Goal: Task Accomplishment & Management: Complete application form

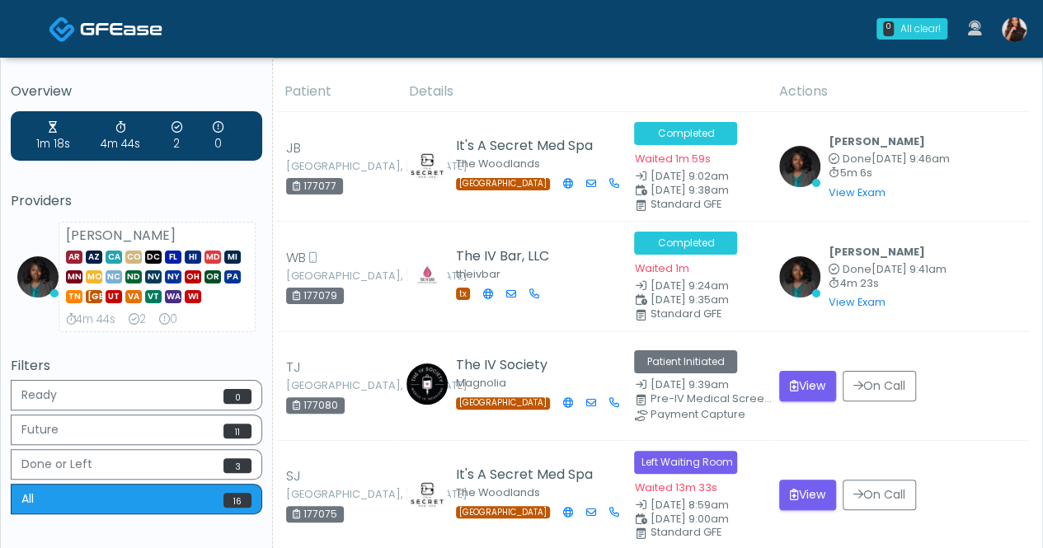
click at [1021, 25] on img at bounding box center [1014, 29] width 25 height 25
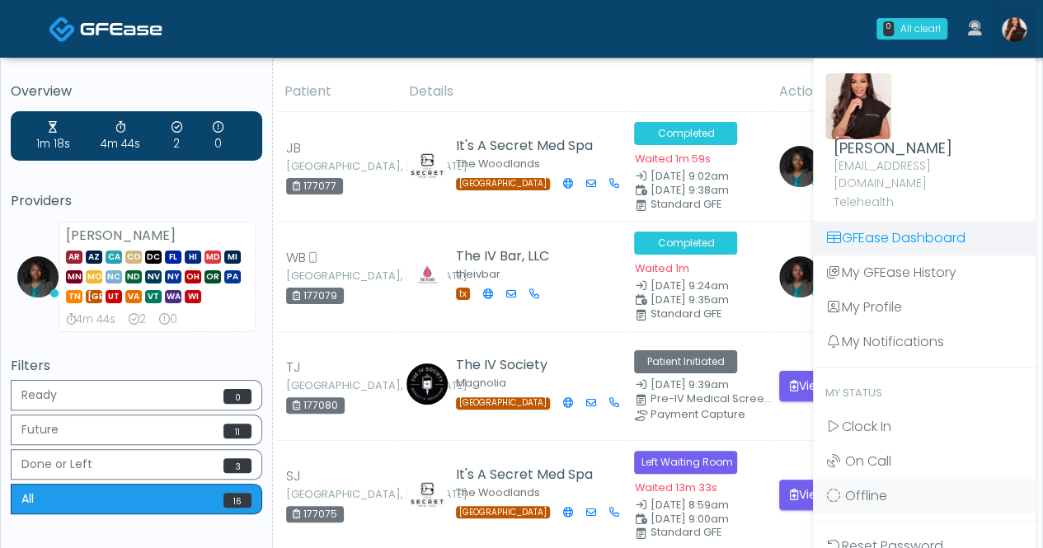
click at [929, 224] on link "GFEase Dashboard" at bounding box center [924, 238] width 223 height 35
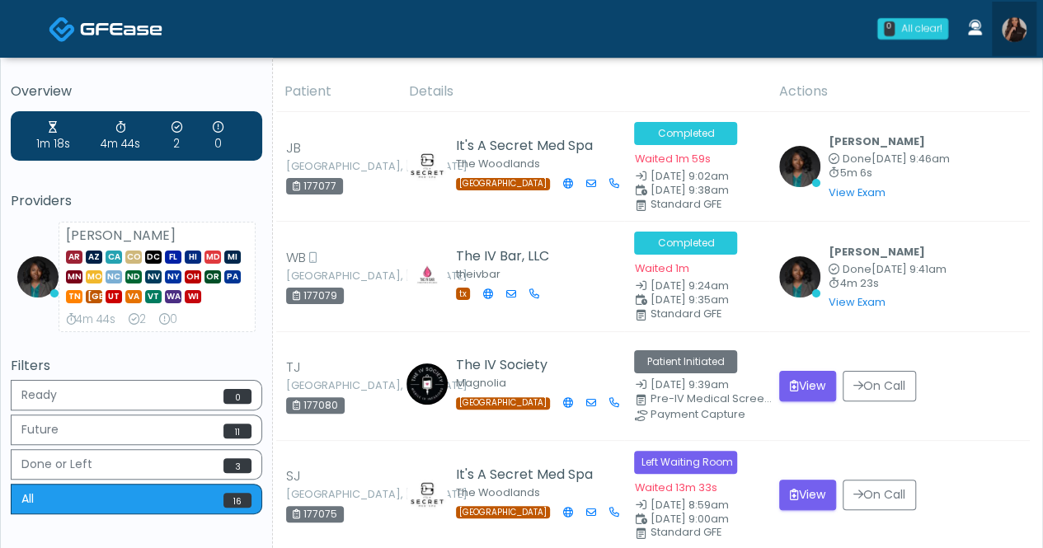
drag, startPoint x: 1005, startPoint y: 30, endPoint x: 986, endPoint y: 89, distance: 62.1
click at [1005, 31] on img at bounding box center [1014, 29] width 25 height 25
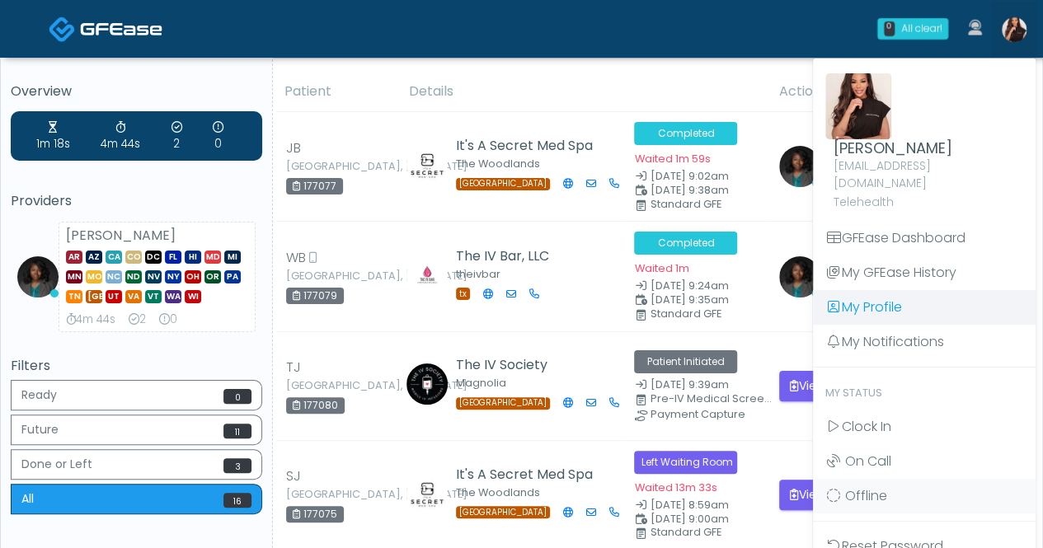
click at [920, 290] on link "My Profile" at bounding box center [924, 307] width 223 height 35
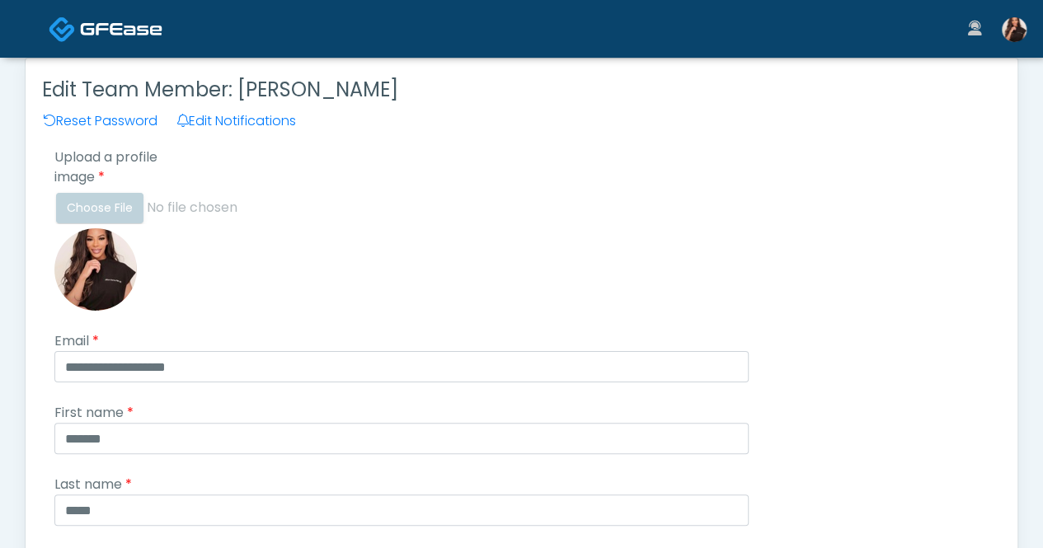
click at [1020, 34] on img at bounding box center [1014, 29] width 25 height 25
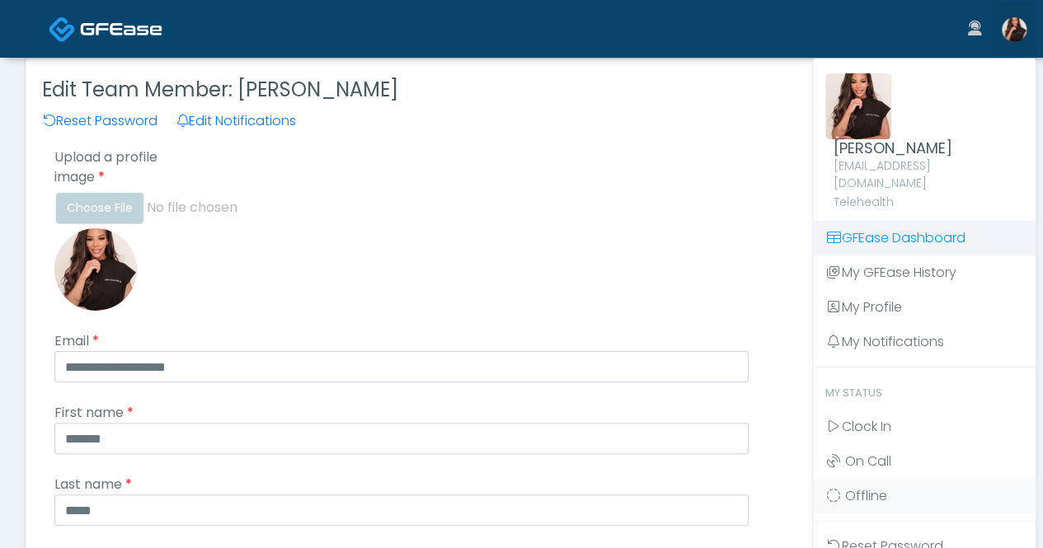
click at [907, 221] on link "GFEase Dashboard" at bounding box center [924, 238] width 223 height 35
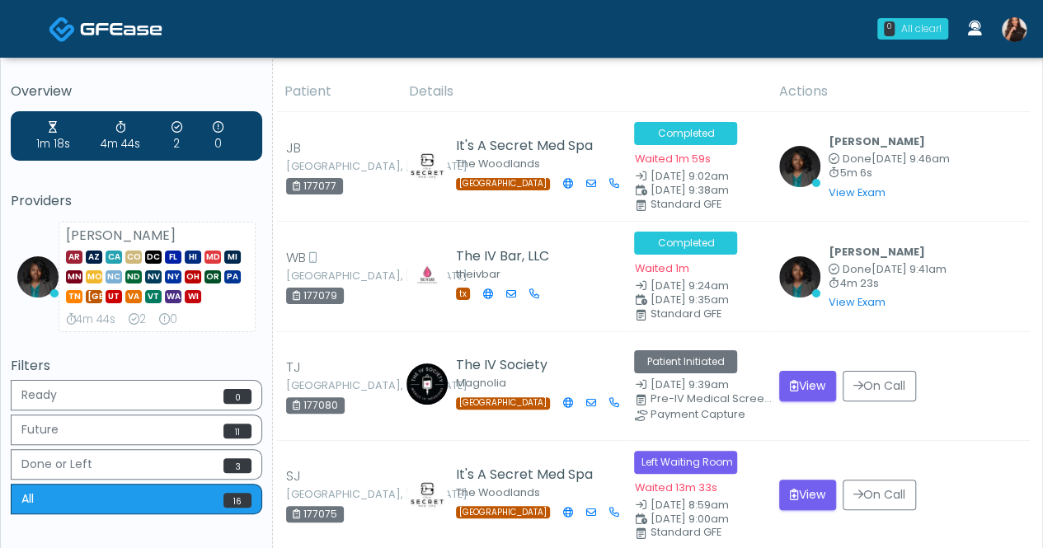
click at [922, 29] on div "All clear!" at bounding box center [922, 28] width 40 height 15
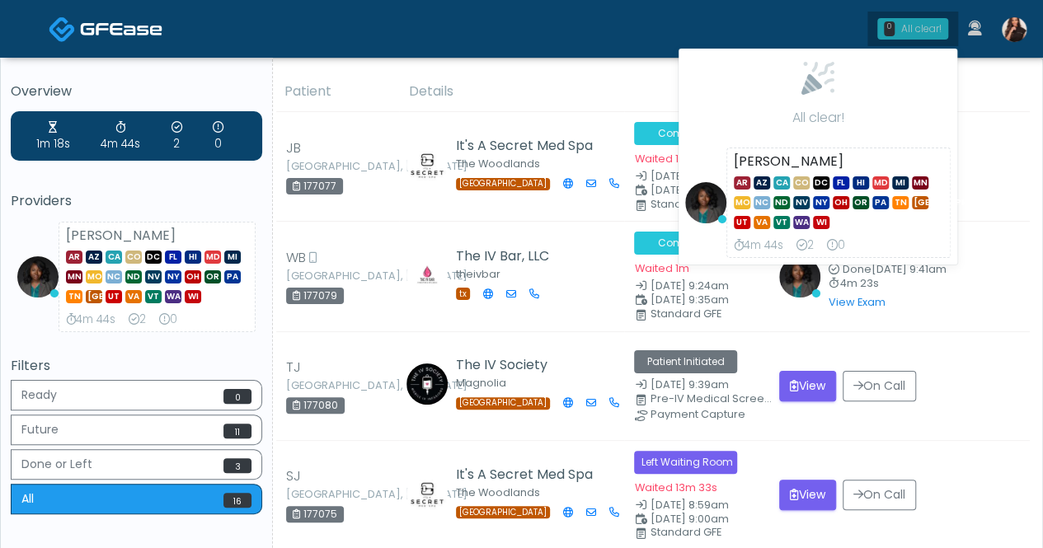
click at [922, 29] on div "All clear!" at bounding box center [922, 28] width 40 height 15
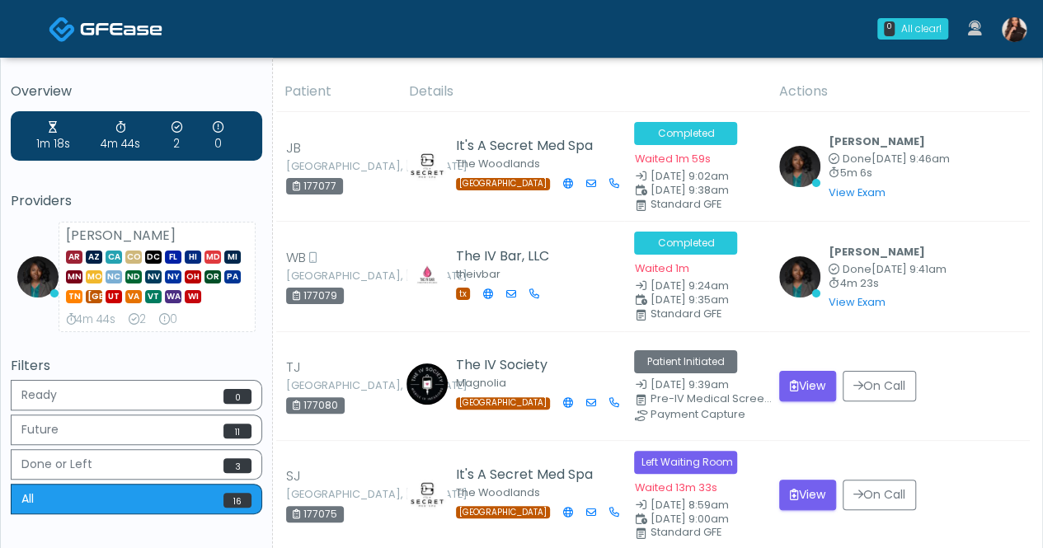
click at [977, 32] on icon at bounding box center [975, 29] width 14 height 16
click at [1020, 35] on img at bounding box center [1014, 29] width 25 height 25
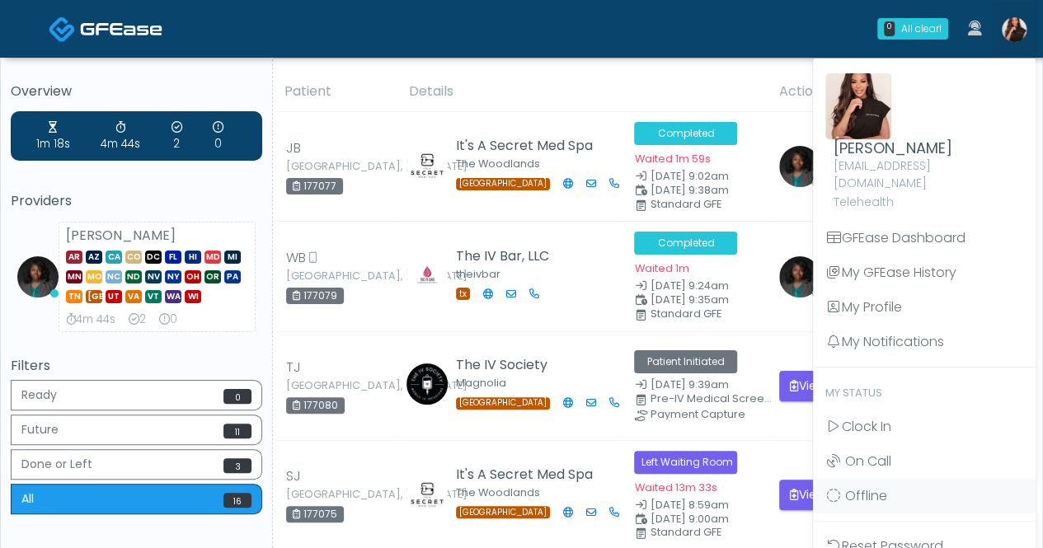
click at [639, 27] on div "0 All clear! All clear! Rukayat Bojuwon AR AZ CA CO DC FL HI MD MI MN MO NC ND …" at bounding box center [621, 29] width 832 height 54
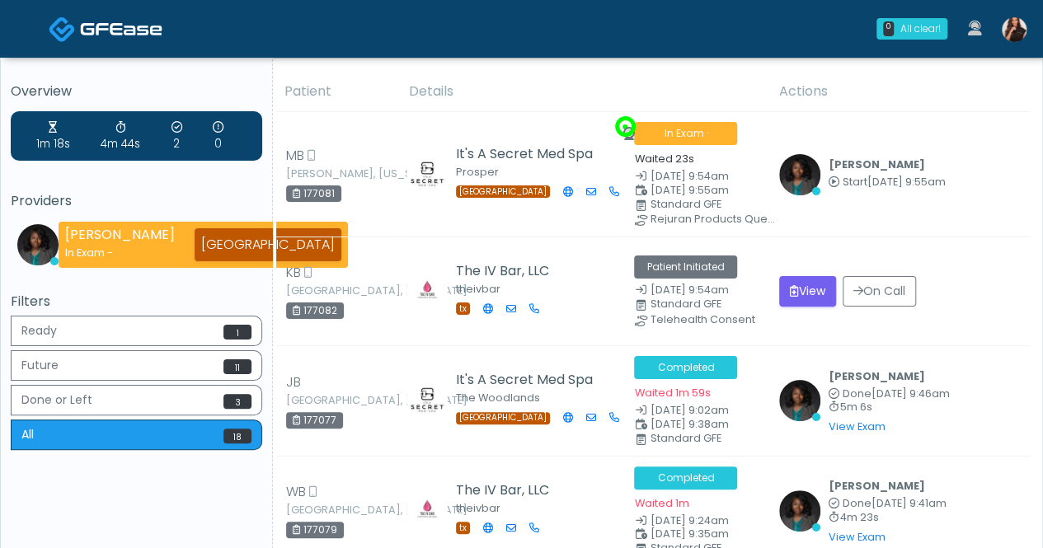
click at [1020, 27] on img at bounding box center [1014, 29] width 25 height 25
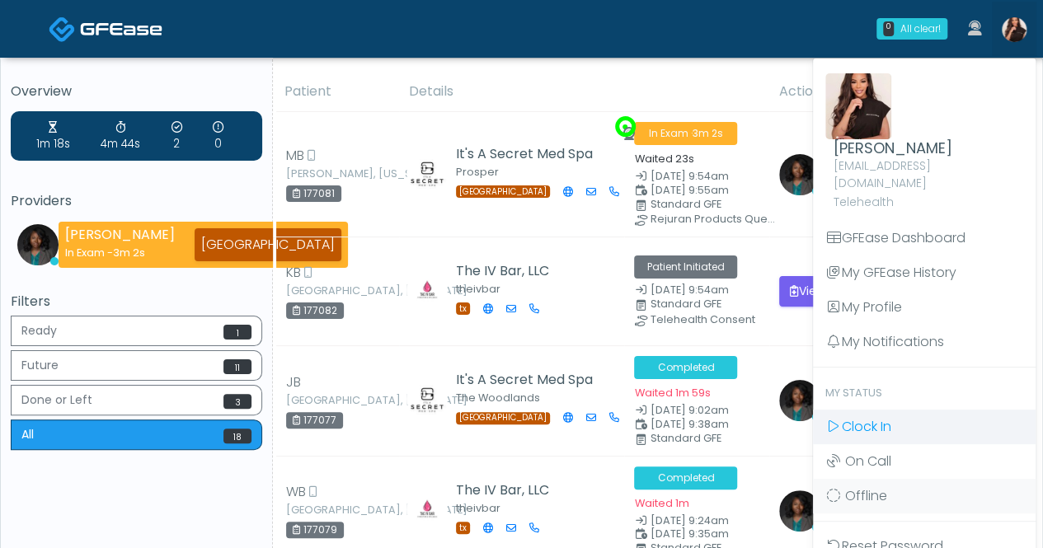
click at [889, 417] on span "Clock In" at bounding box center [866, 426] width 49 height 19
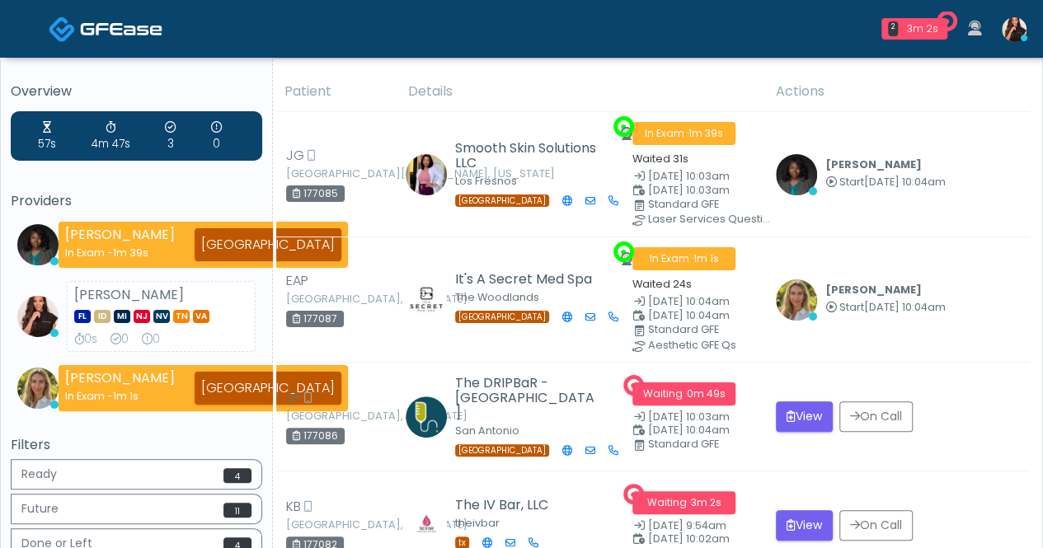
click at [1018, 26] on img at bounding box center [1014, 29] width 25 height 25
click at [1019, 29] on img at bounding box center [1014, 29] width 25 height 25
click at [918, 319] on td "Kacey Cornell Start Oct 4, 10:04am View Exam | Unreview" at bounding box center [898, 300] width 264 height 125
click at [1018, 35] on img at bounding box center [1014, 29] width 25 height 25
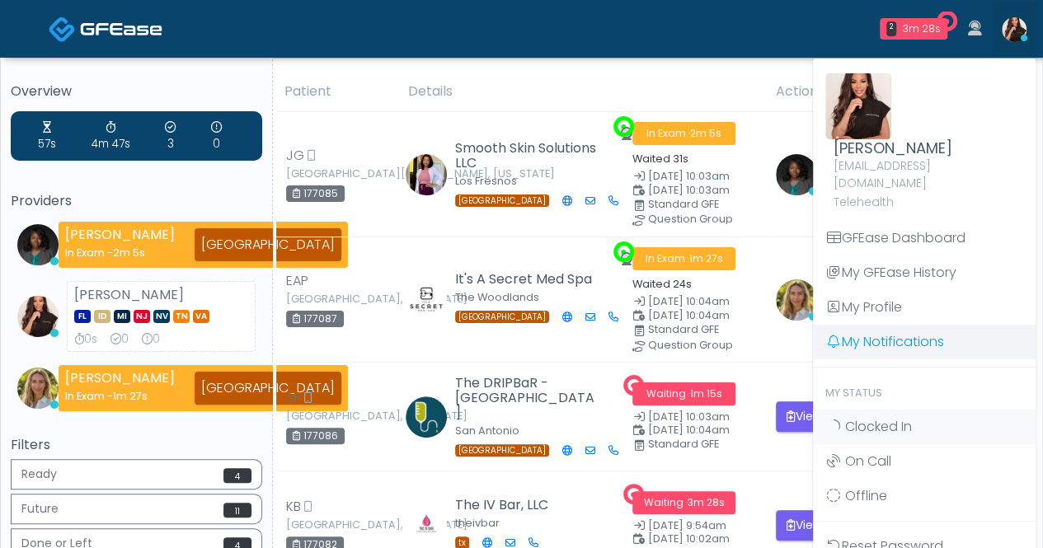
click at [922, 325] on link "My Notifications" at bounding box center [924, 342] width 223 height 35
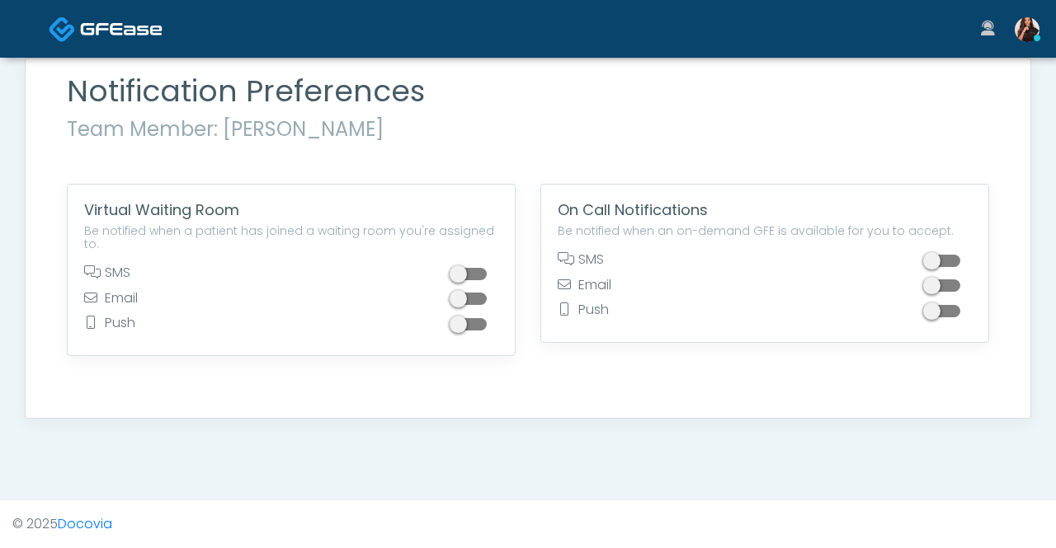
click at [1023, 32] on img at bounding box center [1027, 29] width 25 height 25
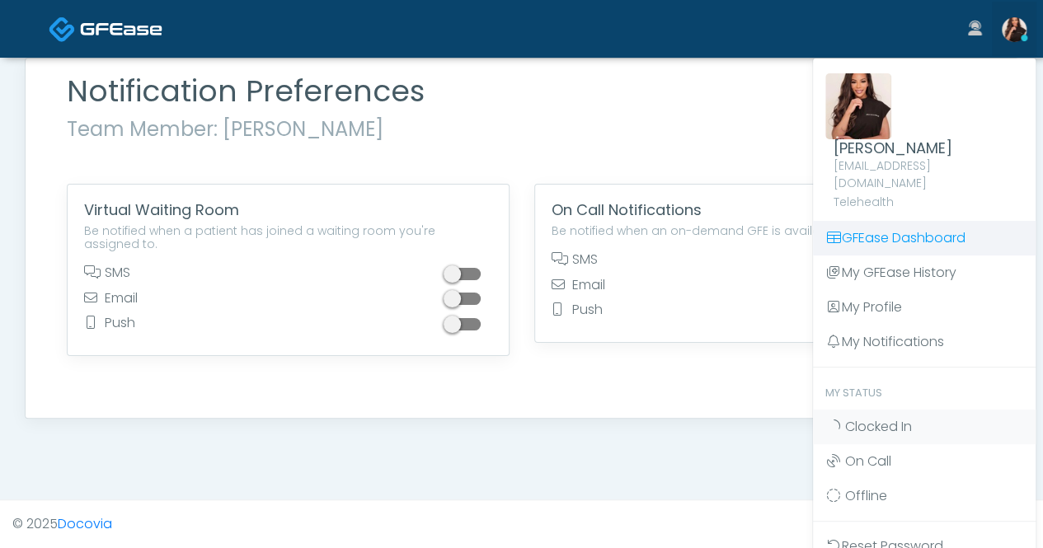
click at [897, 221] on link "GFEase Dashboard" at bounding box center [924, 238] width 223 height 35
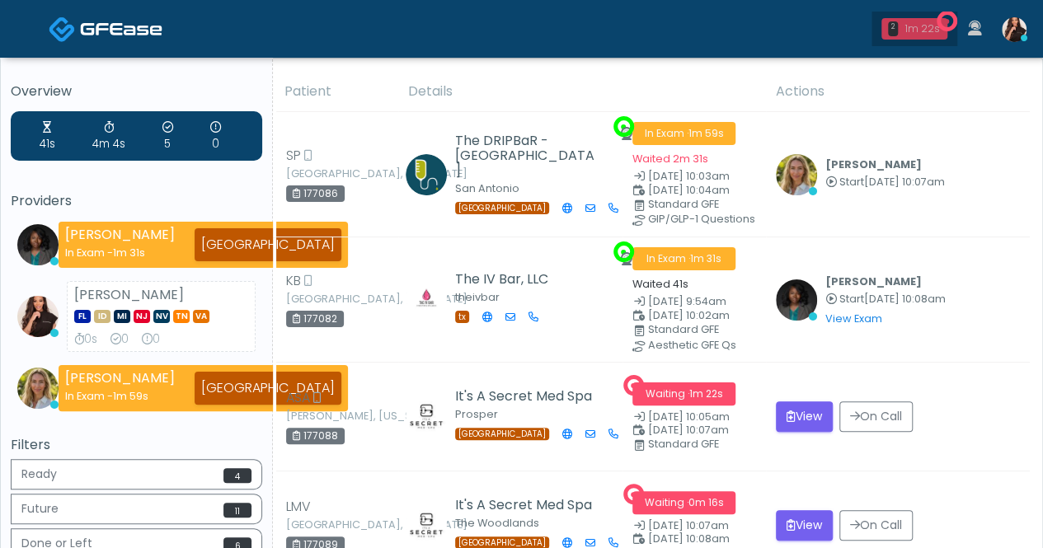
click at [926, 32] on div "1m 22s" at bounding box center [924, 28] width 36 height 15
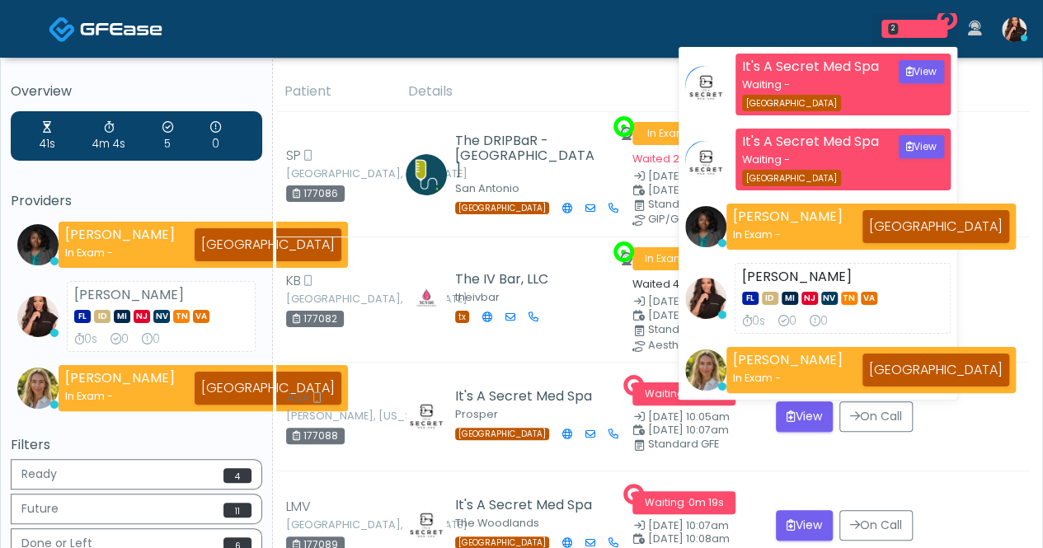
click at [1005, 106] on th "Actions" at bounding box center [898, 92] width 264 height 40
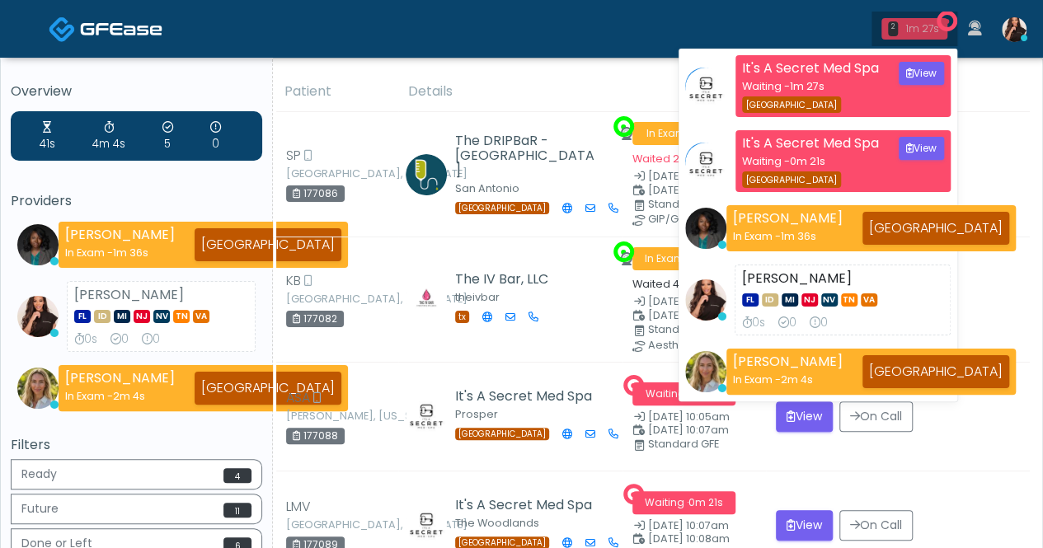
click at [932, 26] on div "1m 27s" at bounding box center [924, 28] width 36 height 15
click at [1005, 101] on th "Actions" at bounding box center [898, 92] width 264 height 40
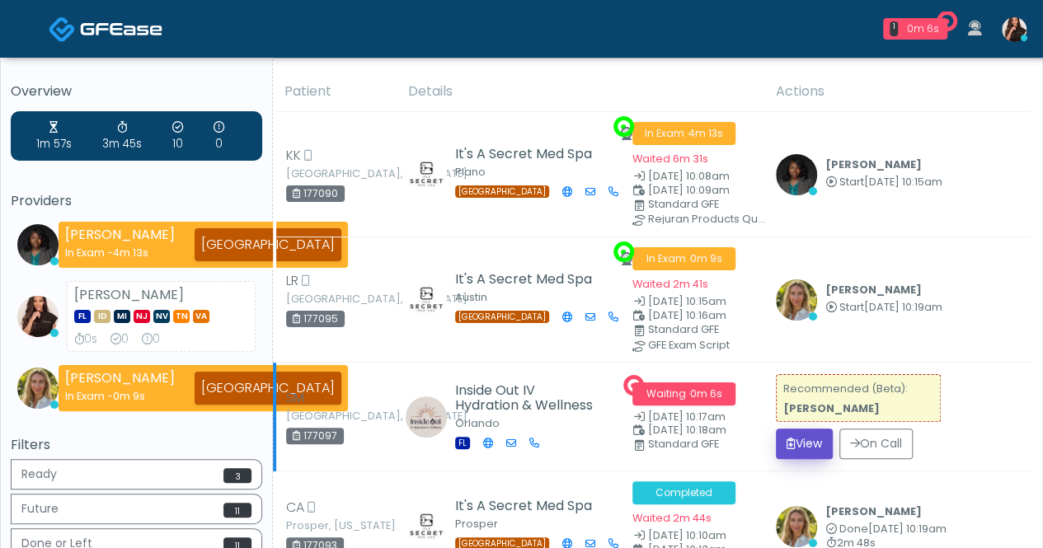
click at [823, 443] on button "View" at bounding box center [804, 444] width 57 height 31
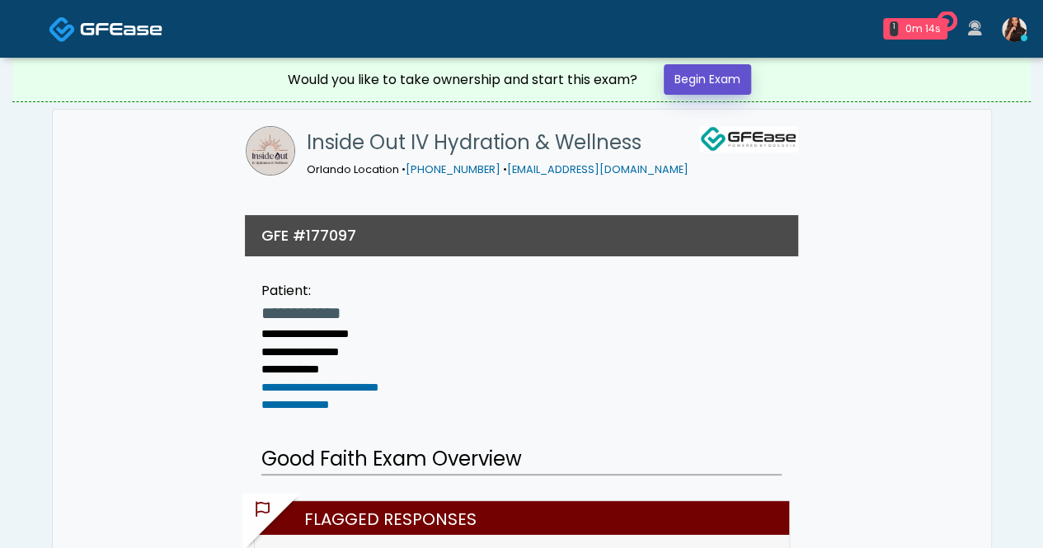
click at [724, 82] on link "Begin Exam" at bounding box center [707, 79] width 87 height 31
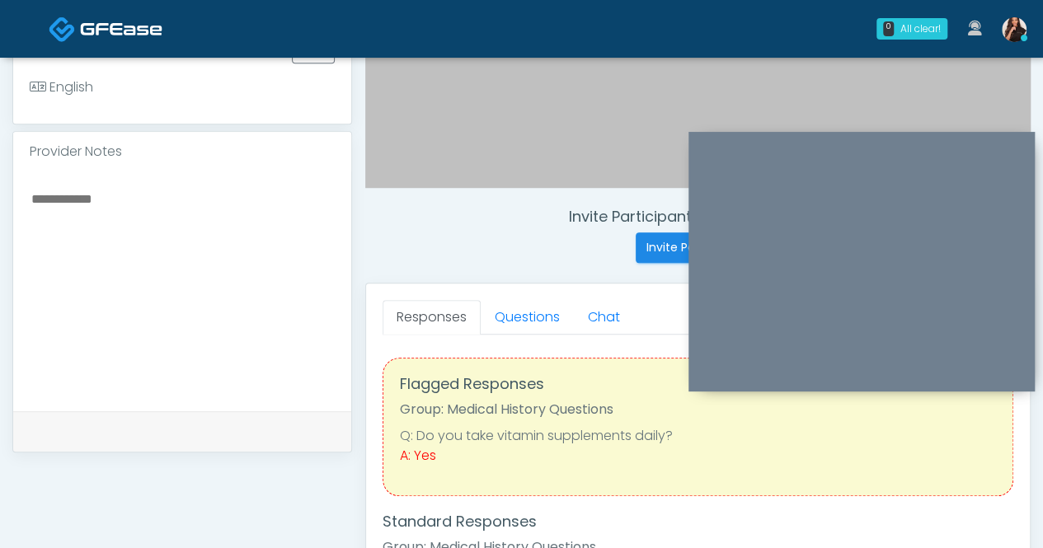
scroll to position [577, 0]
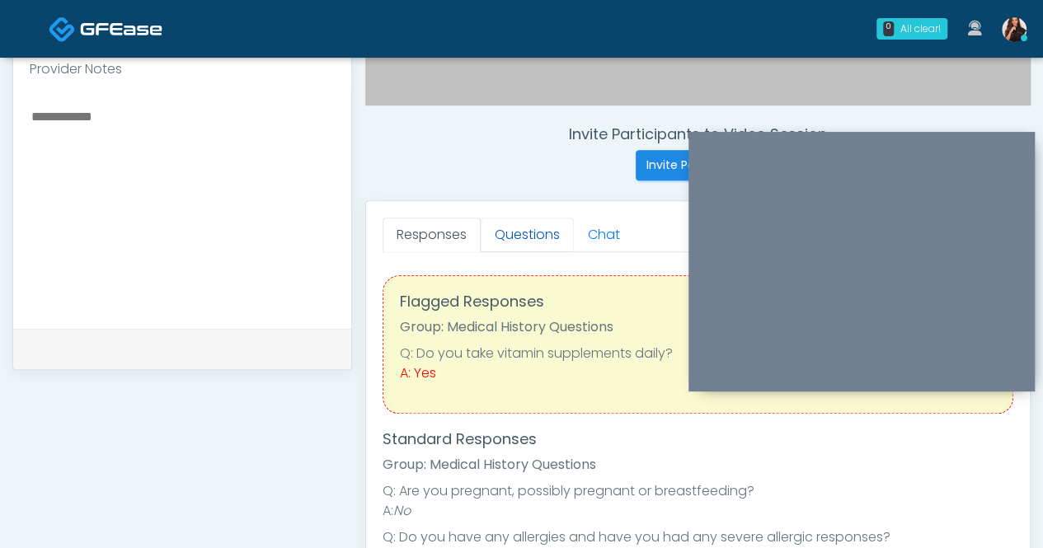
click at [536, 224] on link "Questions" at bounding box center [527, 235] width 93 height 35
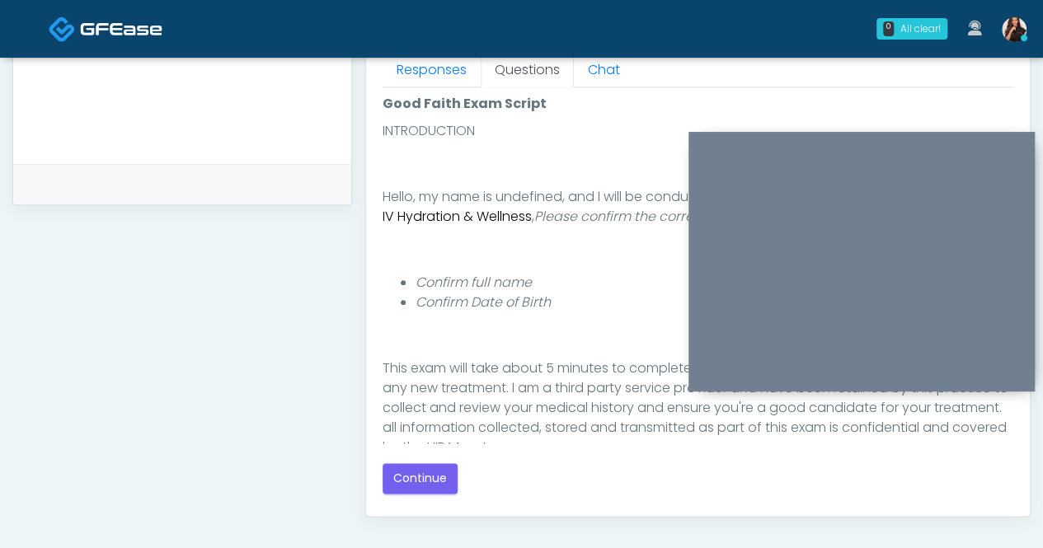
scroll to position [82, 0]
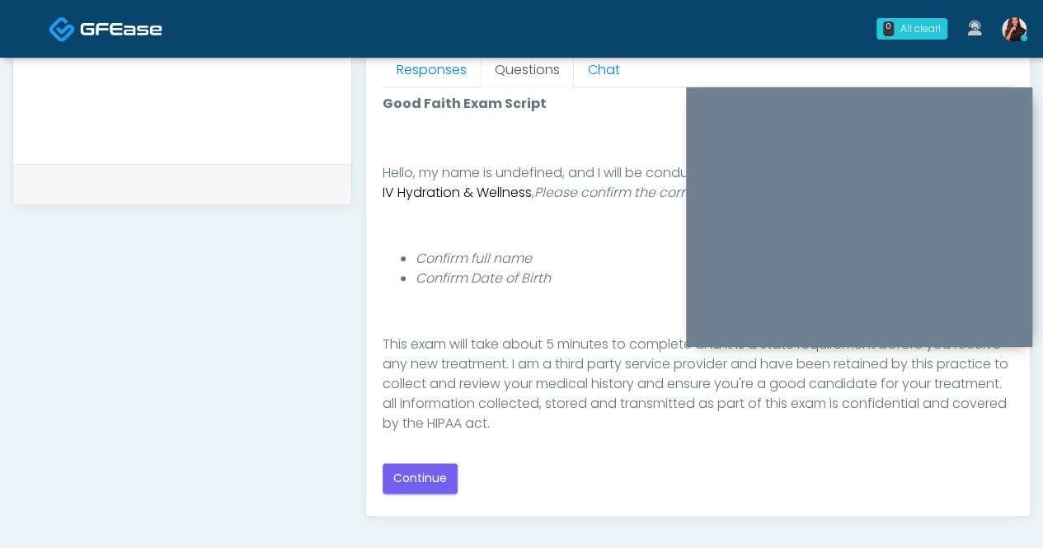
drag, startPoint x: 854, startPoint y: 150, endPoint x: 840, endPoint y: 42, distance: 109.1
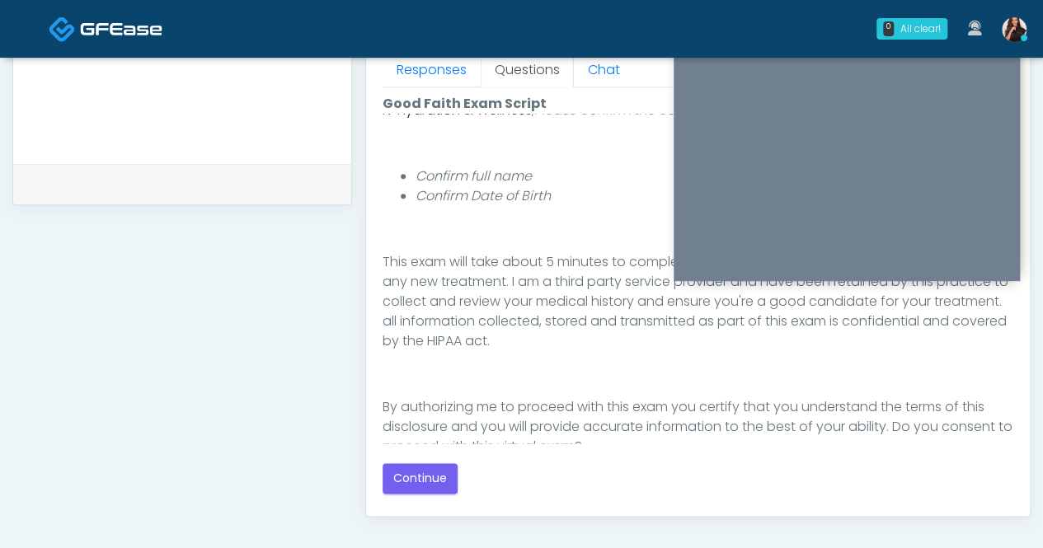
scroll to position [191, 0]
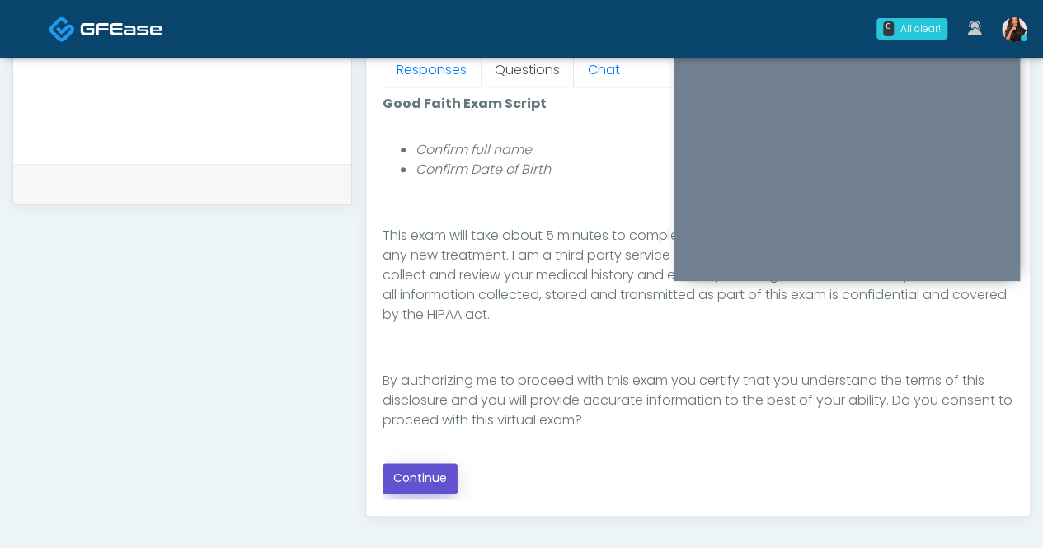
click at [428, 477] on button "Continue" at bounding box center [420, 479] width 75 height 31
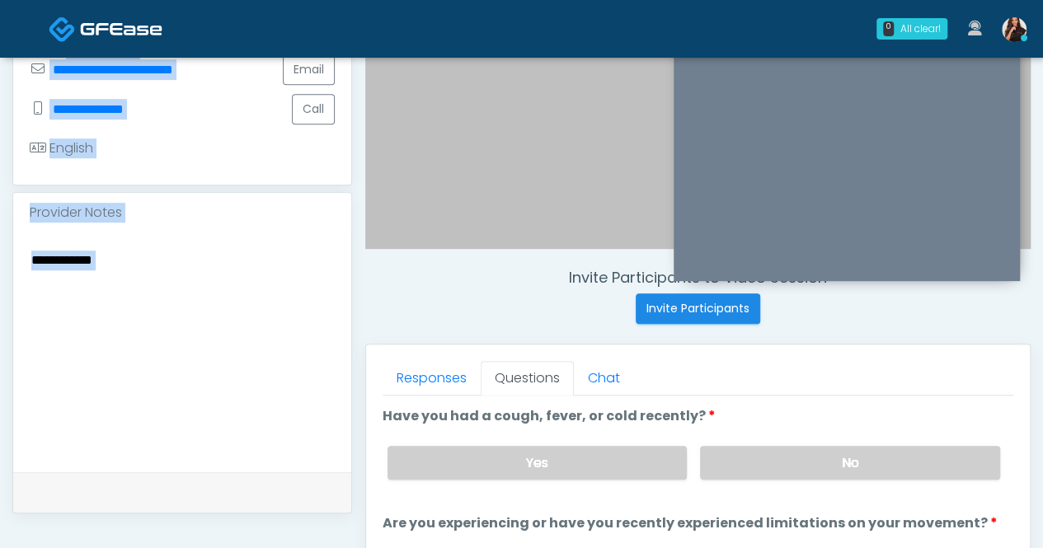
scroll to position [516, 0]
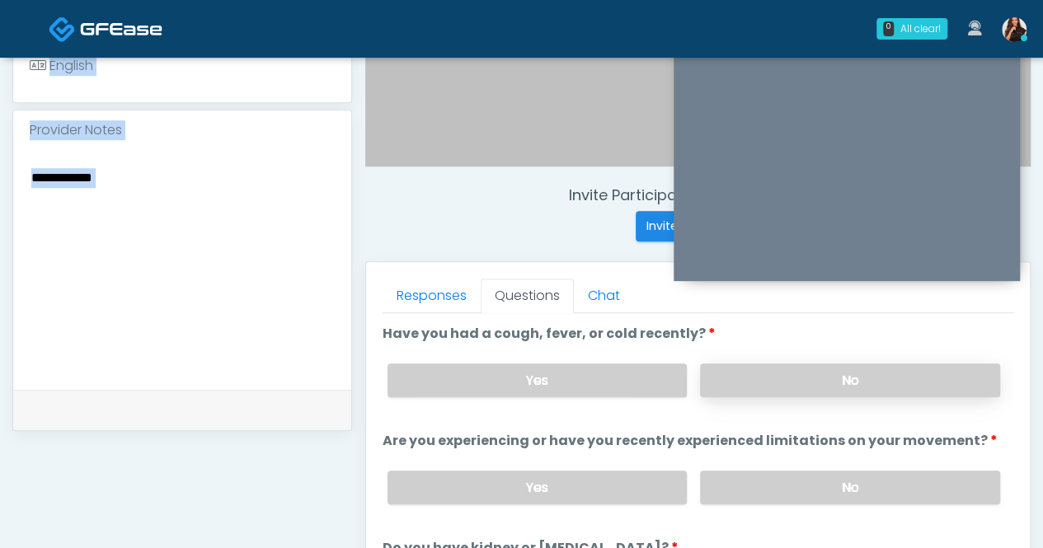
click at [850, 376] on label "No" at bounding box center [850, 381] width 300 height 34
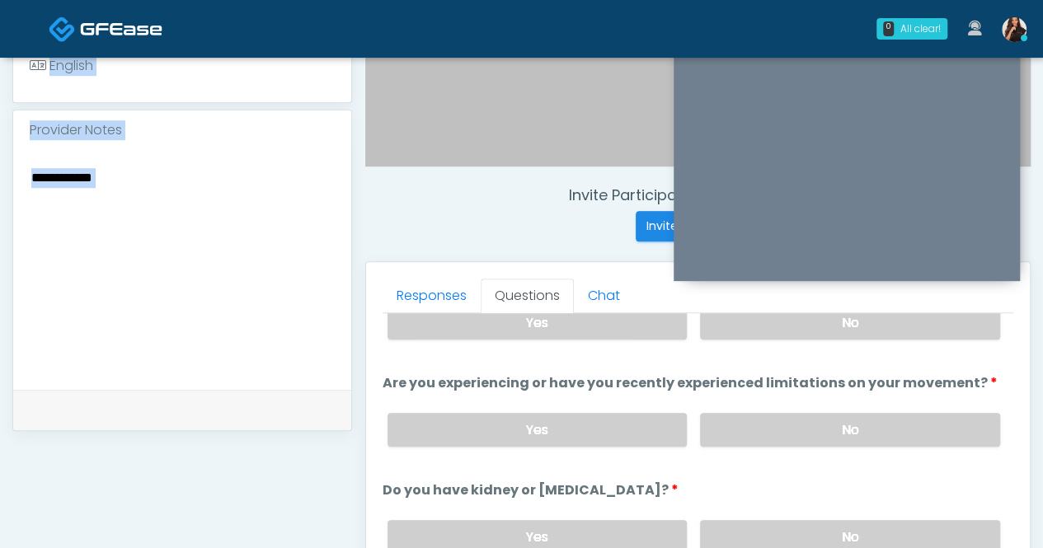
scroll to position [82, 0]
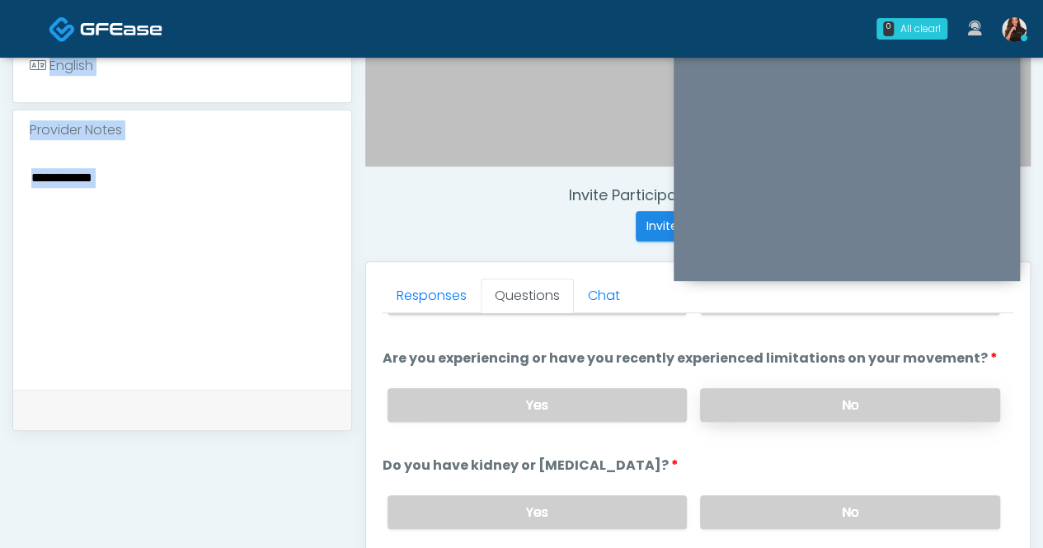
drag, startPoint x: 858, startPoint y: 400, endPoint x: 932, endPoint y: 400, distance: 74.2
click at [858, 400] on label "No" at bounding box center [850, 405] width 300 height 34
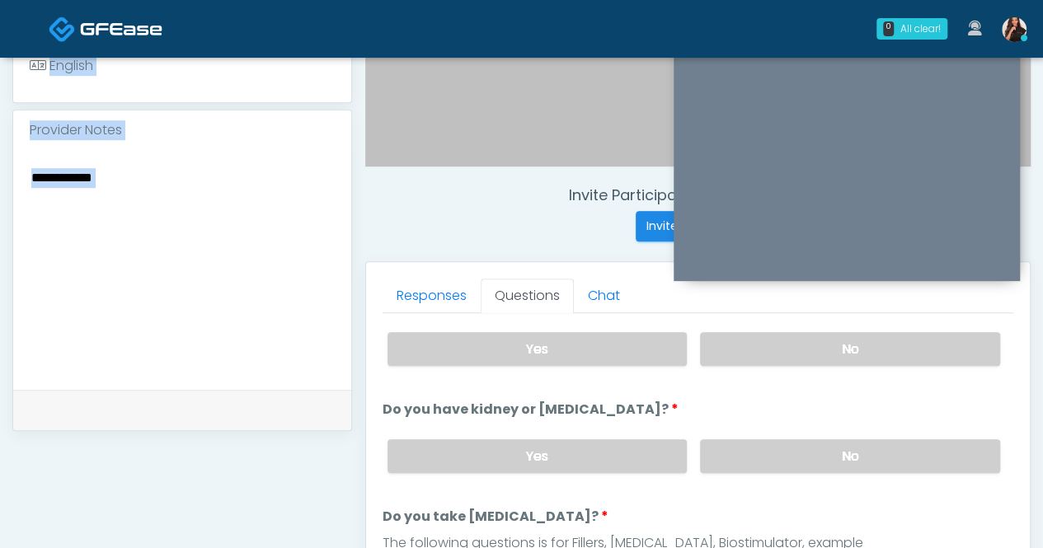
scroll to position [165, 0]
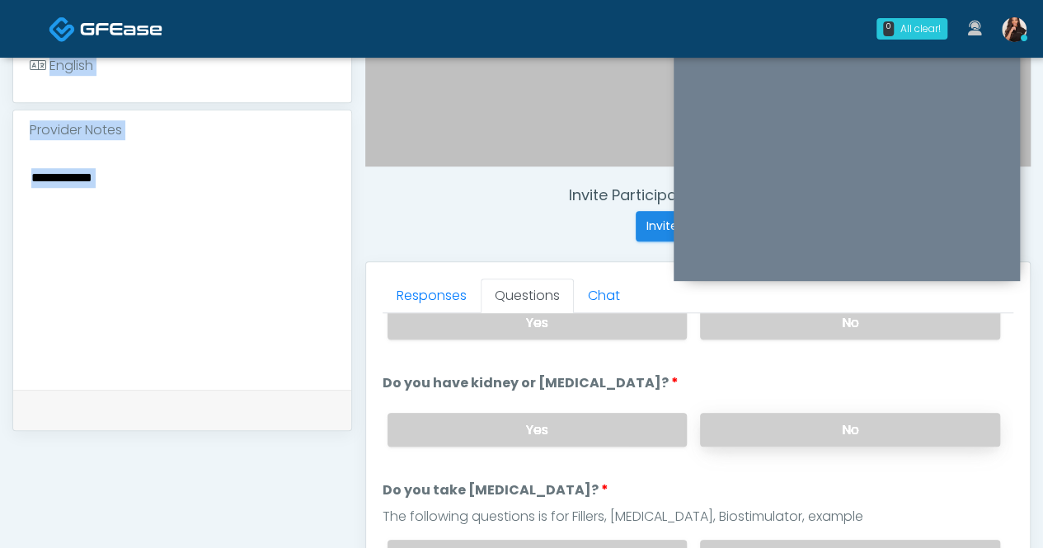
click at [833, 415] on label "No" at bounding box center [850, 430] width 300 height 34
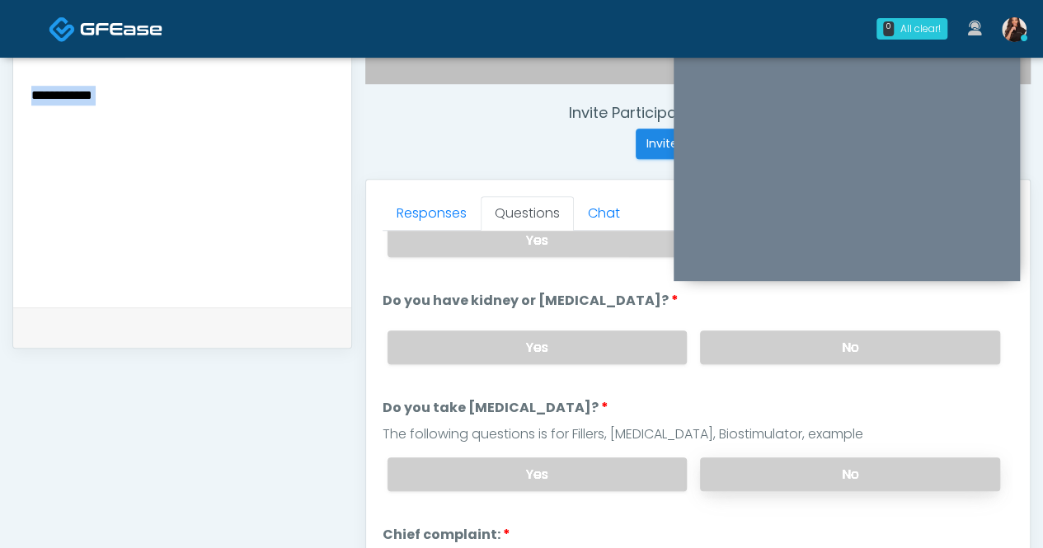
click at [899, 459] on label "No" at bounding box center [850, 475] width 300 height 34
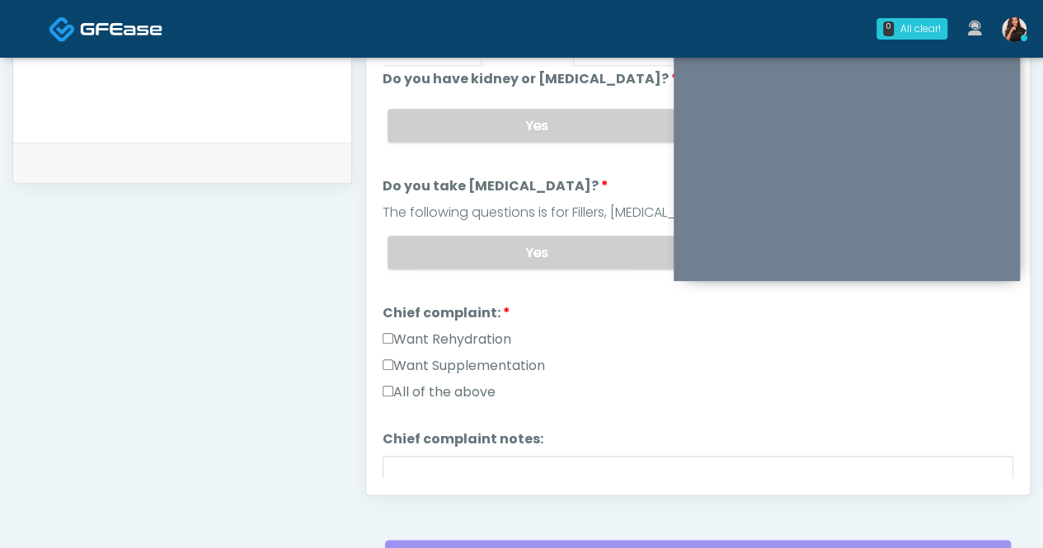
scroll to position [247, 0]
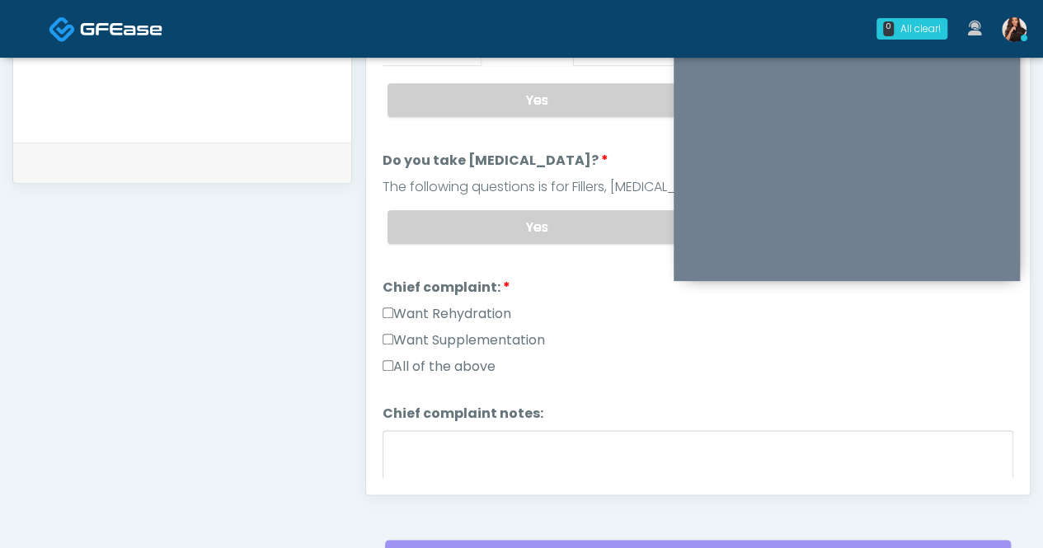
click at [454, 304] on label "Want Rehydration" at bounding box center [447, 314] width 129 height 20
click at [462, 331] on label "Want Supplementation" at bounding box center [464, 341] width 162 height 20
click at [453, 359] on label "All of the above" at bounding box center [439, 367] width 113 height 20
drag, startPoint x: 442, startPoint y: 329, endPoint x: 443, endPoint y: 308, distance: 21.5
click at [442, 331] on label "Want Supplementation" at bounding box center [464, 341] width 162 height 20
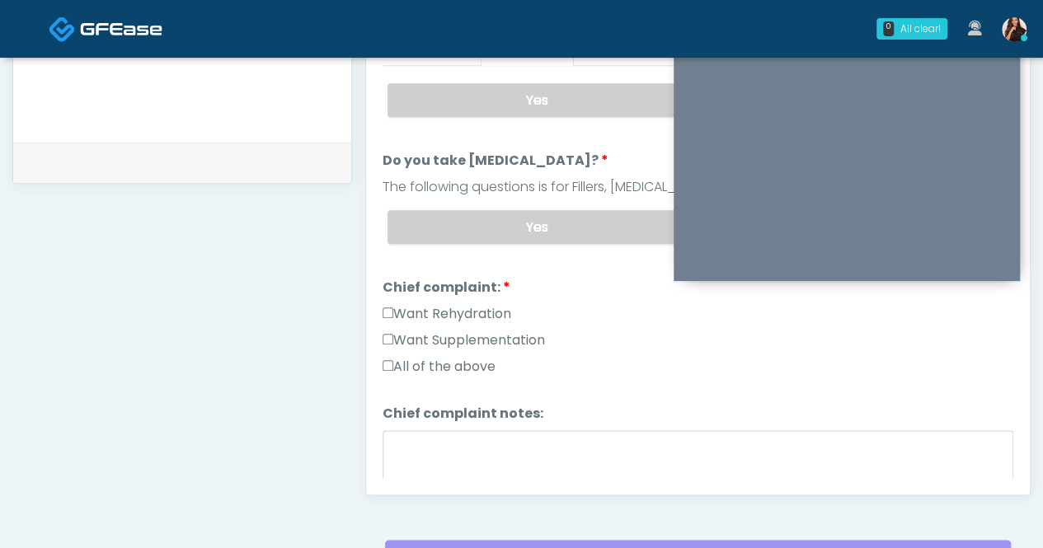
click at [443, 306] on label "Want Rehydration" at bounding box center [447, 314] width 129 height 20
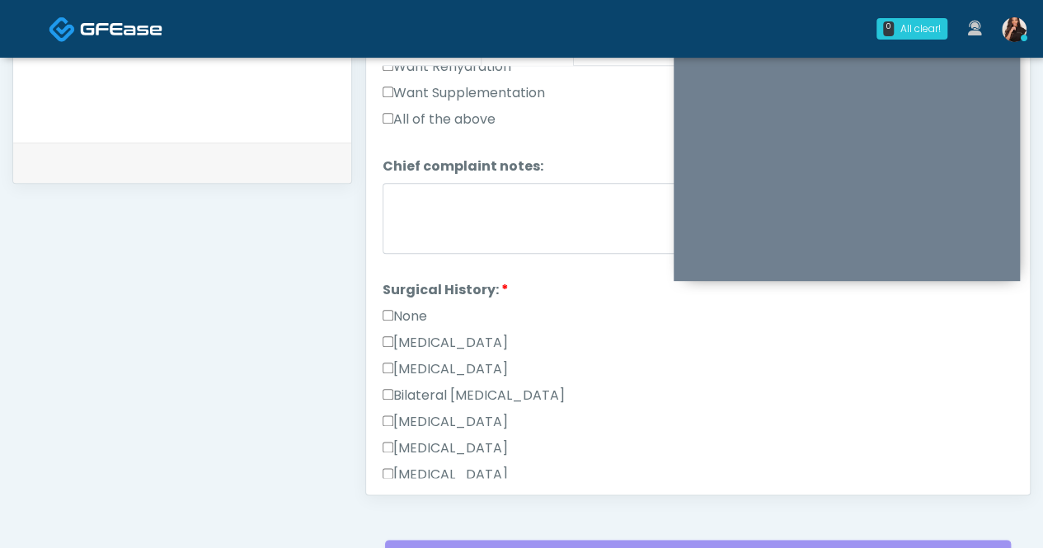
scroll to position [412, 0]
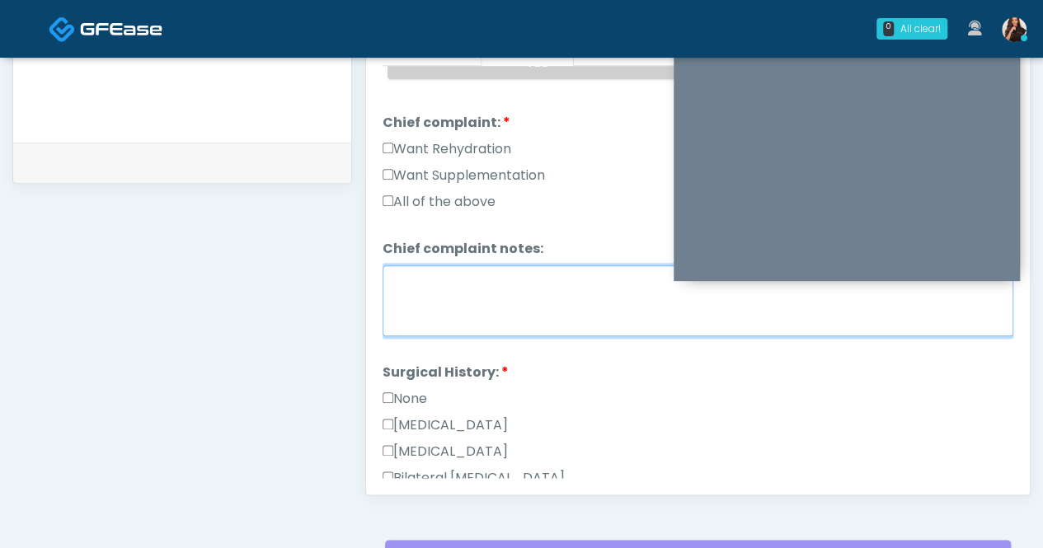
click at [483, 268] on textarea "Chief complaint notes:" at bounding box center [698, 301] width 631 height 71
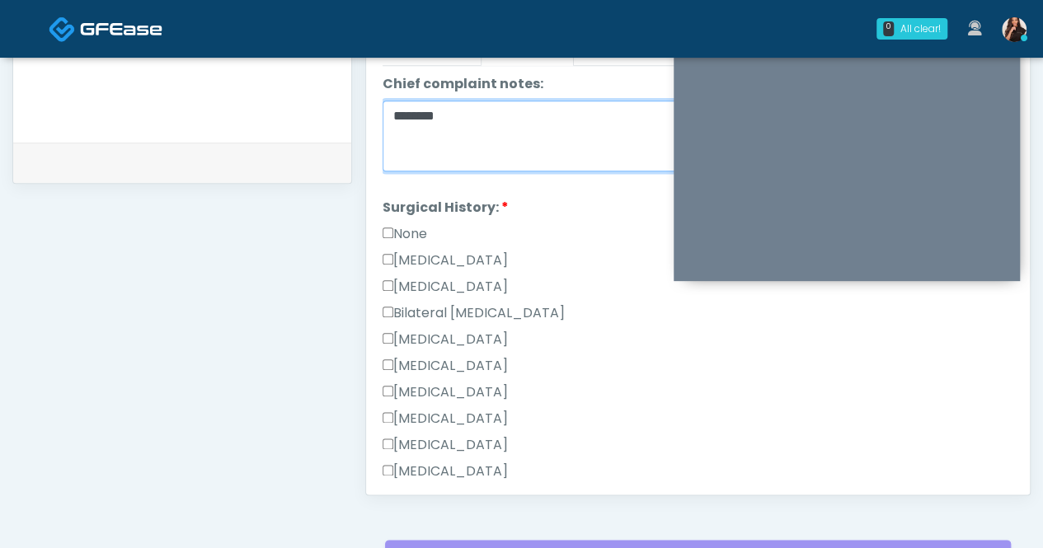
scroll to position [660, 0]
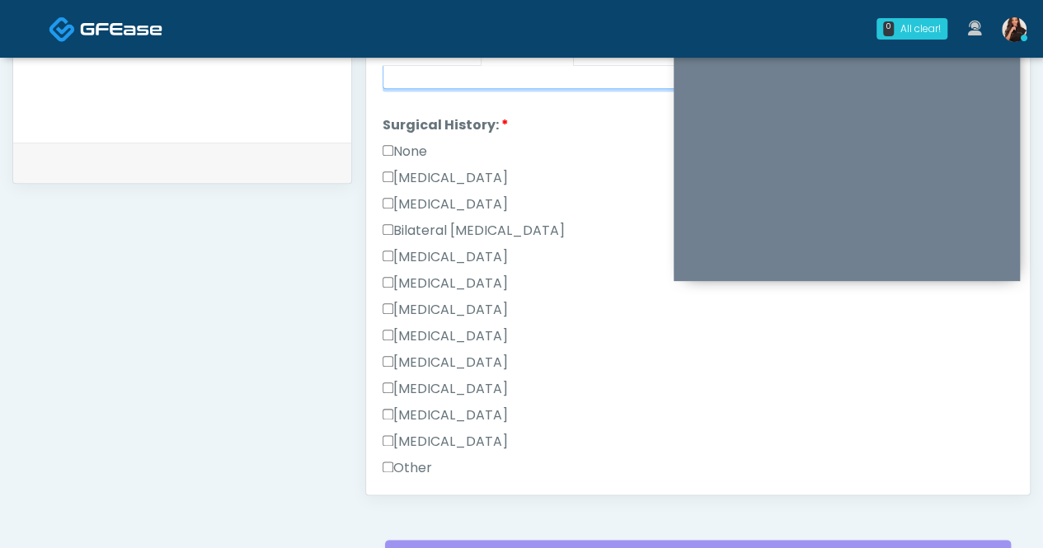
type textarea "*******"
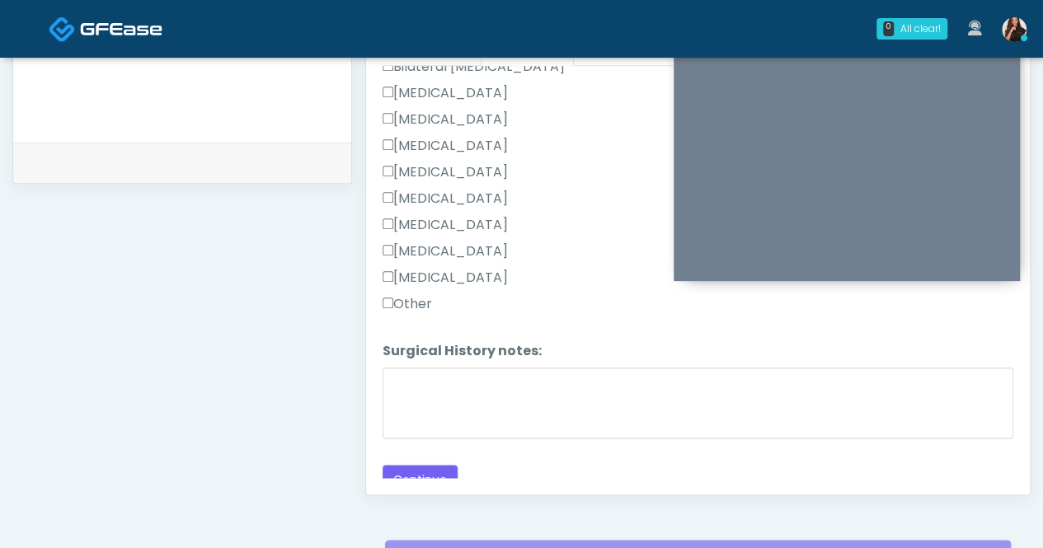
scroll to position [825, 0]
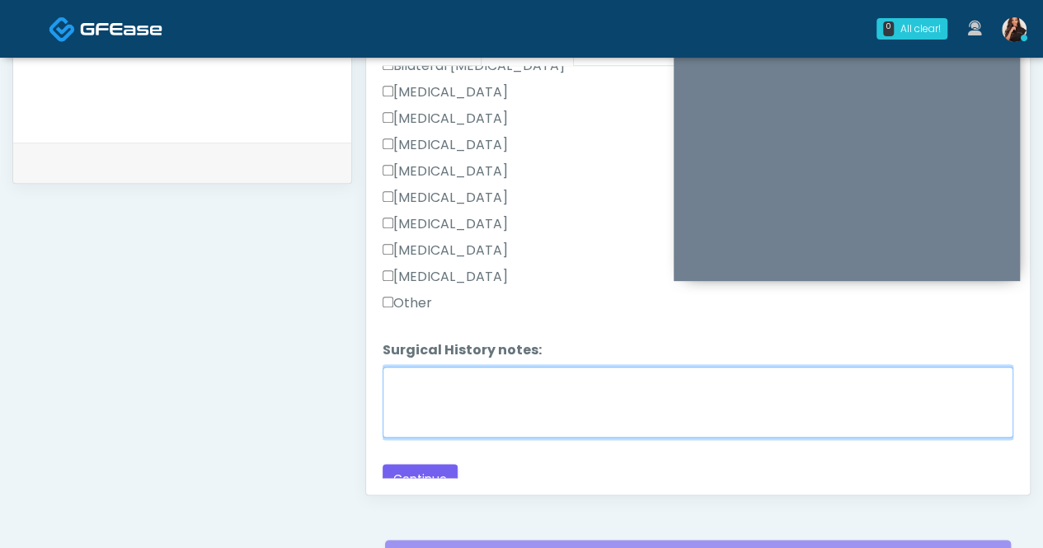
click at [518, 384] on textarea "Surgical History notes:" at bounding box center [698, 402] width 631 height 71
type textarea "*"
click at [393, 369] on textarea "**********" at bounding box center [698, 402] width 631 height 71
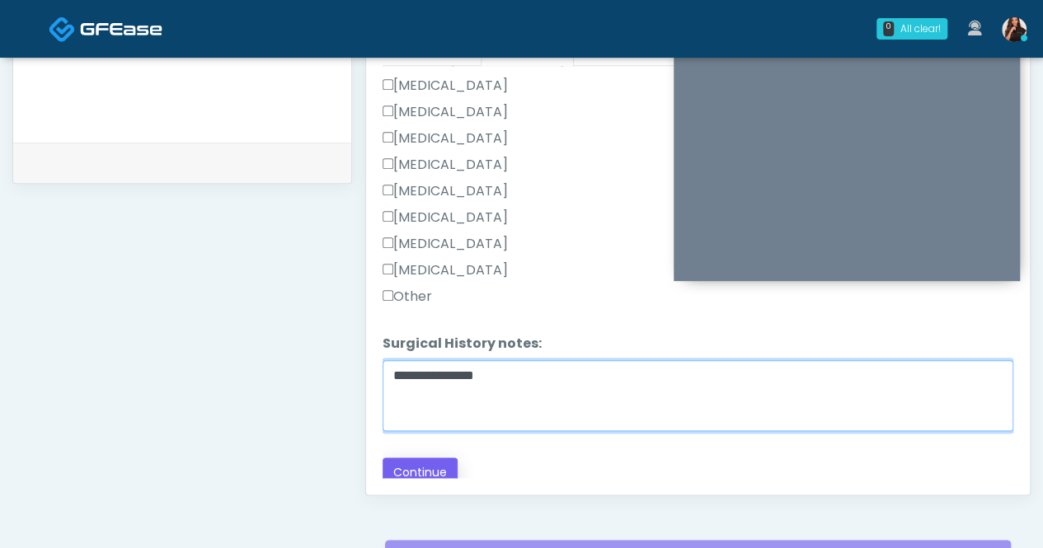
type textarea "**********"
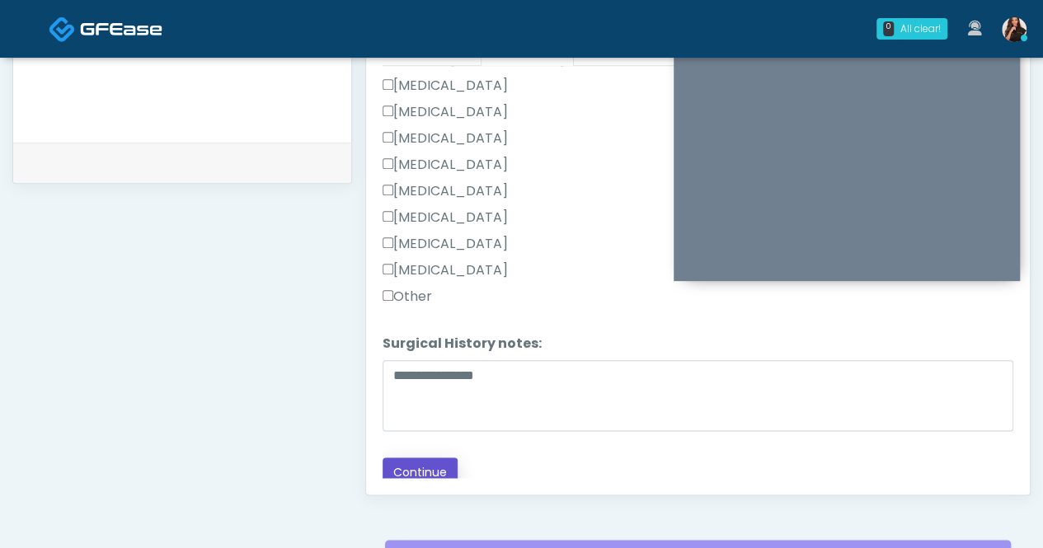
drag, startPoint x: 407, startPoint y: 463, endPoint x: 417, endPoint y: 458, distance: 11.8
click at [407, 463] on button "Continue" at bounding box center [420, 473] width 75 height 31
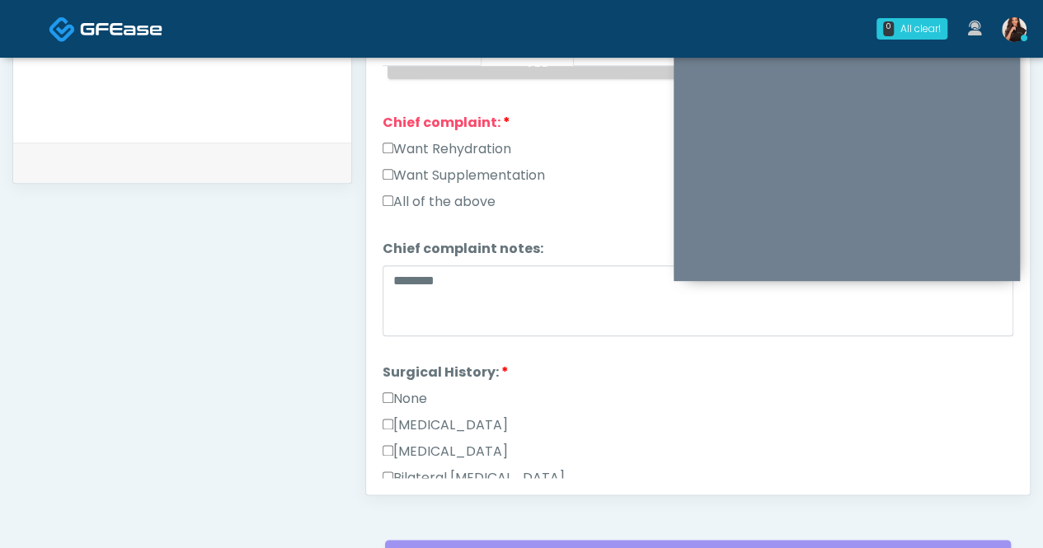
scroll to position [247, 0]
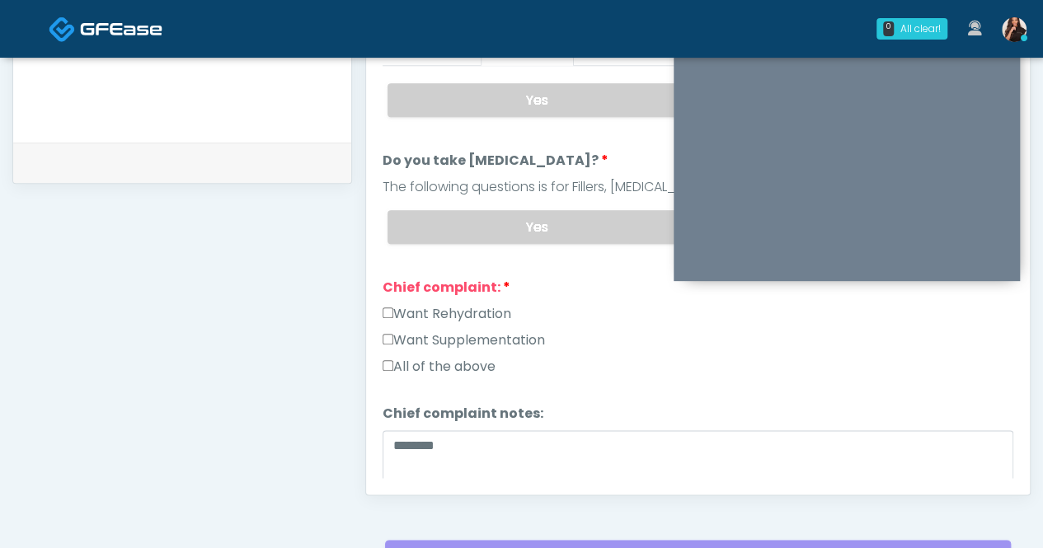
click at [477, 346] on div "Want Supplementation" at bounding box center [698, 344] width 631 height 26
click at [475, 357] on label "All of the above" at bounding box center [439, 367] width 113 height 20
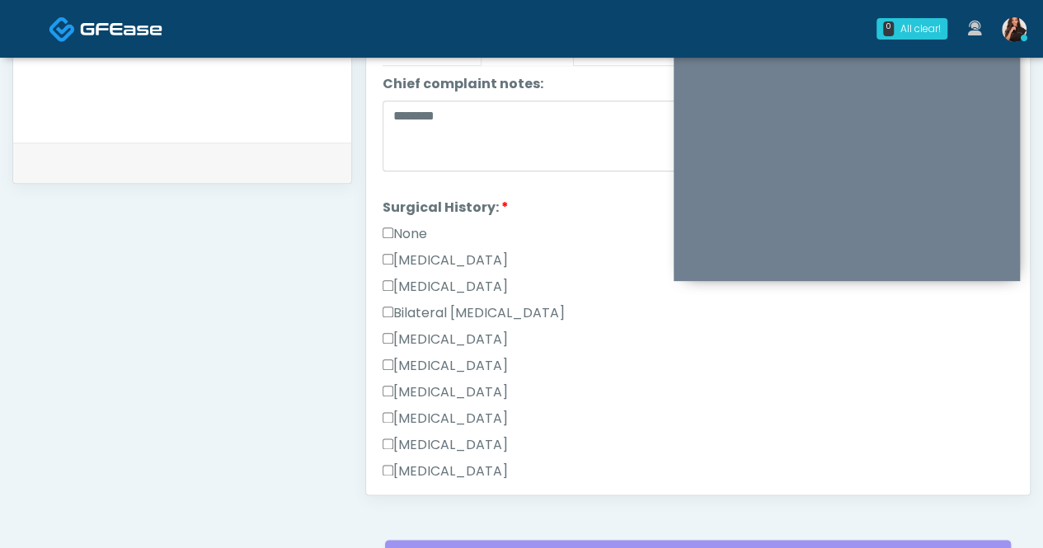
scroll to position [831, 0]
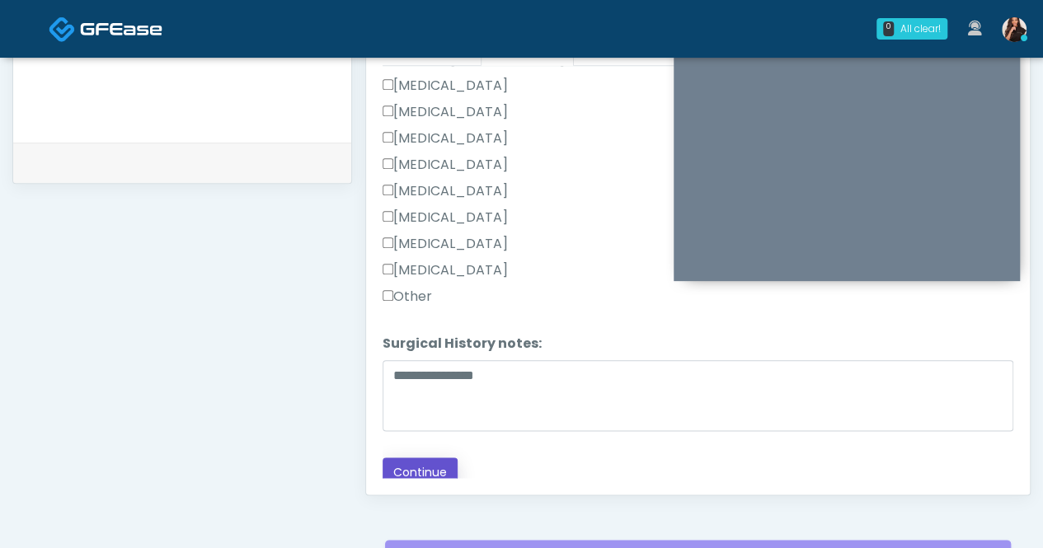
drag, startPoint x: 424, startPoint y: 456, endPoint x: 454, endPoint y: 438, distance: 34.8
click at [424, 458] on button "Continue" at bounding box center [420, 473] width 75 height 31
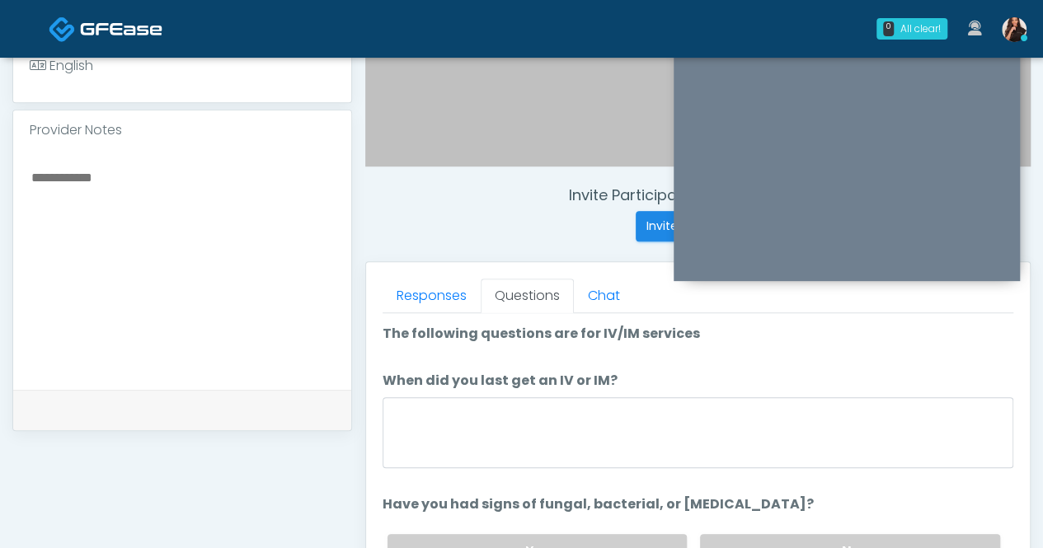
scroll to position [599, 0]
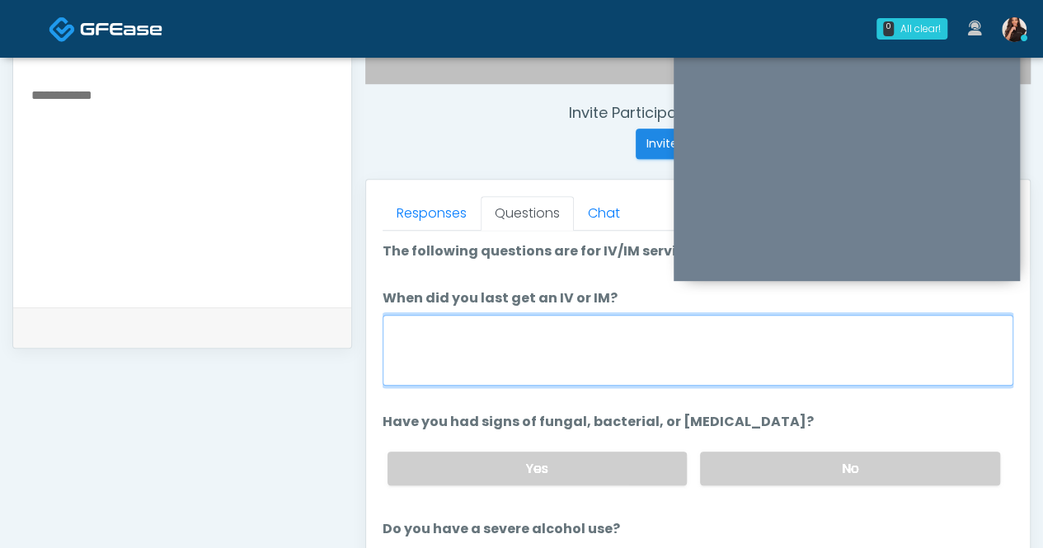
click at [645, 355] on textarea "When did you last get an IV or IM?" at bounding box center [698, 350] width 631 height 71
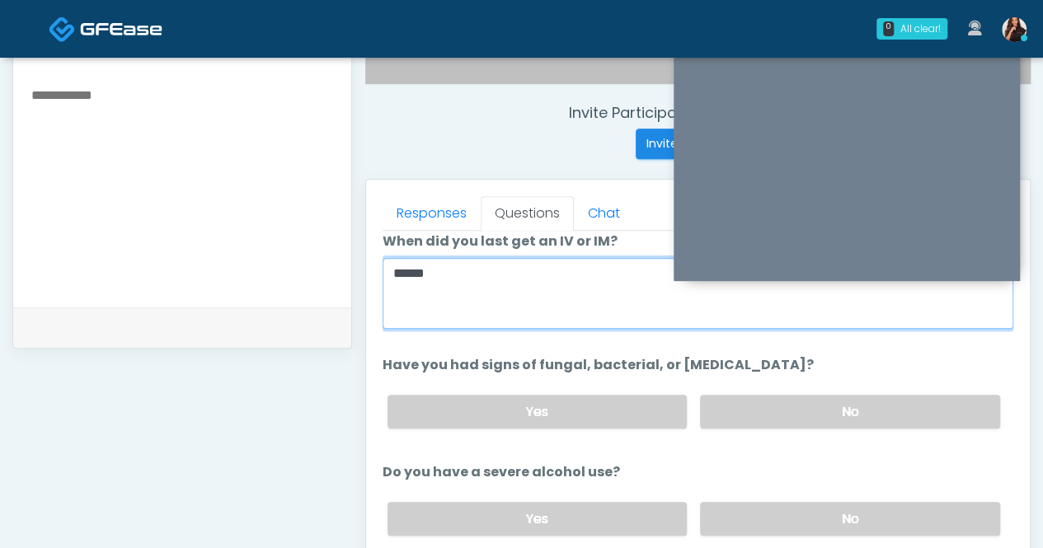
scroll to position [82, 0]
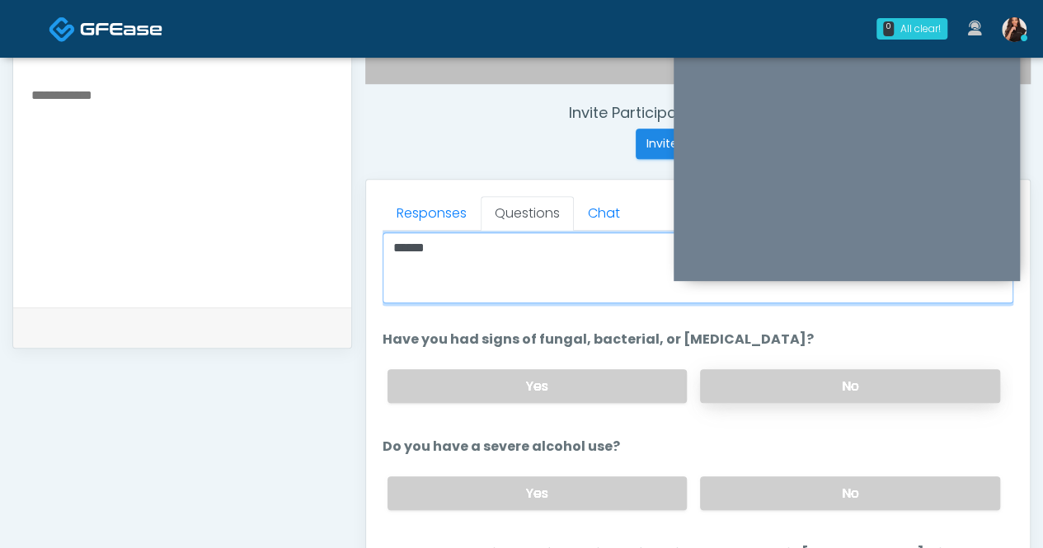
type textarea "******"
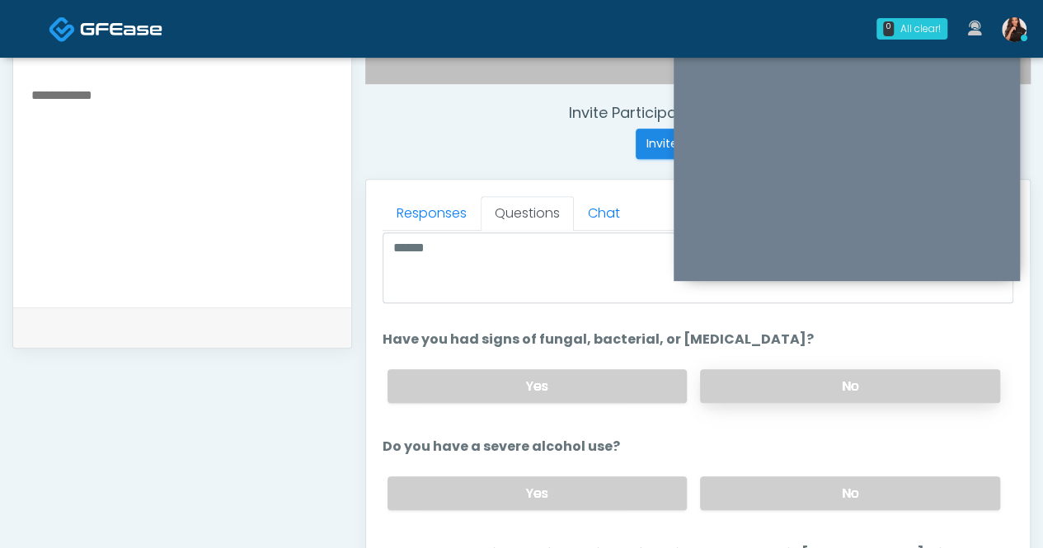
click at [820, 380] on label "No" at bounding box center [850, 387] width 300 height 34
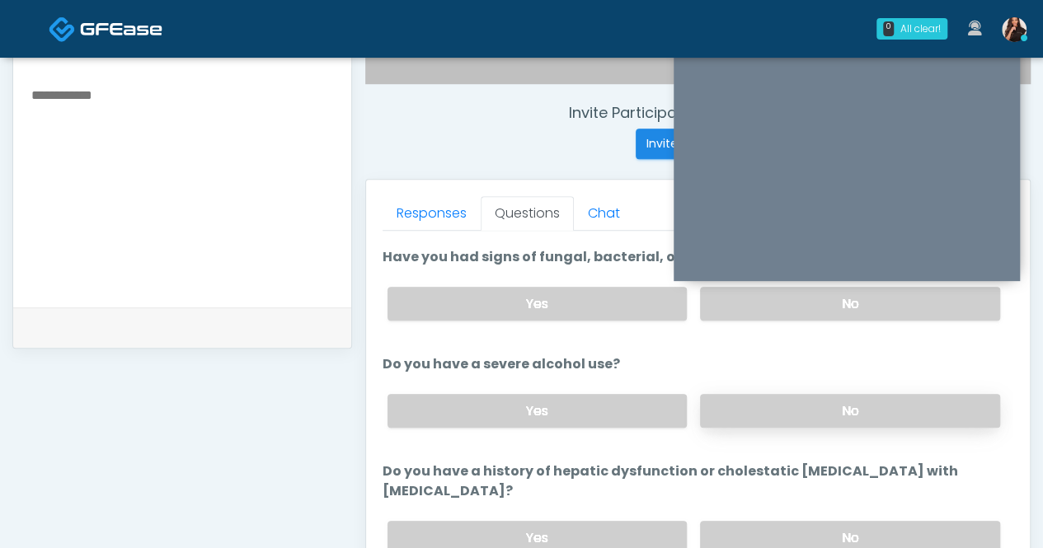
click at [884, 405] on label "No" at bounding box center [850, 411] width 300 height 34
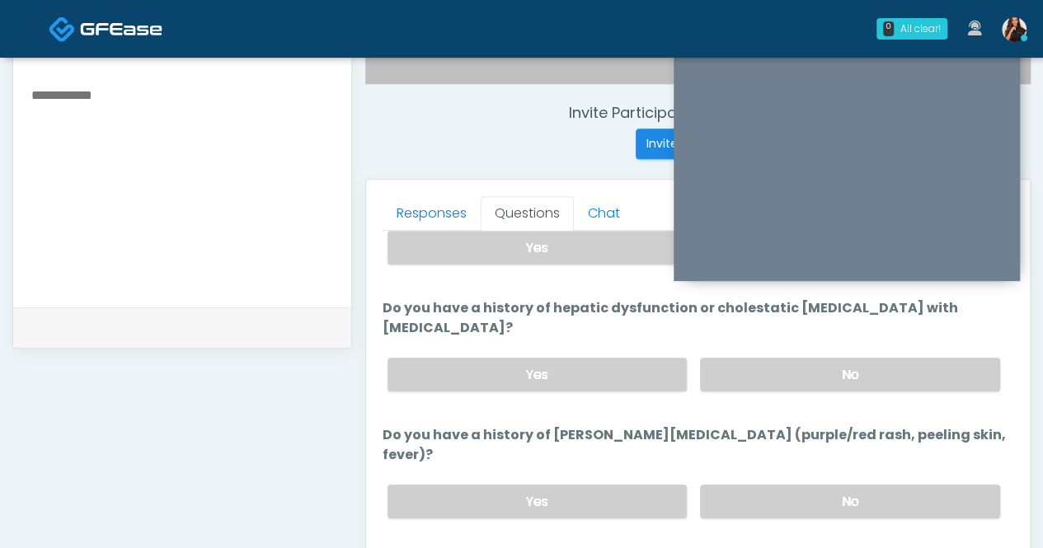
scroll to position [330, 0]
click at [851, 356] on label "No" at bounding box center [850, 373] width 300 height 34
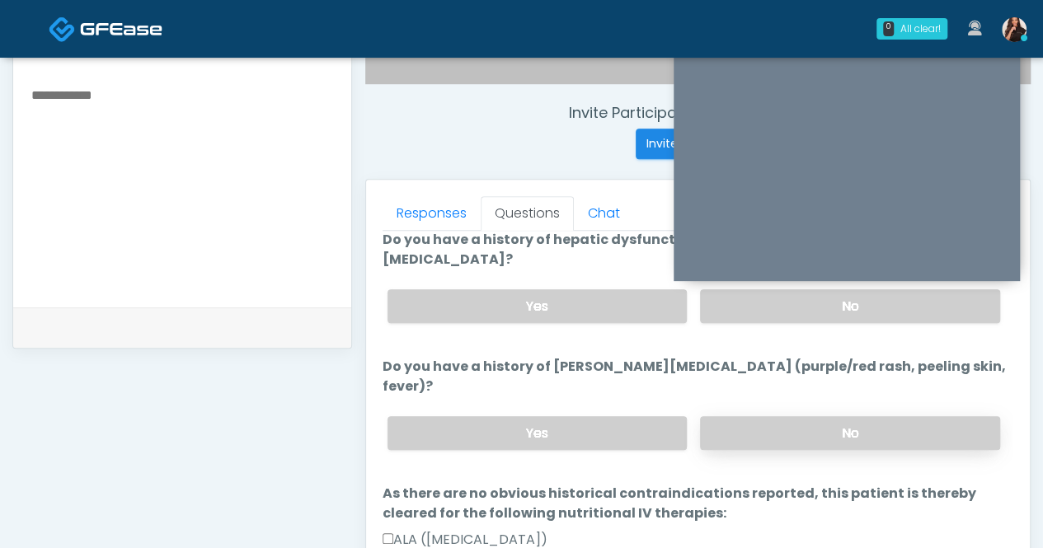
scroll to position [412, 0]
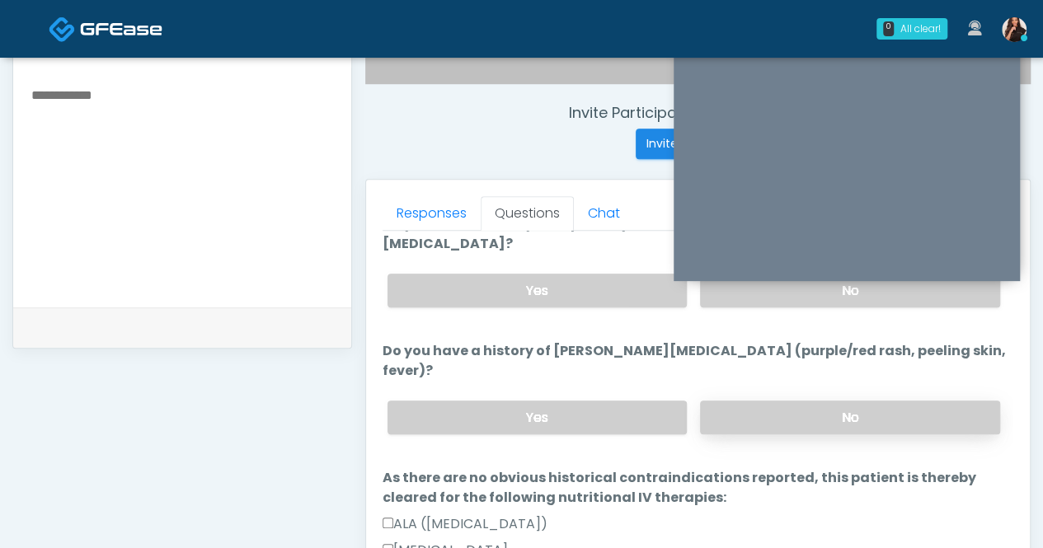
click at [847, 401] on label "No" at bounding box center [850, 418] width 300 height 34
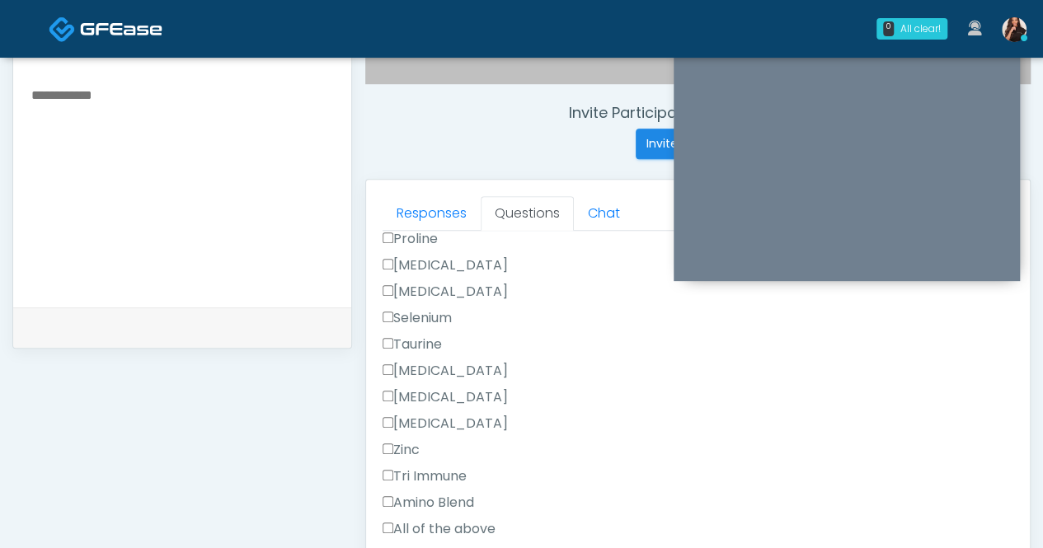
scroll to position [1485, 0]
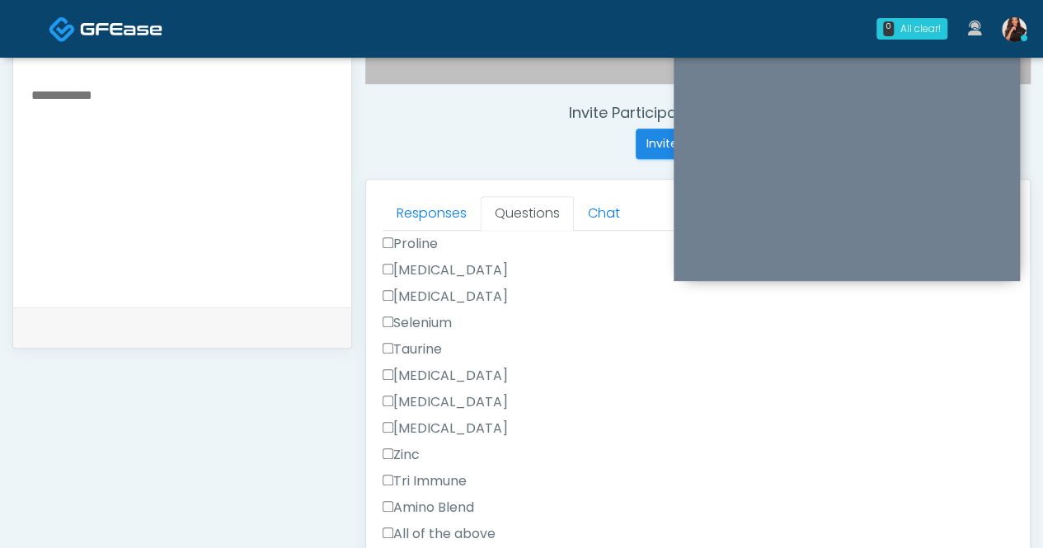
click at [465, 525] on label "All of the above" at bounding box center [439, 535] width 113 height 20
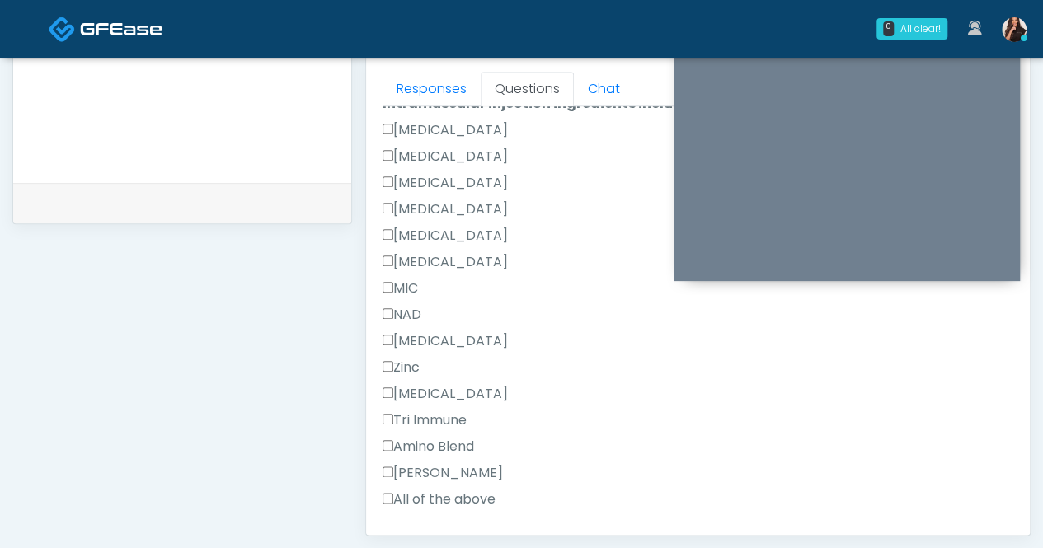
scroll to position [929, 0]
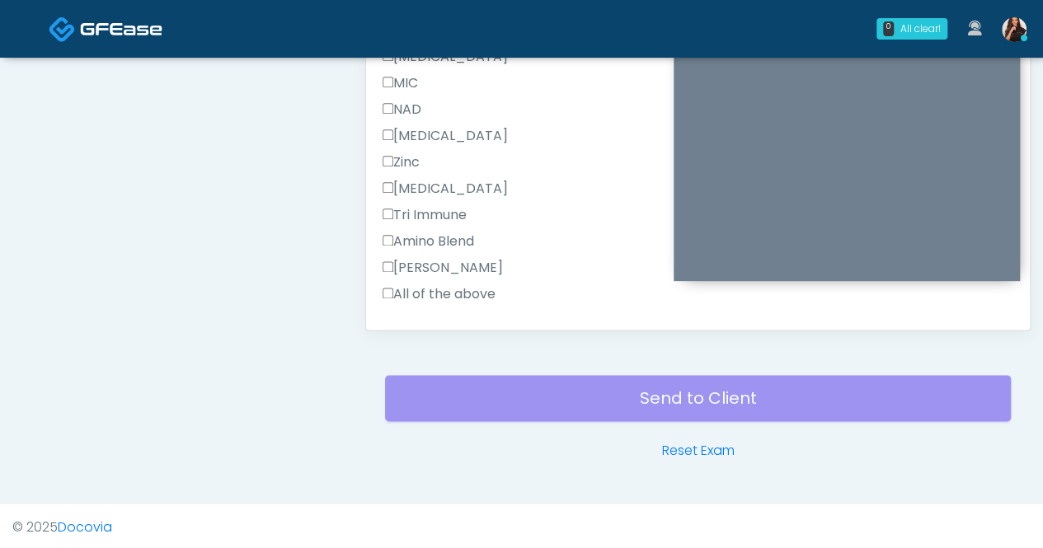
click at [421, 285] on label "All of the above" at bounding box center [439, 295] width 113 height 20
click at [434, 332] on button "Continue" at bounding box center [420, 347] width 75 height 31
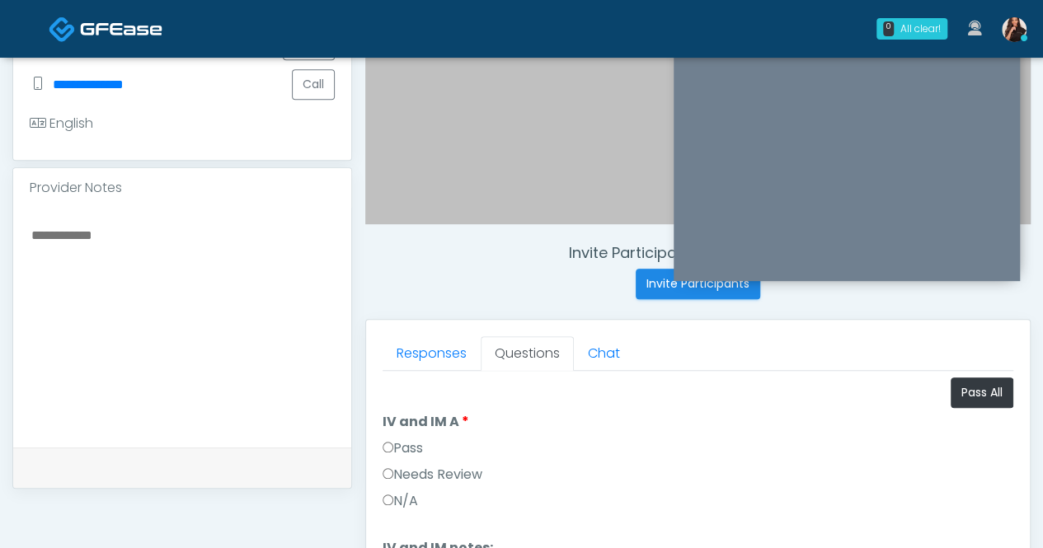
scroll to position [434, 0]
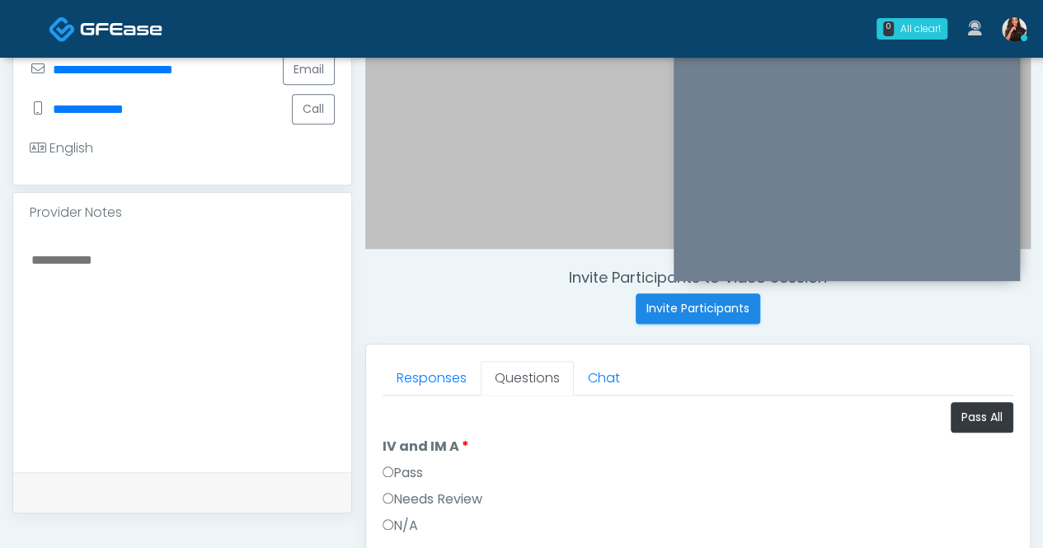
click at [417, 464] on label "Pass" at bounding box center [403, 474] width 40 height 20
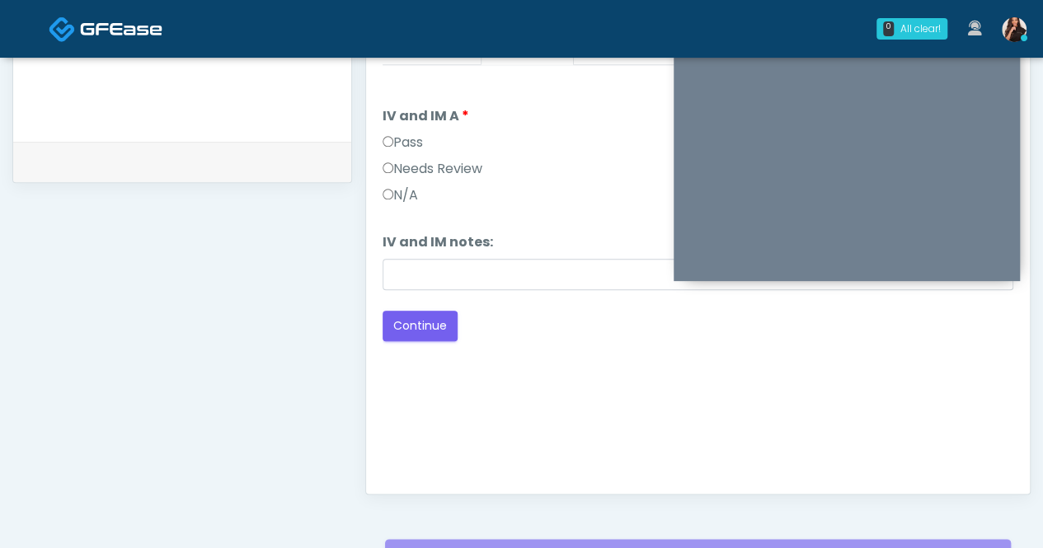
scroll to position [764, 0]
click at [437, 318] on button "Continue" at bounding box center [420, 327] width 75 height 31
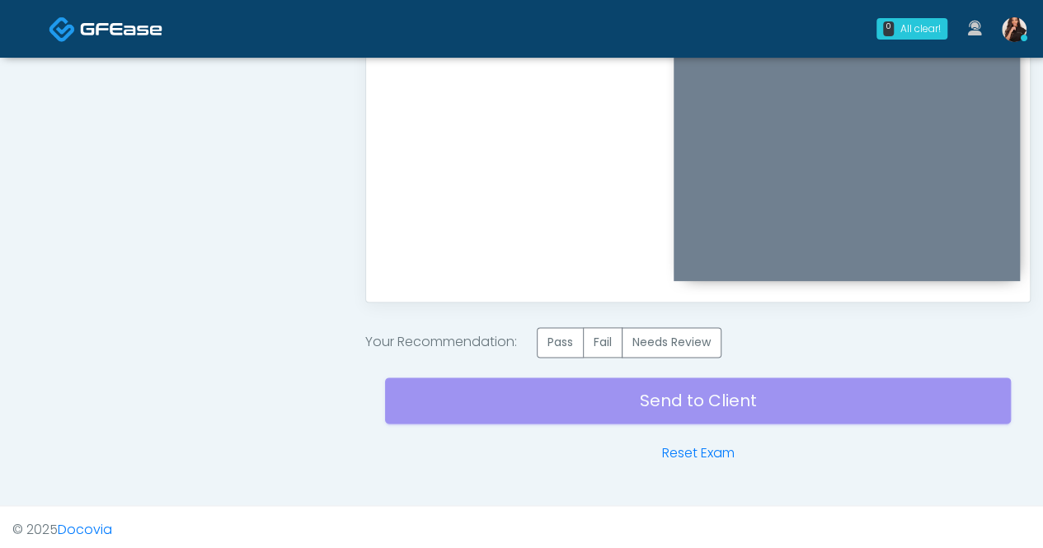
scroll to position [958, 0]
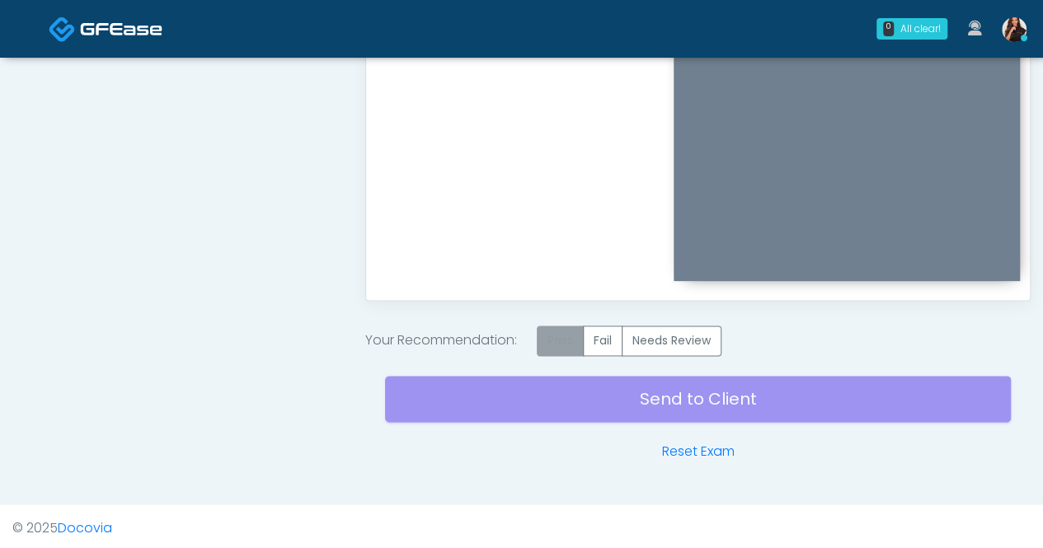
click at [567, 334] on label "Pass" at bounding box center [560, 341] width 47 height 31
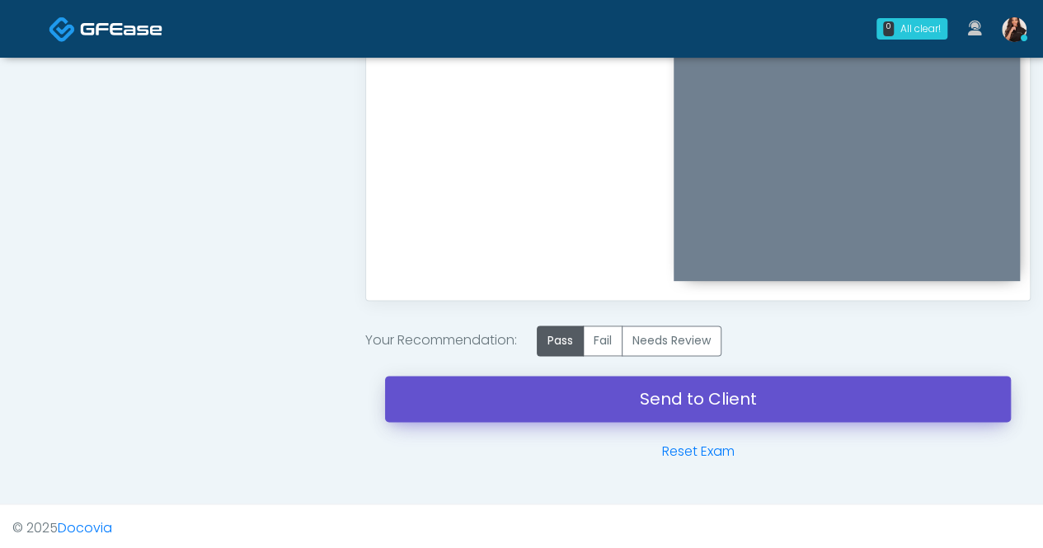
click at [707, 397] on link "Send to Client" at bounding box center [698, 399] width 626 height 46
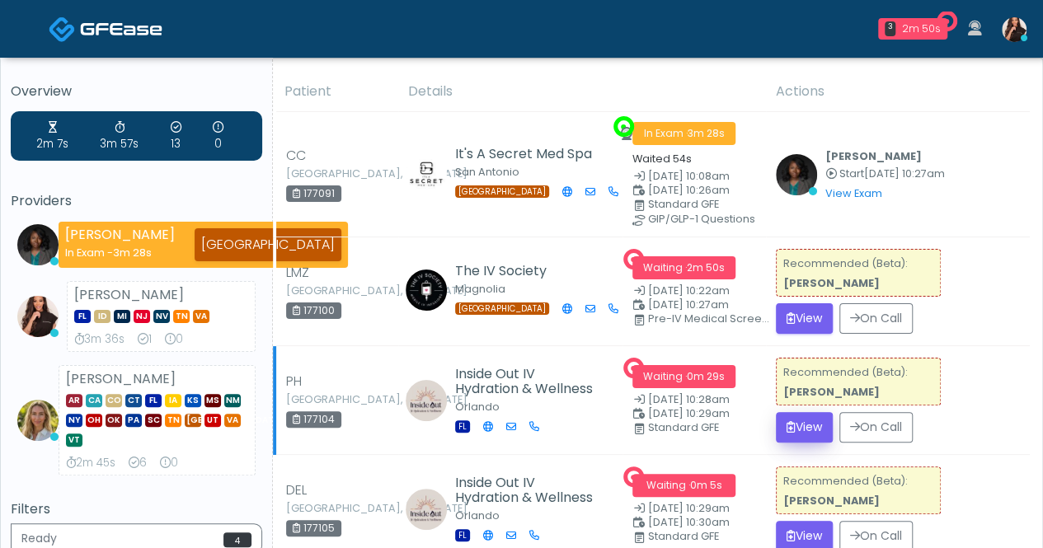
scroll to position [82, 0]
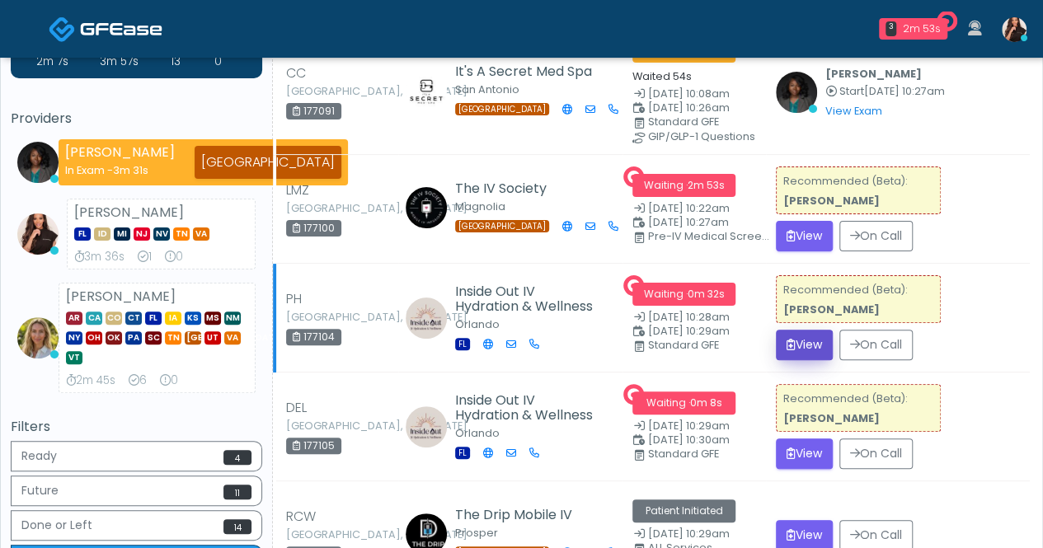
drag, startPoint x: 823, startPoint y: 346, endPoint x: 816, endPoint y: 353, distance: 10.5
click at [822, 345] on button "View" at bounding box center [804, 345] width 57 height 31
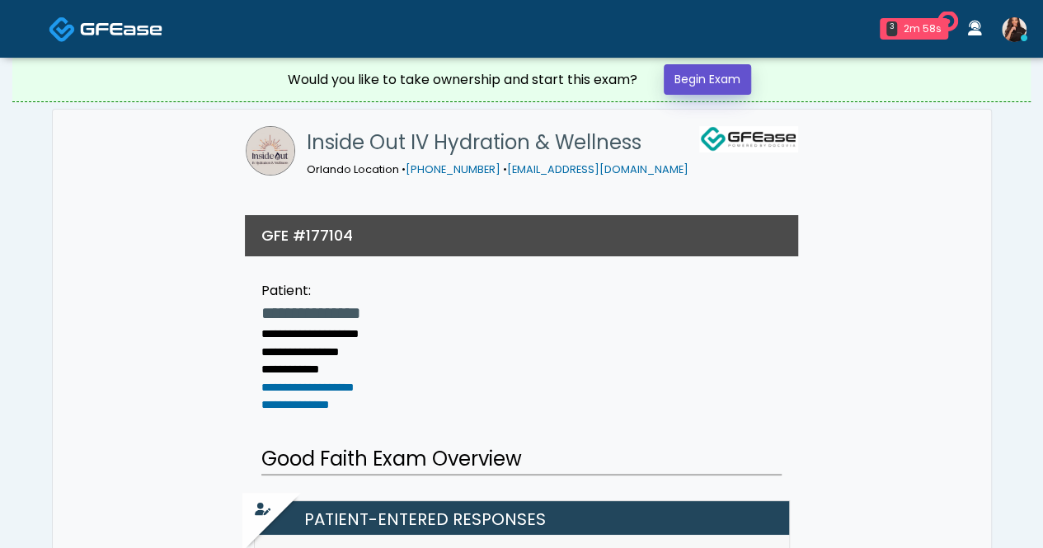
click at [707, 78] on link "Begin Exam" at bounding box center [707, 79] width 87 height 31
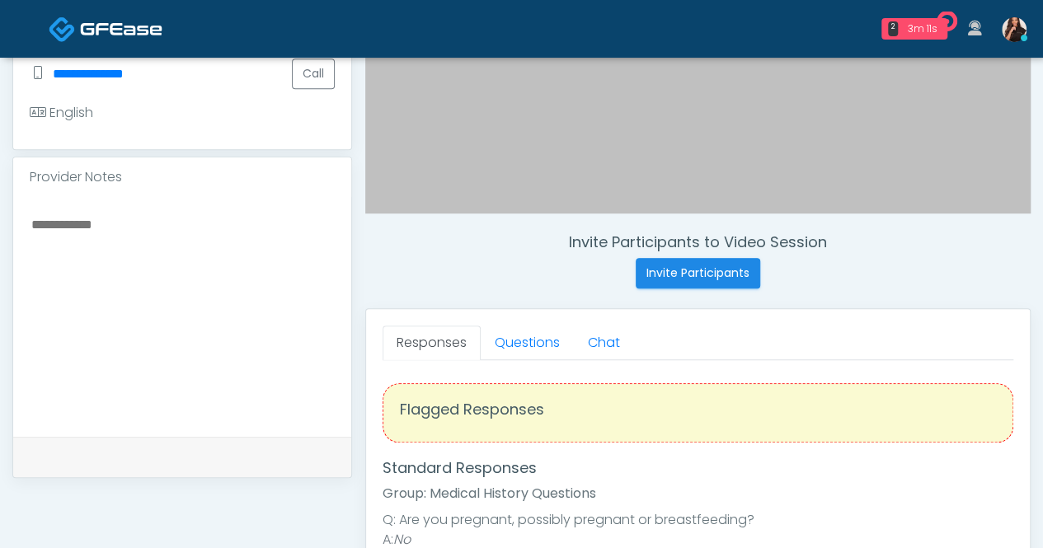
scroll to position [495, 0]
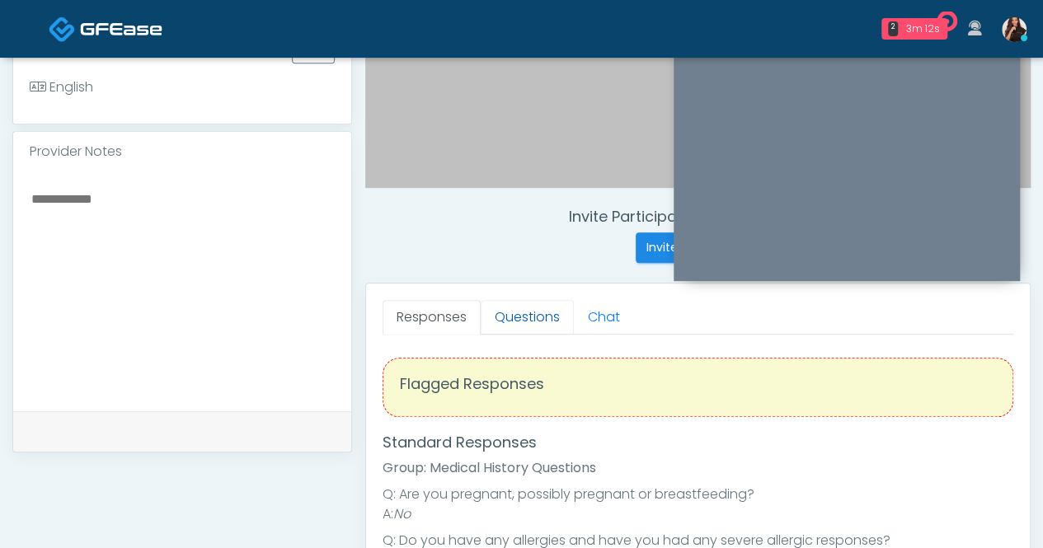
drag, startPoint x: 509, startPoint y: 314, endPoint x: 524, endPoint y: 318, distance: 15.2
click at [509, 314] on link "Questions" at bounding box center [527, 317] width 93 height 35
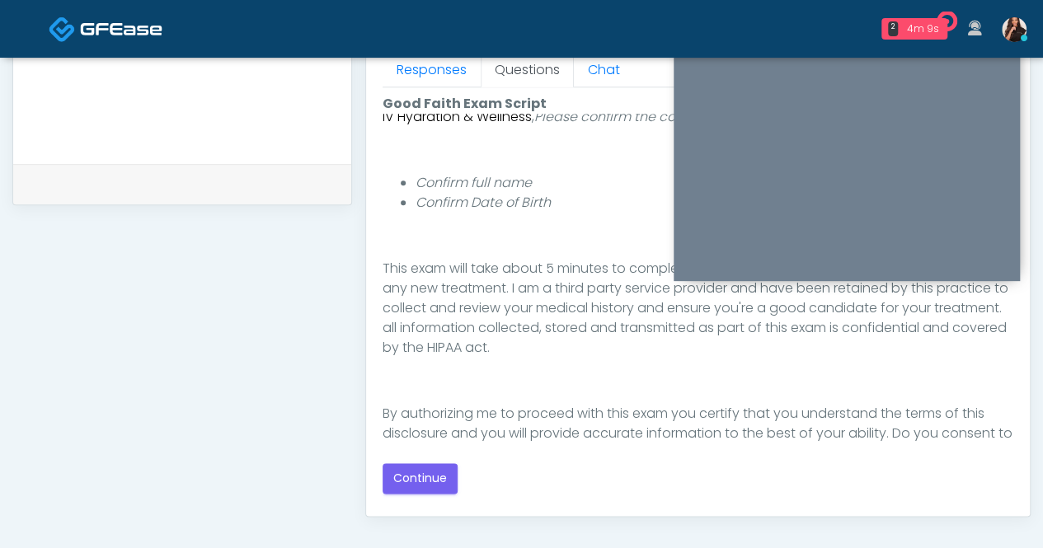
scroll to position [191, 0]
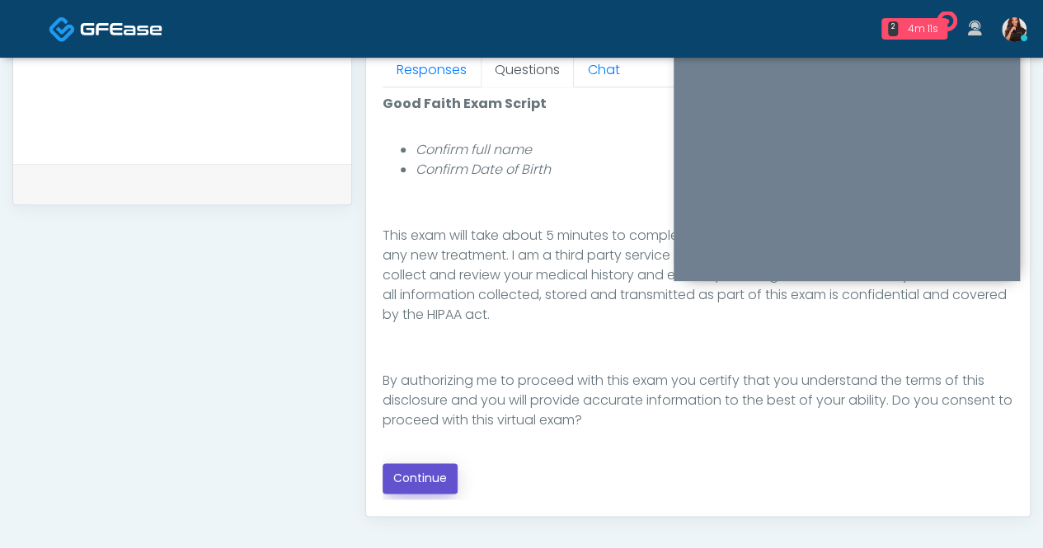
click at [433, 474] on button "Continue" at bounding box center [420, 479] width 75 height 31
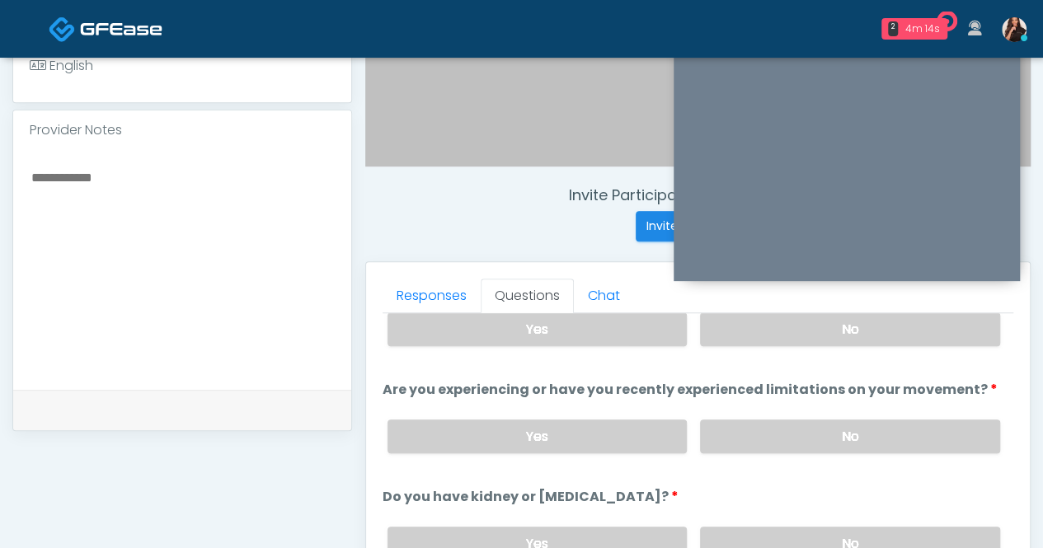
scroll to position [0, 0]
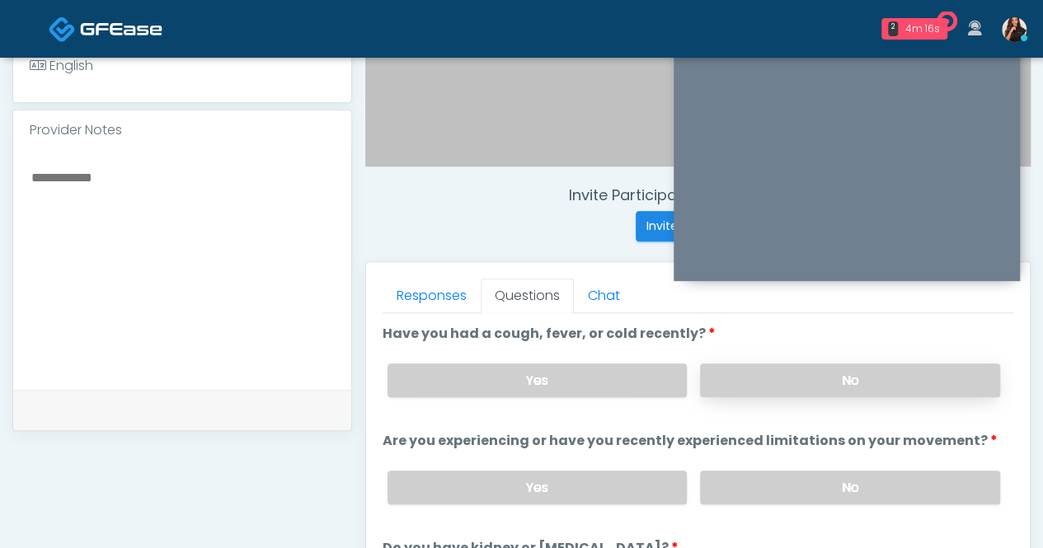
click at [899, 375] on label "No" at bounding box center [850, 381] width 300 height 34
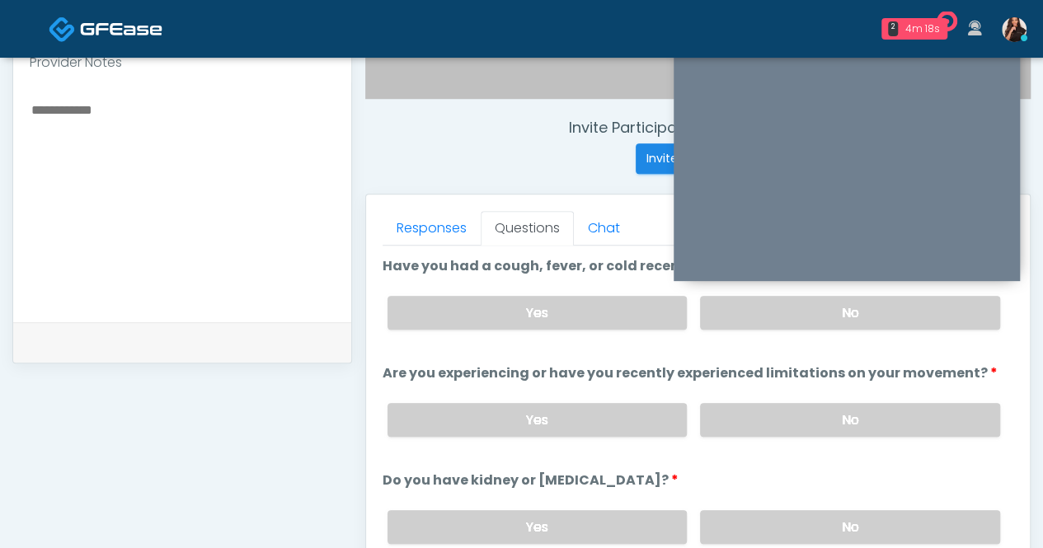
scroll to position [599, 0]
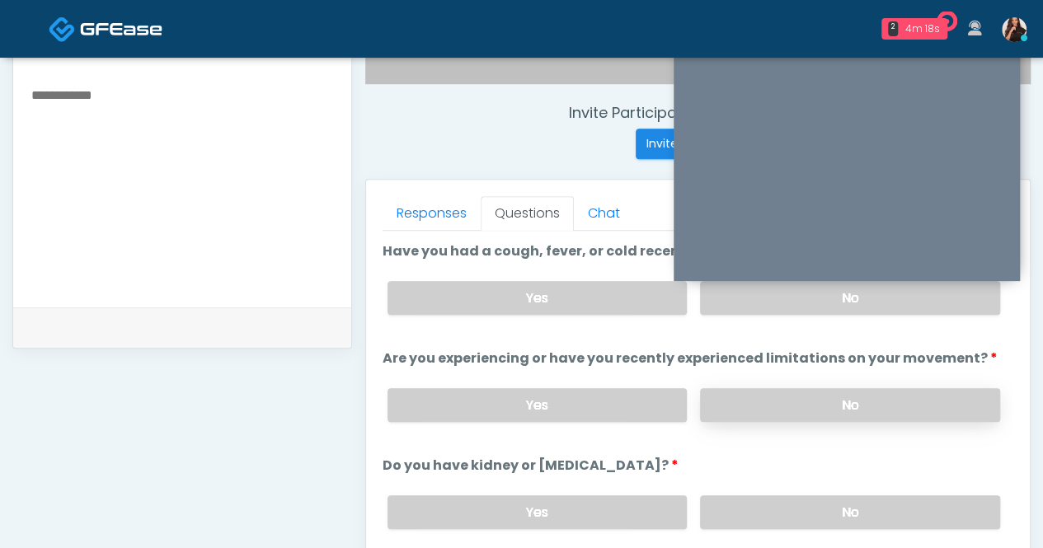
click at [932, 405] on label "No" at bounding box center [850, 405] width 300 height 34
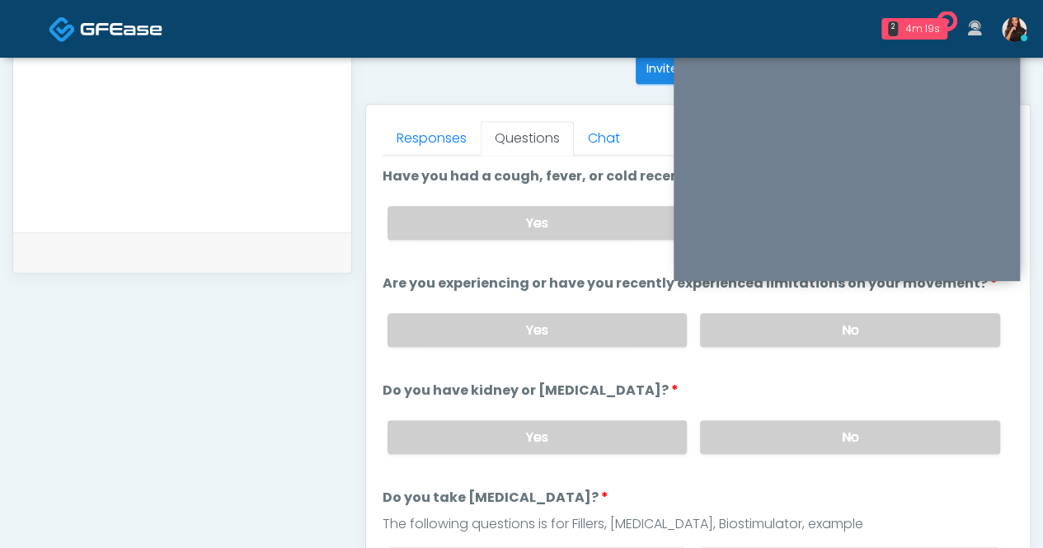
scroll to position [681, 0]
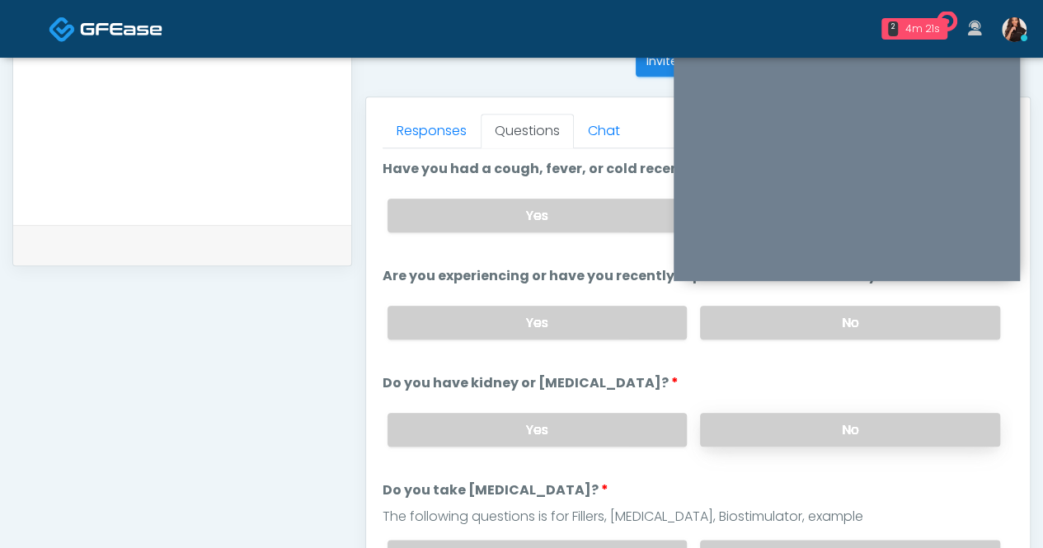
click at [887, 421] on label "No" at bounding box center [850, 430] width 300 height 34
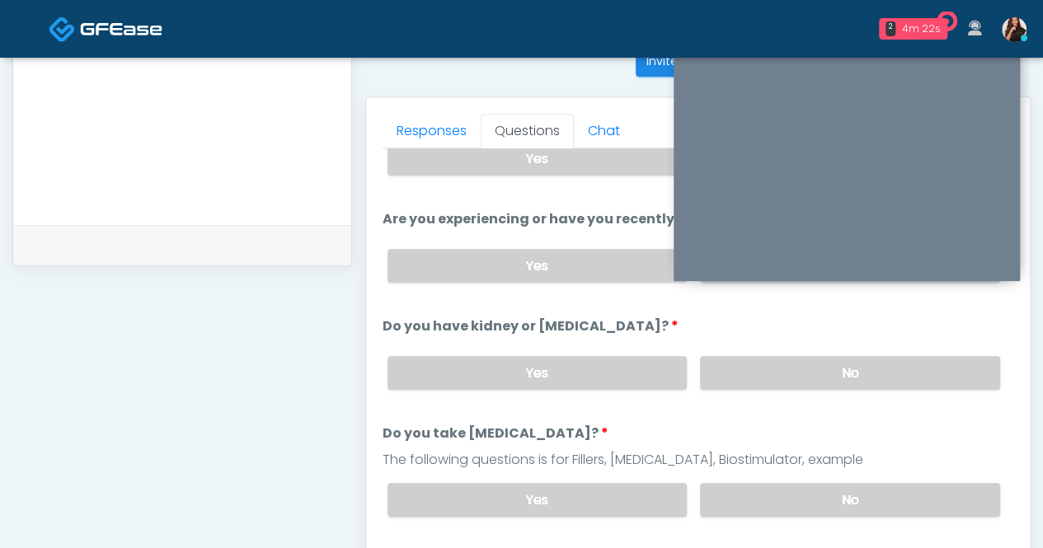
scroll to position [82, 0]
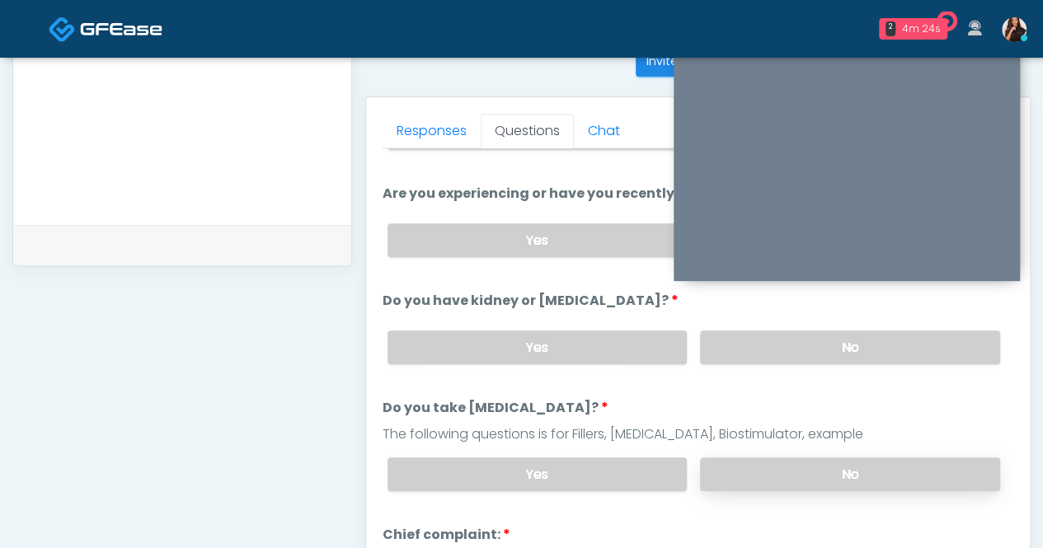
click at [848, 466] on label "No" at bounding box center [850, 475] width 300 height 34
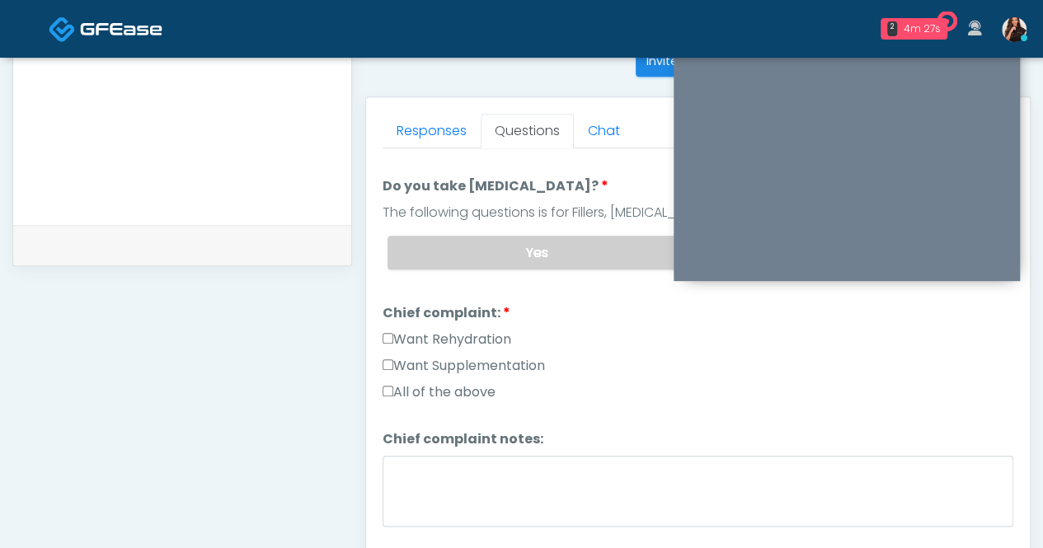
scroll to position [330, 0]
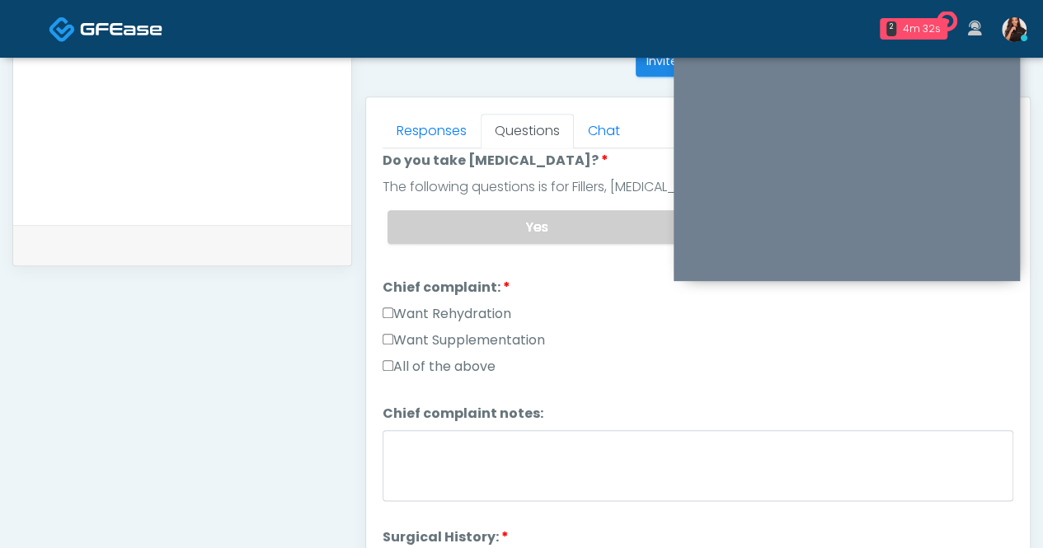
click at [475, 304] on label "Want Rehydration" at bounding box center [447, 314] width 129 height 20
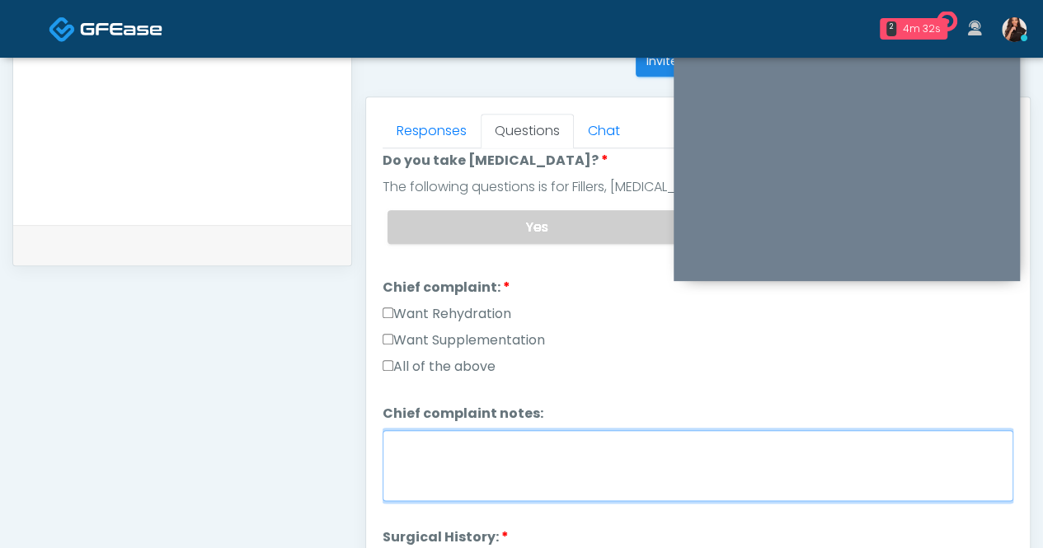
click at [493, 465] on textarea "Chief complaint notes:" at bounding box center [698, 466] width 631 height 71
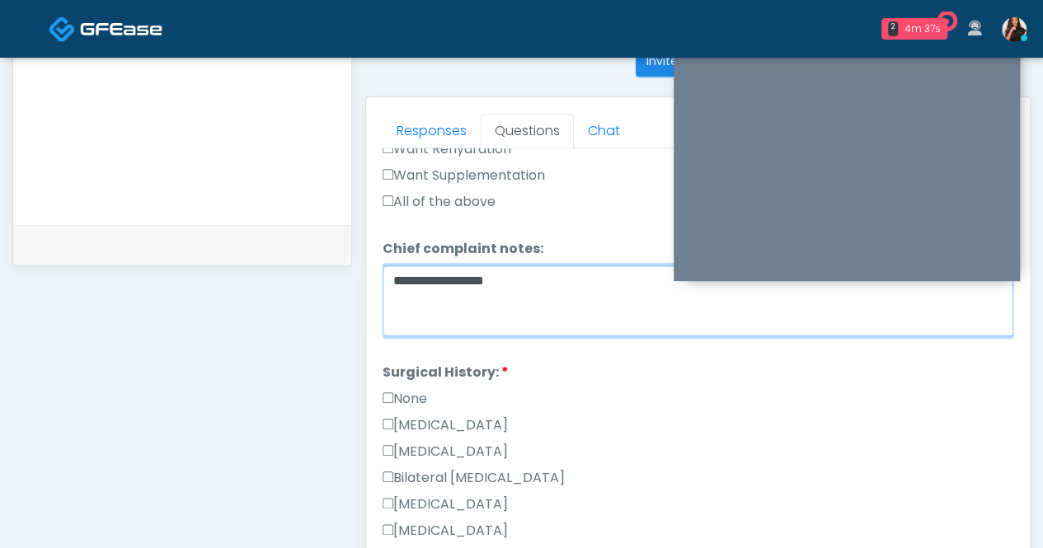
scroll to position [577, 0]
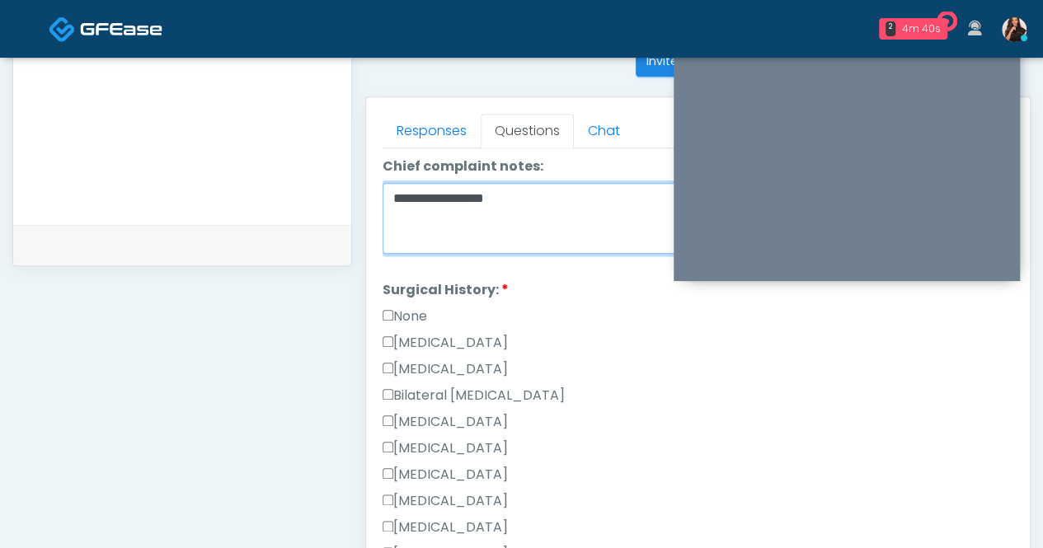
type textarea "**********"
click at [417, 307] on label "None" at bounding box center [405, 317] width 45 height 20
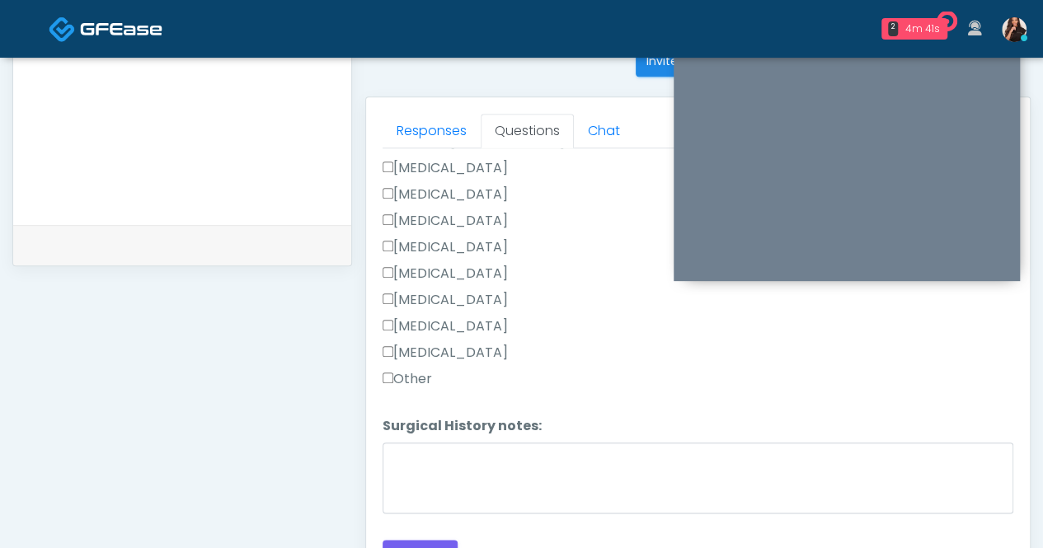
scroll to position [764, 0]
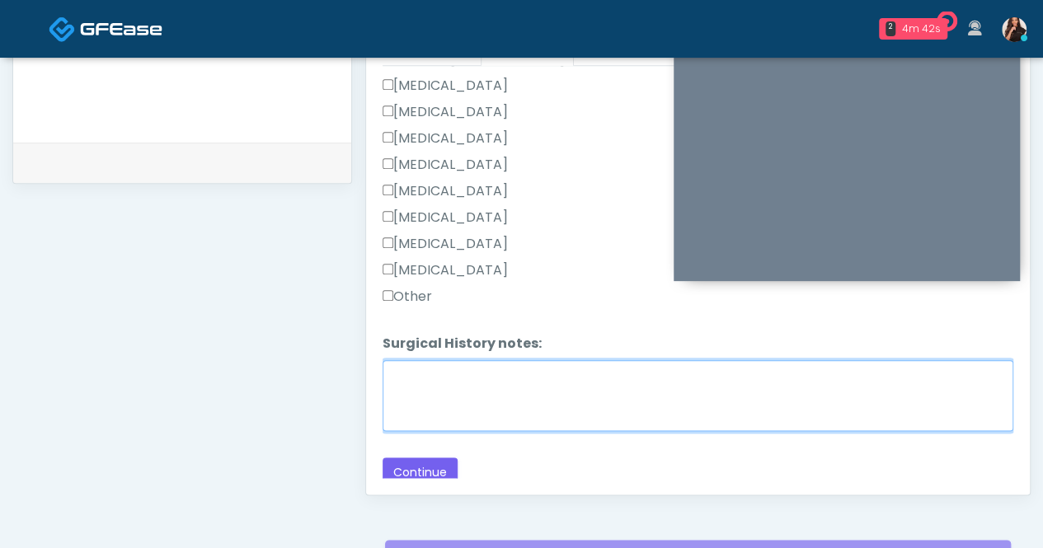
click at [596, 388] on textarea "Surgical History notes:" at bounding box center [698, 395] width 631 height 71
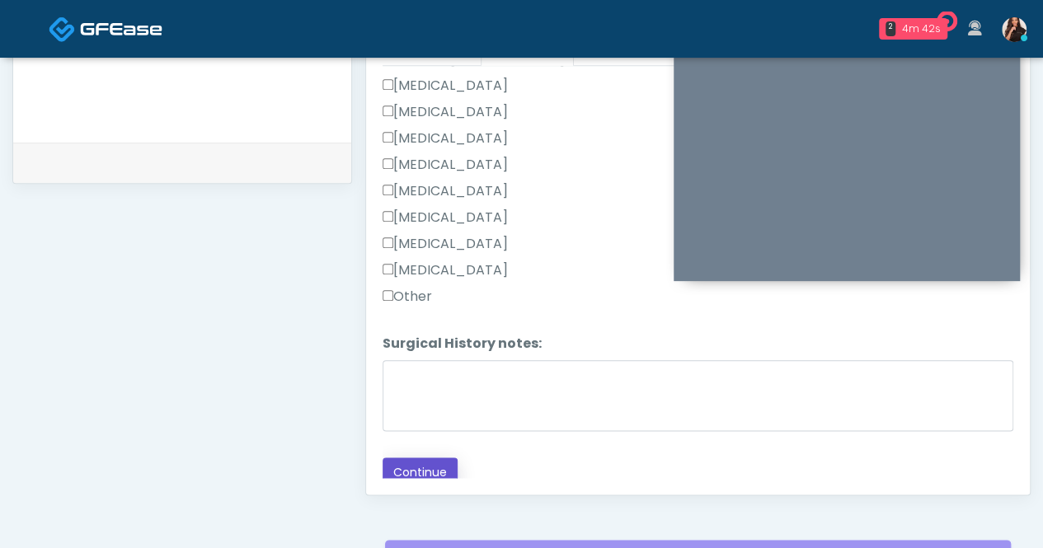
click at [433, 464] on button "Continue" at bounding box center [420, 473] width 75 height 31
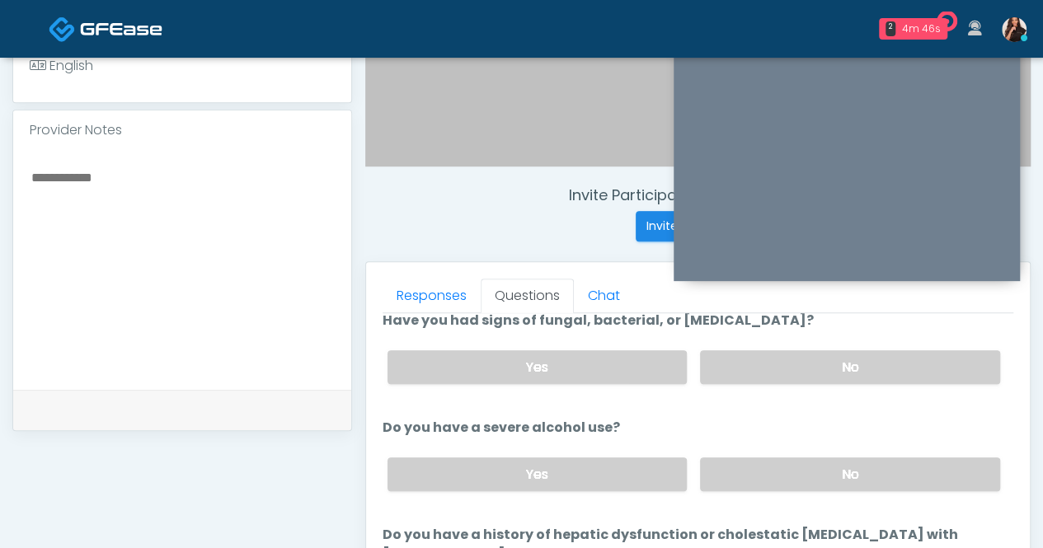
scroll to position [0, 0]
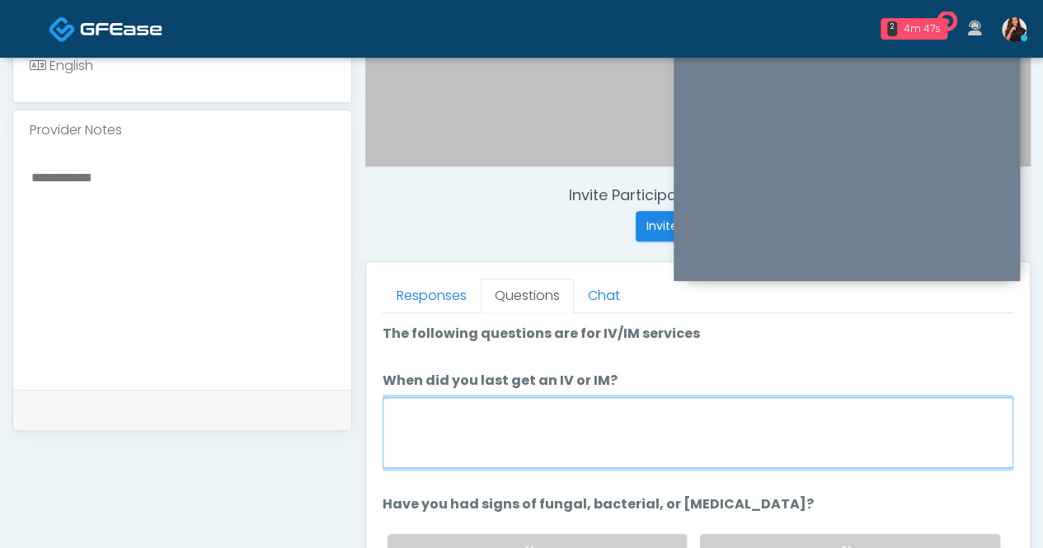
click at [878, 433] on textarea "When did you last get an IV or IM?" at bounding box center [698, 433] width 631 height 71
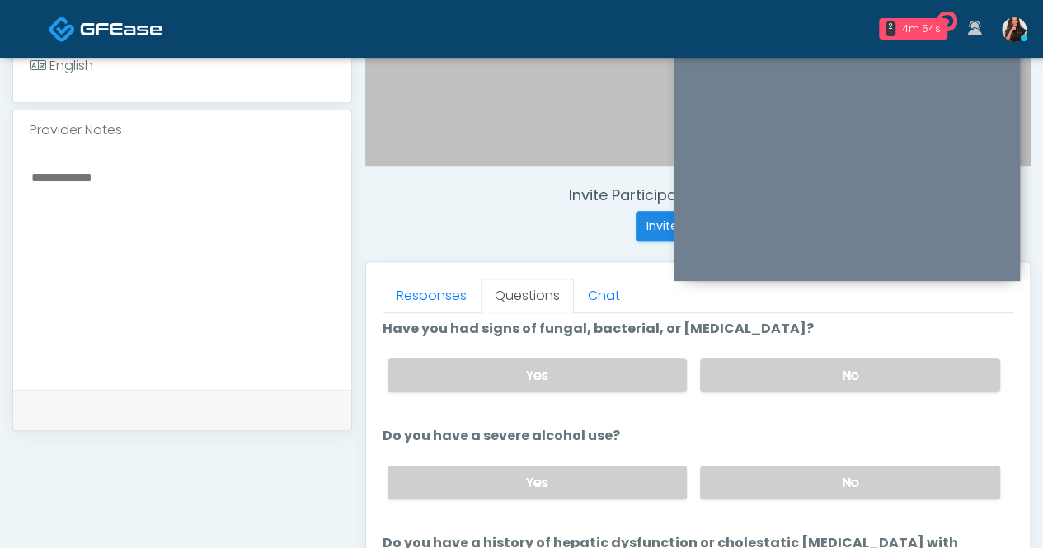
scroll to position [82, 0]
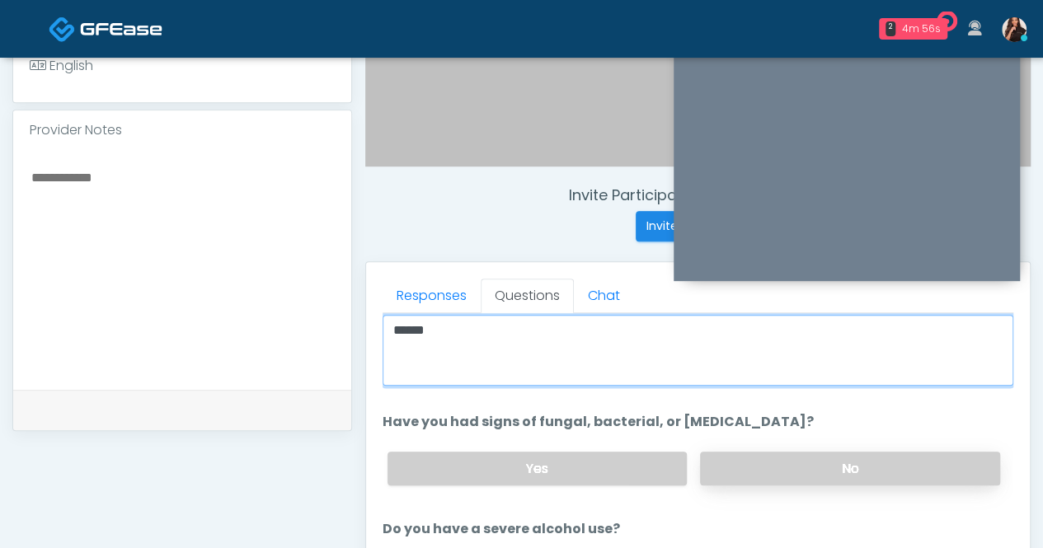
type textarea "*****"
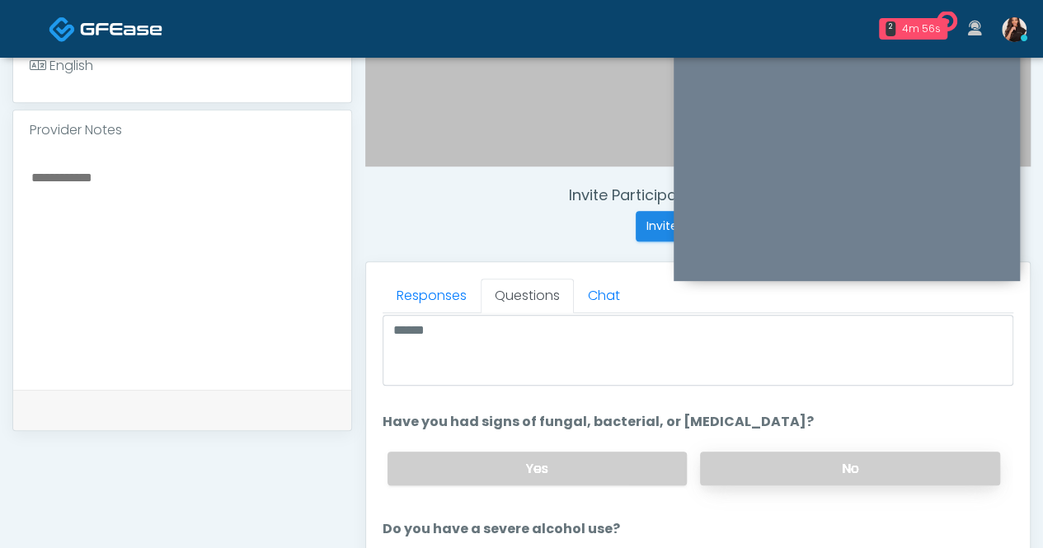
click at [844, 459] on label "No" at bounding box center [850, 469] width 300 height 34
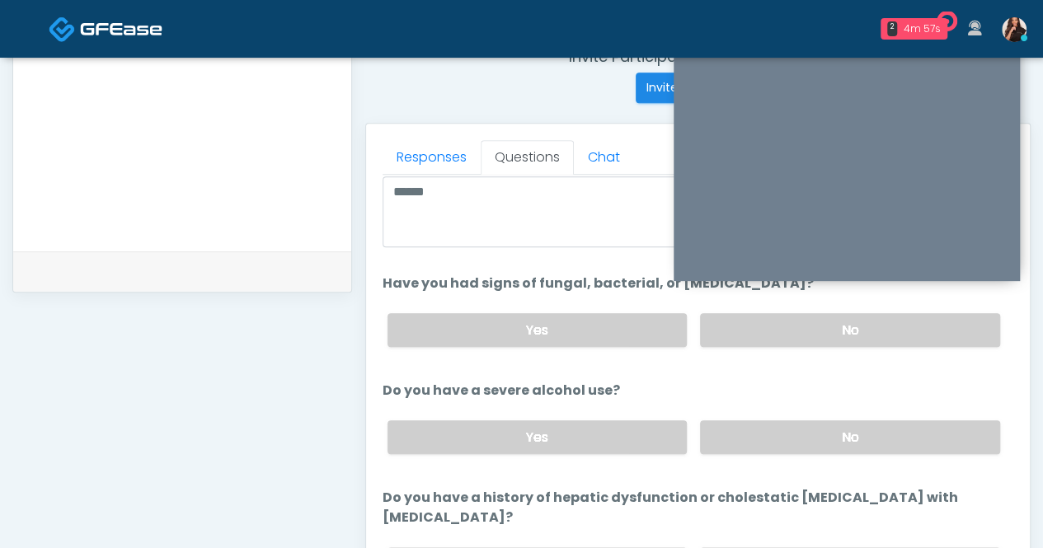
scroll to position [681, 0]
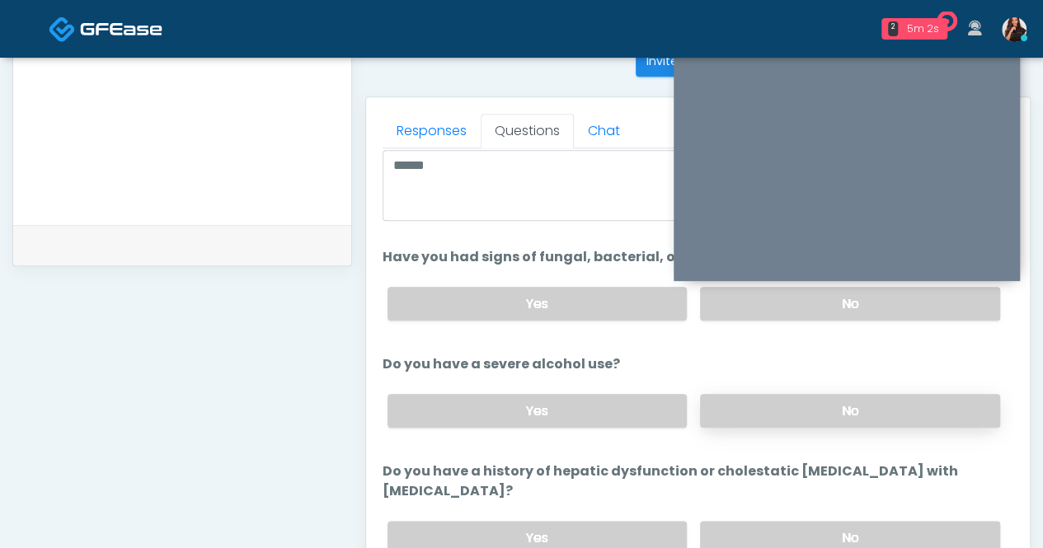
click at [825, 400] on label "No" at bounding box center [850, 411] width 300 height 34
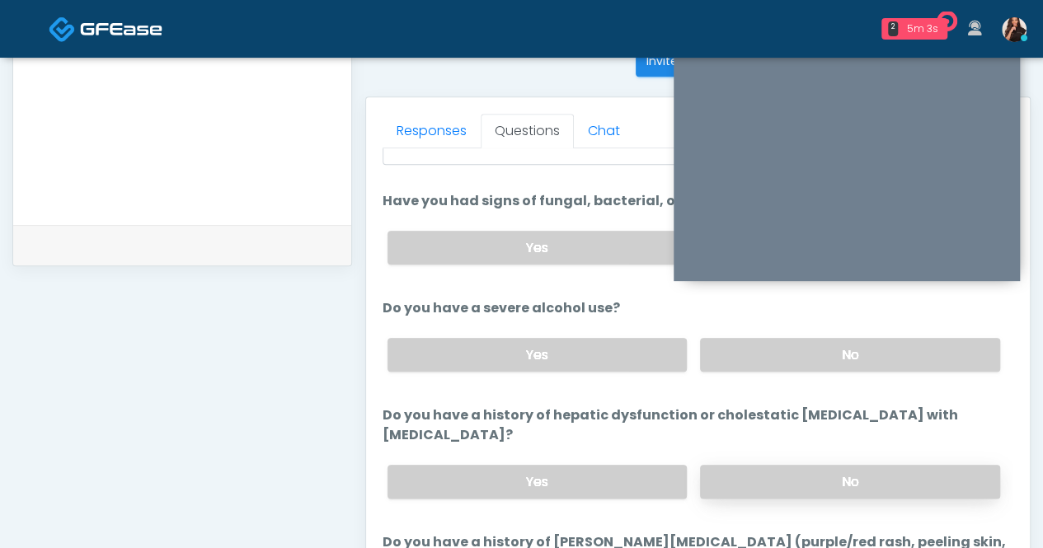
scroll to position [165, 0]
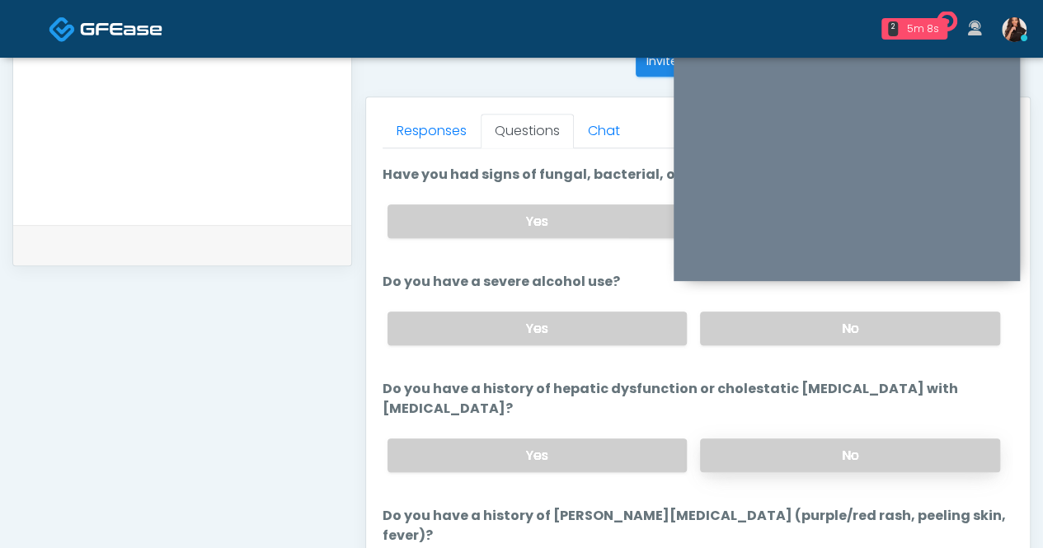
click at [815, 439] on label "No" at bounding box center [850, 456] width 300 height 34
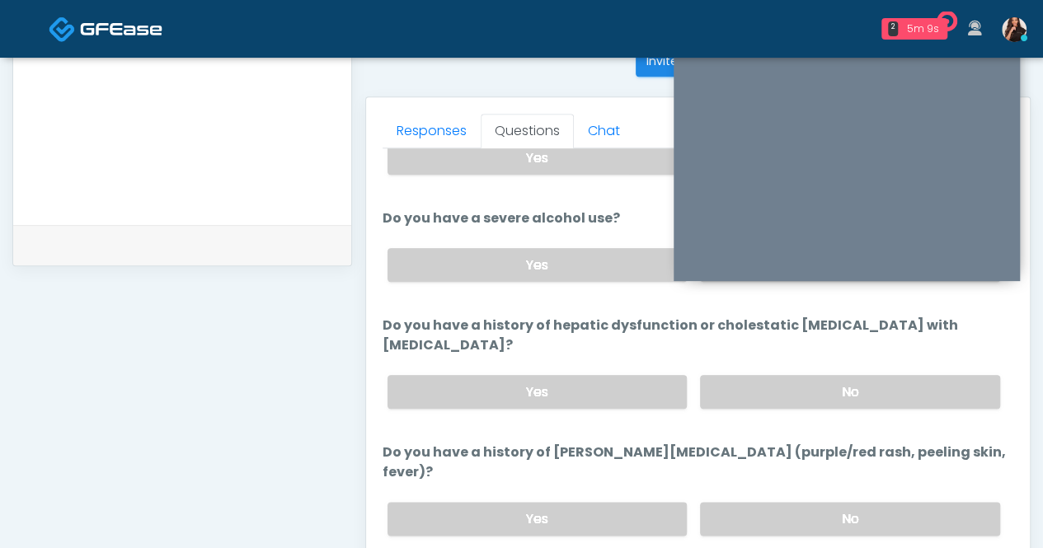
scroll to position [330, 0]
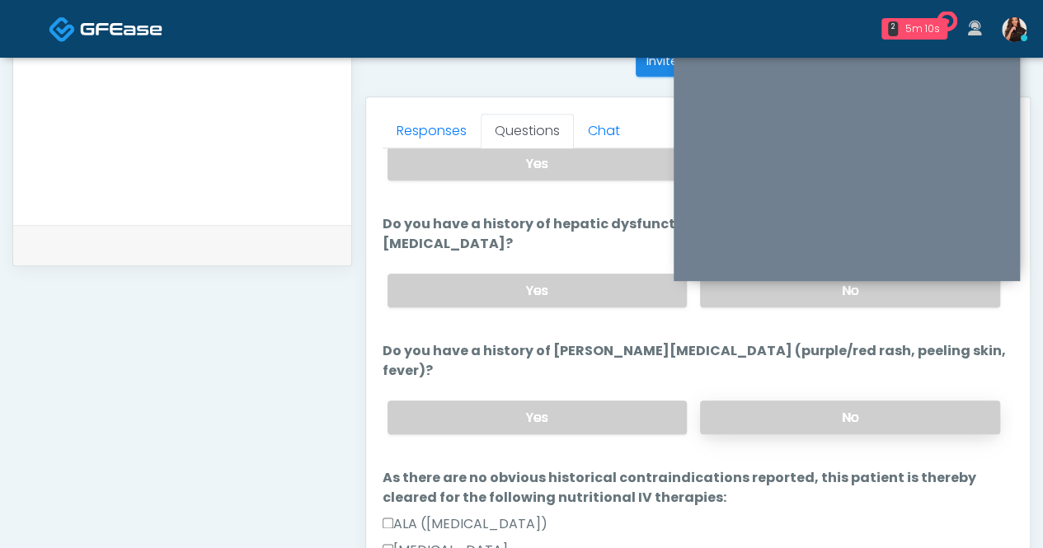
click at [845, 401] on label "No" at bounding box center [850, 418] width 300 height 34
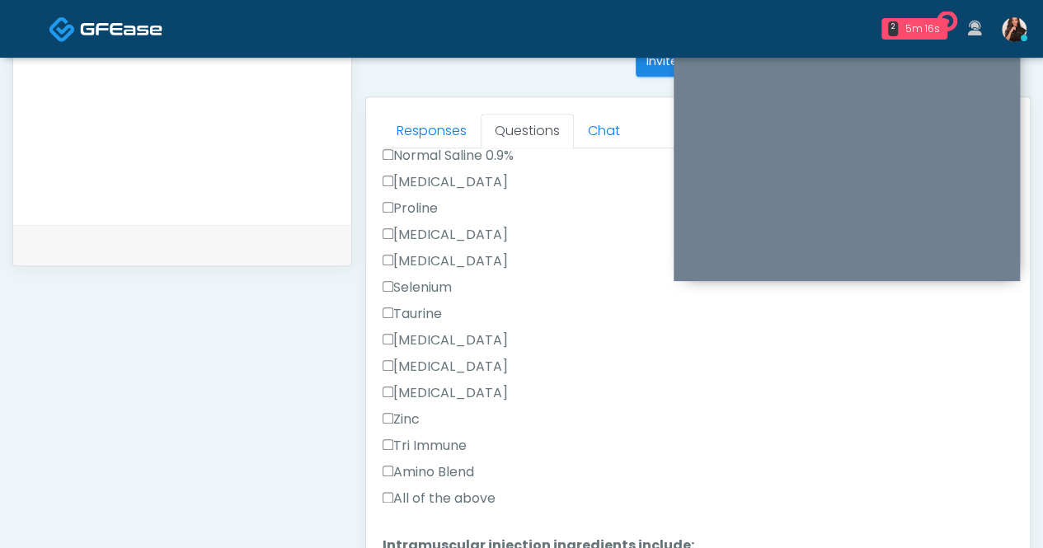
scroll to position [1567, 0]
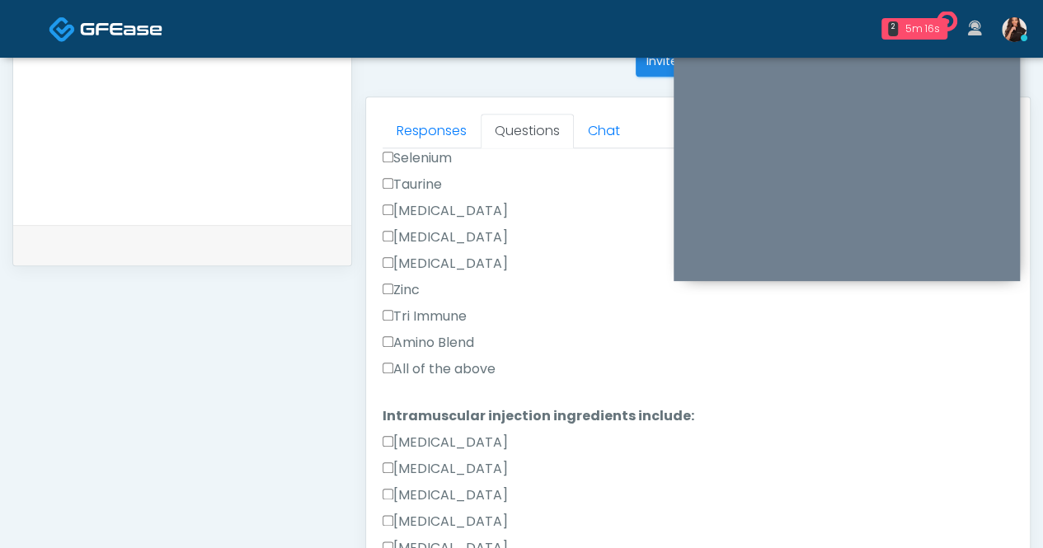
click at [441, 360] on label "All of the above" at bounding box center [439, 370] width 113 height 20
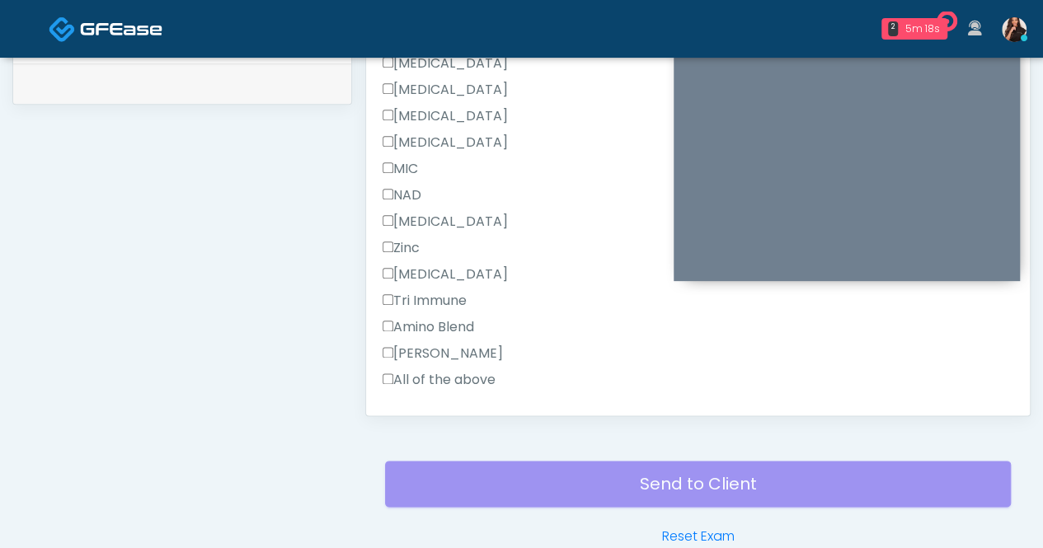
scroll to position [846, 0]
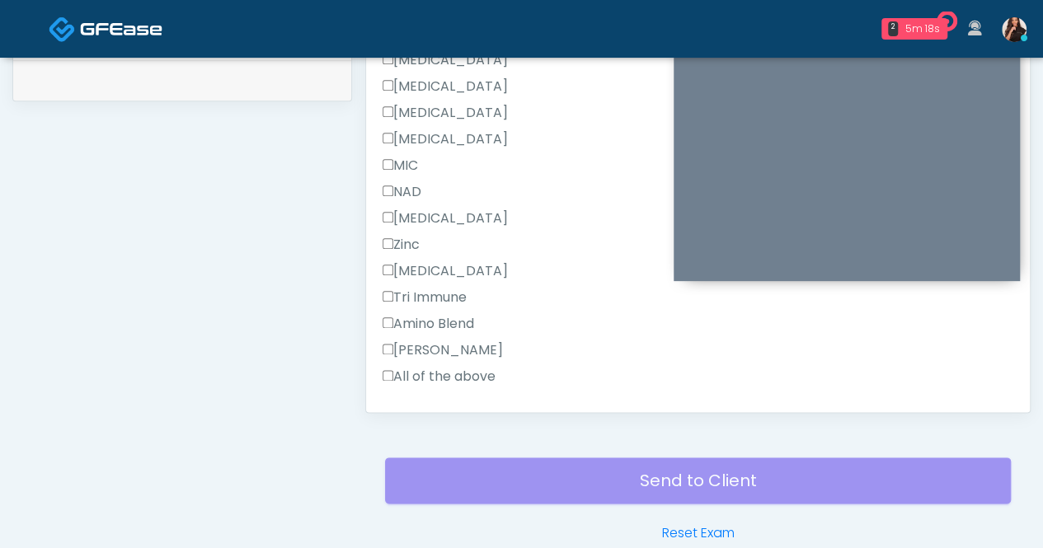
drag, startPoint x: 442, startPoint y: 327, endPoint x: 439, endPoint y: 341, distance: 14.4
click at [442, 367] on label "All of the above" at bounding box center [439, 377] width 113 height 20
click at [431, 414] on button "Continue" at bounding box center [420, 429] width 75 height 31
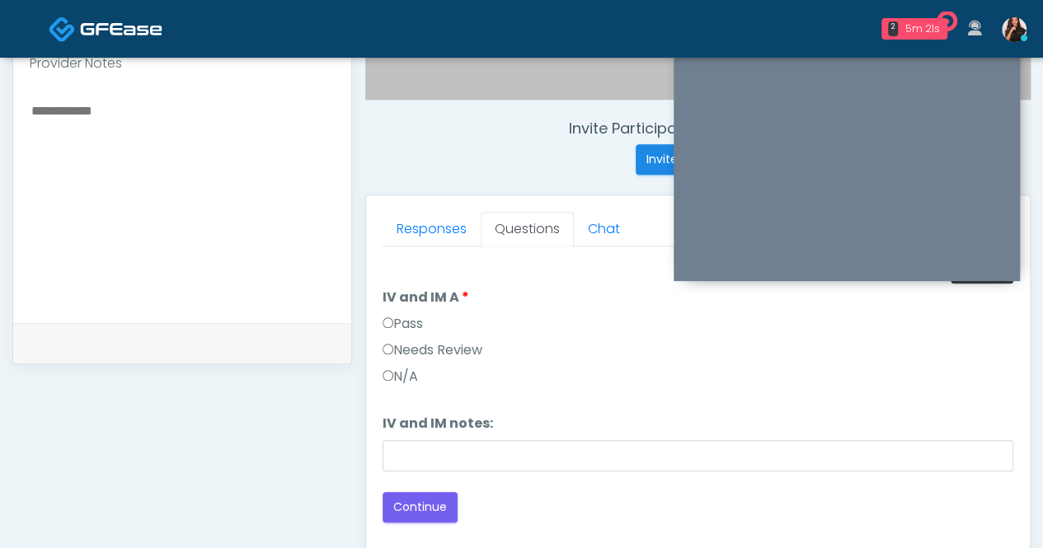
scroll to position [599, 0]
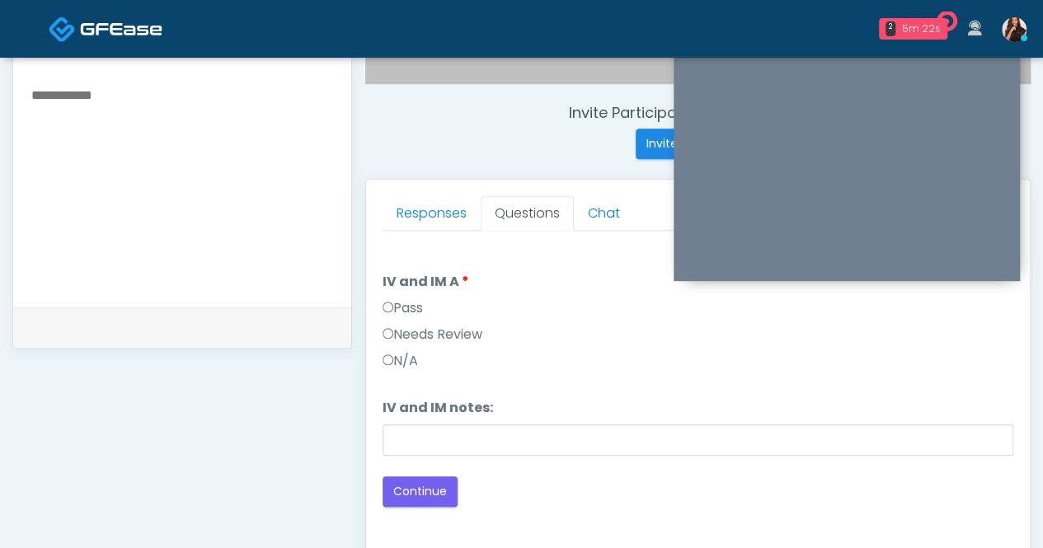
click at [404, 301] on label "Pass" at bounding box center [403, 309] width 40 height 20
click at [431, 483] on button "Continue" at bounding box center [420, 492] width 75 height 31
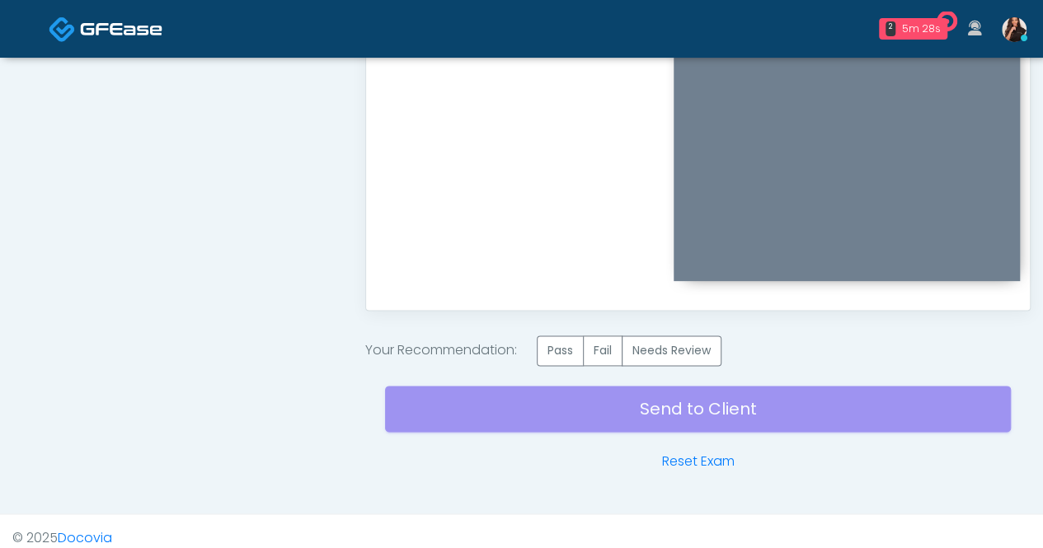
scroll to position [958, 0]
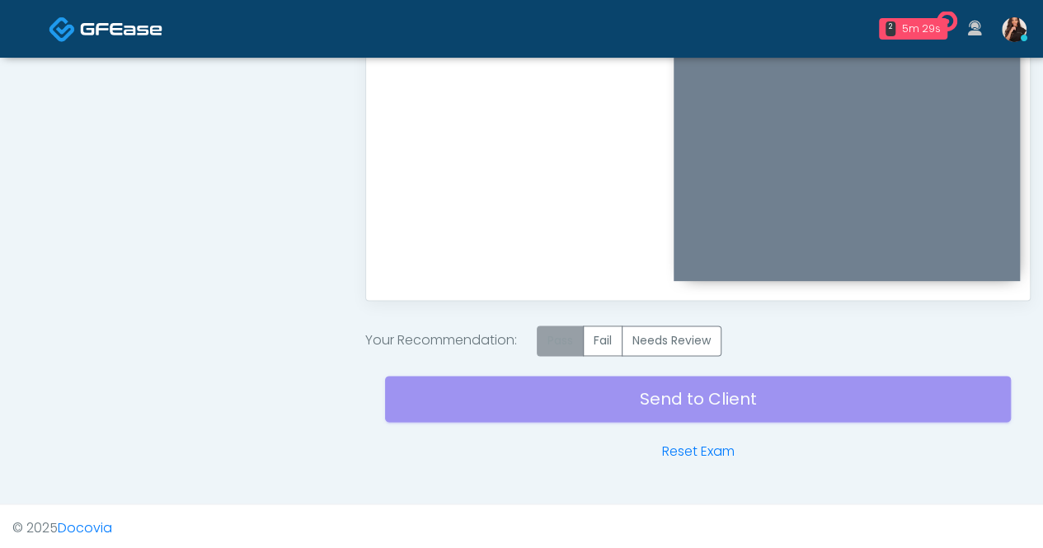
click at [553, 336] on label "Pass" at bounding box center [560, 341] width 47 height 31
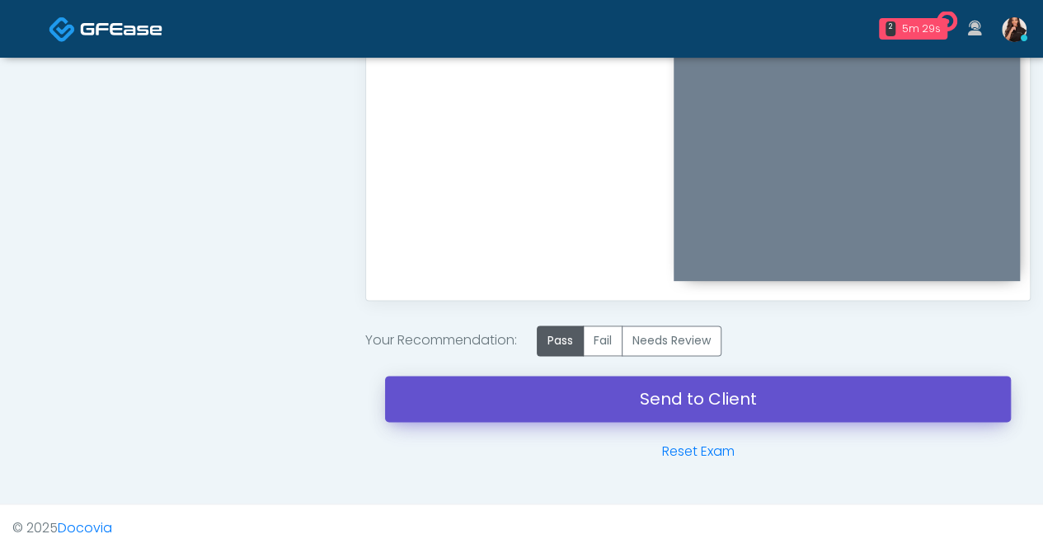
click at [671, 393] on link "Send to Client" at bounding box center [698, 399] width 626 height 46
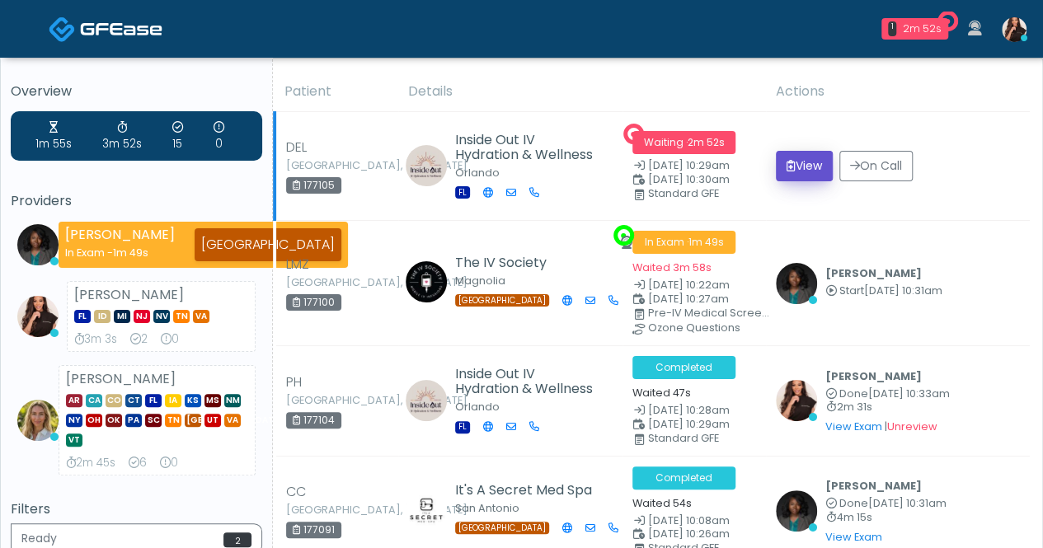
click at [779, 162] on button "View" at bounding box center [804, 166] width 57 height 31
click at [794, 162] on icon "submit" at bounding box center [791, 166] width 9 height 12
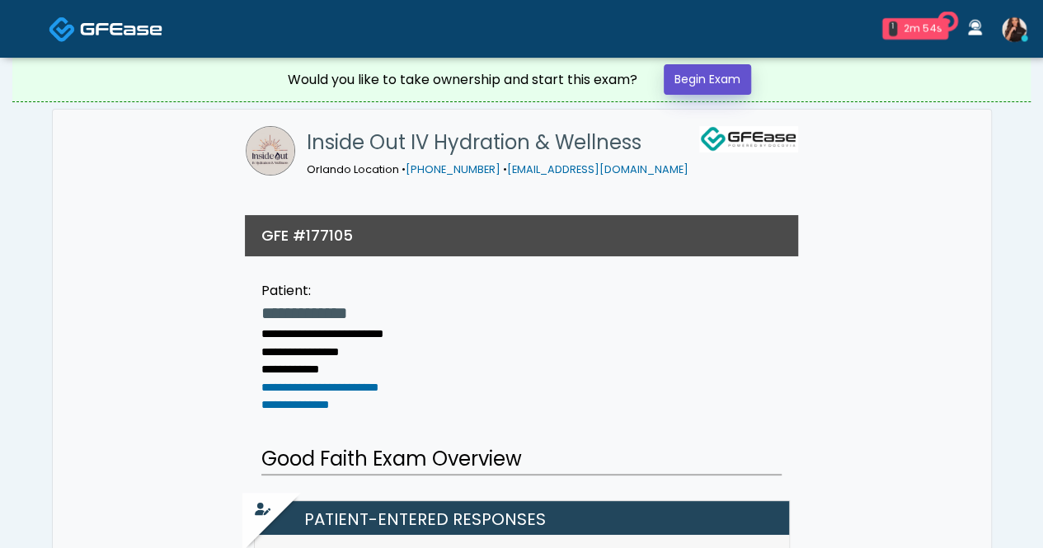
click at [694, 78] on link "Begin Exam" at bounding box center [707, 79] width 87 height 31
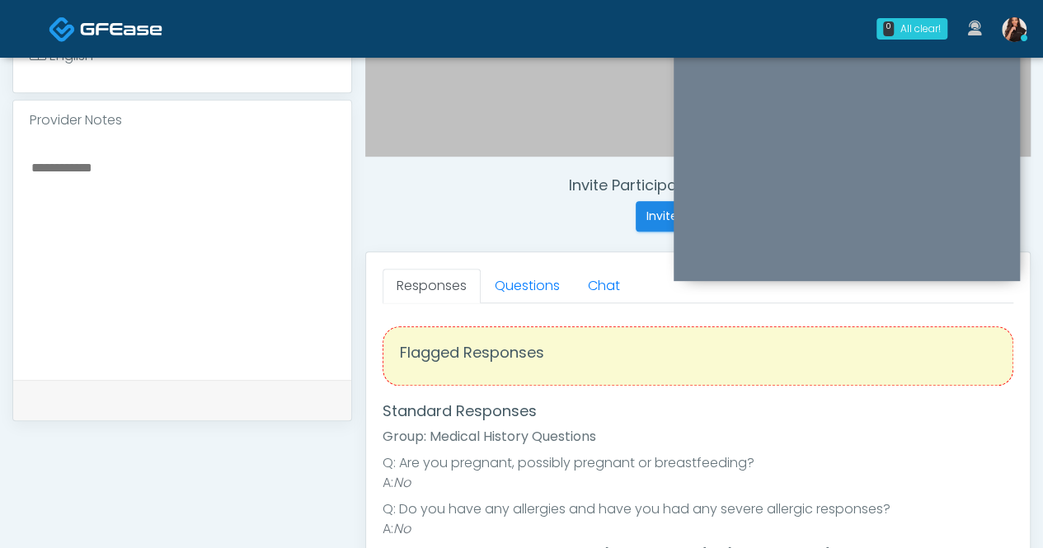
scroll to position [434, 0]
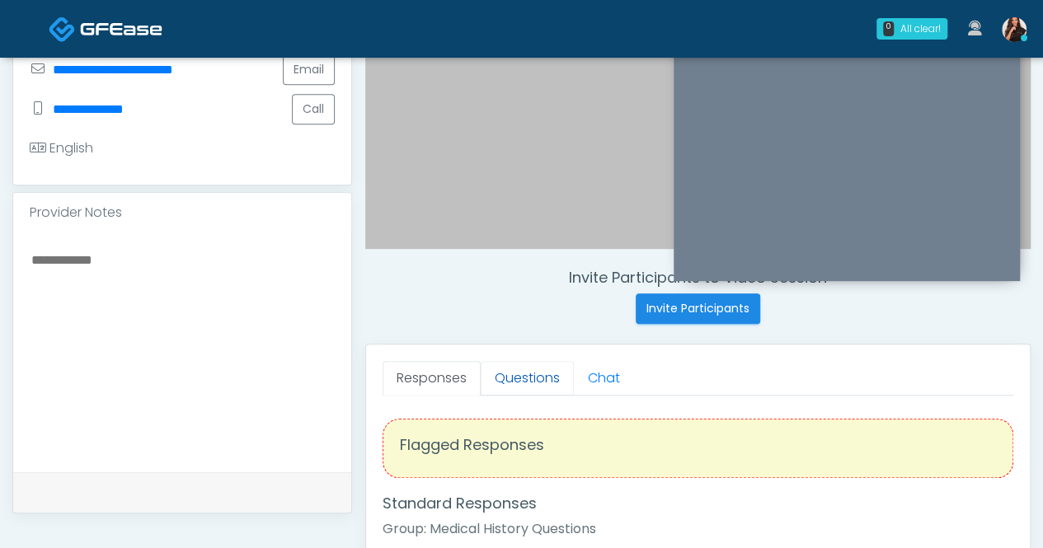
click at [530, 376] on link "Questions" at bounding box center [527, 378] width 93 height 35
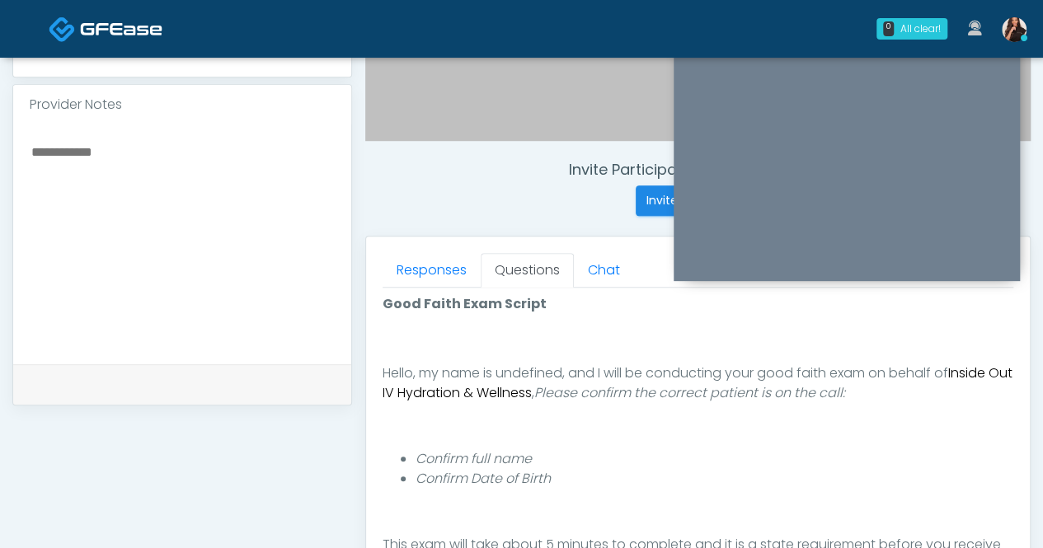
scroll to position [516, 0]
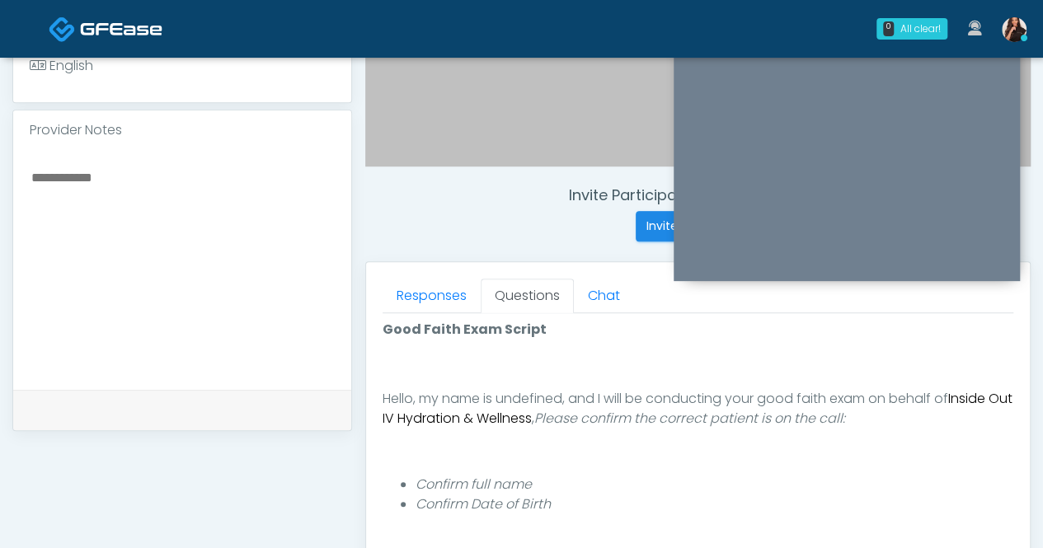
click at [632, 414] on em "Please confirm the correct patient is on the call:" at bounding box center [689, 418] width 311 height 19
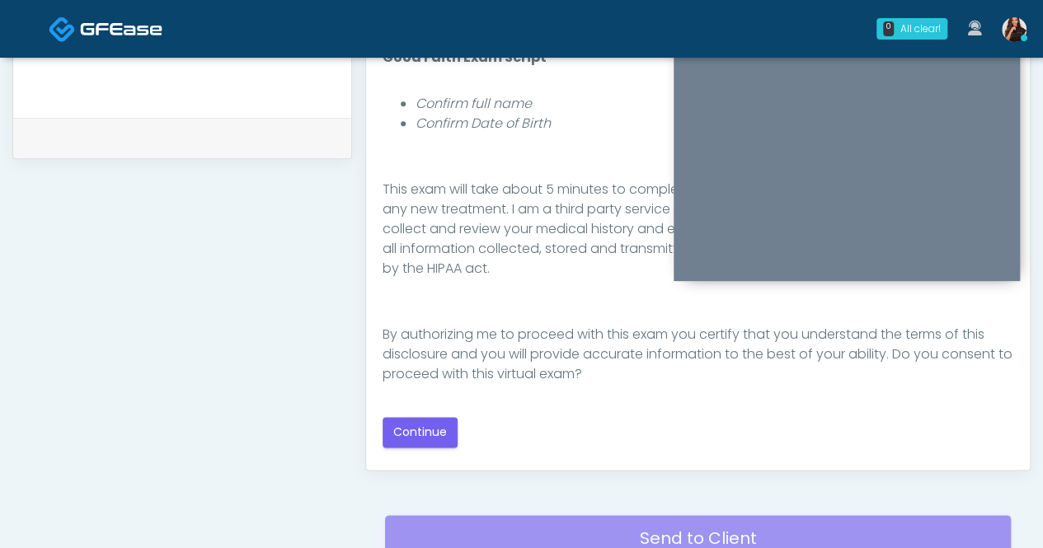
scroll to position [764, 0]
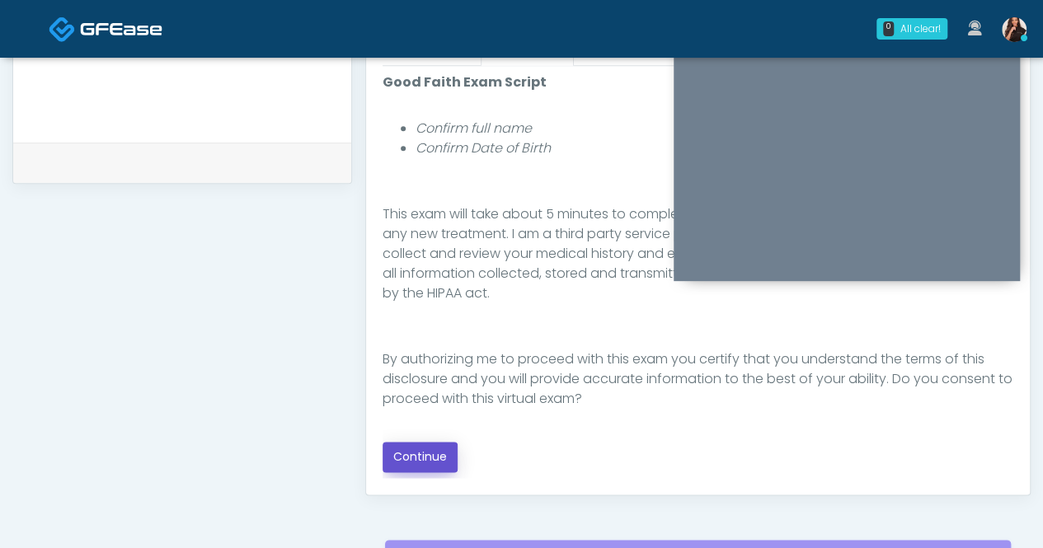
click at [424, 454] on button "Continue" at bounding box center [420, 457] width 75 height 31
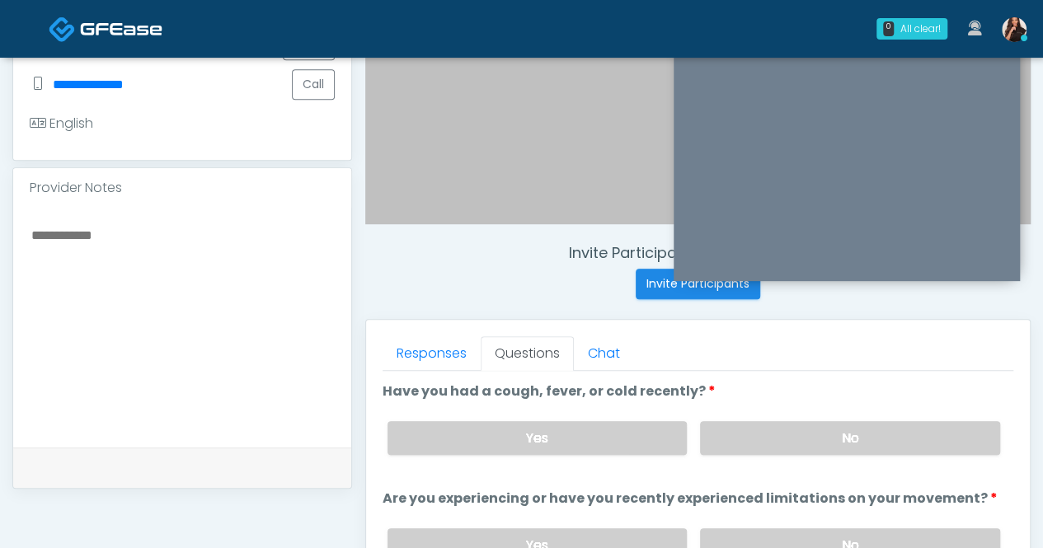
scroll to position [516, 0]
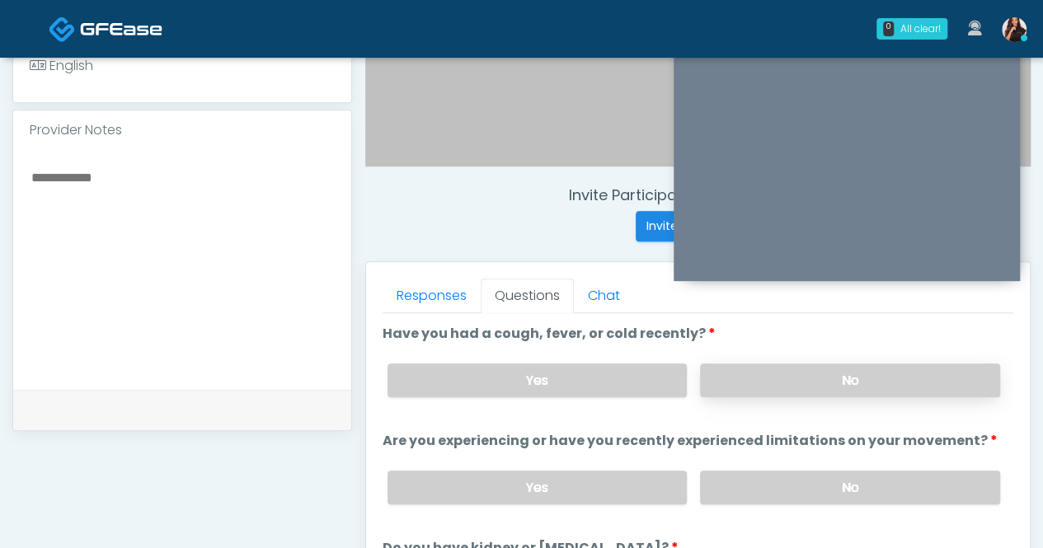
click at [861, 375] on label "No" at bounding box center [850, 381] width 300 height 34
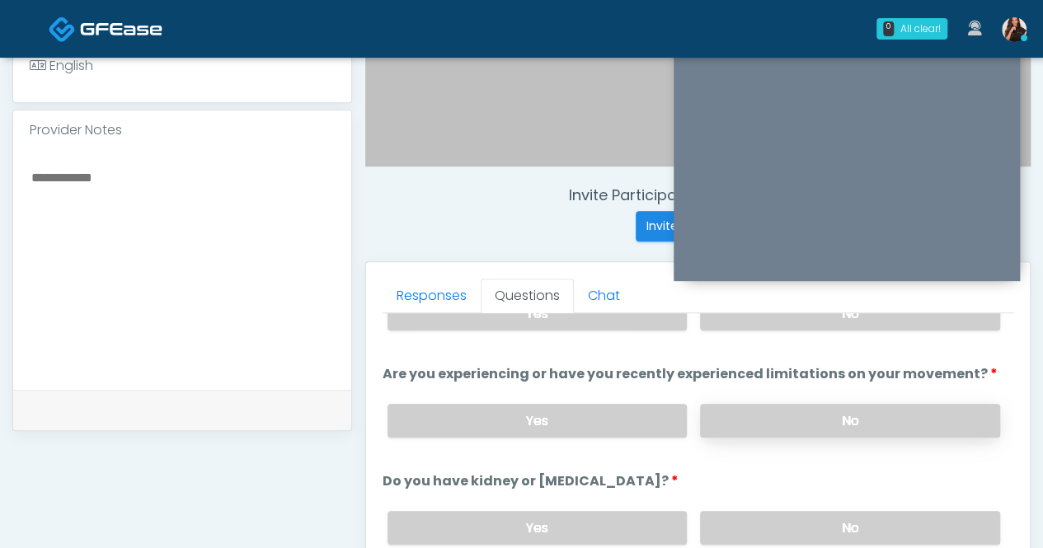
scroll to position [82, 0]
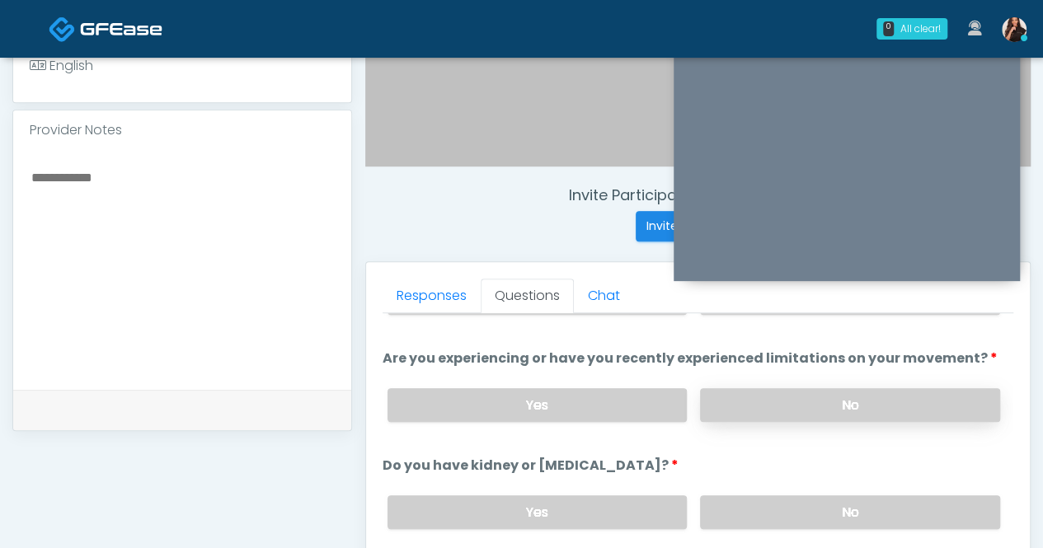
click at [871, 410] on label "No" at bounding box center [850, 405] width 300 height 34
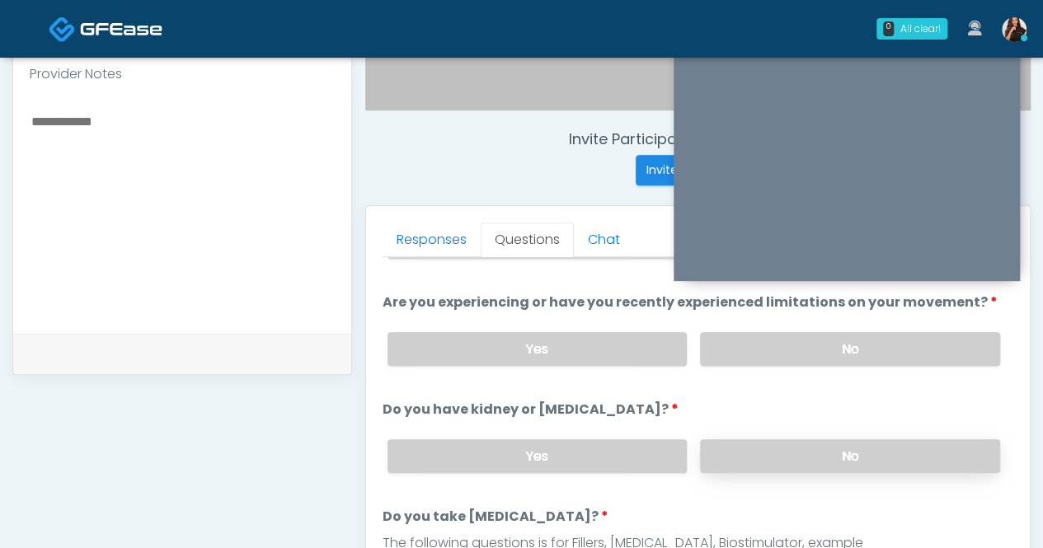
scroll to position [599, 0]
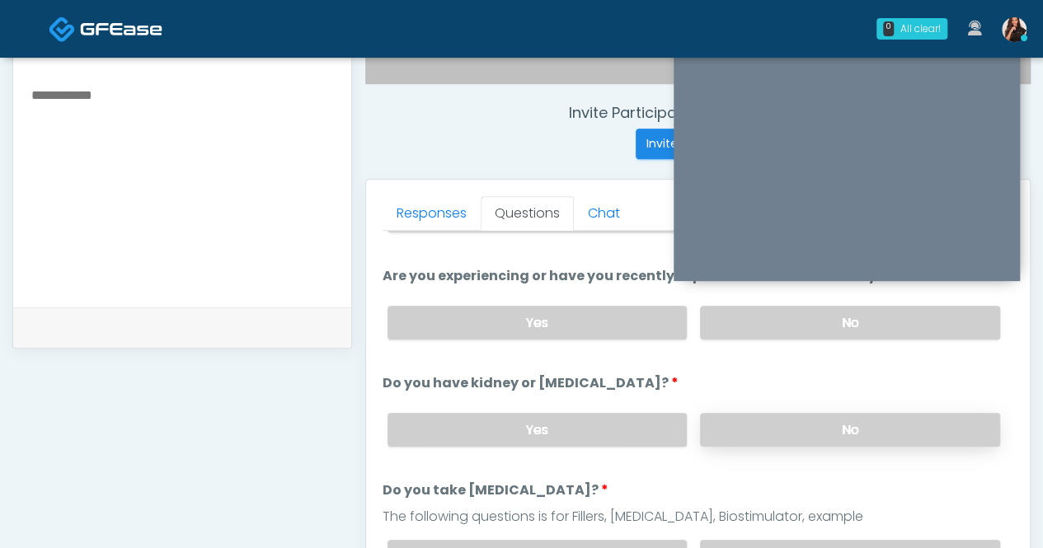
click at [862, 413] on label "No" at bounding box center [850, 430] width 300 height 34
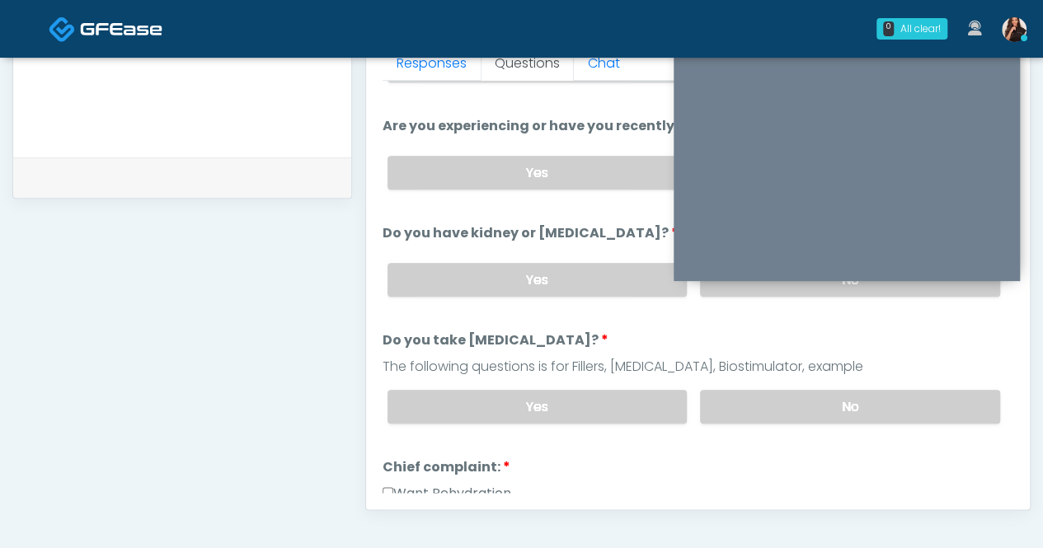
scroll to position [764, 0]
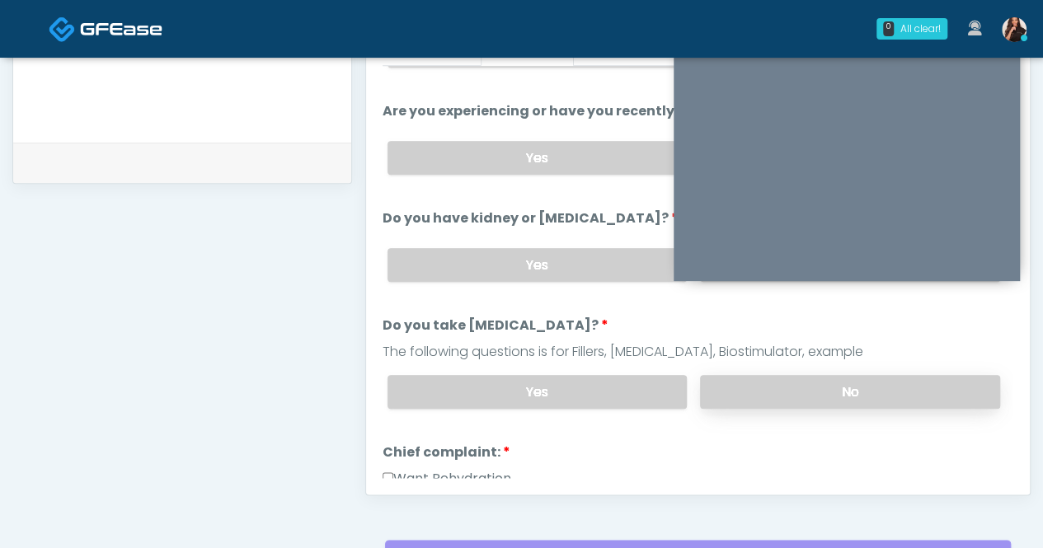
drag, startPoint x: 843, startPoint y: 377, endPoint x: 852, endPoint y: 390, distance: 16.0
click at [843, 377] on label "No" at bounding box center [850, 392] width 300 height 34
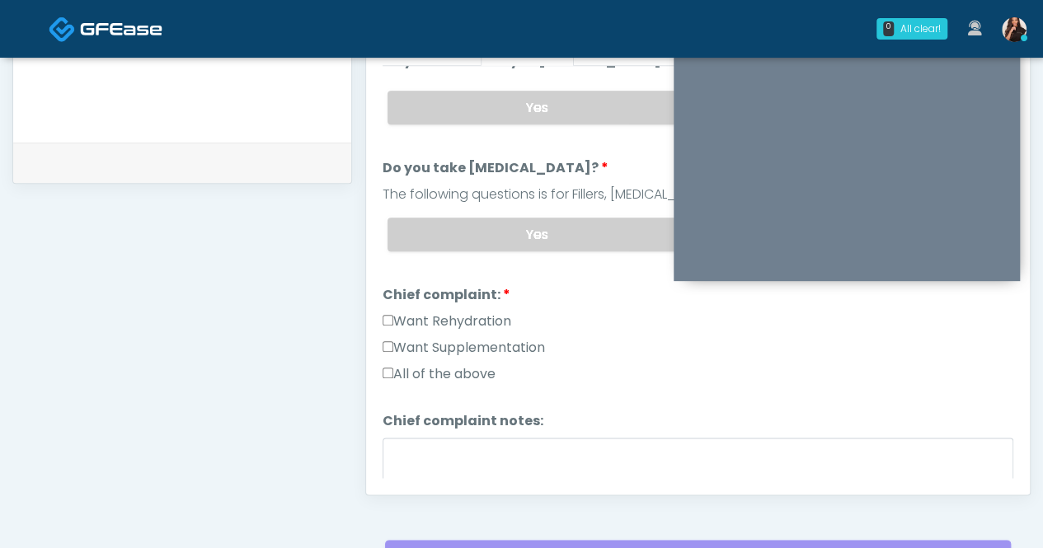
scroll to position [247, 0]
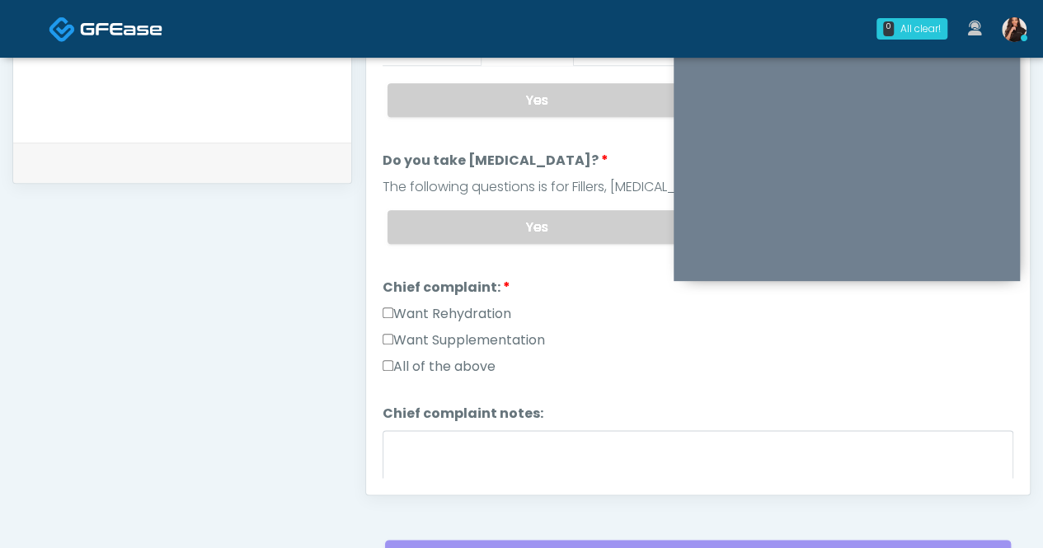
click at [452, 357] on label "All of the above" at bounding box center [439, 367] width 113 height 20
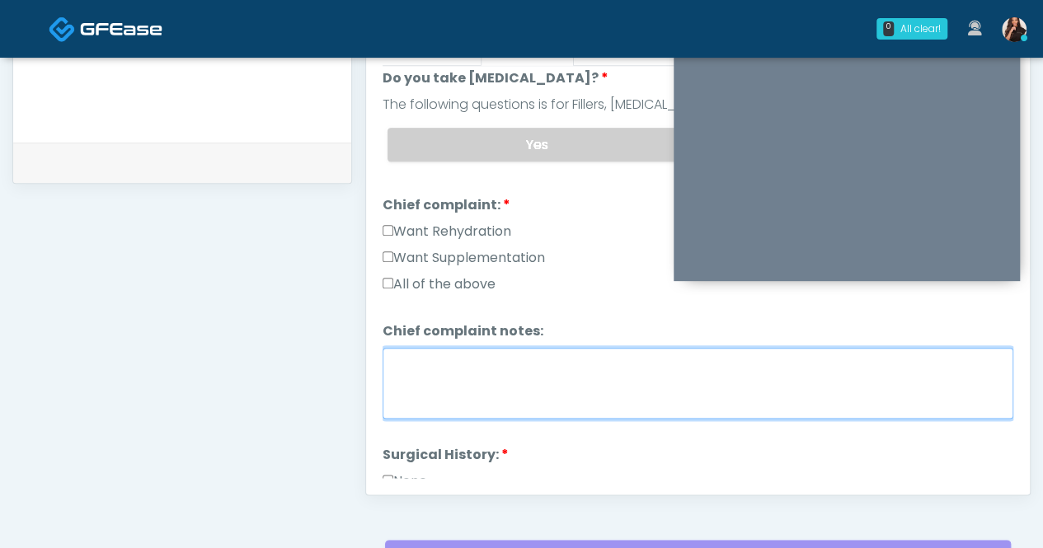
click at [575, 385] on textarea "Chief complaint notes:" at bounding box center [698, 383] width 631 height 71
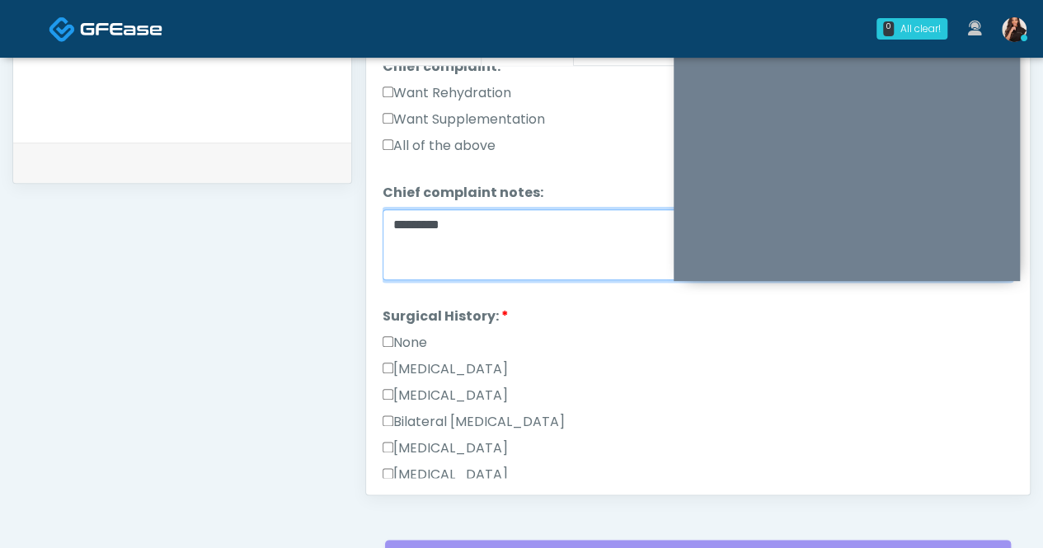
scroll to position [495, 0]
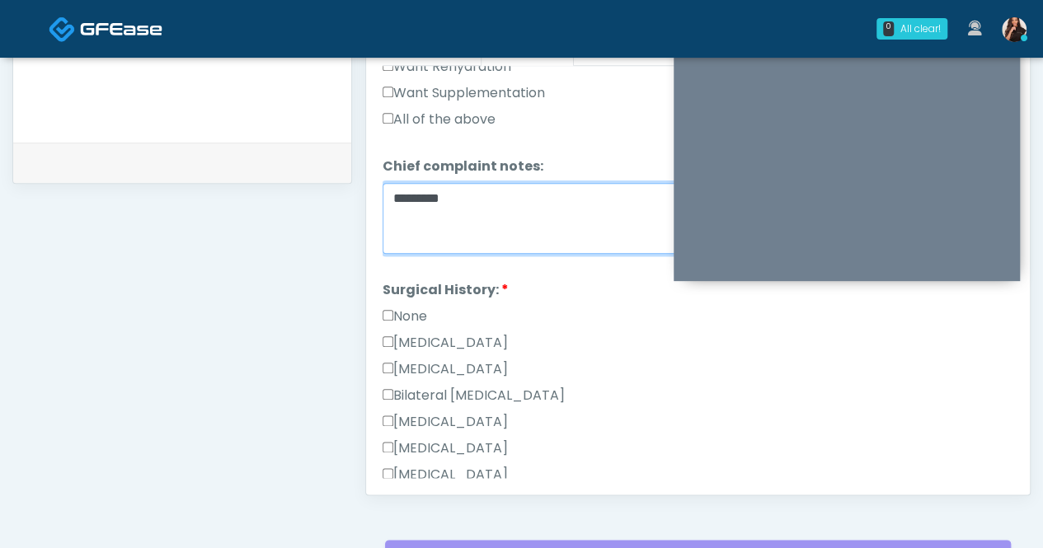
type textarea "*********"
click at [400, 307] on label "None" at bounding box center [405, 317] width 45 height 20
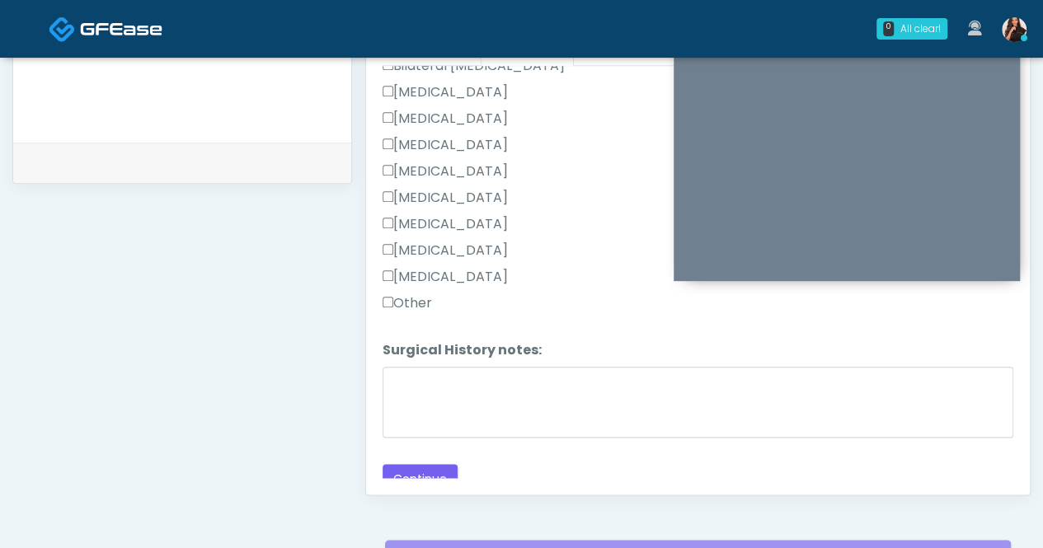
scroll to position [831, 0]
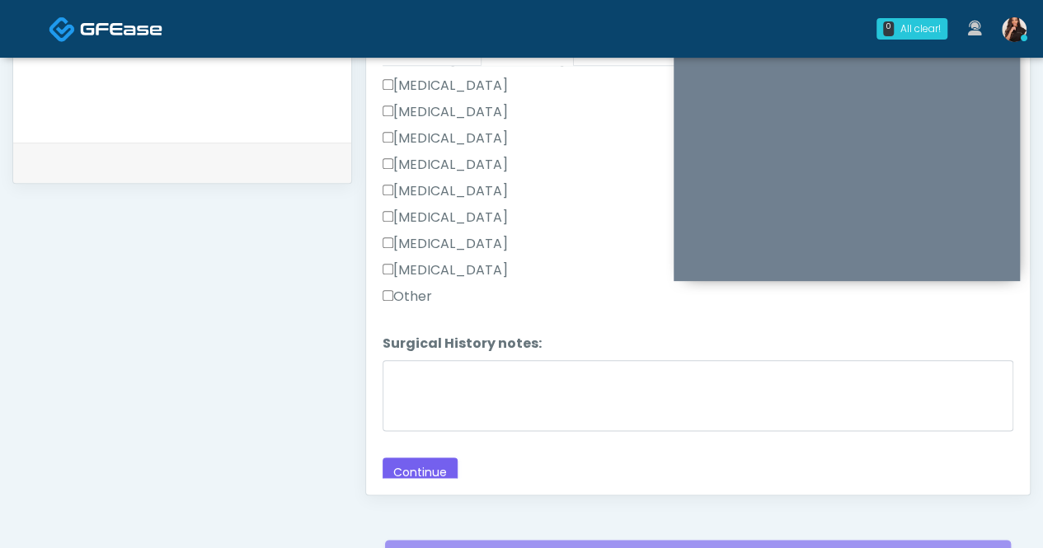
click at [511, 345] on li "Surgical History notes: Surgical History notes:" at bounding box center [698, 385] width 631 height 103
click at [431, 464] on button "Continue" at bounding box center [420, 473] width 75 height 31
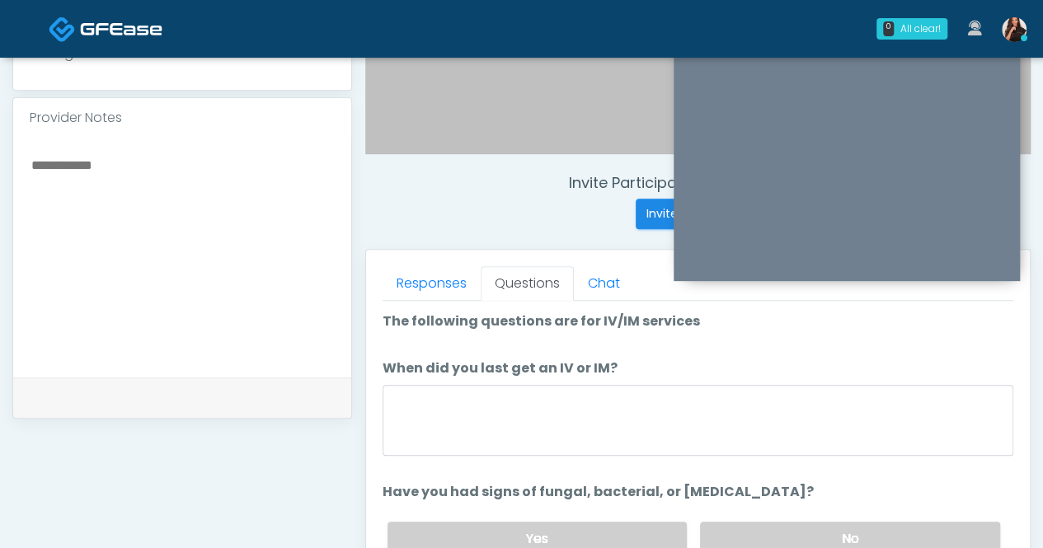
scroll to position [599, 0]
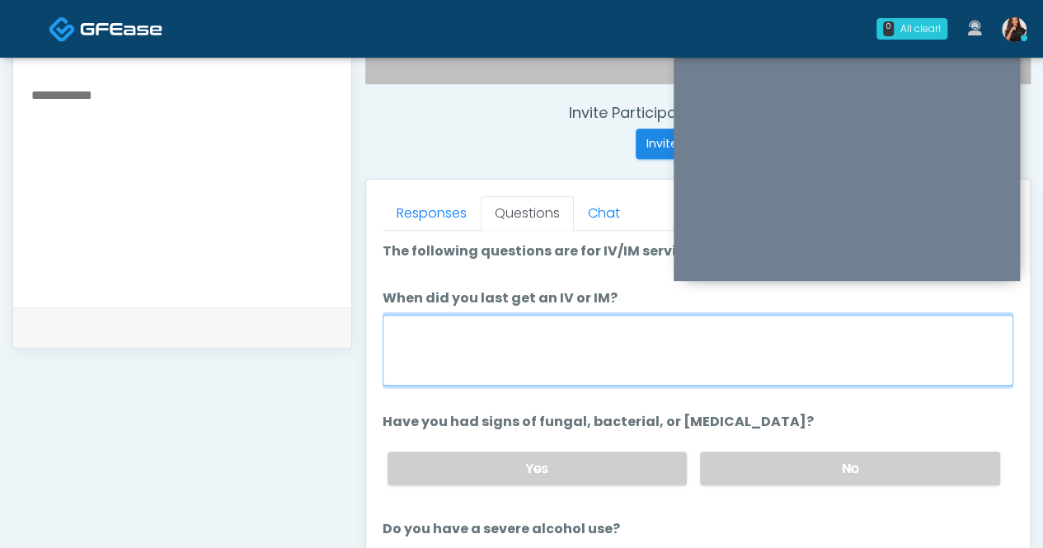
click at [650, 341] on textarea "When did you last get an IV or IM?" at bounding box center [698, 350] width 631 height 71
type textarea "*"
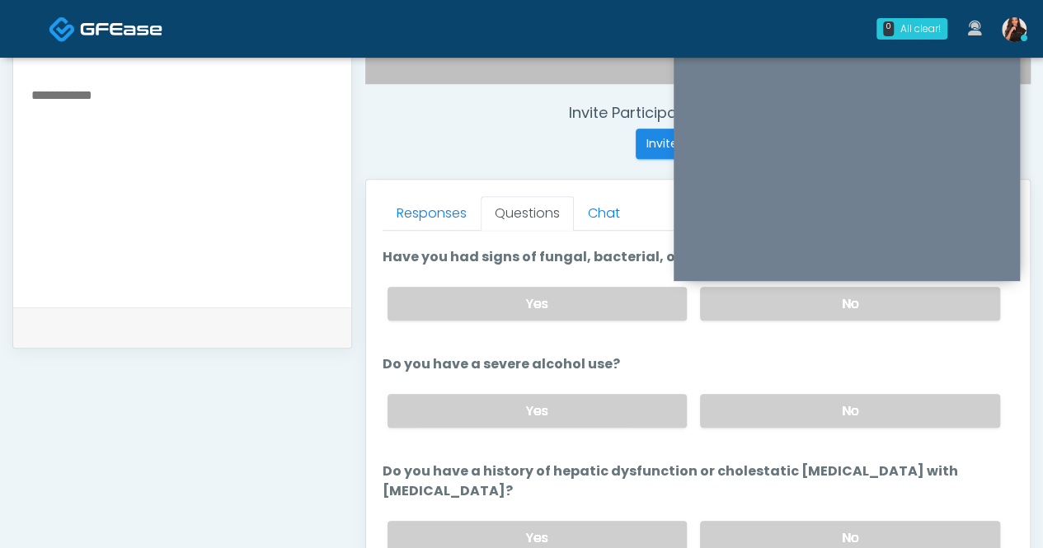
scroll to position [82, 0]
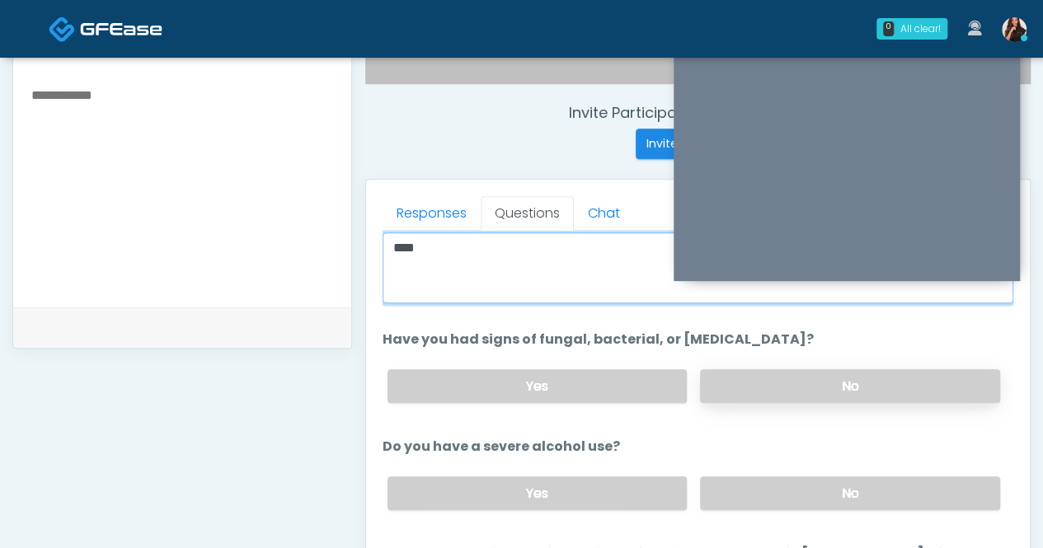
type textarea "****"
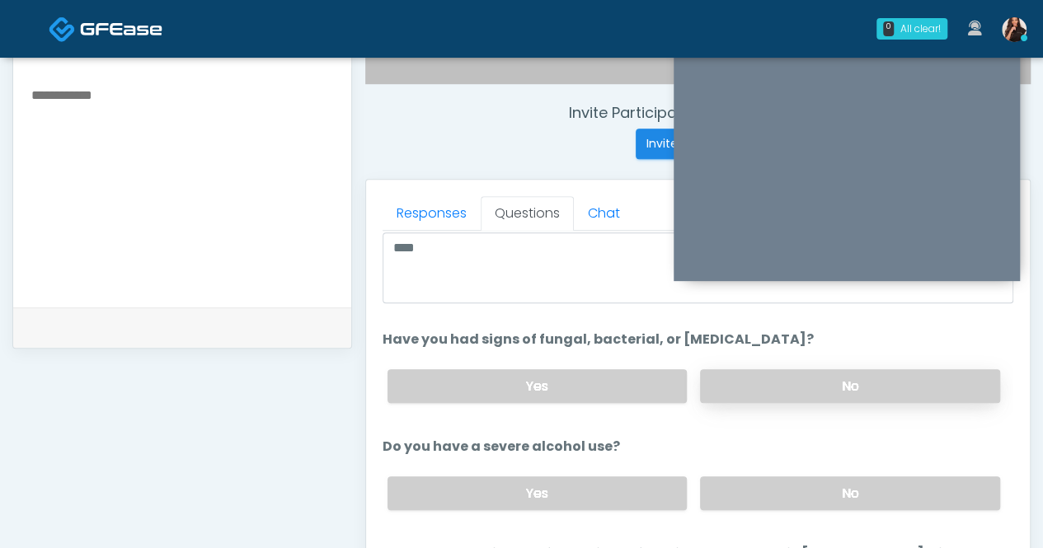
click at [891, 382] on label "No" at bounding box center [850, 387] width 300 height 34
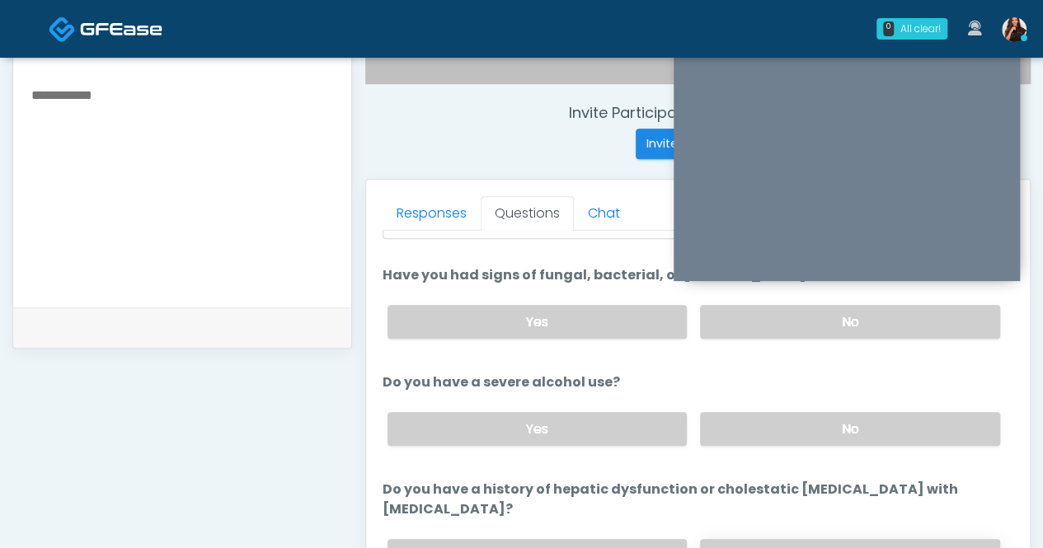
scroll to position [247, 0]
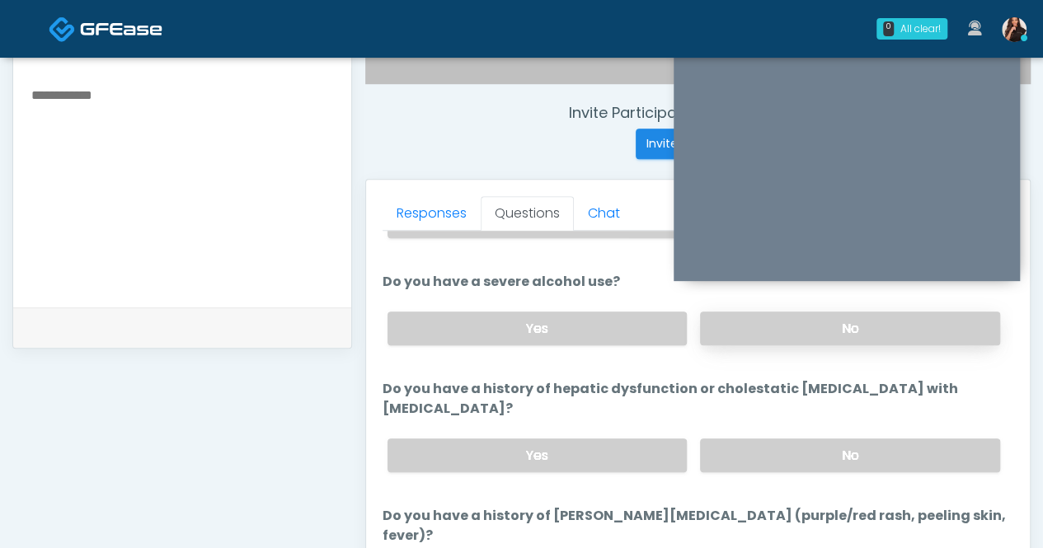
click at [833, 322] on label "No" at bounding box center [850, 329] width 300 height 34
click at [845, 439] on label "No" at bounding box center [850, 456] width 300 height 34
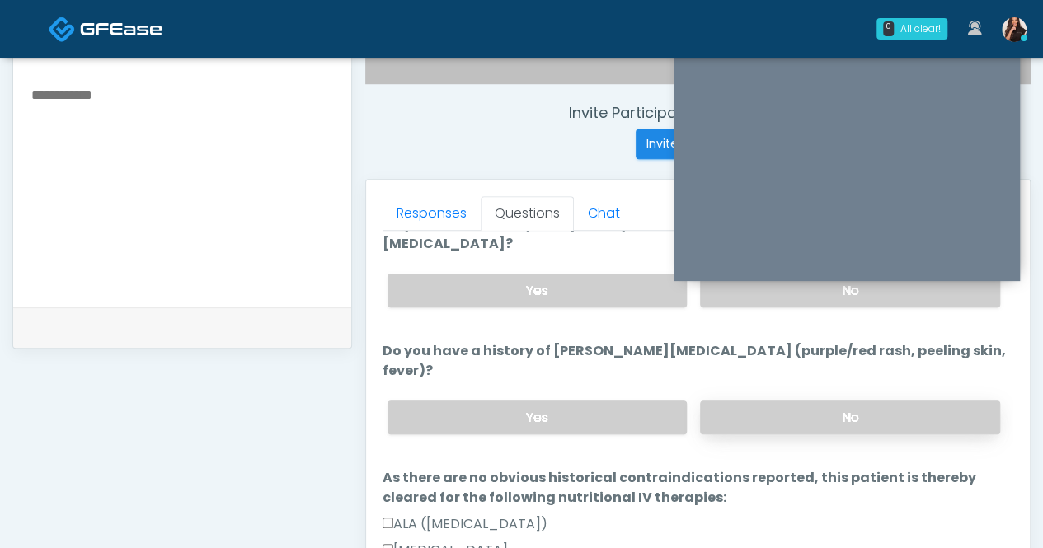
click at [813, 401] on label "No" at bounding box center [850, 418] width 300 height 34
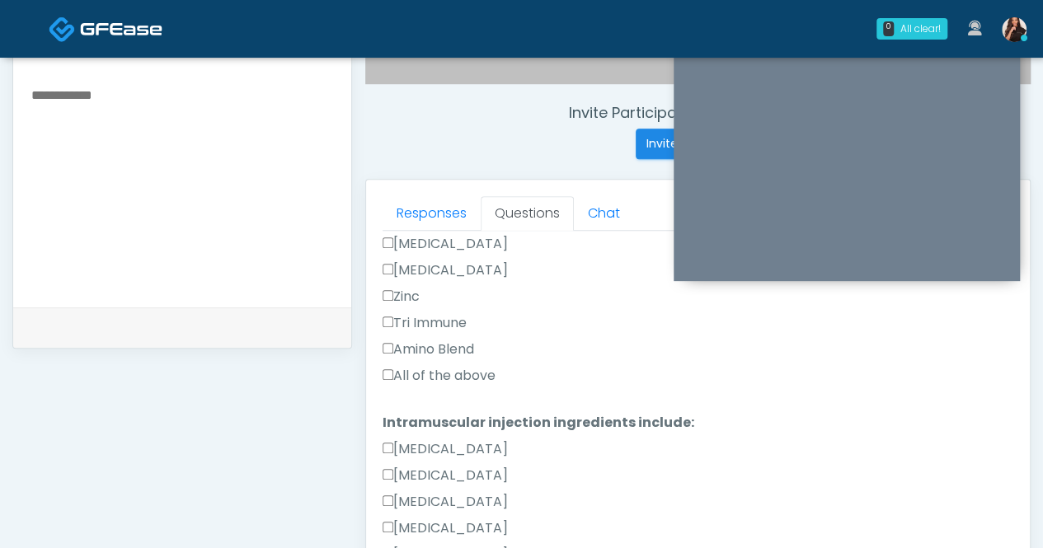
scroll to position [1650, 0]
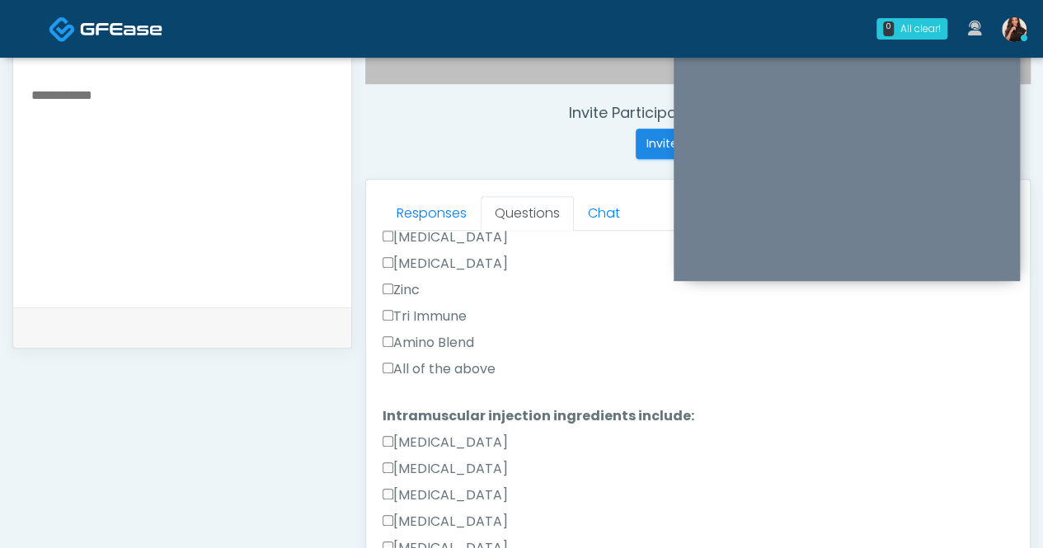
click at [450, 333] on div "Amino Blend" at bounding box center [698, 346] width 631 height 26
click at [459, 360] on label "All of the above" at bounding box center [439, 370] width 113 height 20
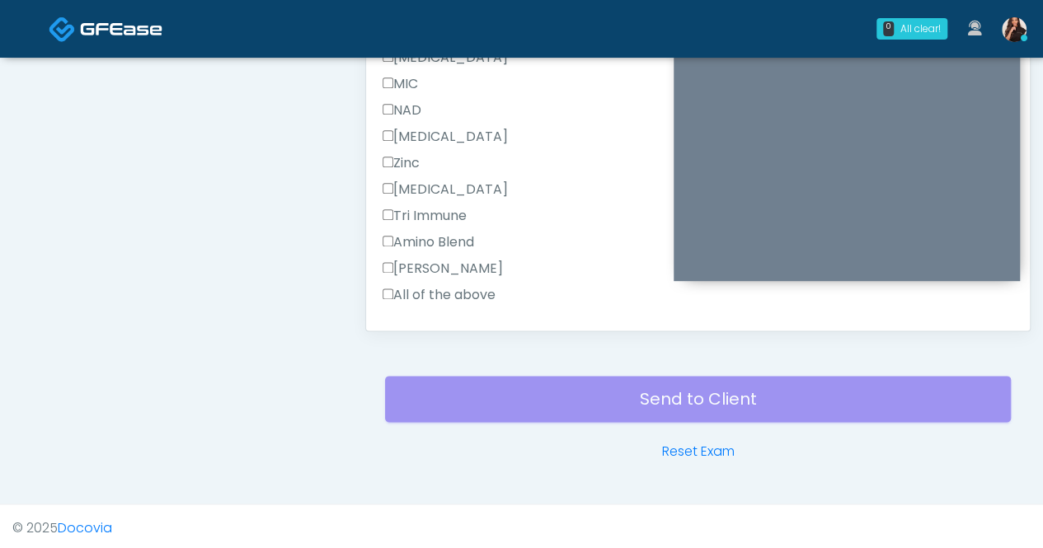
scroll to position [929, 0]
click at [415, 285] on label "All of the above" at bounding box center [439, 295] width 113 height 20
click at [424, 332] on button "Continue" at bounding box center [420, 347] width 75 height 31
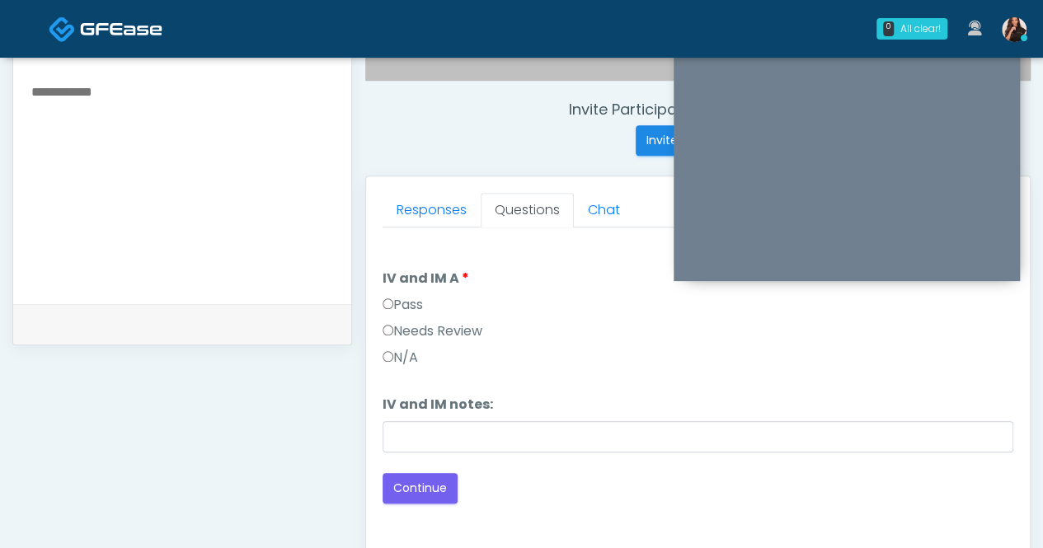
scroll to position [516, 0]
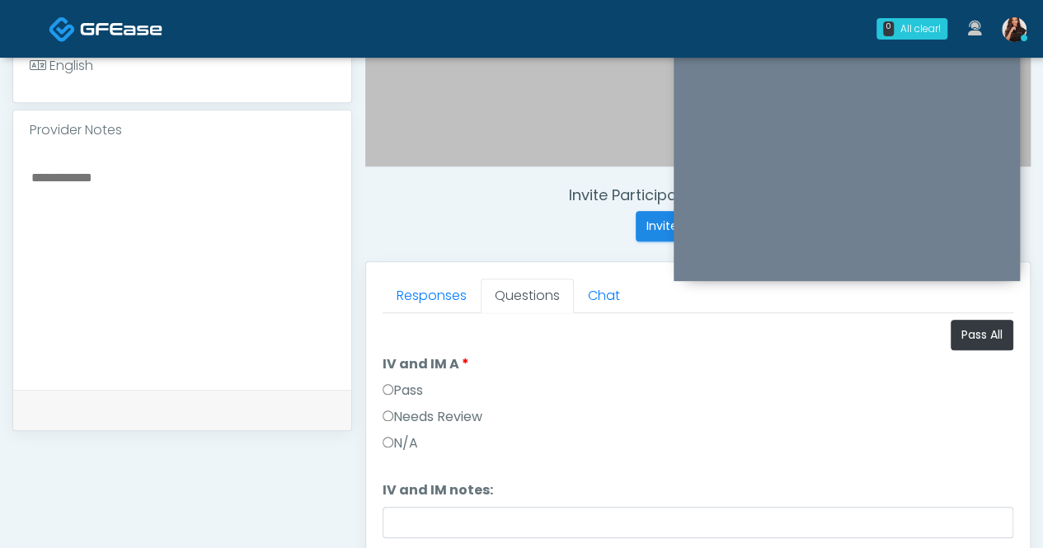
click at [396, 381] on label "Pass" at bounding box center [403, 391] width 40 height 20
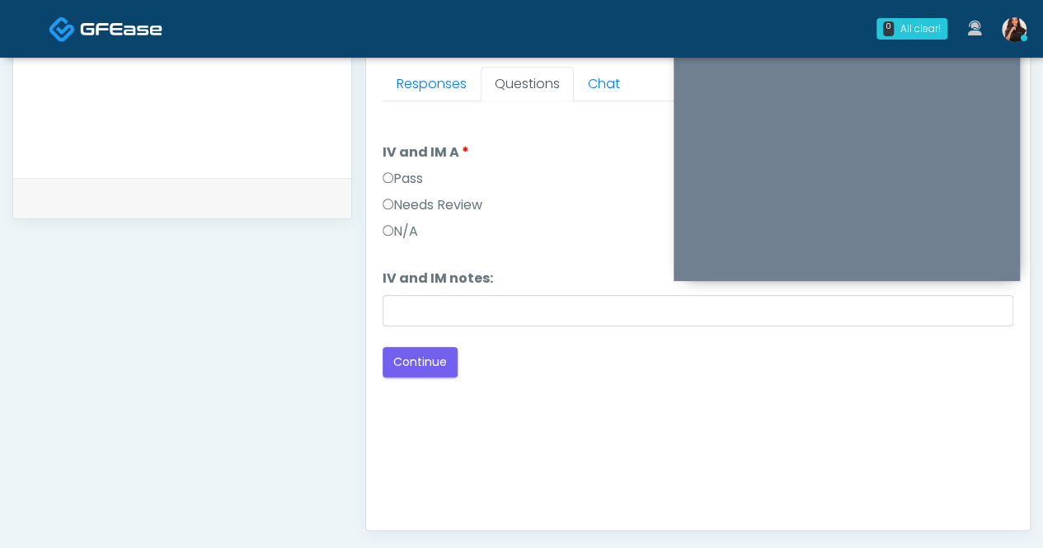
scroll to position [764, 0]
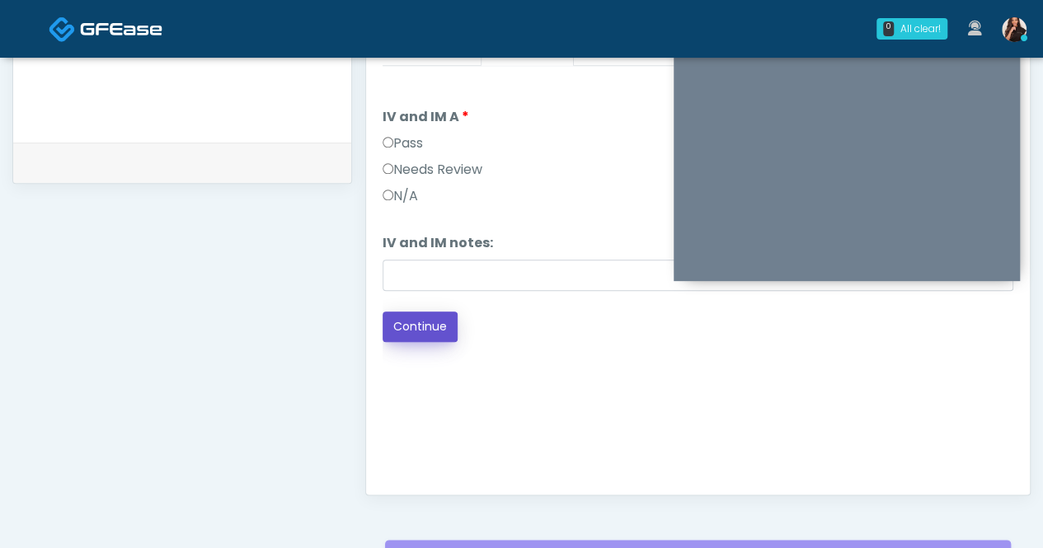
click at [417, 327] on button "Continue" at bounding box center [420, 327] width 75 height 31
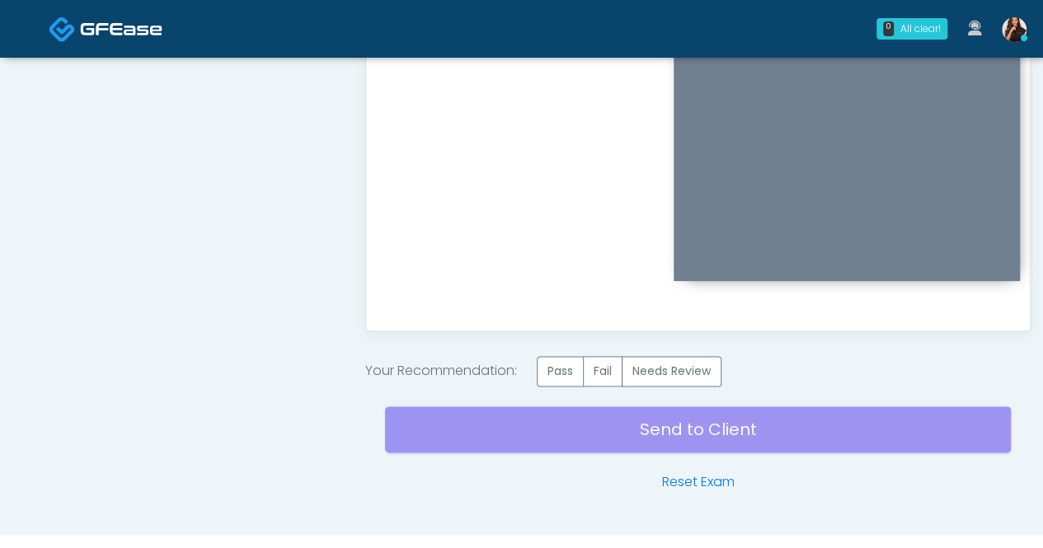
scroll to position [929, 0]
click at [572, 365] on label "Pass" at bounding box center [560, 370] width 47 height 31
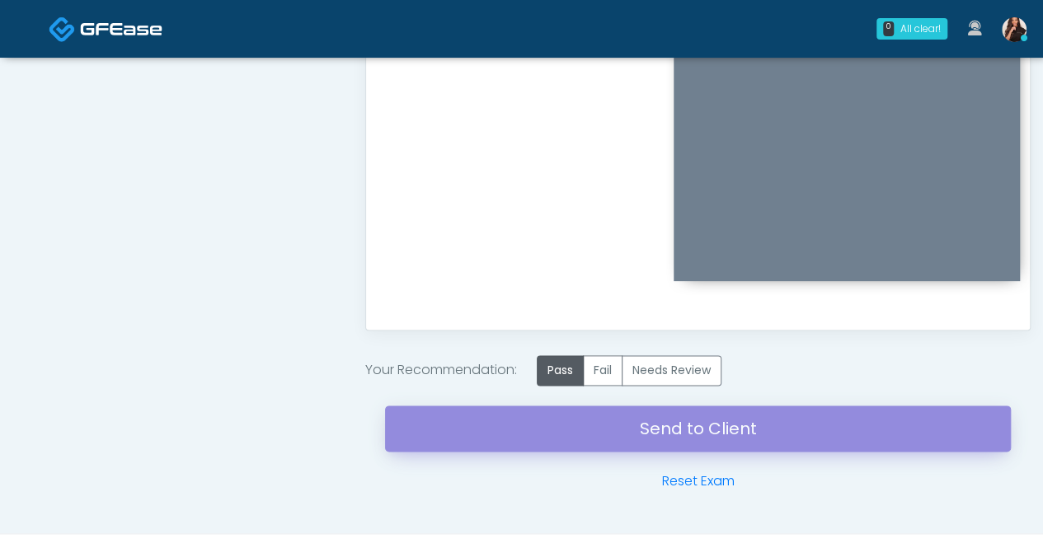
click at [666, 423] on link "Send to Client" at bounding box center [698, 429] width 626 height 46
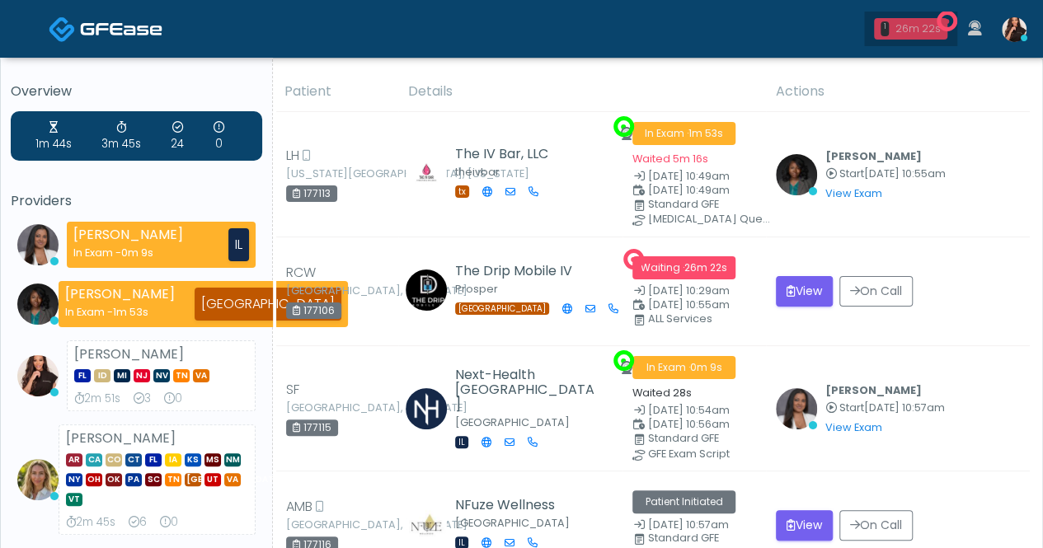
click at [916, 34] on div "26m 22s" at bounding box center [919, 28] width 45 height 15
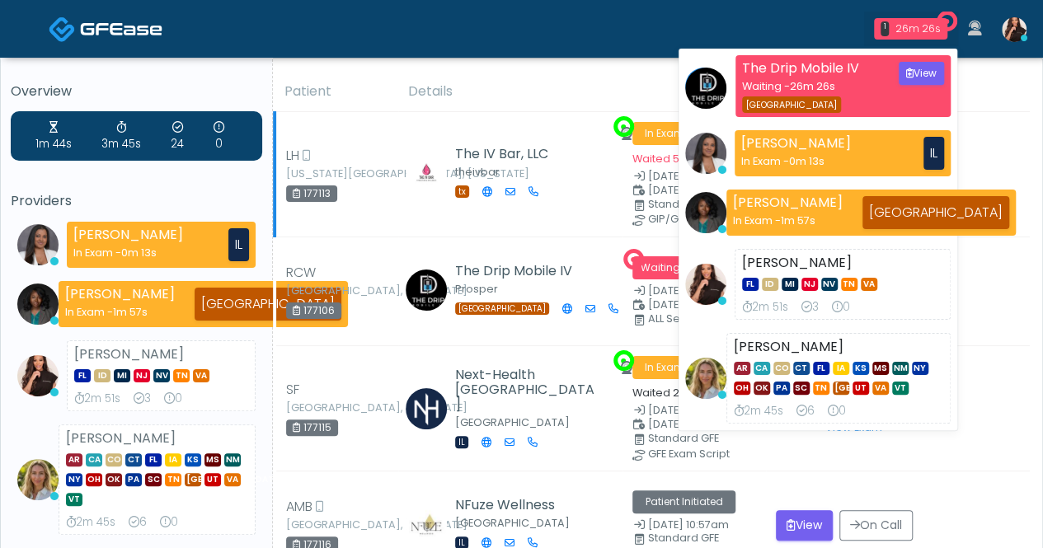
click at [1003, 158] on div "[PERSON_NAME] Start [DATE] 10:55am View Exam | Unreview" at bounding box center [898, 174] width 244 height 41
click at [923, 30] on div "26m 27s" at bounding box center [920, 28] width 44 height 15
click at [1028, 209] on td "[PERSON_NAME] Start [DATE] 10:55am View Exam | Unreview" at bounding box center [898, 174] width 264 height 125
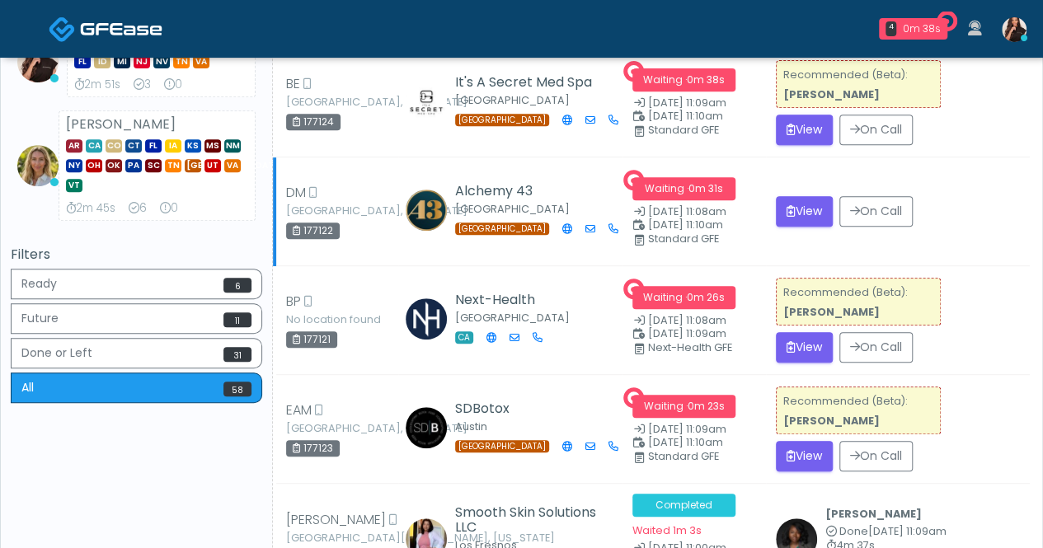
scroll to position [330, 0]
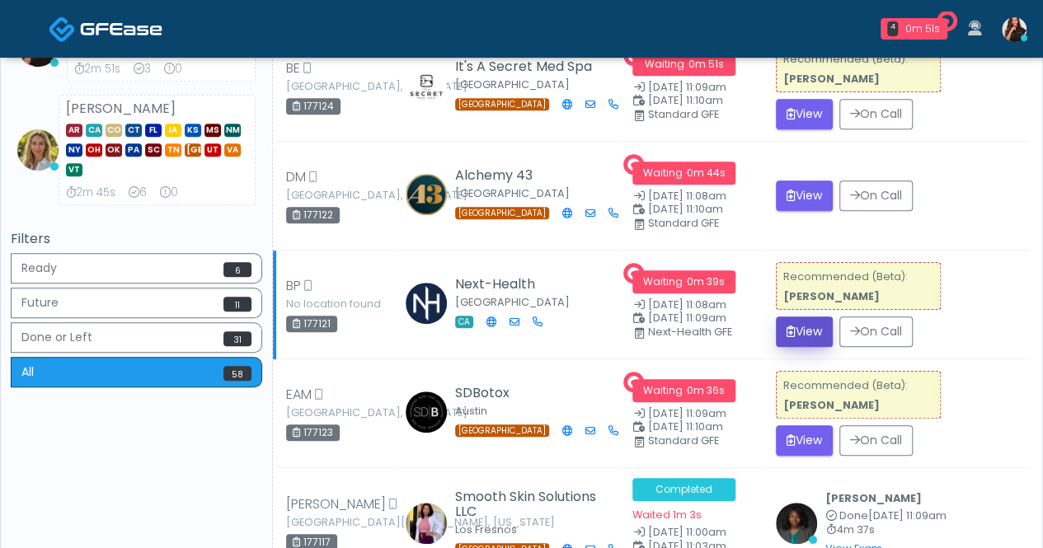
click at [815, 332] on button "View" at bounding box center [804, 332] width 57 height 31
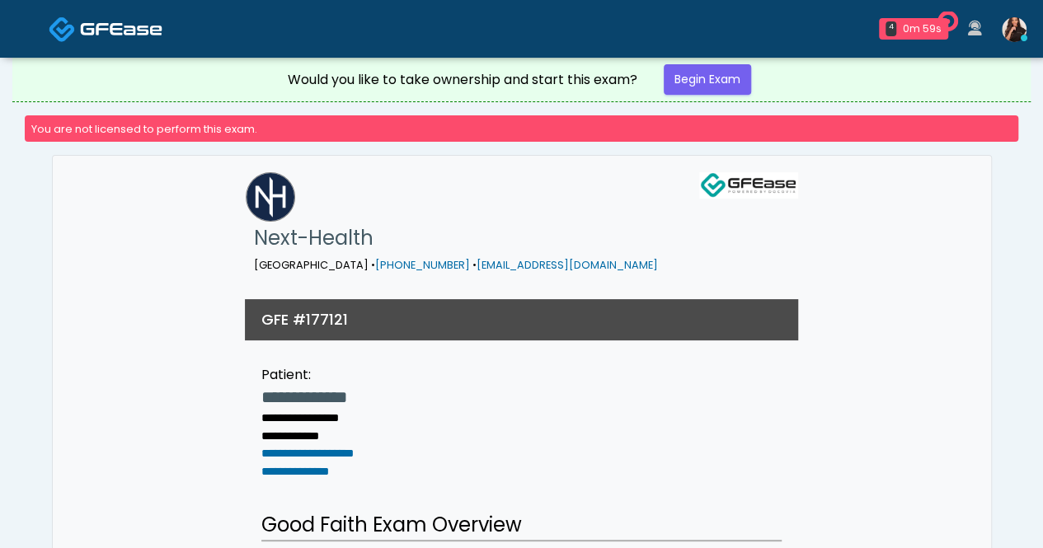
click at [1022, 29] on img at bounding box center [1014, 29] width 25 height 25
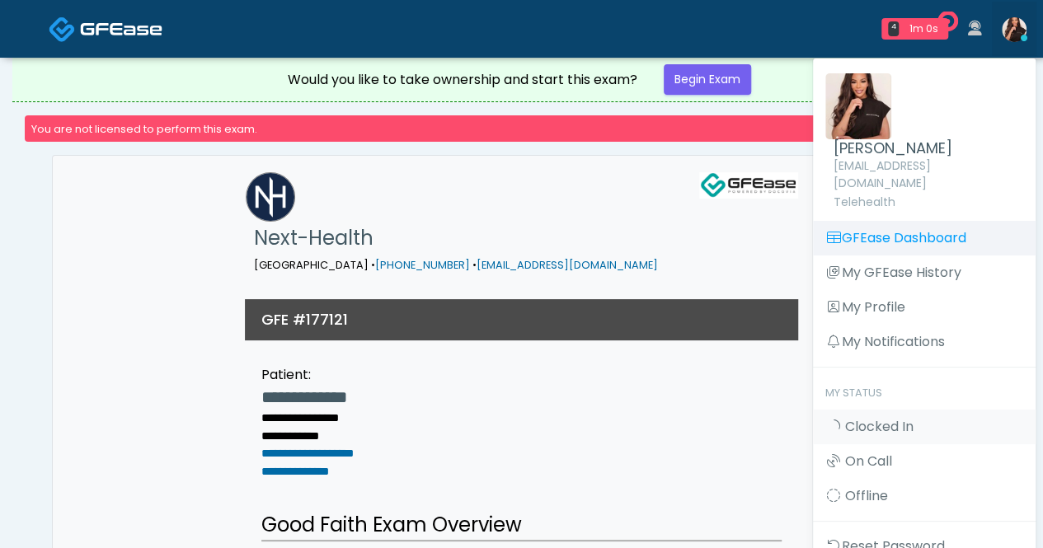
click at [908, 221] on link "GFEase Dashboard" at bounding box center [924, 238] width 223 height 35
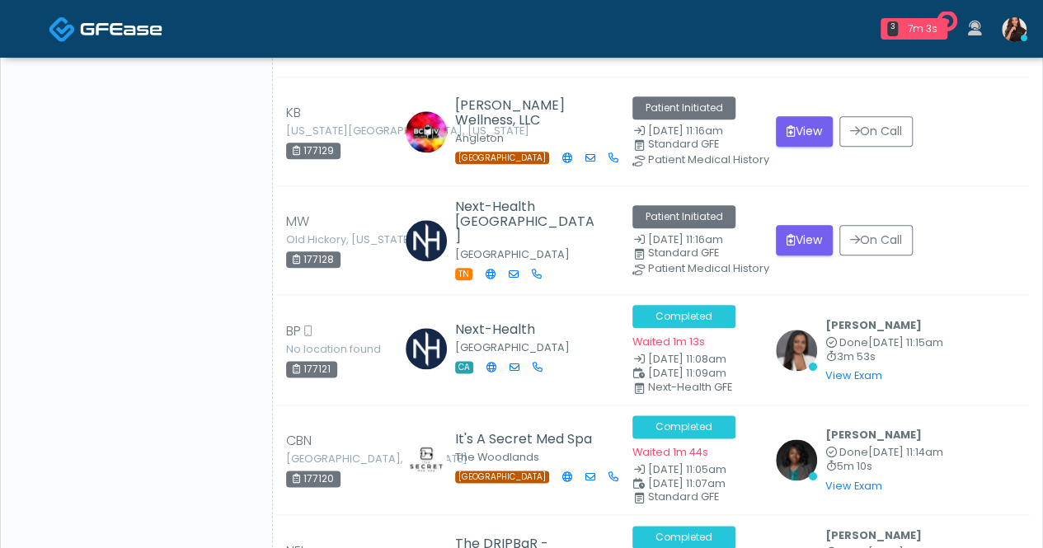
scroll to position [742, 0]
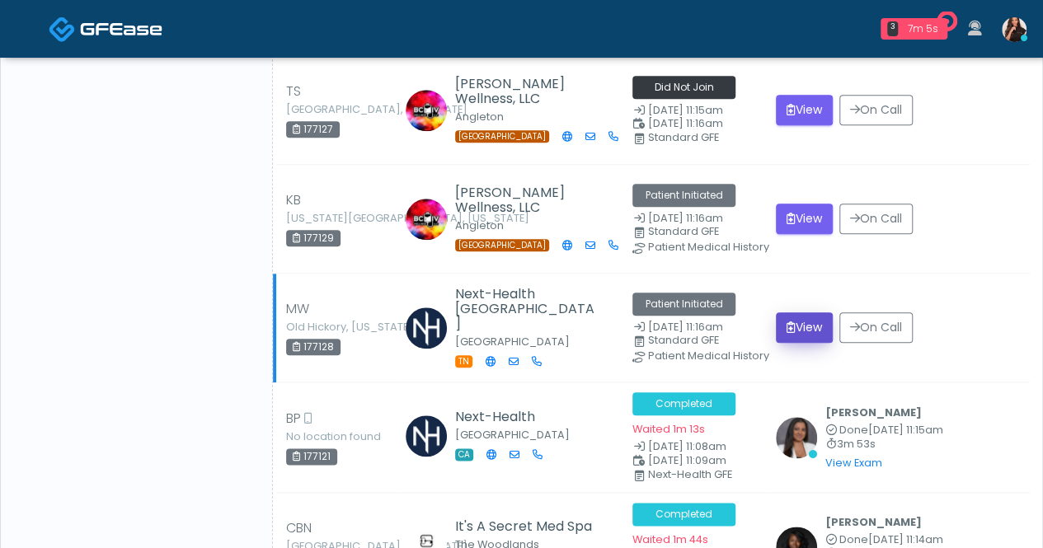
click at [810, 318] on button "View" at bounding box center [804, 328] width 57 height 31
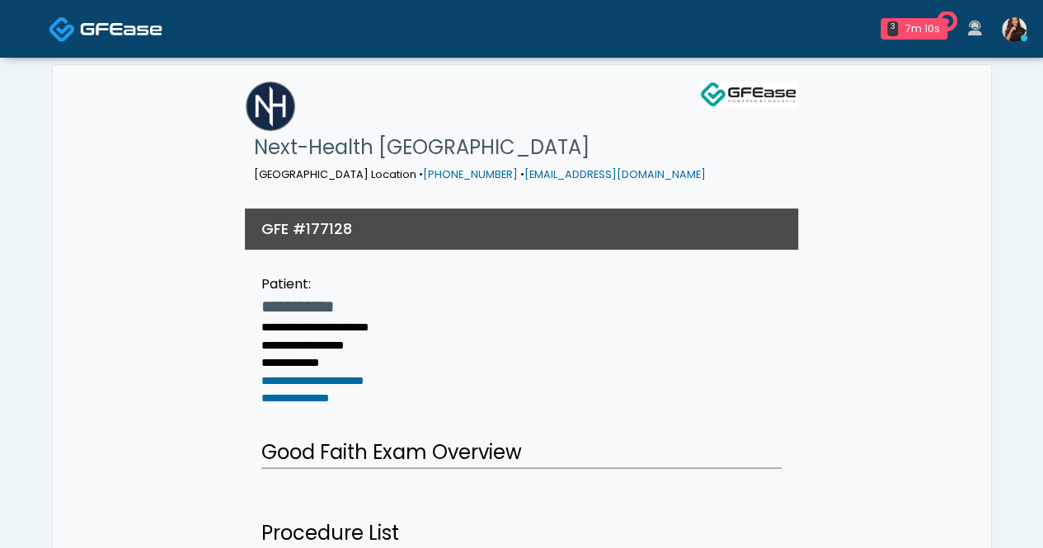
click at [1018, 28] on img at bounding box center [1014, 29] width 25 height 25
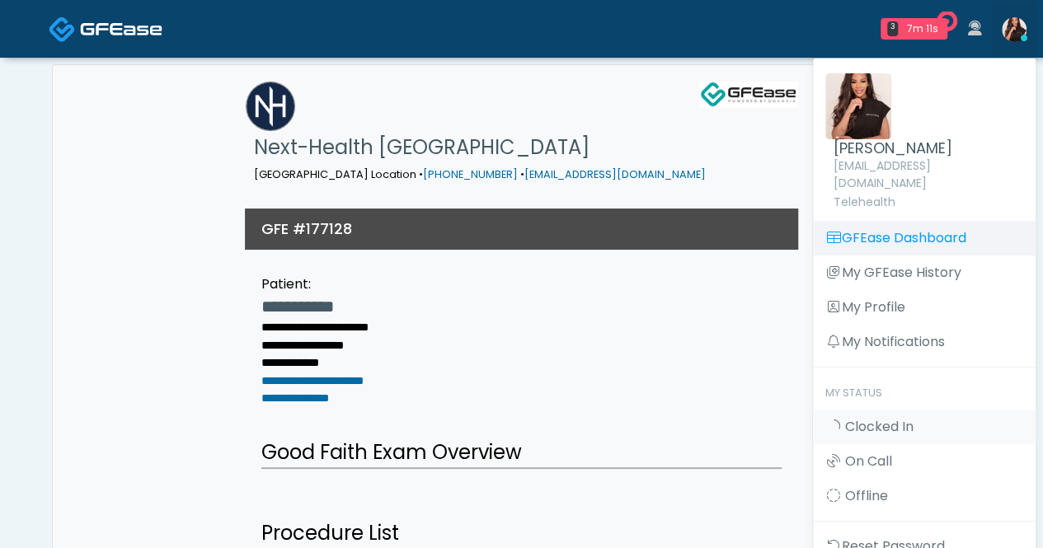
click at [894, 221] on link "GFEase Dashboard" at bounding box center [924, 238] width 223 height 35
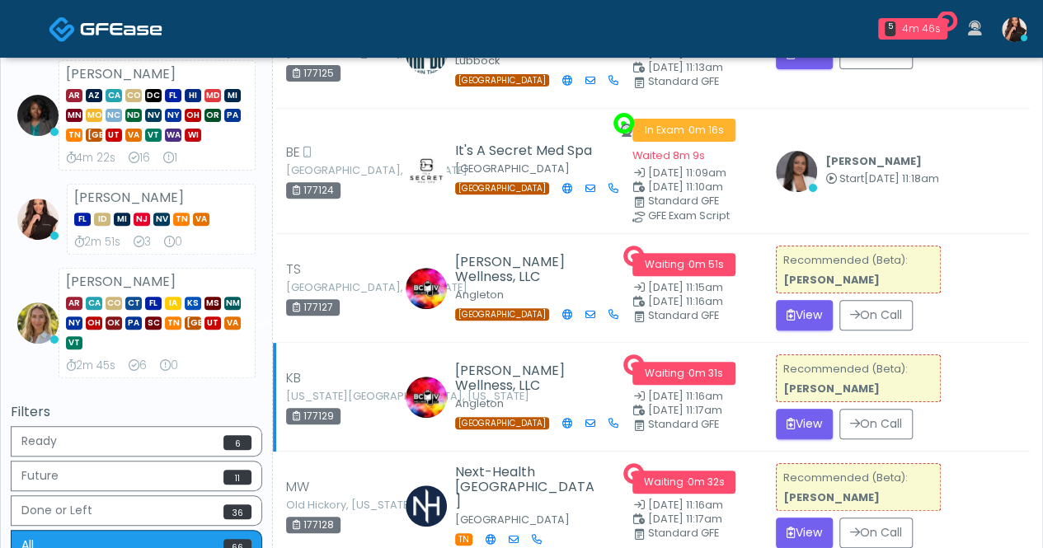
scroll to position [330, 0]
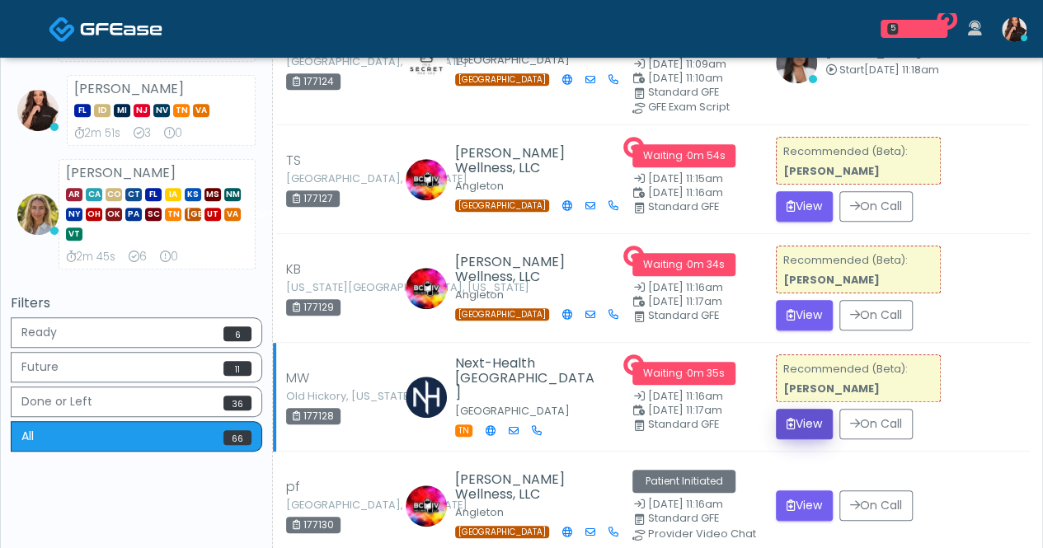
click at [820, 418] on button "View" at bounding box center [804, 424] width 57 height 31
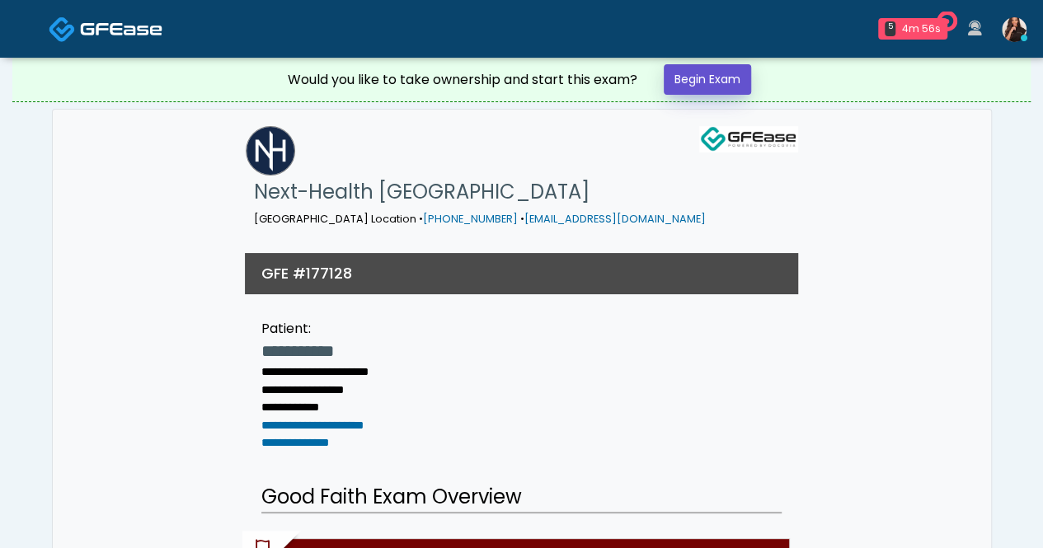
click at [689, 82] on link "Begin Exam" at bounding box center [707, 79] width 87 height 31
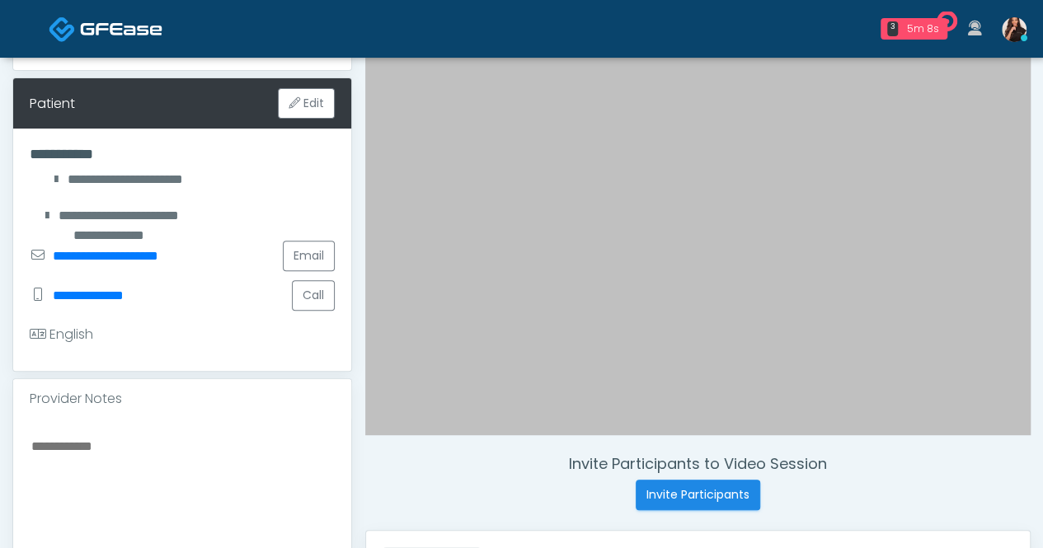
scroll to position [412, 0]
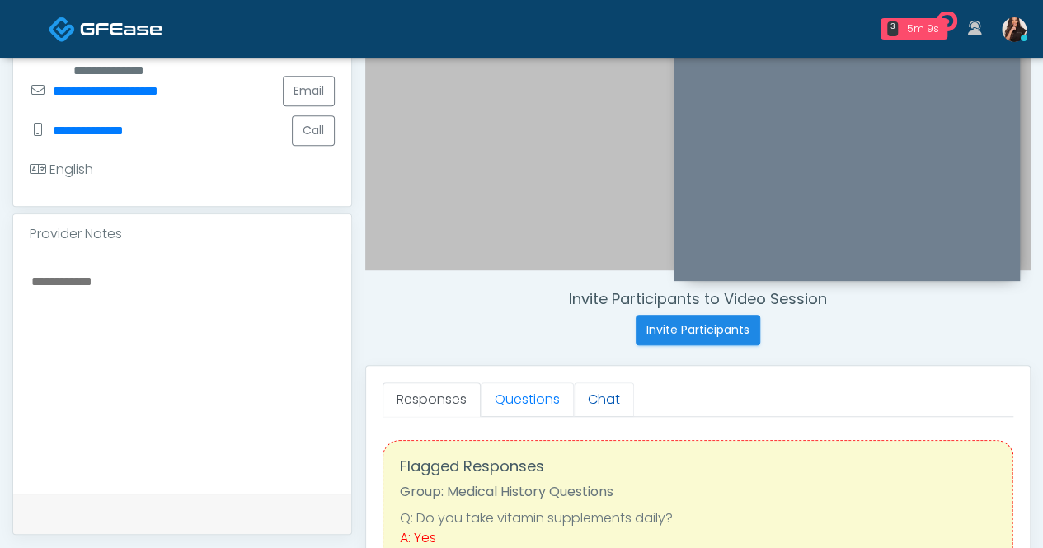
drag, startPoint x: 538, startPoint y: 397, endPoint x: 600, endPoint y: 385, distance: 62.9
click at [538, 397] on link "Questions" at bounding box center [527, 400] width 93 height 35
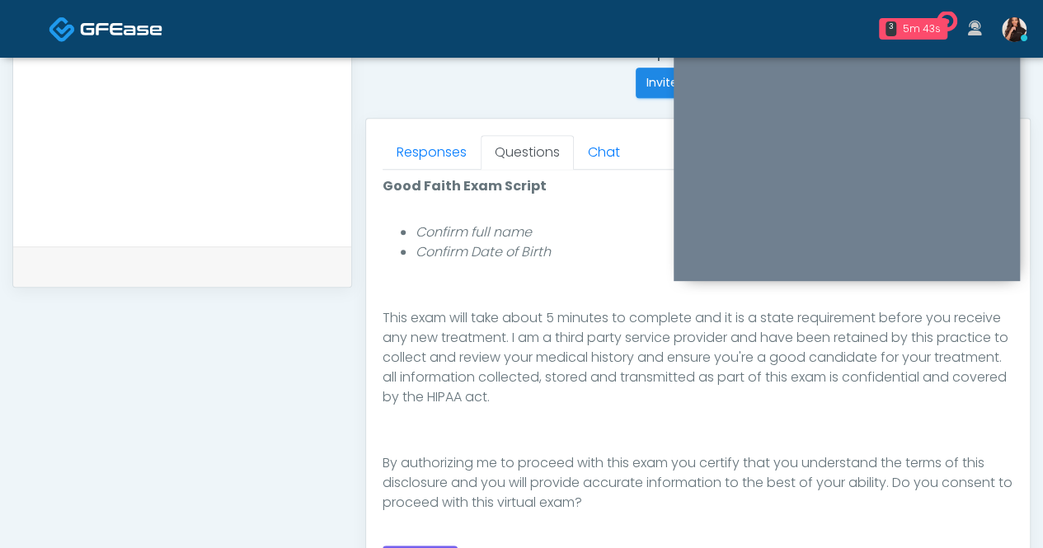
scroll to position [742, 0]
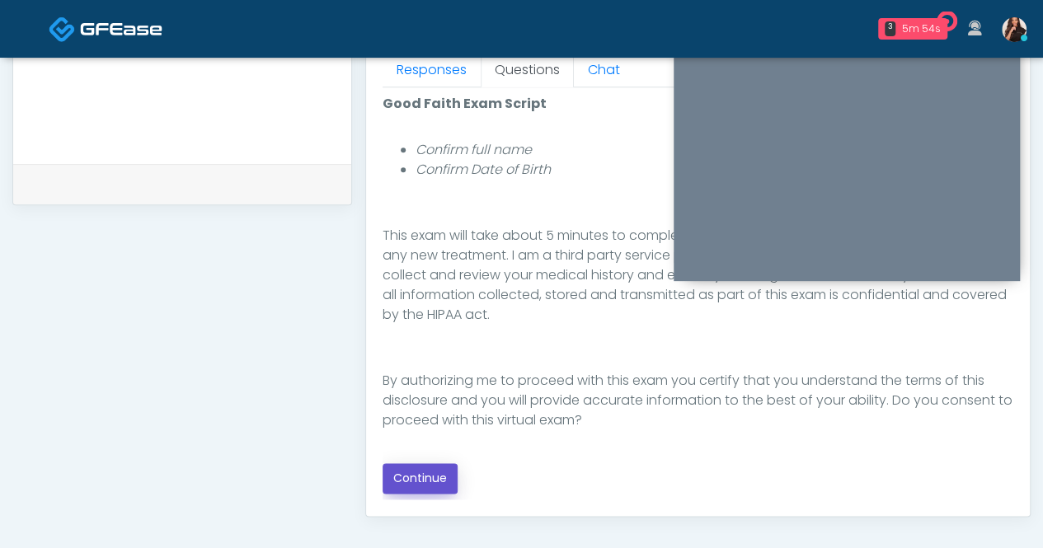
click at [432, 471] on button "Continue" at bounding box center [420, 479] width 75 height 31
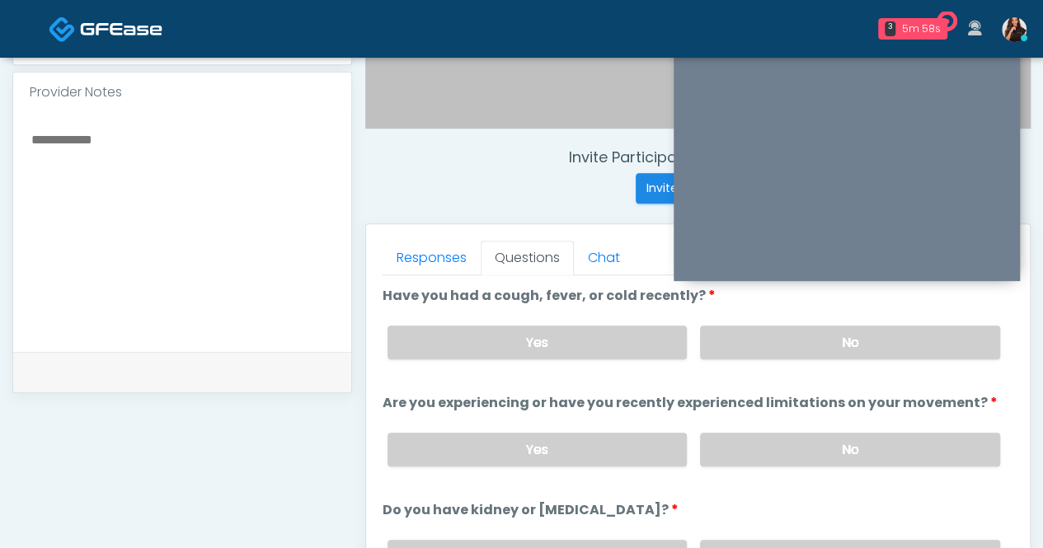
scroll to position [516, 0]
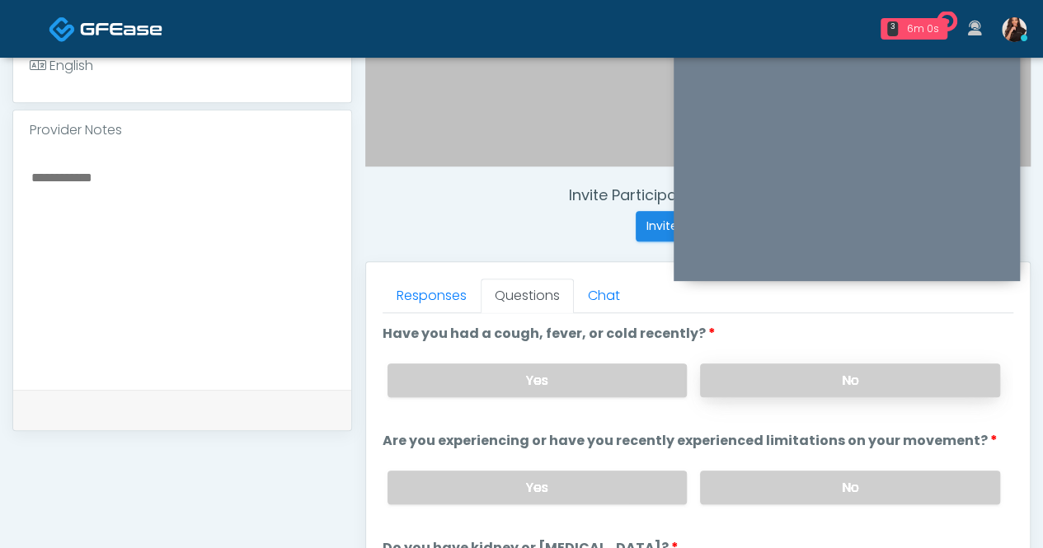
click at [840, 375] on label "No" at bounding box center [850, 381] width 300 height 34
click at [629, 376] on label "Yes" at bounding box center [538, 381] width 300 height 34
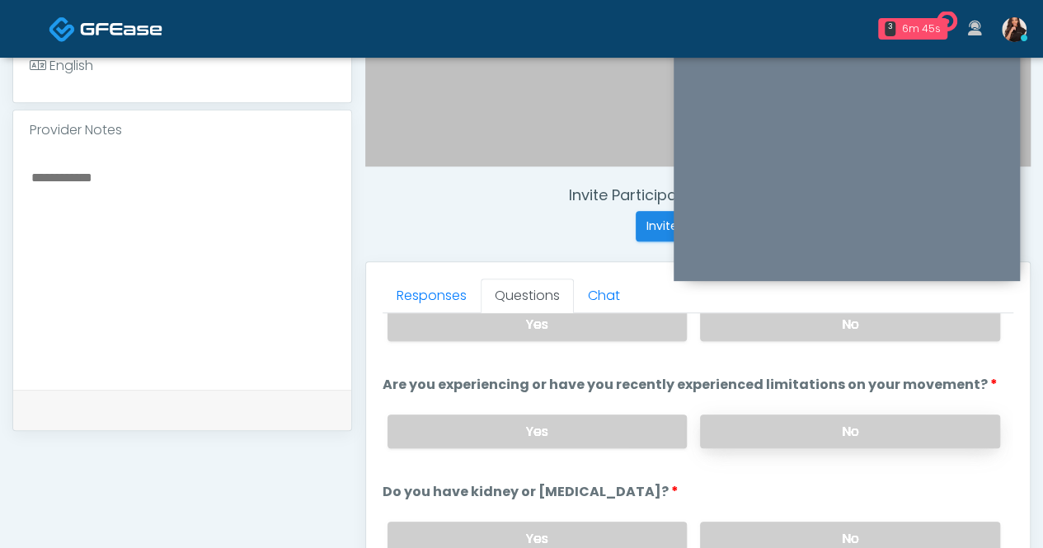
scroll to position [82, 0]
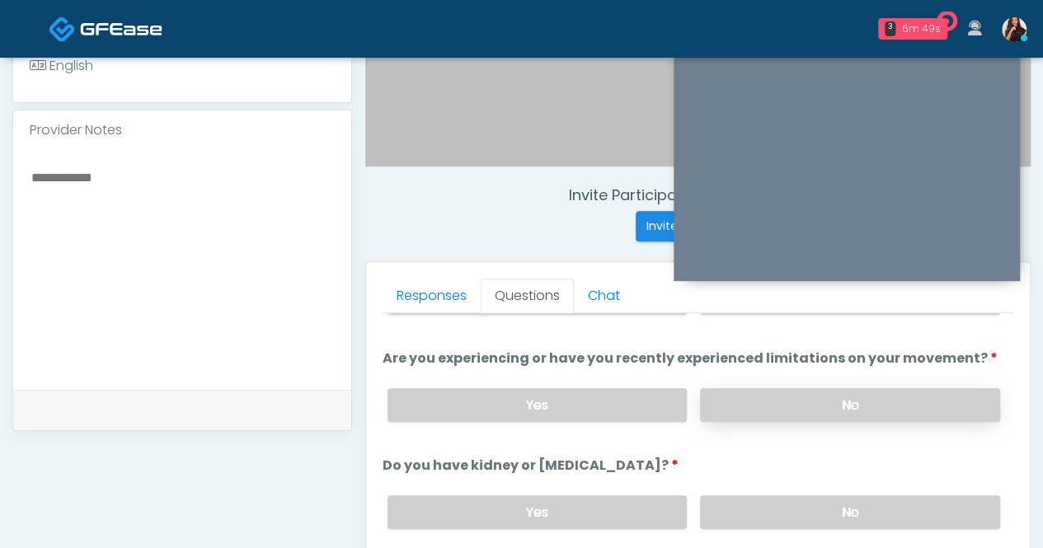
click at [869, 397] on label "No" at bounding box center [850, 405] width 300 height 34
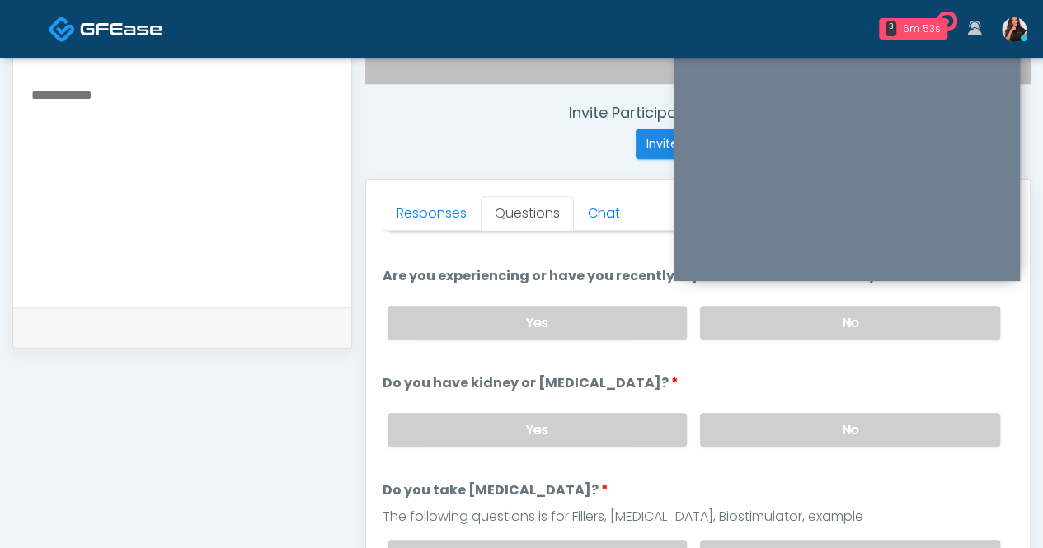
scroll to position [681, 0]
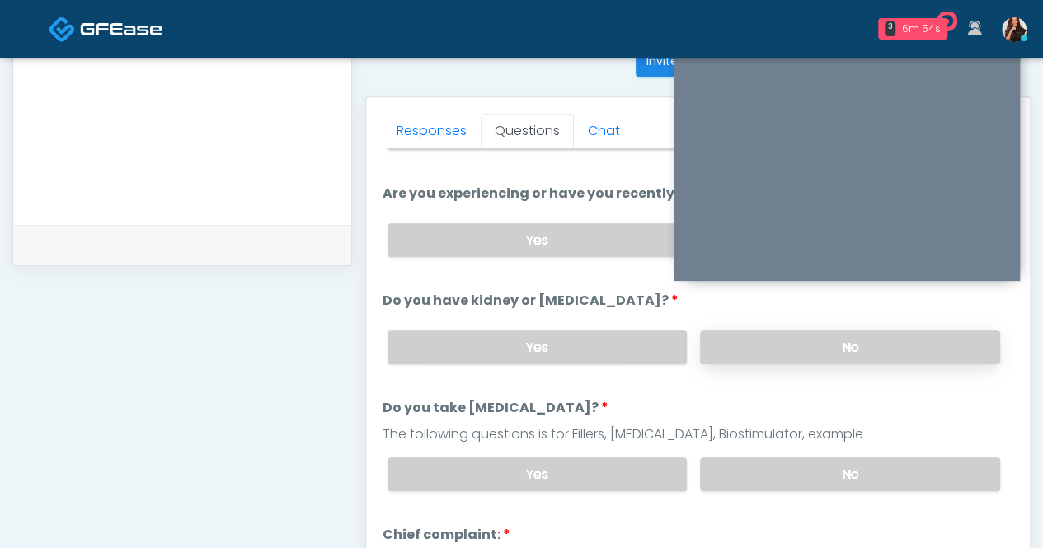
click at [853, 343] on label "No" at bounding box center [850, 348] width 300 height 34
click at [851, 469] on label "No" at bounding box center [850, 475] width 300 height 34
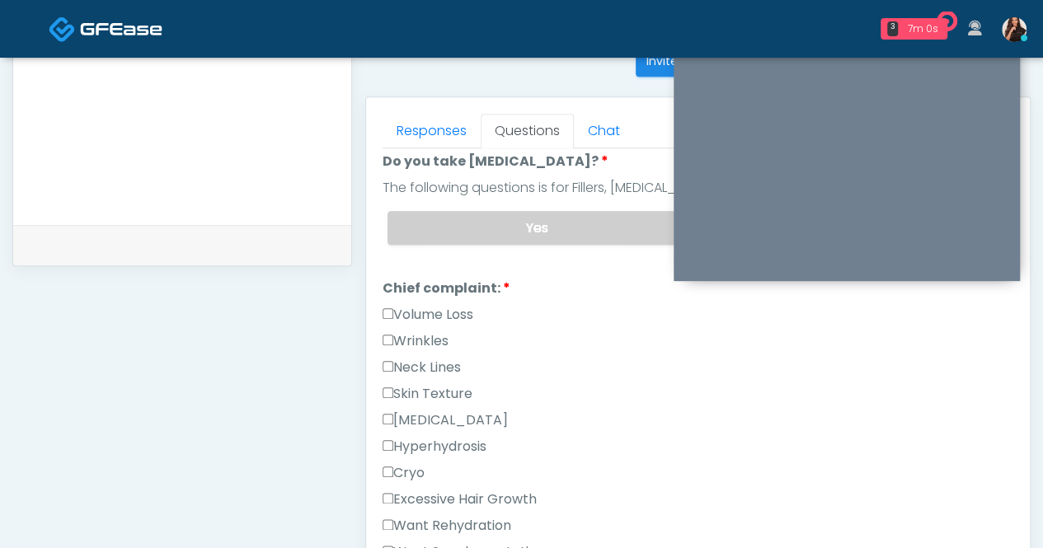
scroll to position [330, 0]
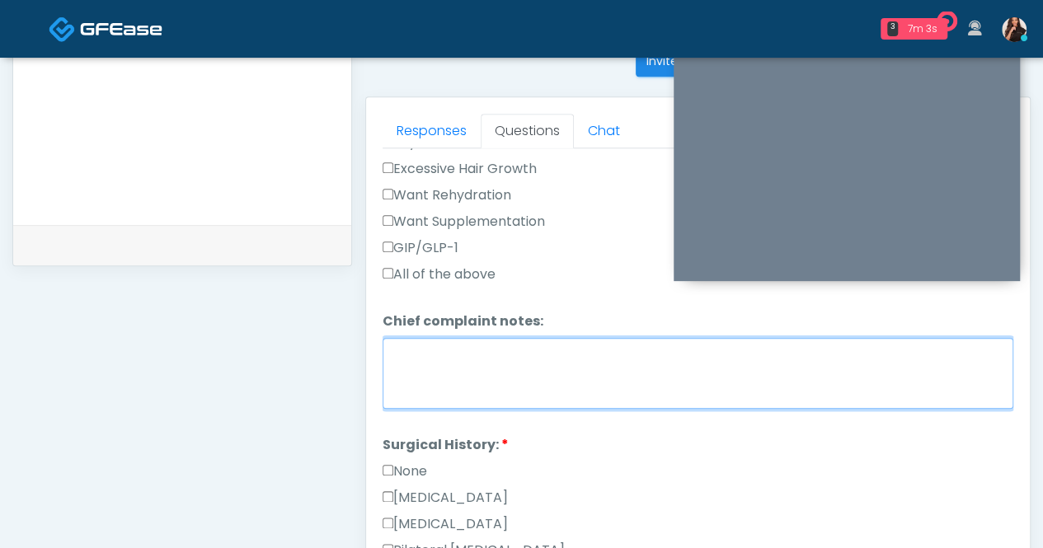
click at [518, 377] on textarea "Chief complaint notes:" at bounding box center [698, 373] width 631 height 71
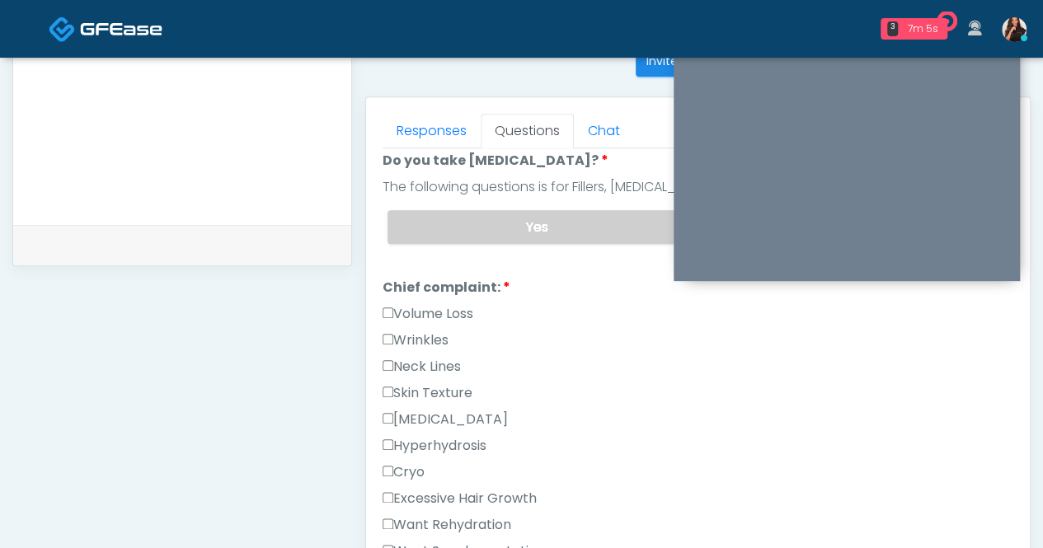
scroll to position [412, 0]
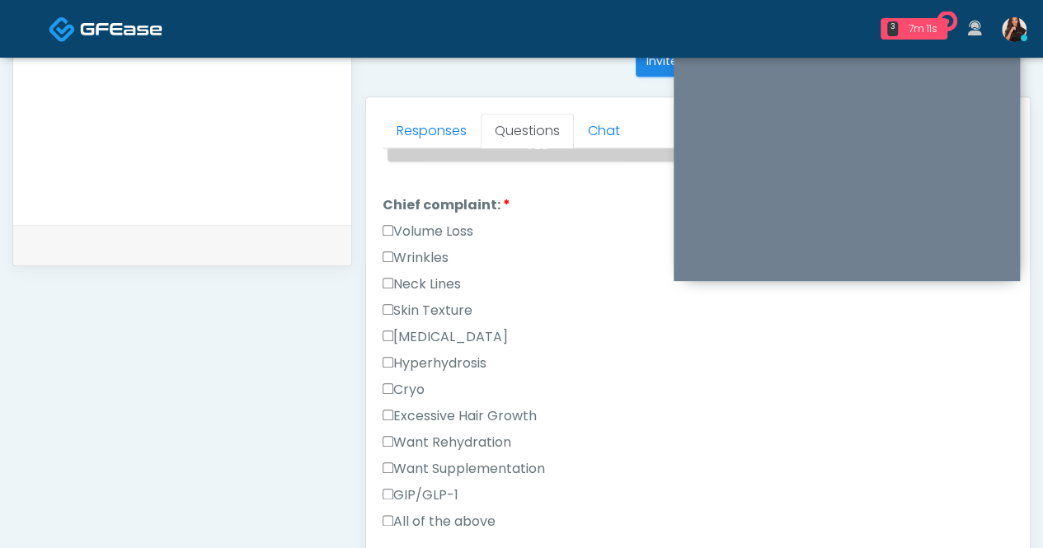
click at [478, 433] on label "Want Rehydration" at bounding box center [447, 443] width 129 height 20
click at [478, 459] on label "Want Supplementation" at bounding box center [464, 469] width 162 height 20
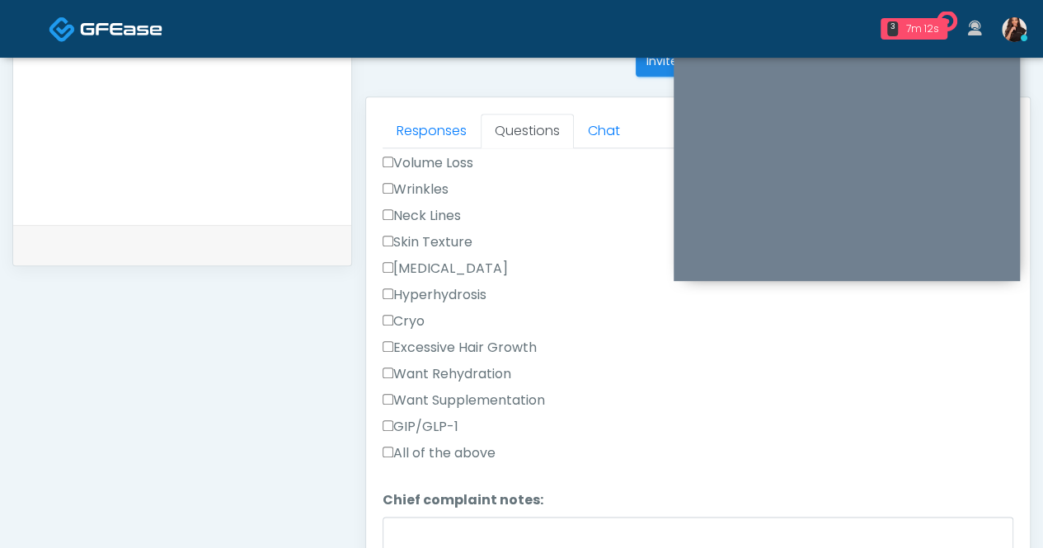
scroll to position [577, 0]
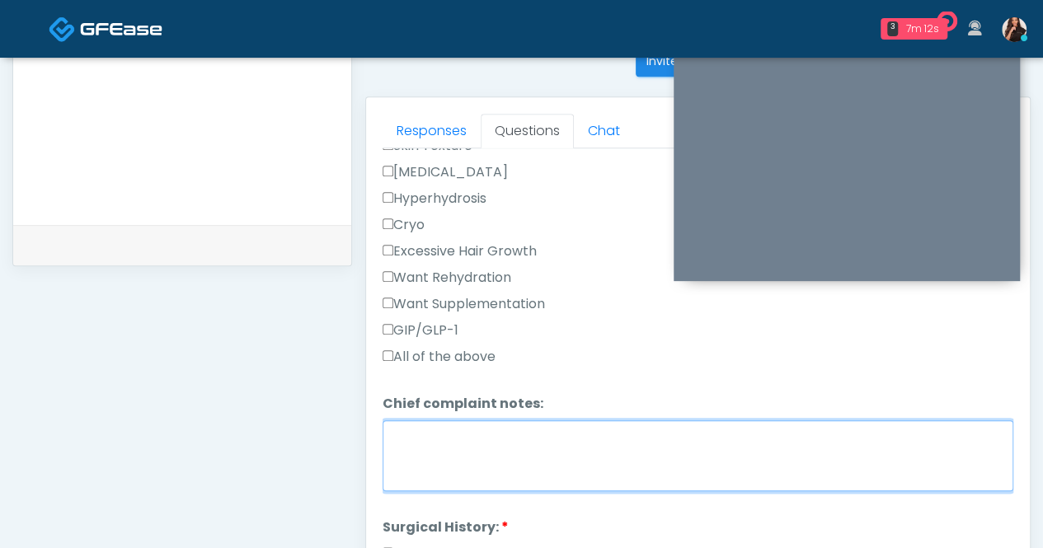
click at [549, 450] on textarea "Chief complaint notes:" at bounding box center [698, 456] width 631 height 71
click at [680, 453] on textarea "**********" at bounding box center [698, 456] width 631 height 71
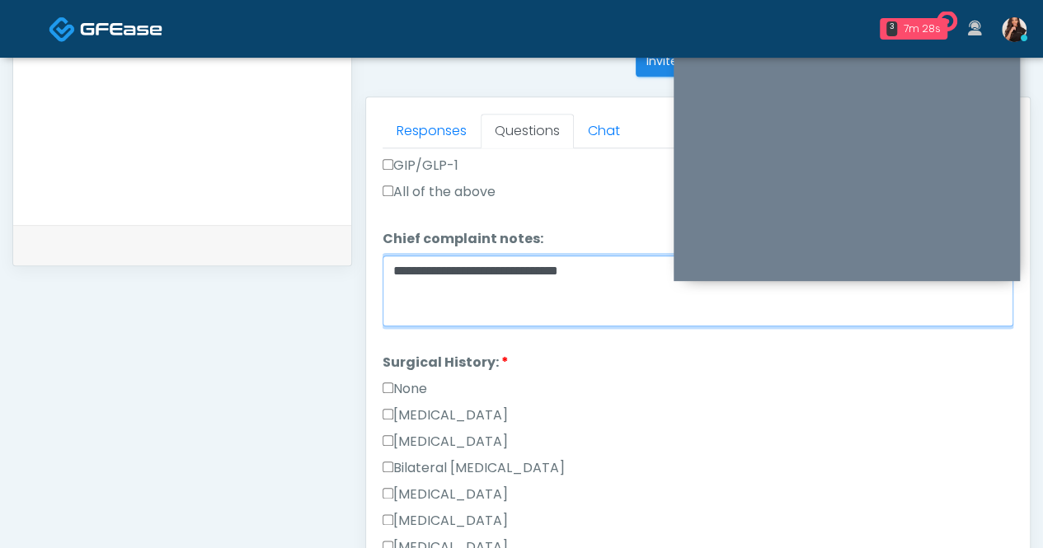
type textarea "**********"
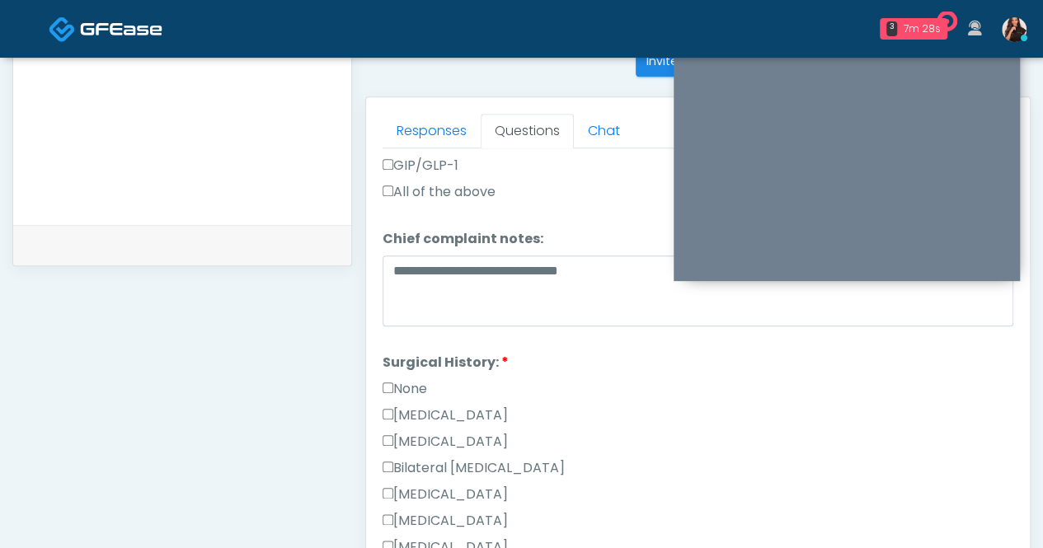
click at [424, 379] on label "None" at bounding box center [405, 389] width 45 height 20
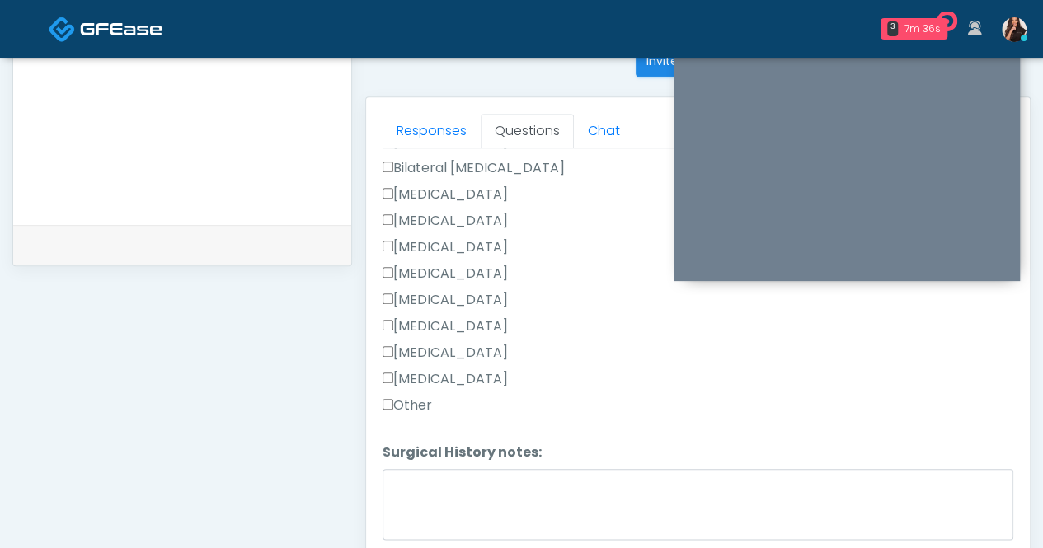
scroll to position [1069, 0]
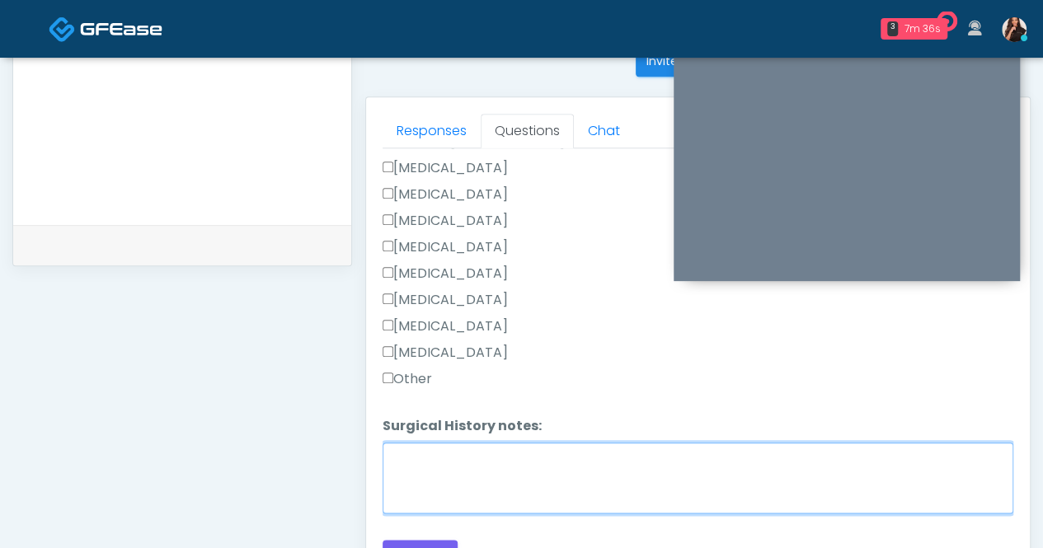
click at [540, 461] on textarea "Surgical History notes:" at bounding box center [698, 478] width 631 height 71
type textarea "*"
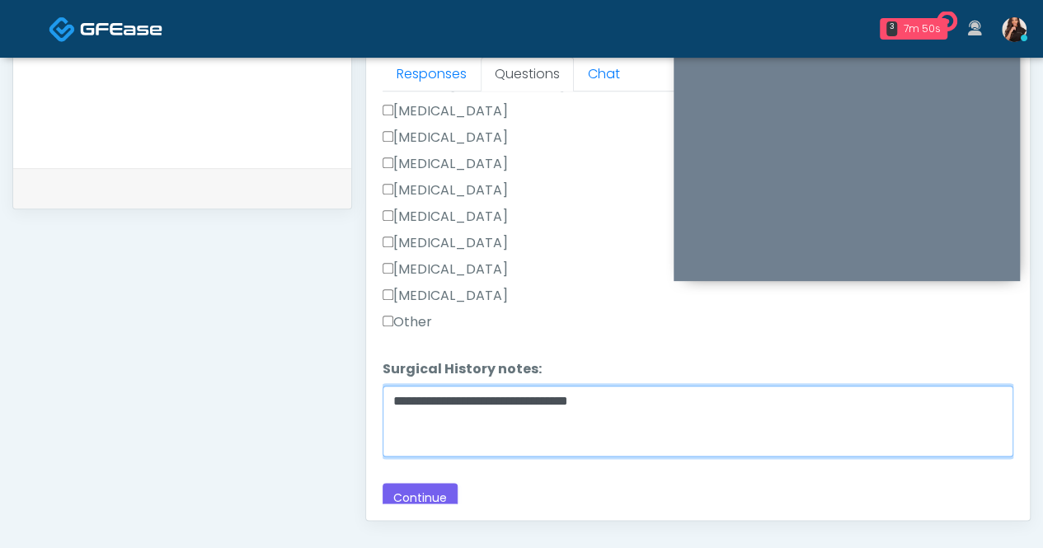
scroll to position [764, 0]
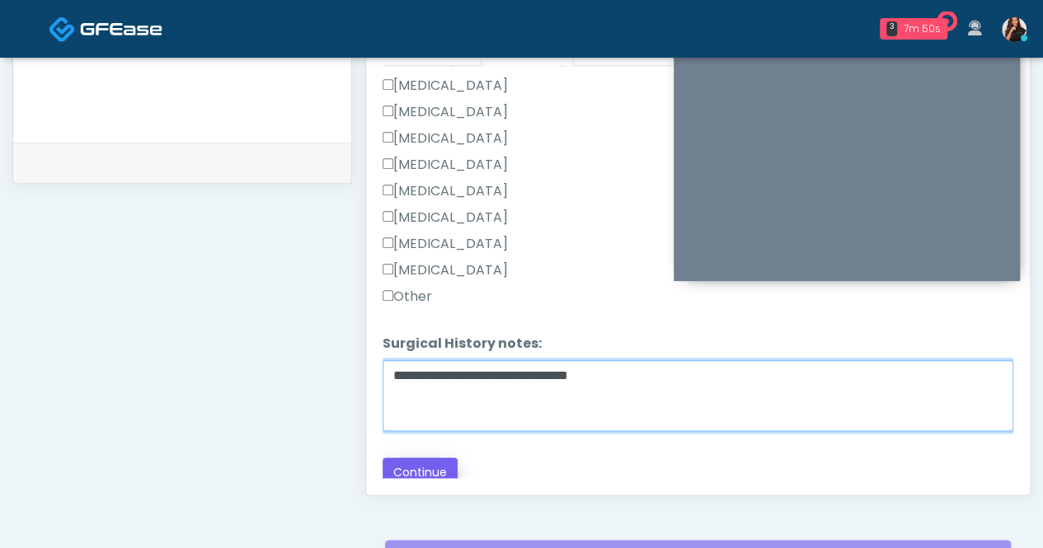
type textarea "**********"
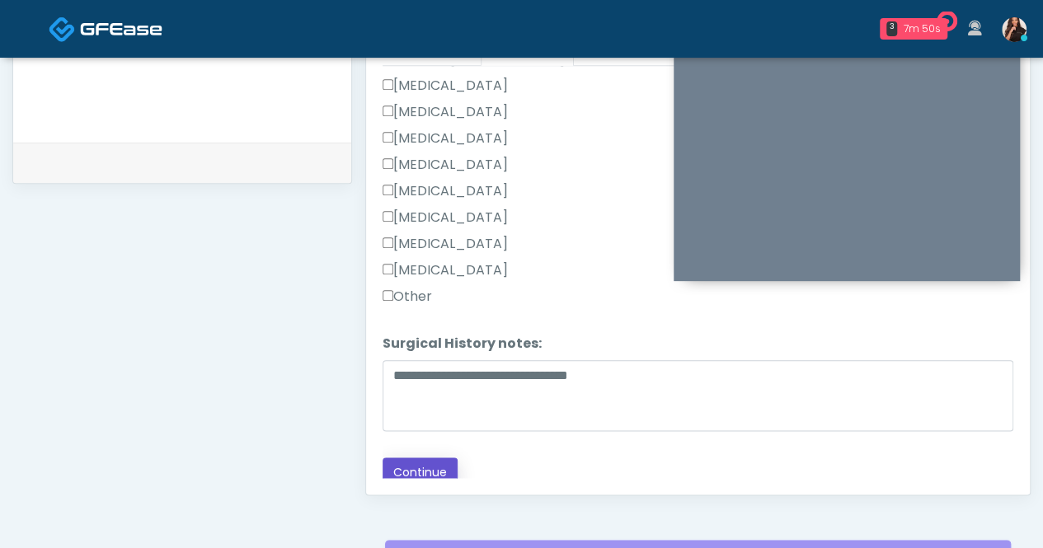
click at [417, 468] on button "Continue" at bounding box center [420, 473] width 75 height 31
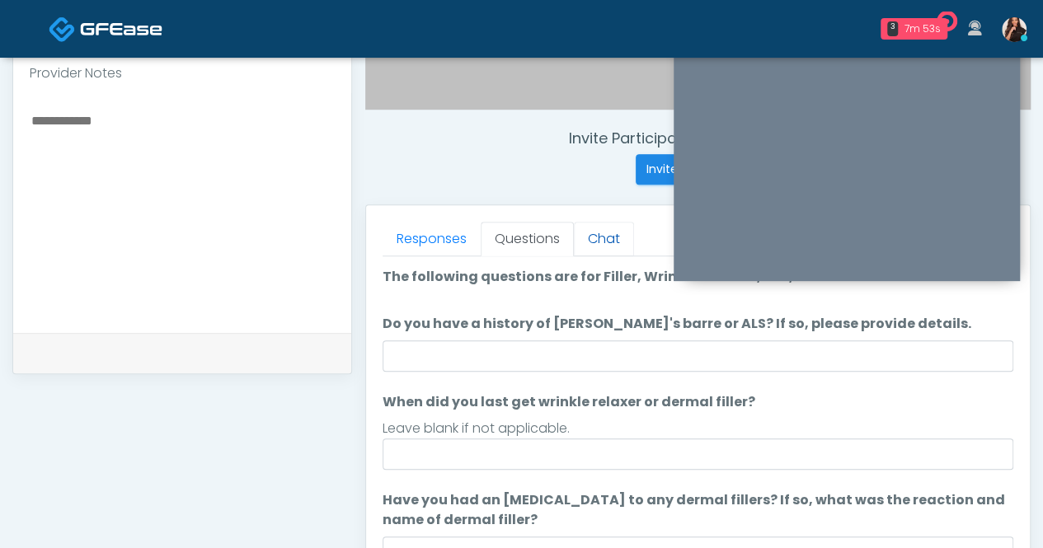
scroll to position [516, 0]
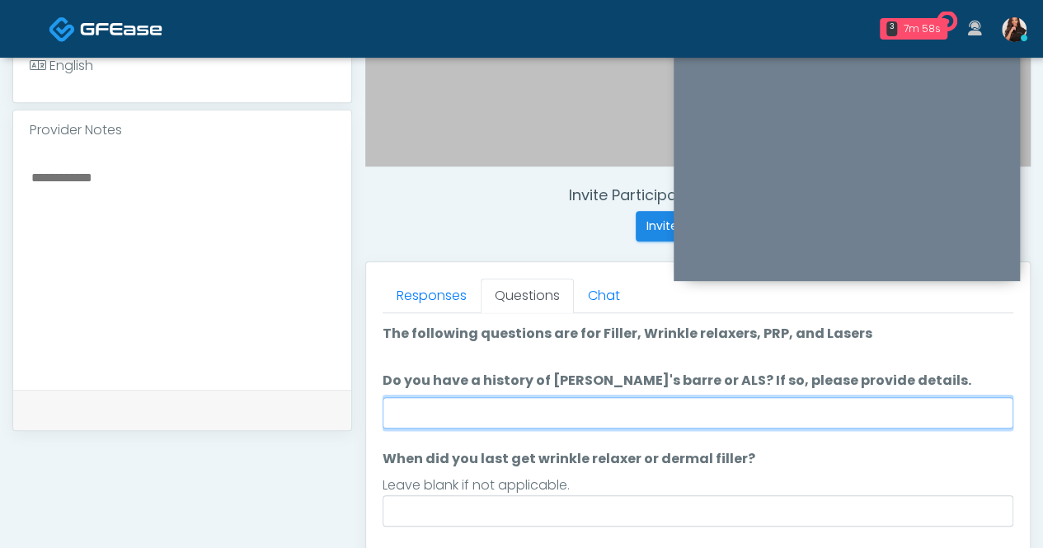
click at [819, 413] on input "Do you have a history of Guillain's barre or ALS? If so, please provide details." at bounding box center [698, 413] width 631 height 31
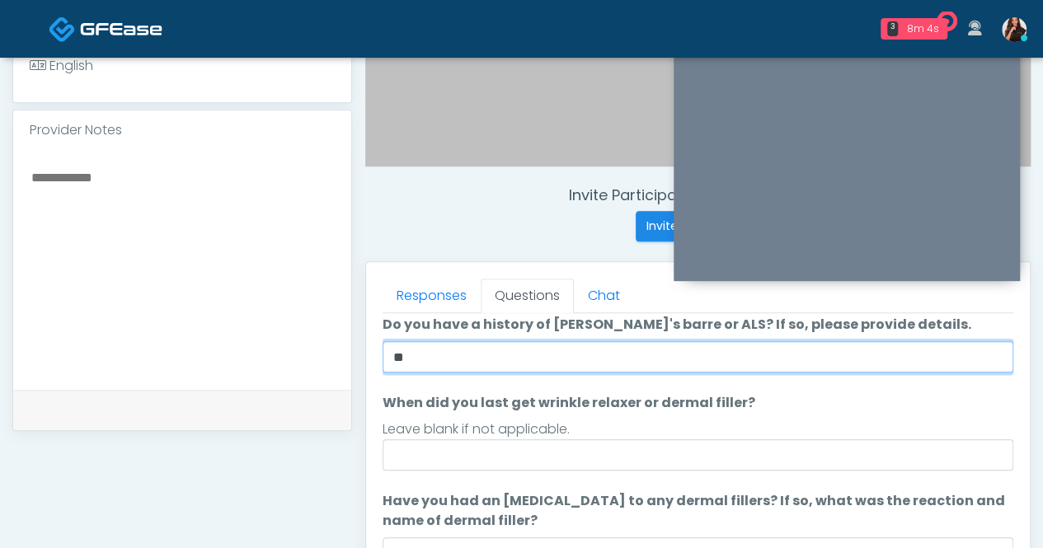
scroll to position [82, 0]
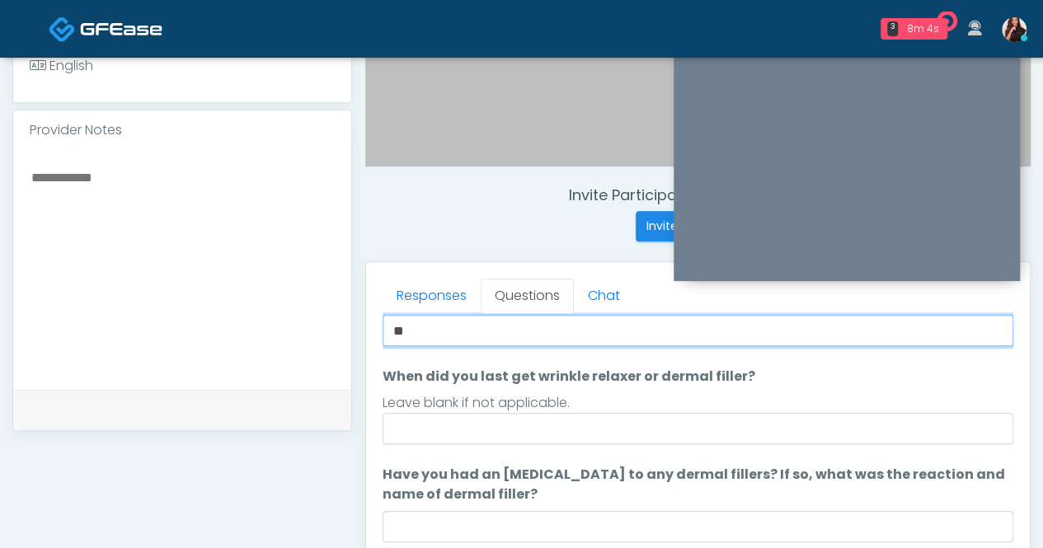
type input "**"
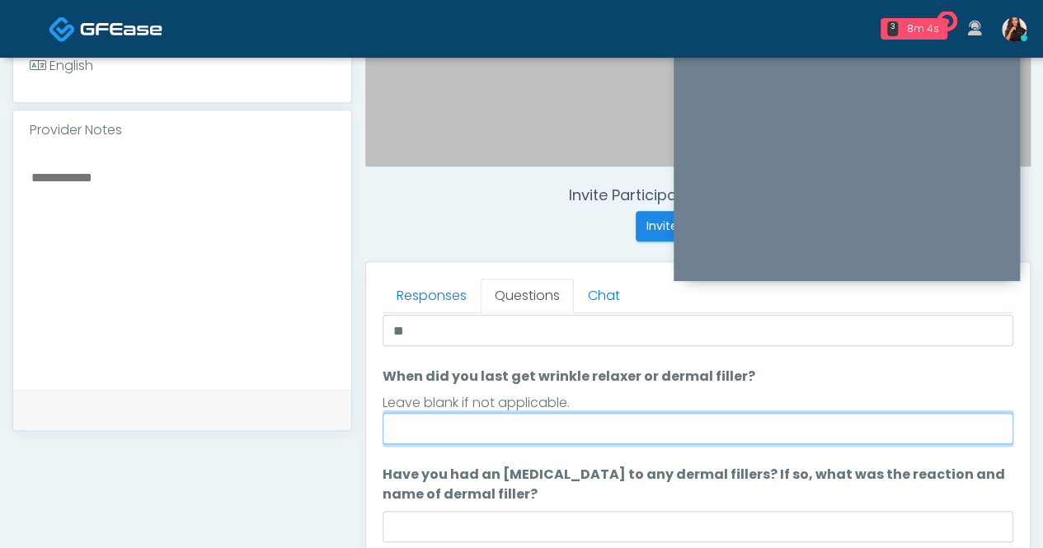
click at [735, 423] on input "When did you last get wrinkle relaxer or dermal filler?" at bounding box center [698, 428] width 631 height 31
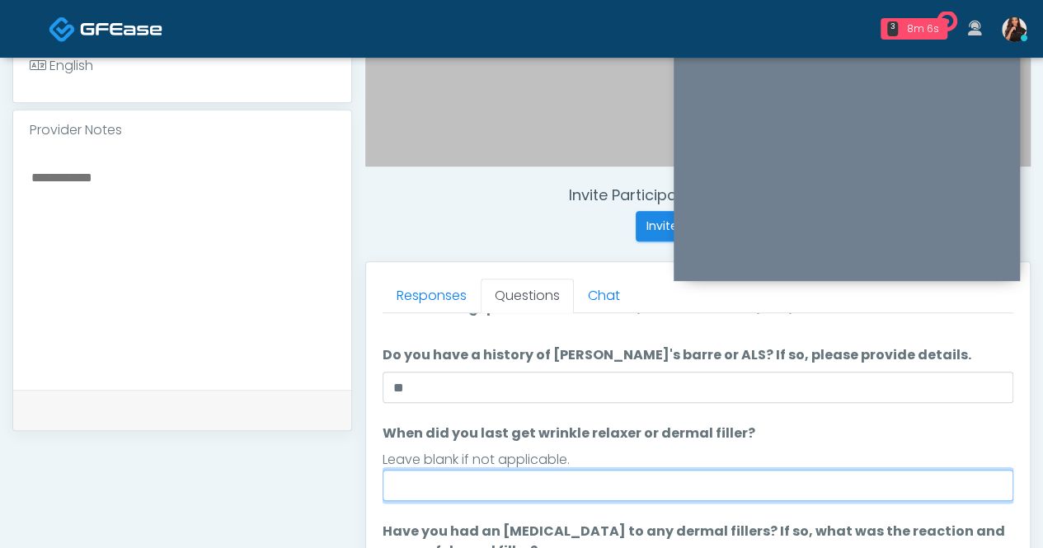
scroll to position [0, 0]
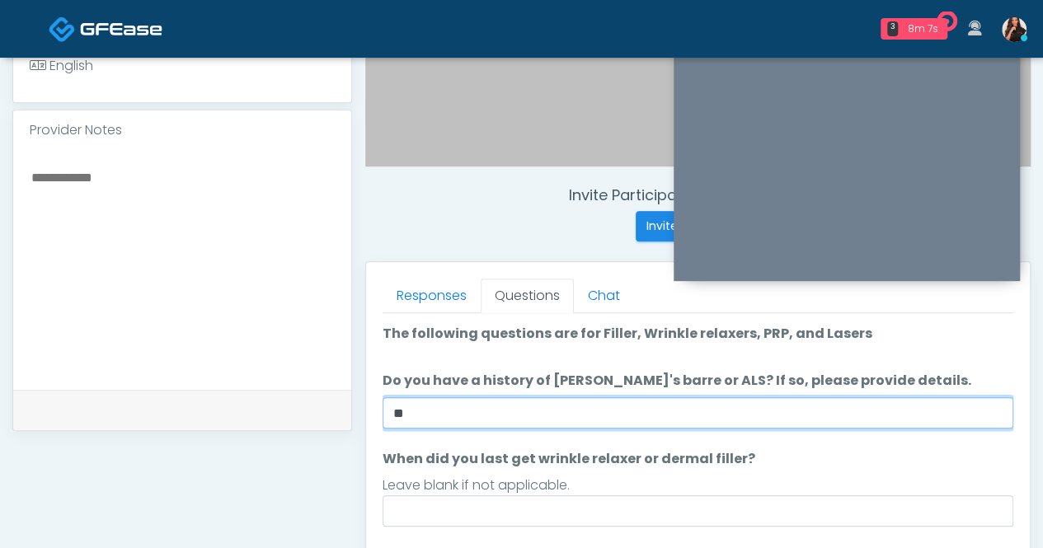
click at [694, 412] on input "**" at bounding box center [698, 413] width 631 height 31
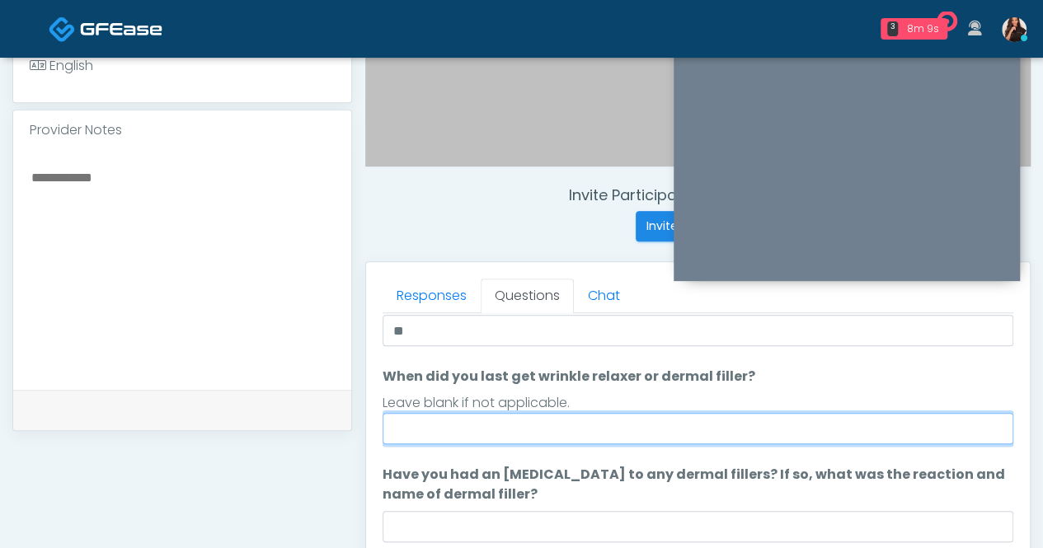
click at [767, 430] on input "When did you last get wrinkle relaxer or dermal filler?" at bounding box center [698, 428] width 631 height 31
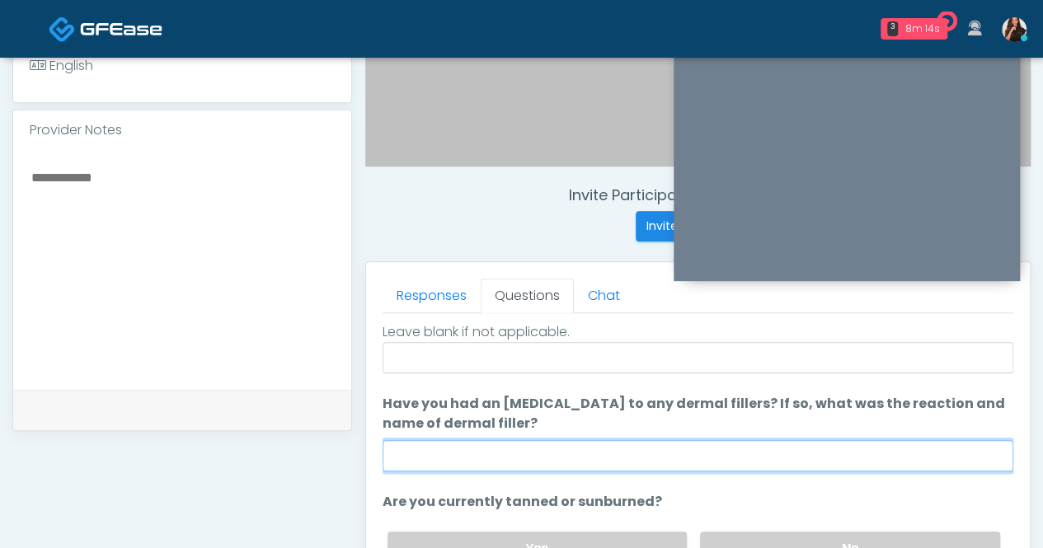
click at [694, 456] on input "Have you had an allergic response to any dermal fillers? If so, what was the re…" at bounding box center [698, 455] width 631 height 31
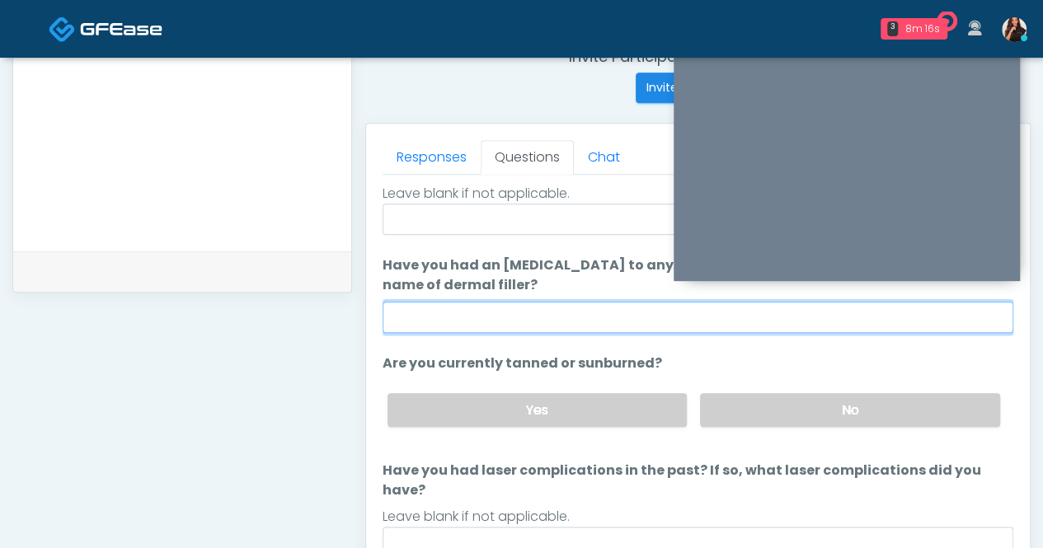
scroll to position [681, 0]
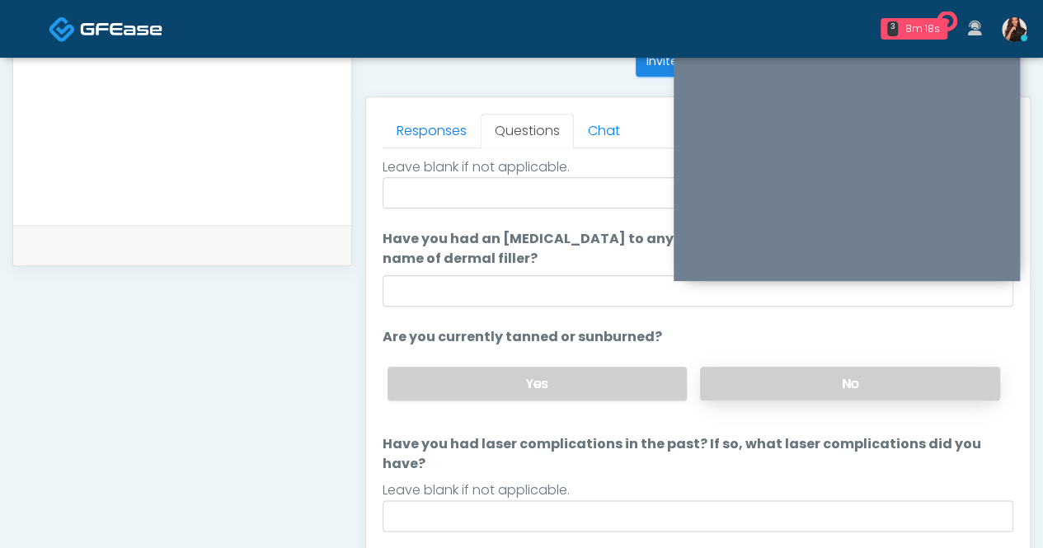
click at [838, 381] on label "No" at bounding box center [850, 384] width 300 height 34
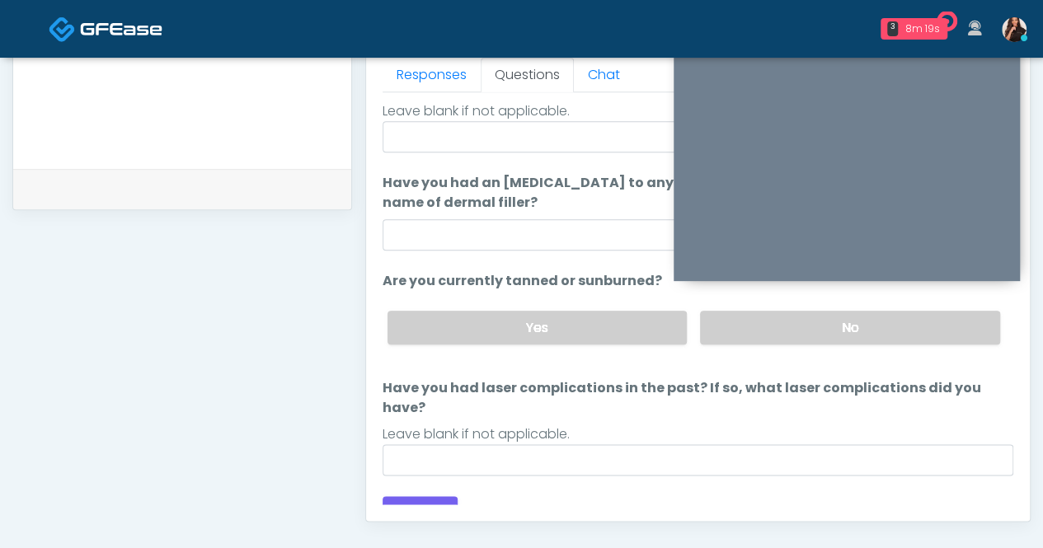
scroll to position [764, 0]
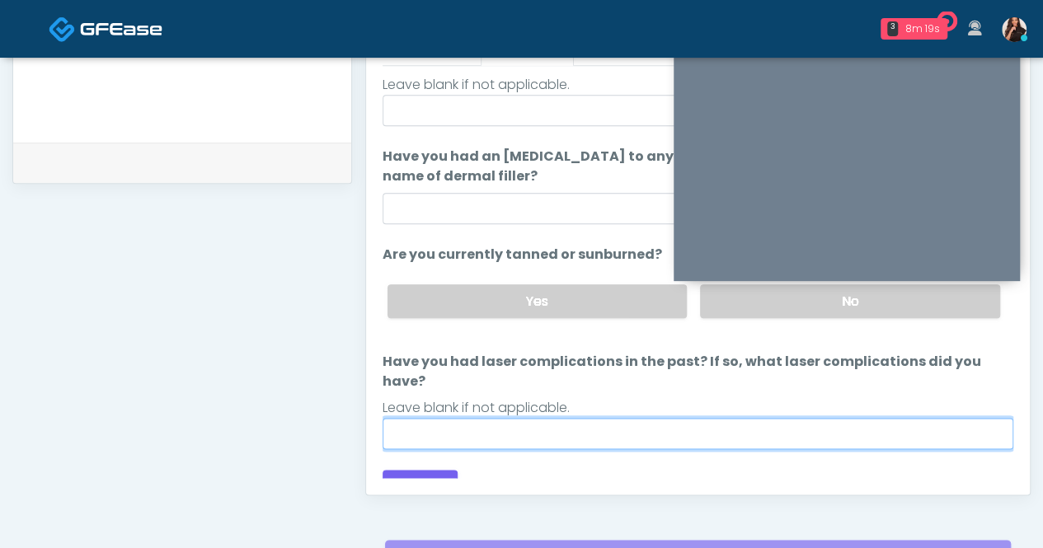
click at [548, 418] on input "Have you had laser complications in the past? If so, what laser complications d…" at bounding box center [698, 433] width 631 height 31
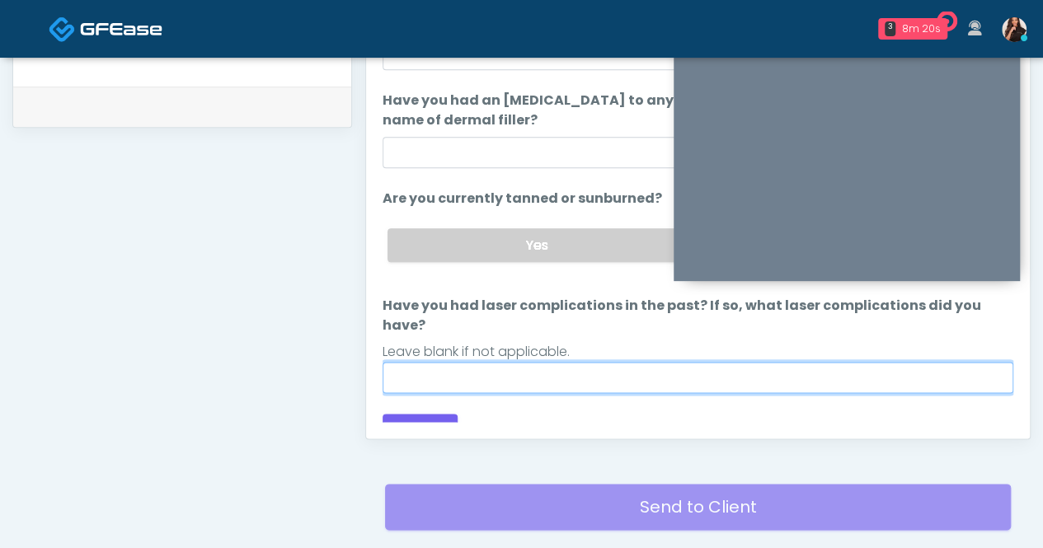
scroll to position [846, 0]
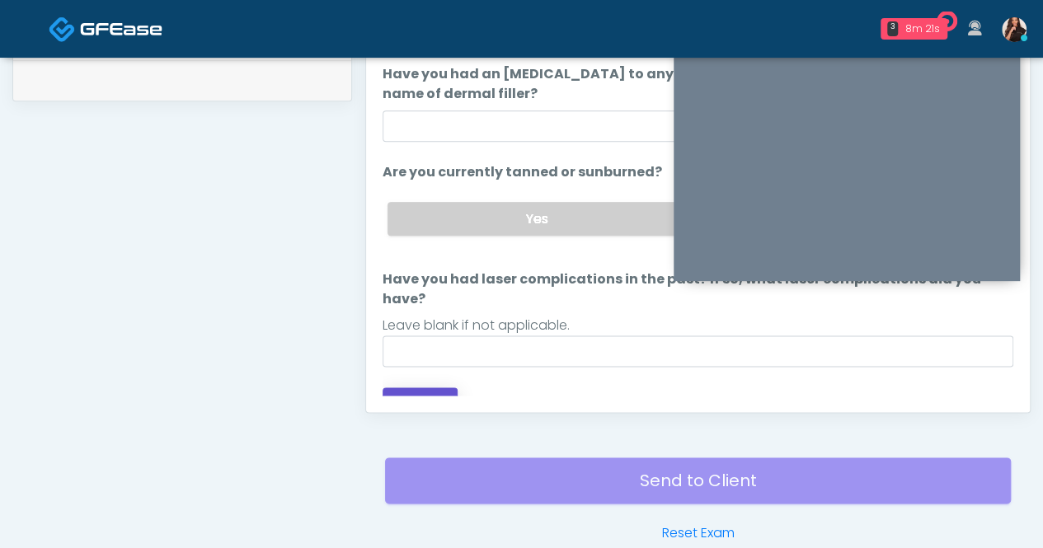
drag, startPoint x: 422, startPoint y: 374, endPoint x: 435, endPoint y: 372, distance: 13.4
click at [421, 388] on button "Continue" at bounding box center [420, 403] width 75 height 31
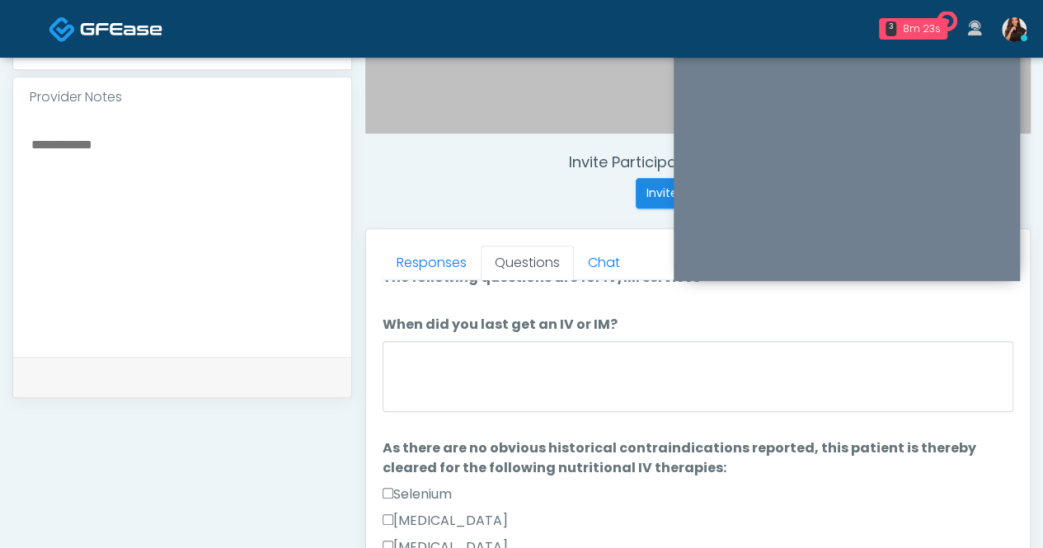
scroll to position [0, 0]
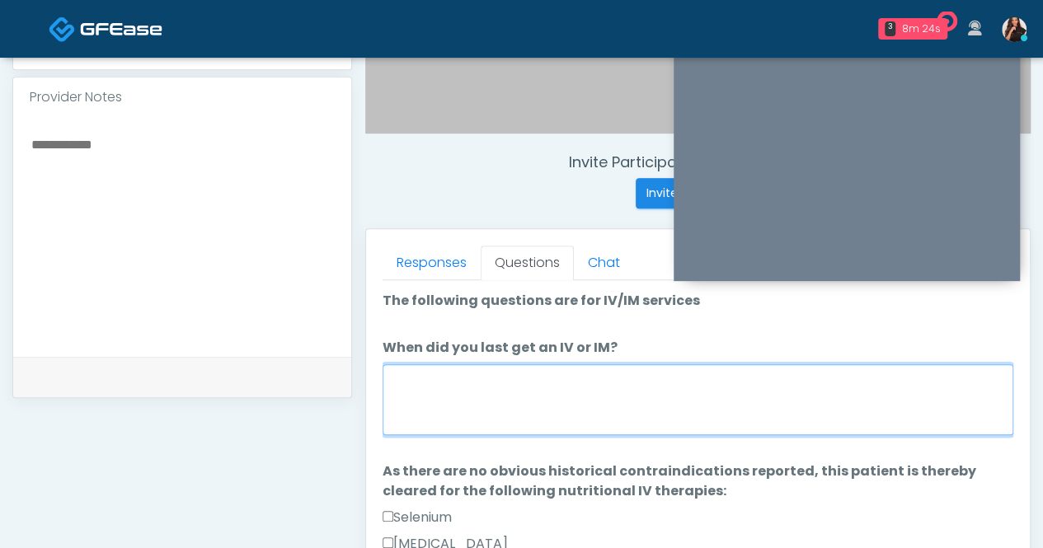
click at [696, 388] on textarea "When did you last get an IV or IM?" at bounding box center [698, 400] width 631 height 71
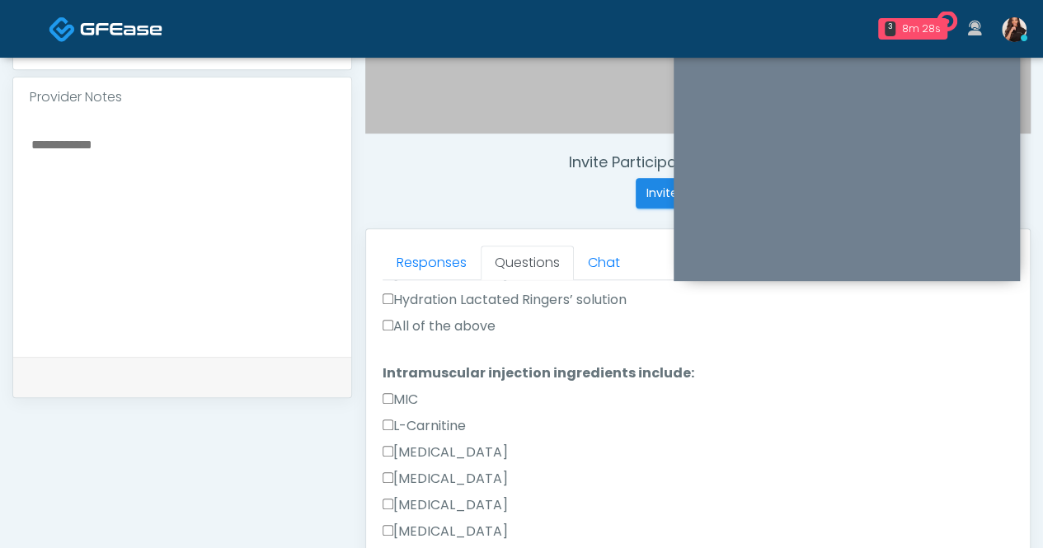
click at [443, 329] on label "All of the above" at bounding box center [439, 327] width 113 height 20
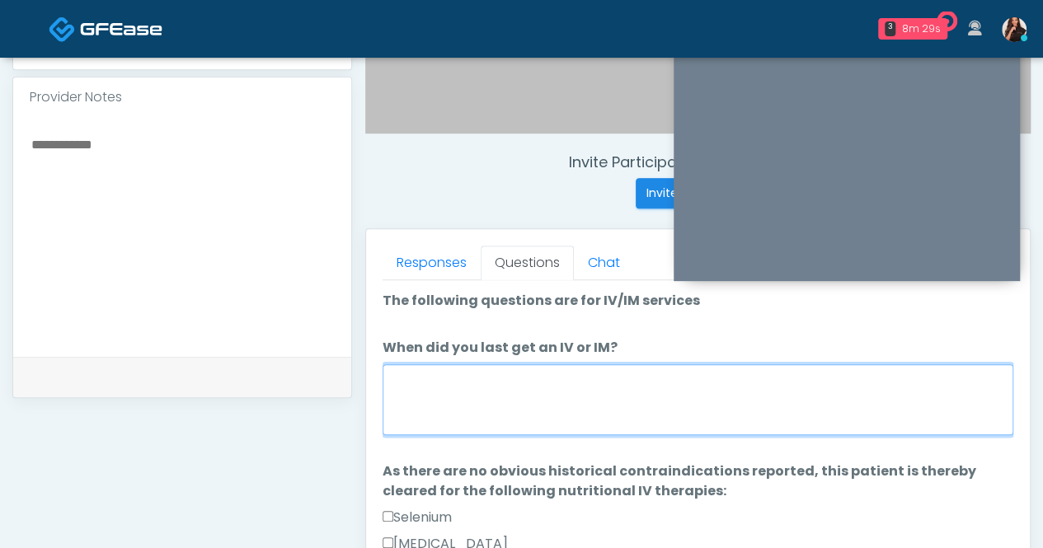
click at [473, 379] on textarea "When did you last get an IV or IM?" at bounding box center [698, 400] width 631 height 71
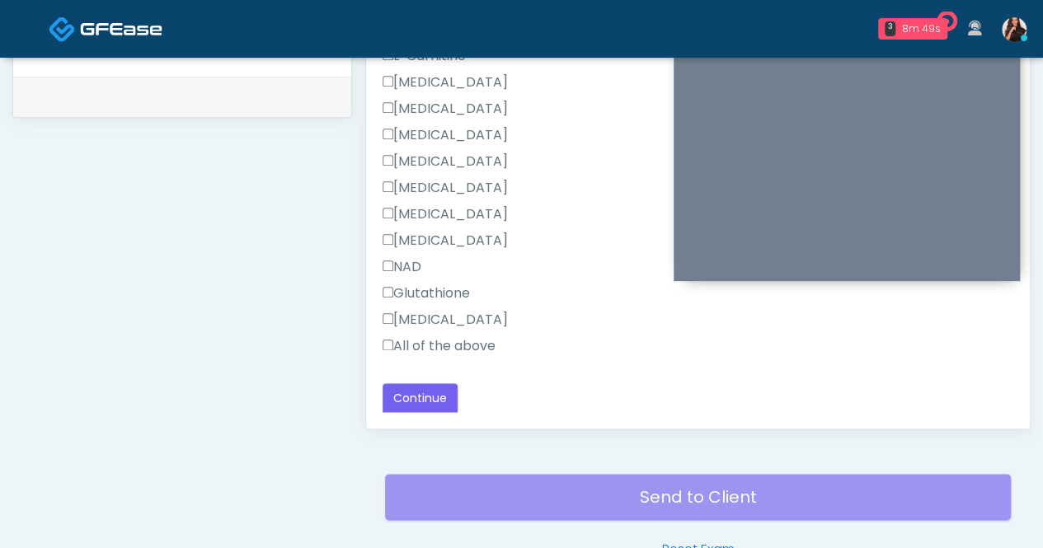
scroll to position [879, 0]
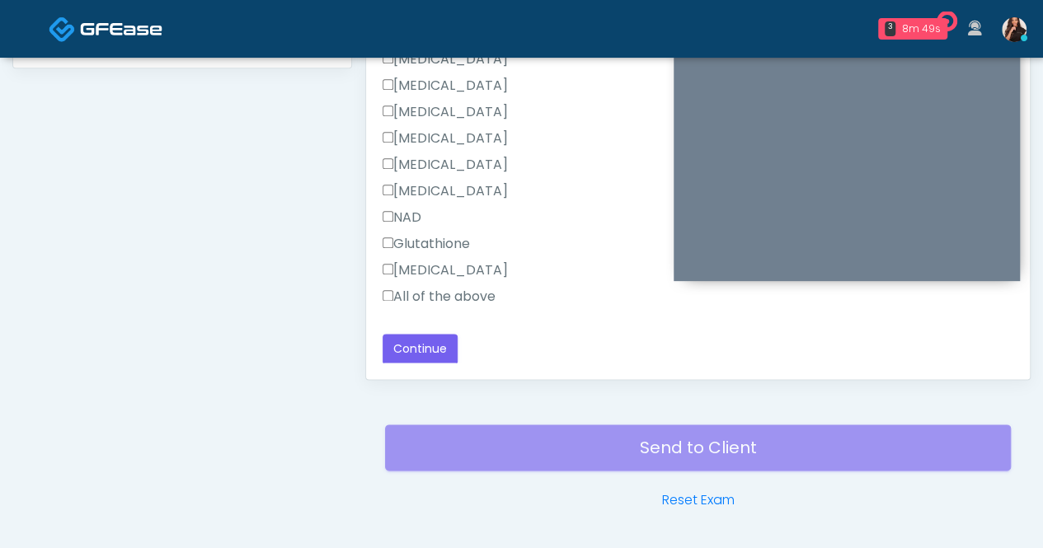
type textarea "******"
drag, startPoint x: 440, startPoint y: 296, endPoint x: 454, endPoint y: 296, distance: 13.2
click at [440, 296] on label "All of the above" at bounding box center [439, 297] width 113 height 20
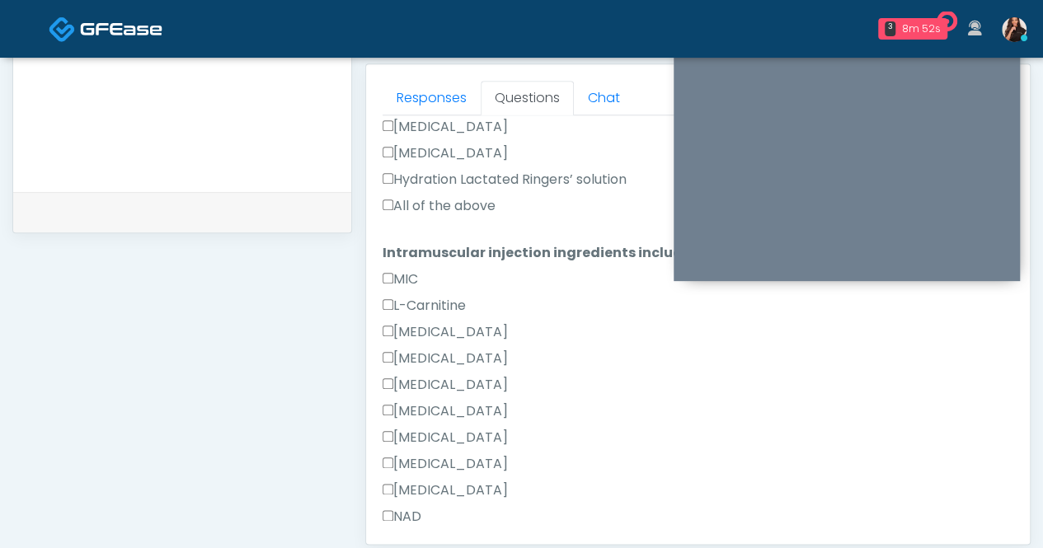
scroll to position [915, 0]
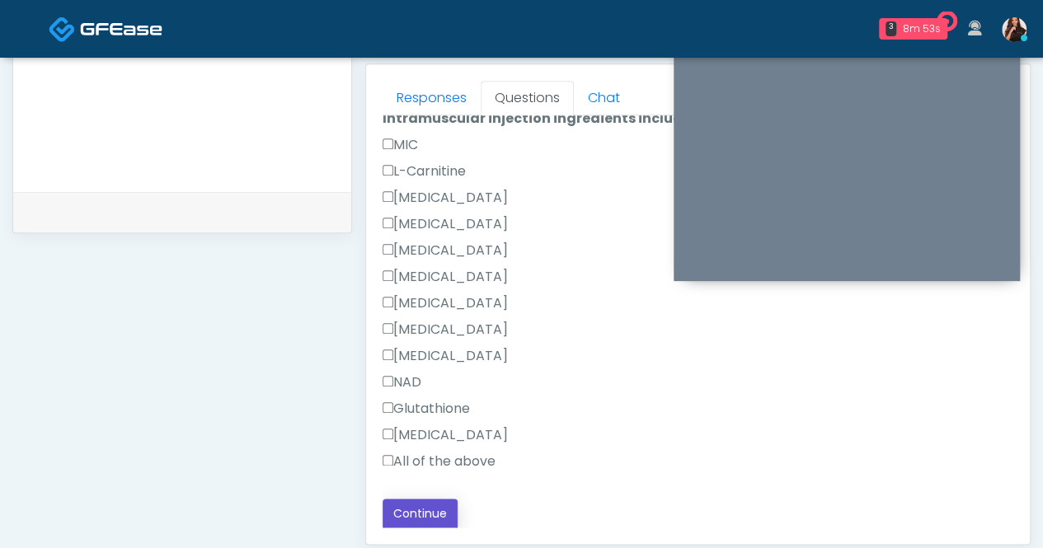
click at [407, 501] on button "Continue" at bounding box center [420, 514] width 75 height 31
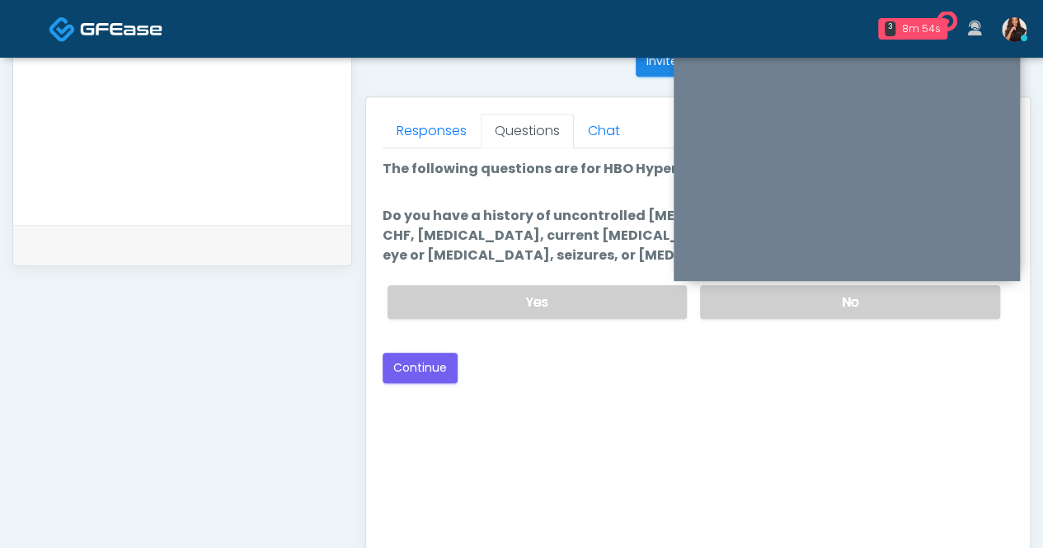
scroll to position [516, 0]
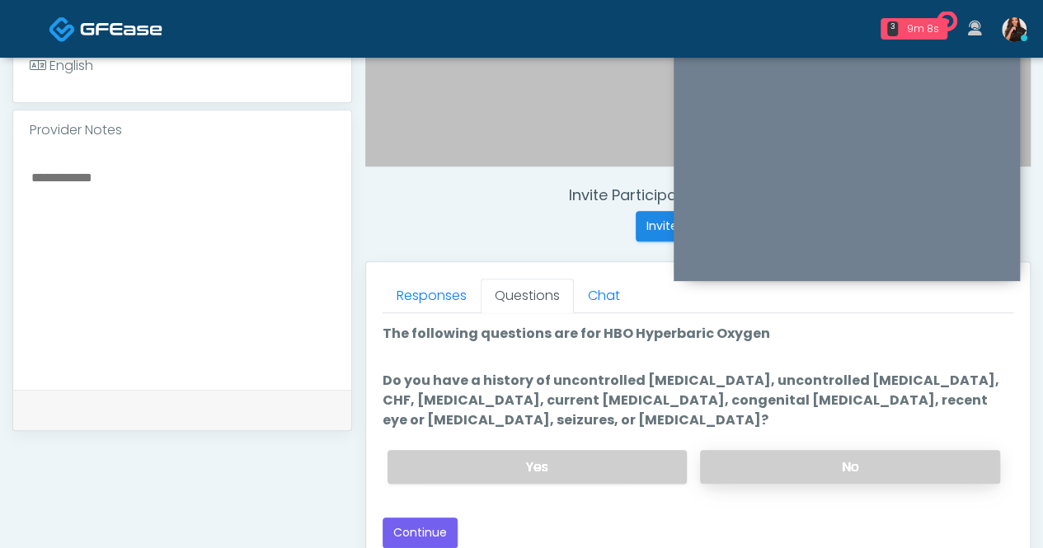
click at [867, 459] on label "No" at bounding box center [850, 467] width 300 height 34
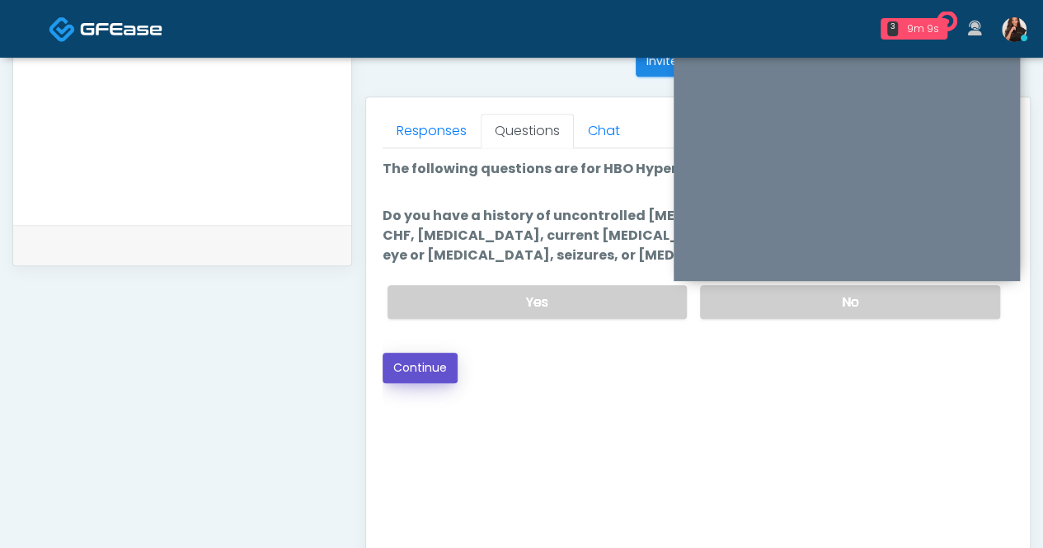
click at [402, 373] on button "Continue" at bounding box center [420, 368] width 75 height 31
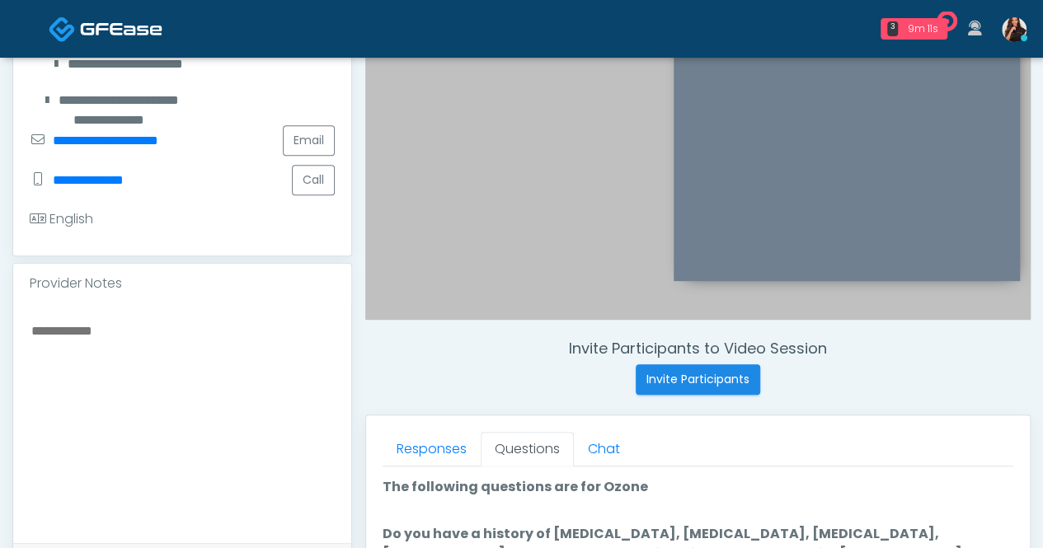
scroll to position [516, 0]
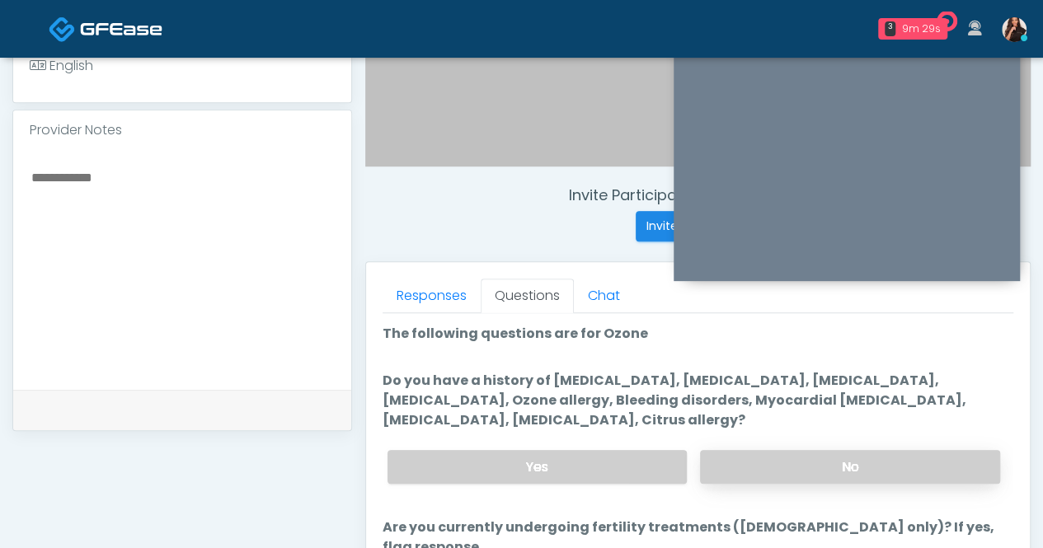
click at [874, 466] on label "No" at bounding box center [850, 467] width 300 height 34
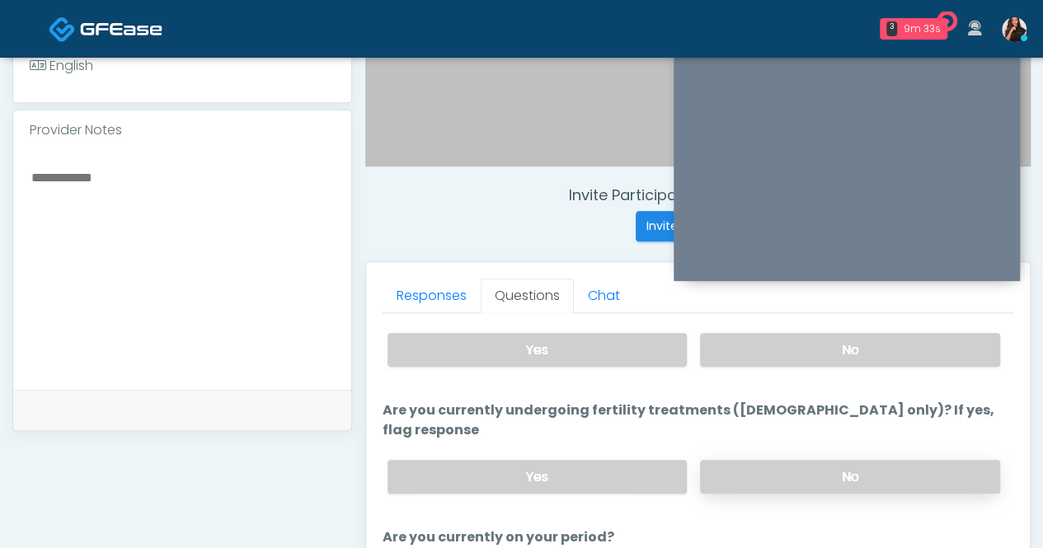
scroll to position [136, 0]
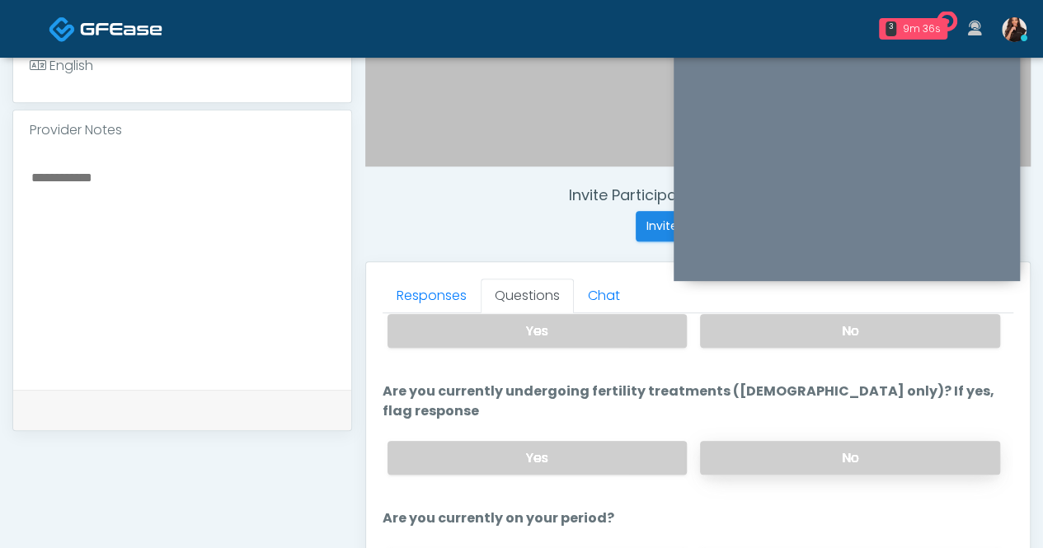
click at [838, 441] on label "No" at bounding box center [850, 458] width 300 height 34
click at [906, 441] on label "No" at bounding box center [850, 458] width 300 height 34
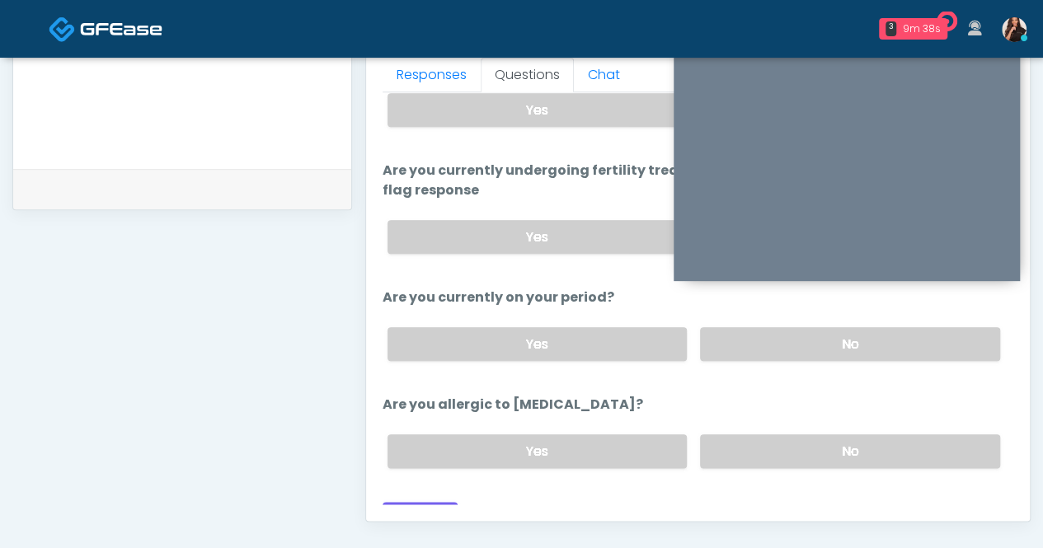
scroll to position [764, 0]
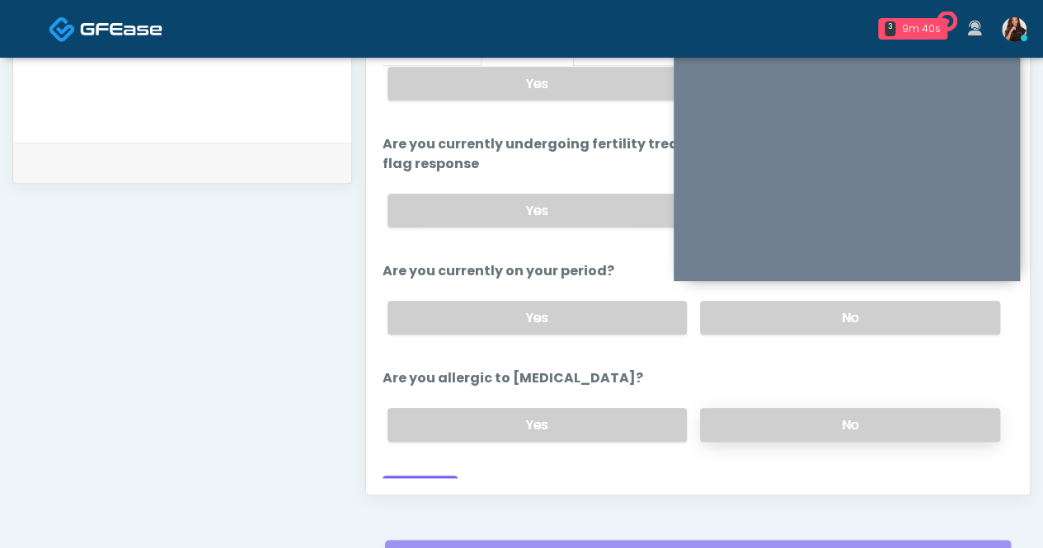
click at [817, 408] on label "No" at bounding box center [850, 425] width 300 height 34
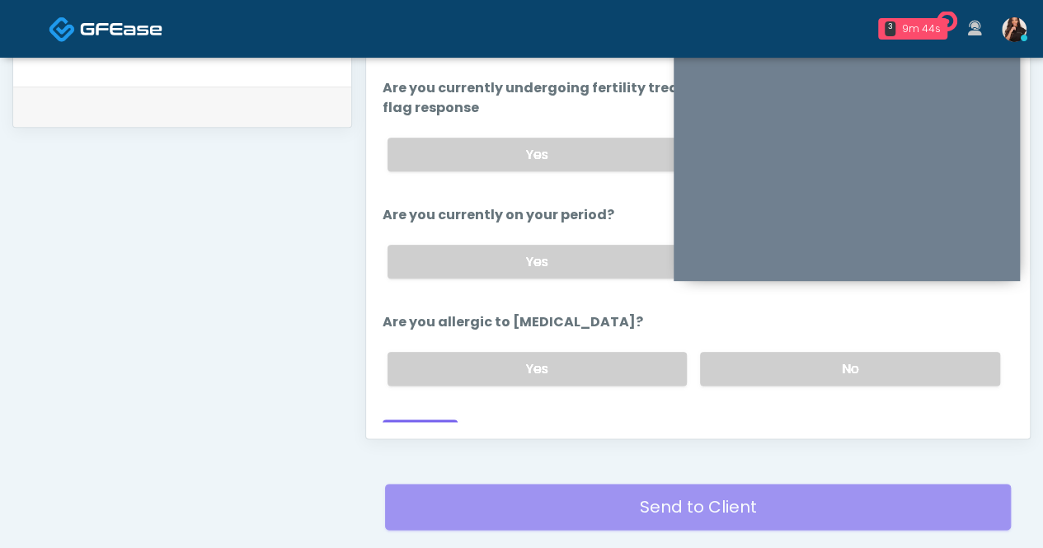
scroll to position [846, 0]
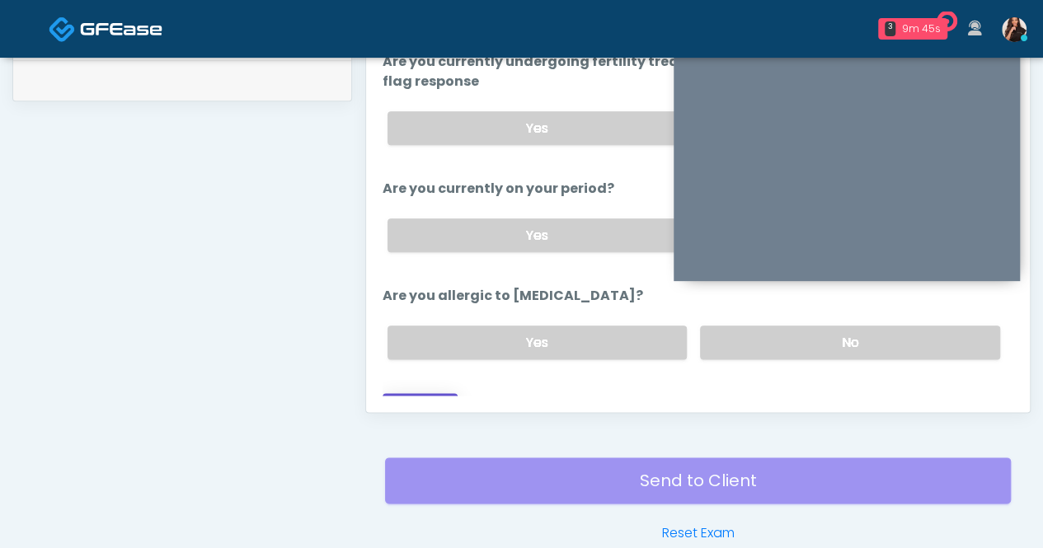
click at [421, 393] on button "Continue" at bounding box center [420, 408] width 75 height 31
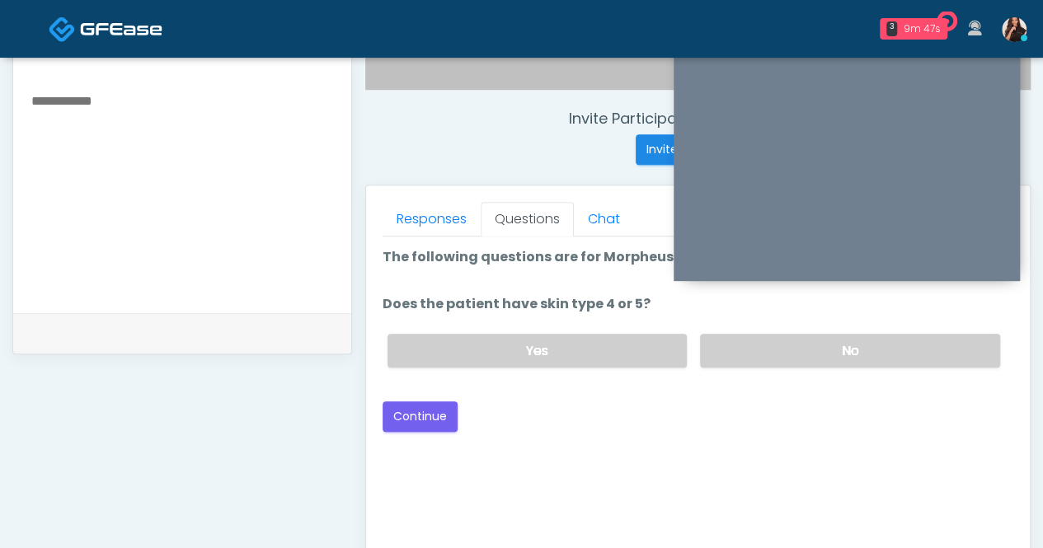
scroll to position [516, 0]
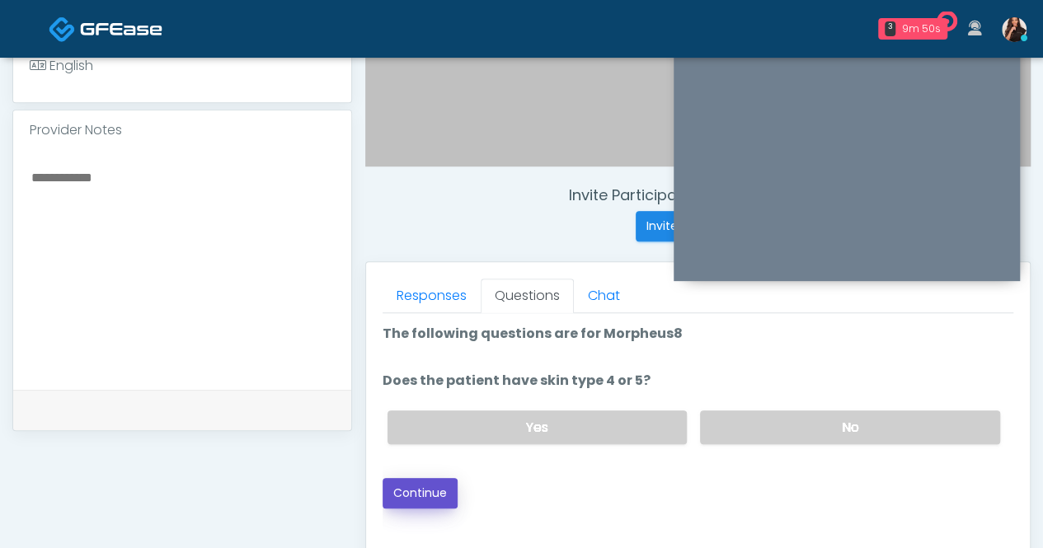
click at [409, 483] on button "Continue" at bounding box center [420, 493] width 75 height 31
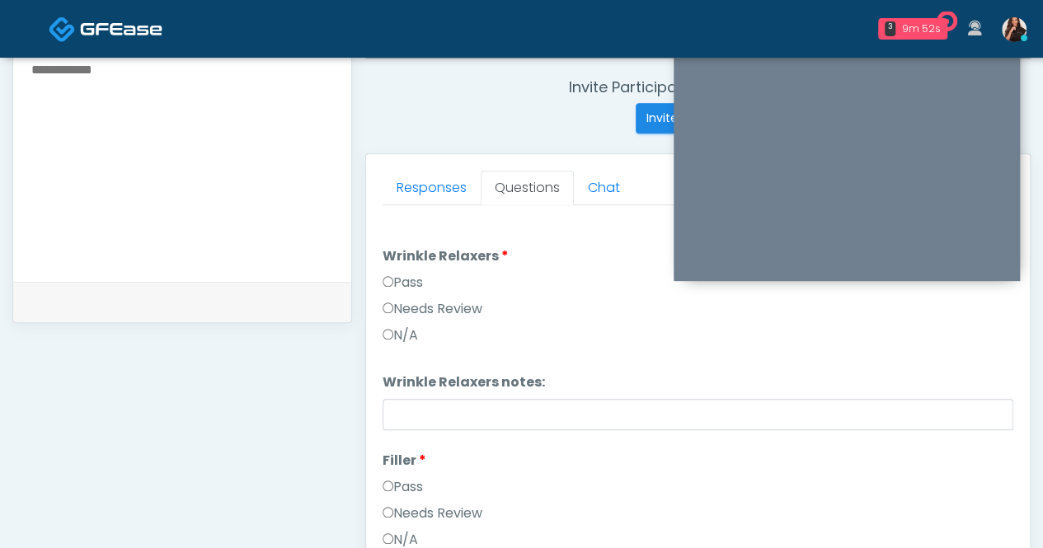
scroll to position [599, 0]
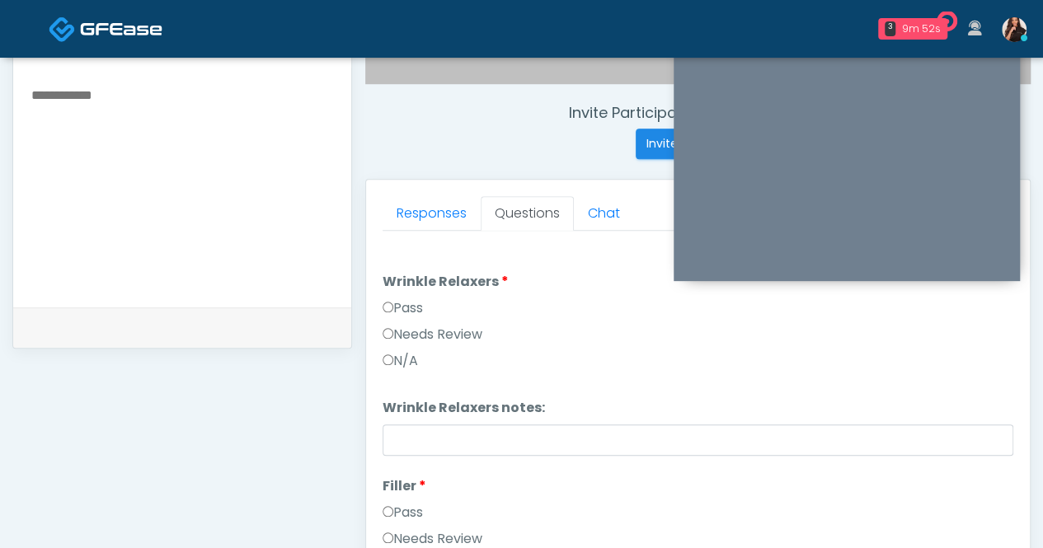
click at [410, 303] on label "Pass" at bounding box center [403, 309] width 40 height 20
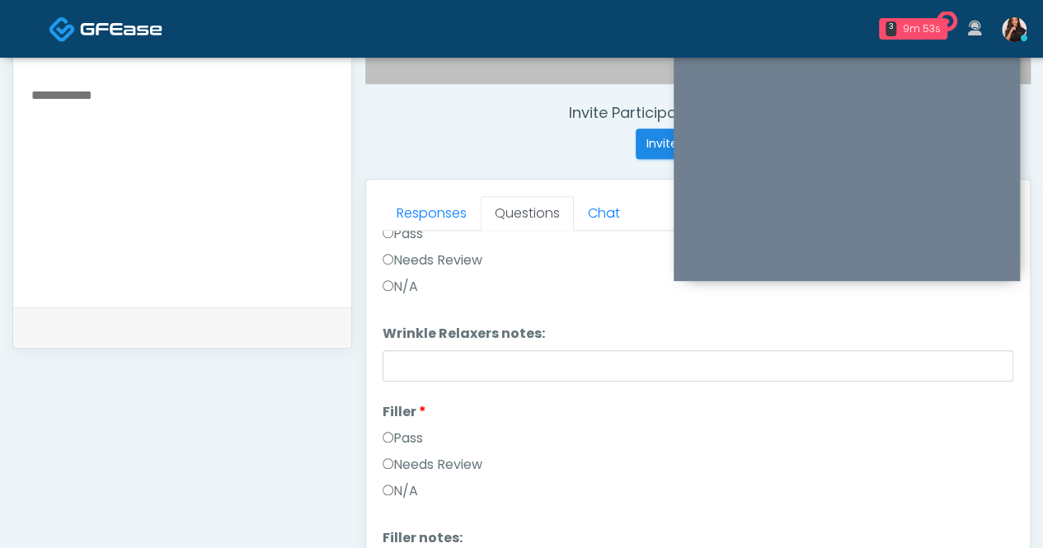
scroll to position [165, 0]
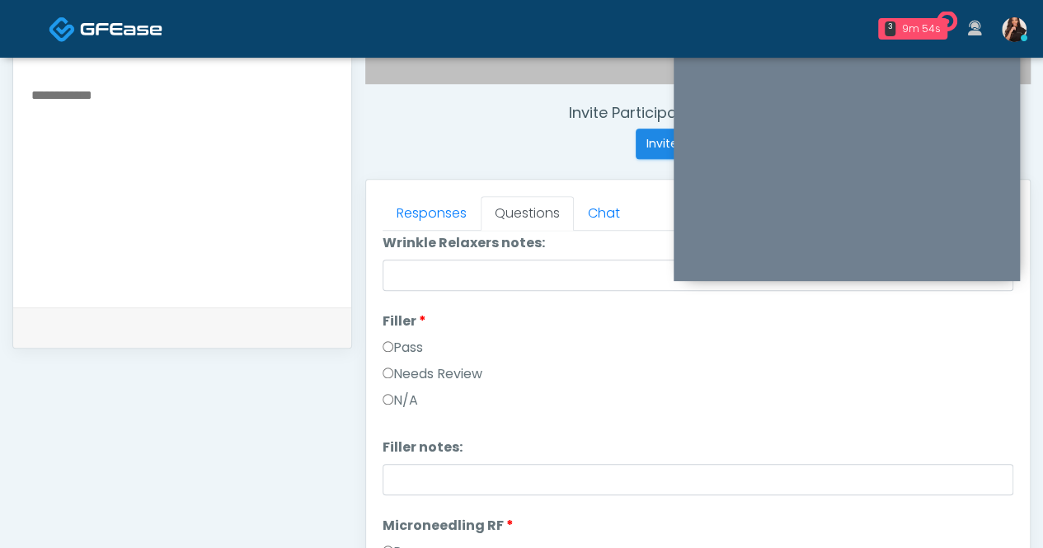
click at [414, 344] on label "Pass" at bounding box center [403, 348] width 40 height 20
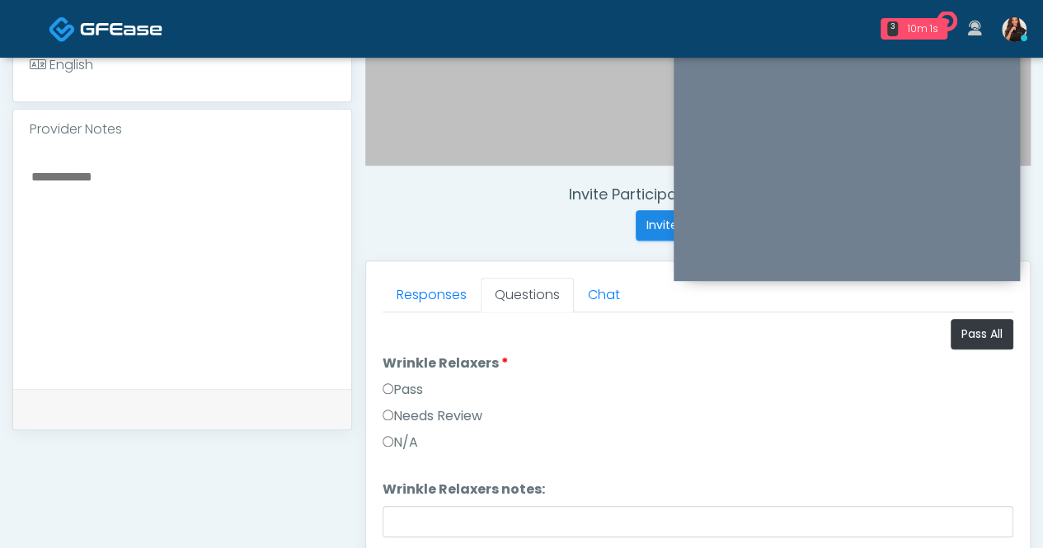
scroll to position [599, 0]
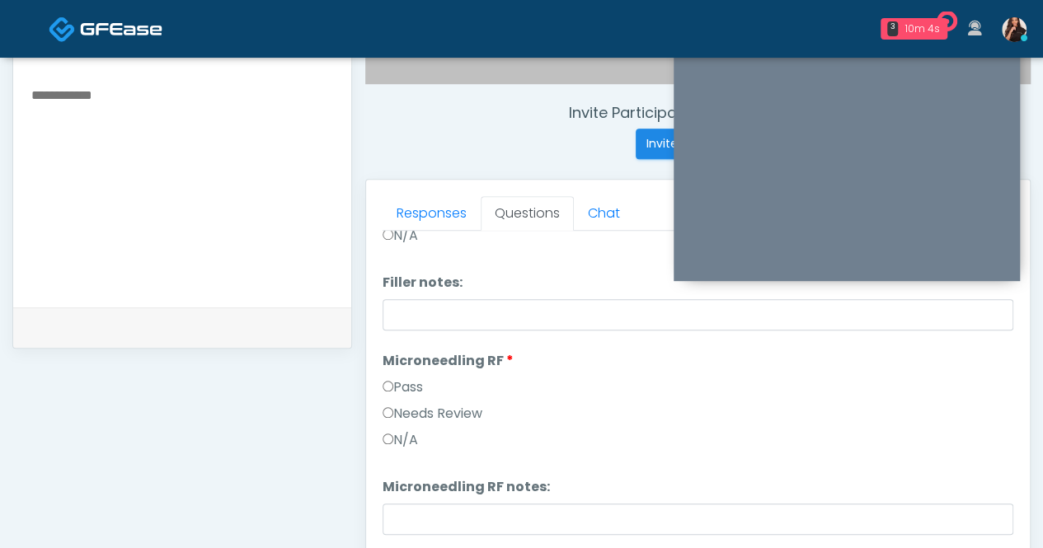
click at [419, 388] on label "Pass" at bounding box center [403, 388] width 40 height 20
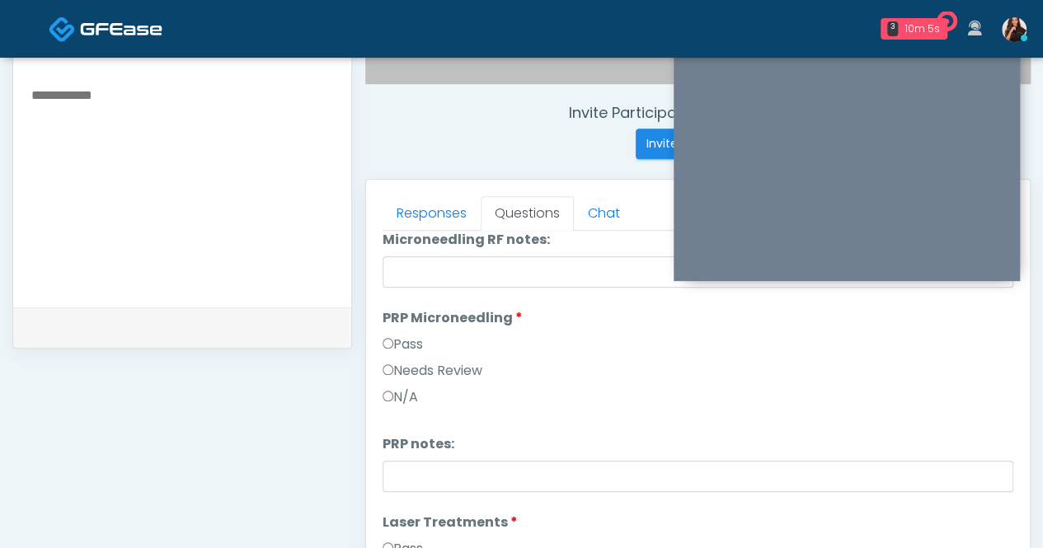
click at [416, 344] on label "Pass" at bounding box center [403, 345] width 40 height 20
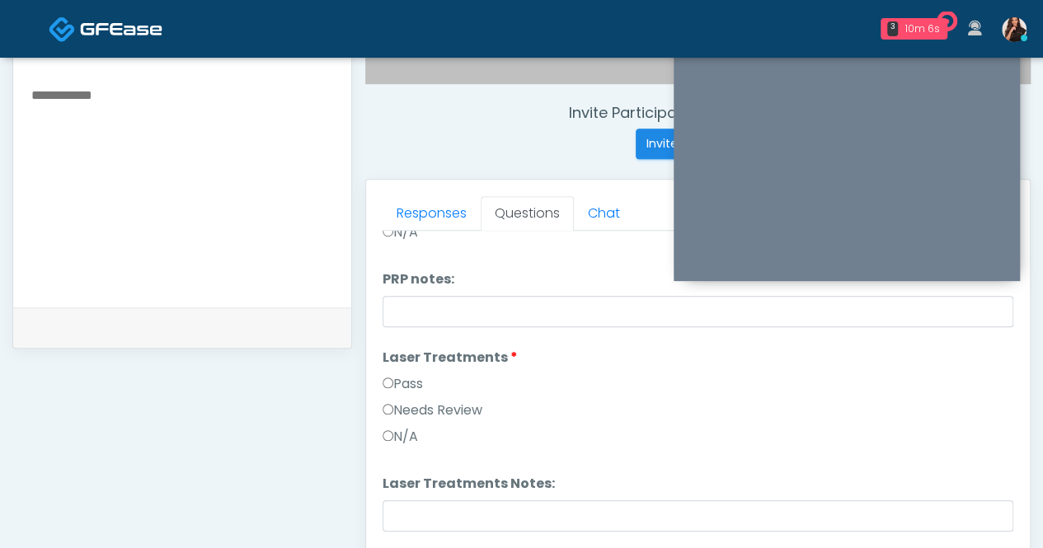
click at [421, 381] on label "Pass" at bounding box center [403, 384] width 40 height 20
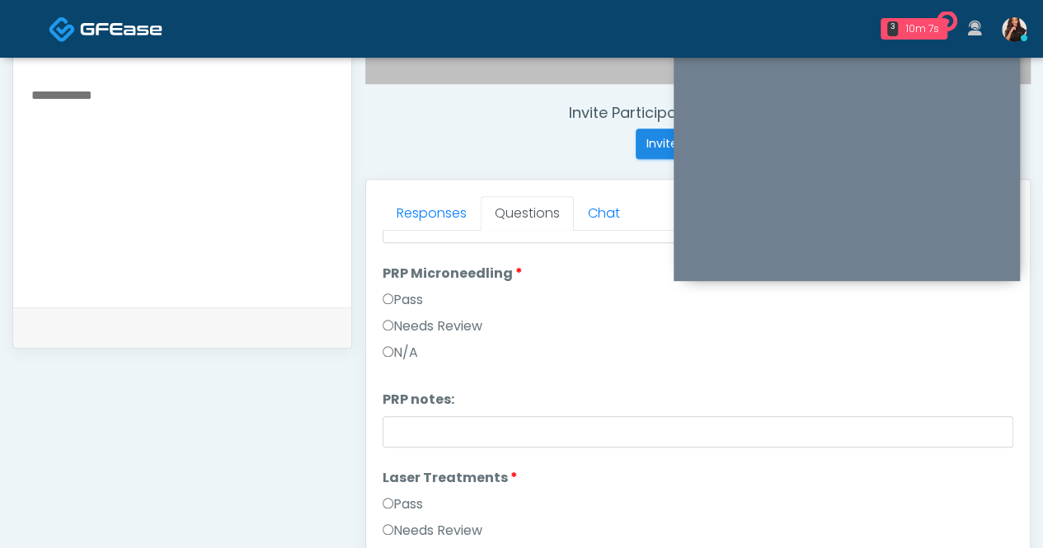
scroll to position [660, 0]
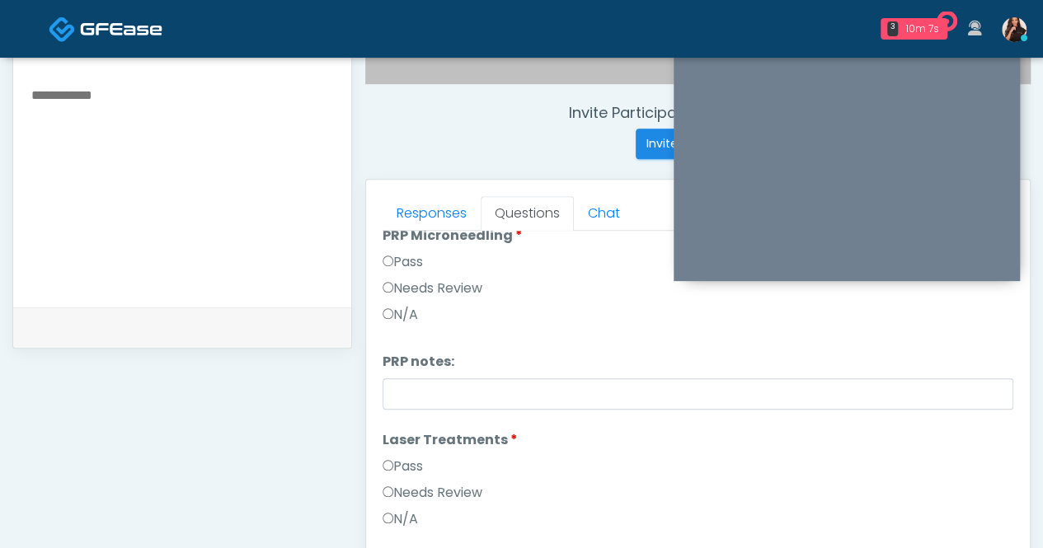
click at [400, 248] on li "PRP Microneedling PRP Microneedling Pass Needs Review N/A" at bounding box center [698, 279] width 631 height 106
click at [412, 266] on label "Pass" at bounding box center [403, 262] width 40 height 20
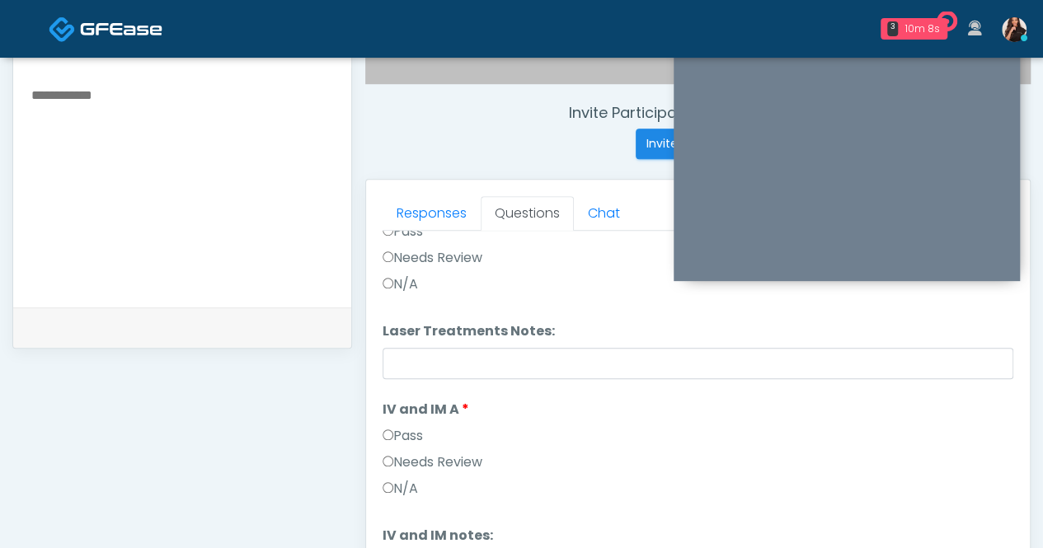
scroll to position [907, 0]
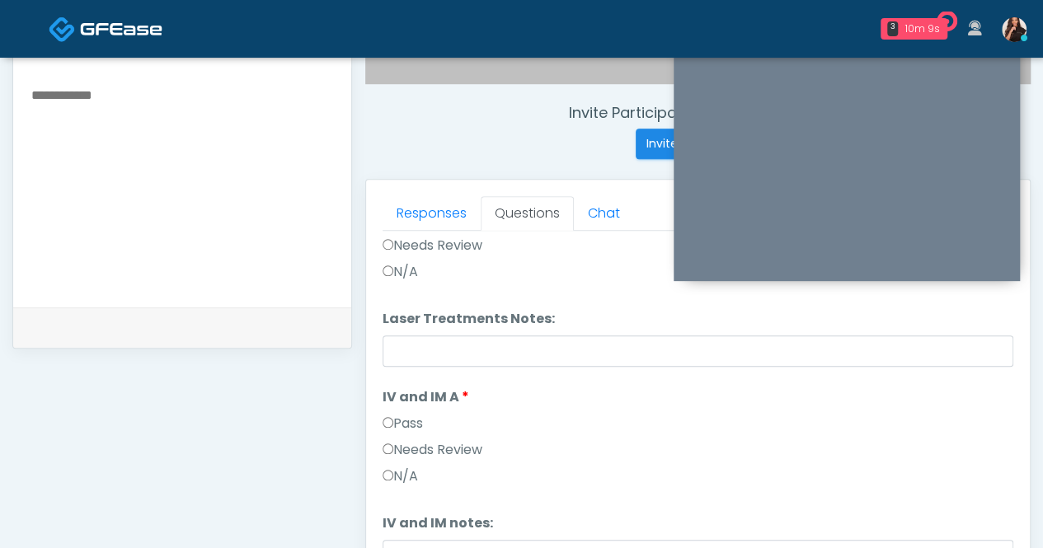
click at [420, 423] on label "Pass" at bounding box center [403, 424] width 40 height 20
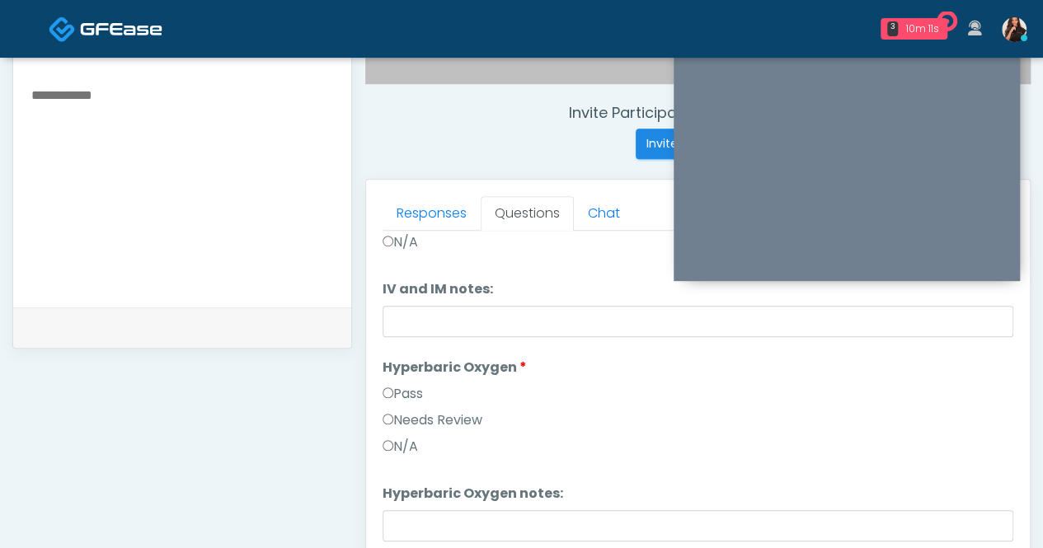
scroll to position [1237, 0]
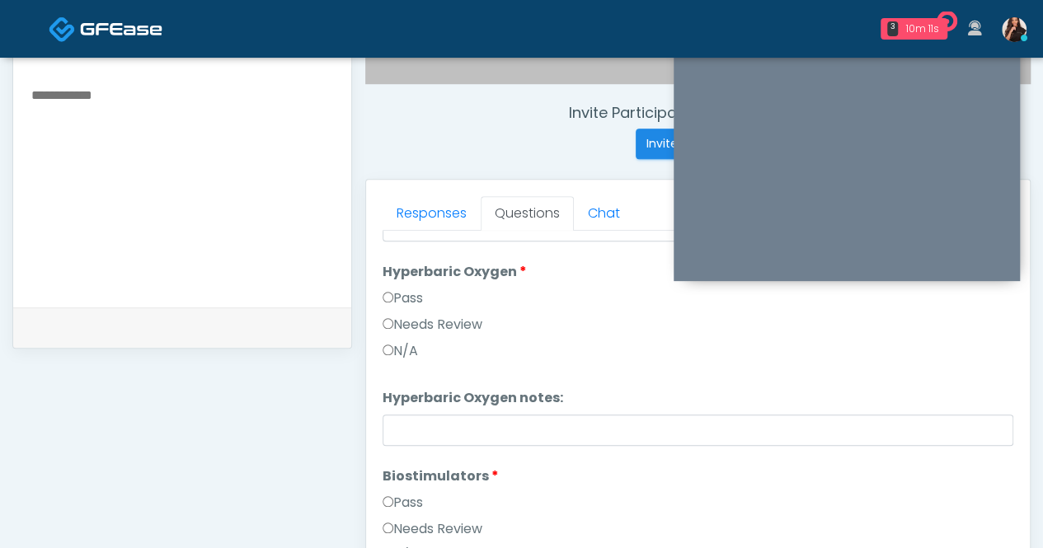
click at [410, 294] on label "Pass" at bounding box center [403, 299] width 40 height 20
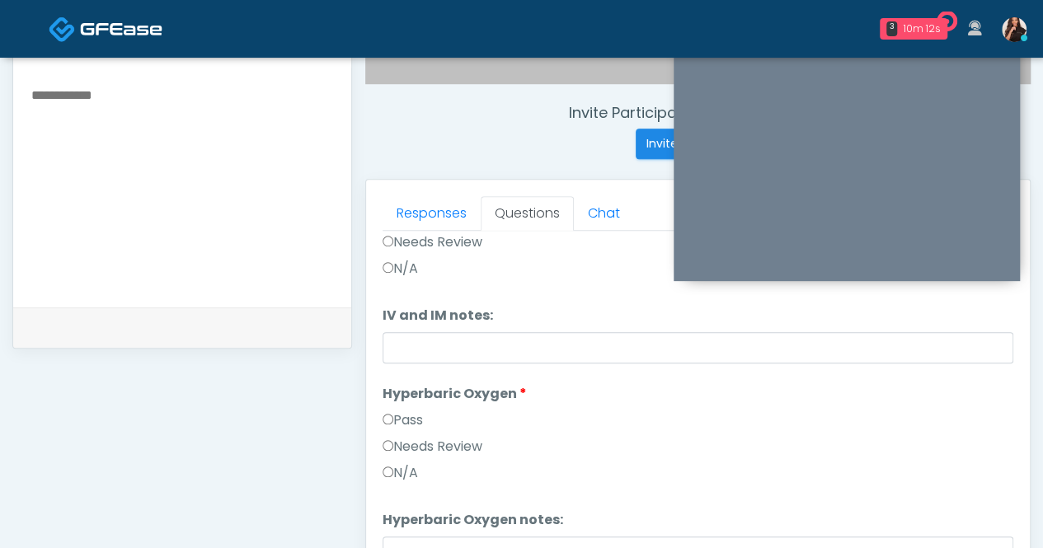
scroll to position [1072, 0]
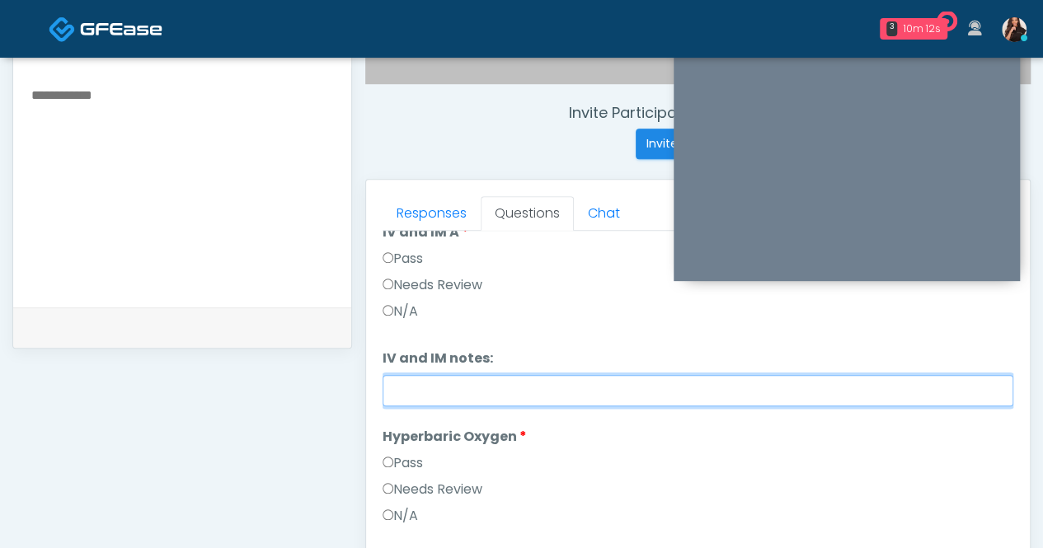
click at [473, 379] on input "IV and IM notes:" at bounding box center [698, 390] width 631 height 31
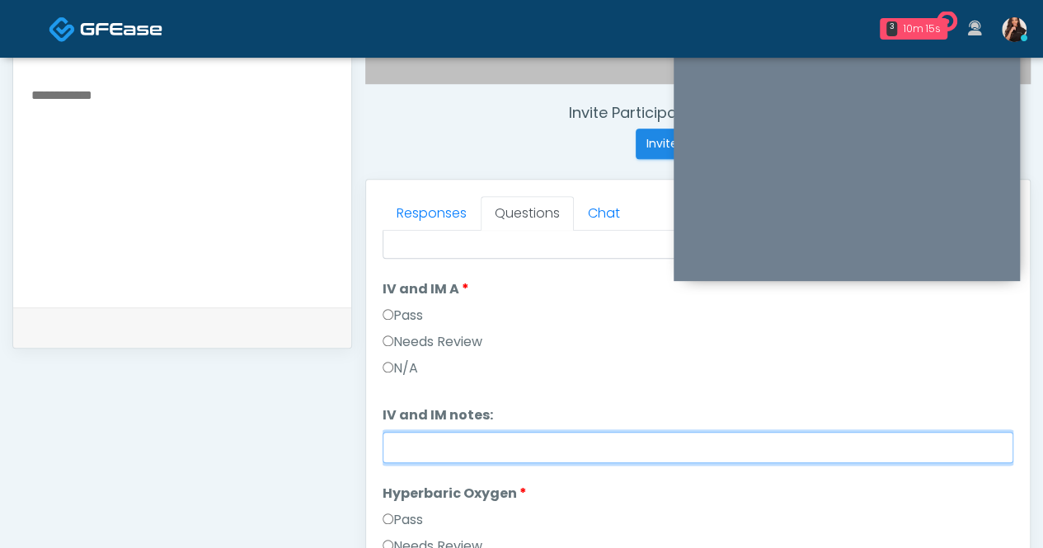
scroll to position [990, 0]
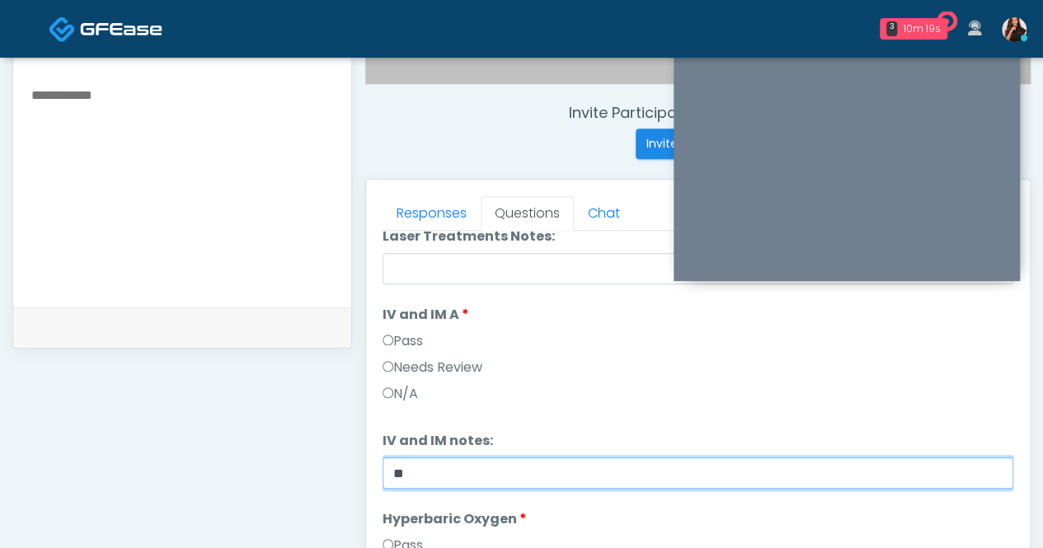
type input "*"
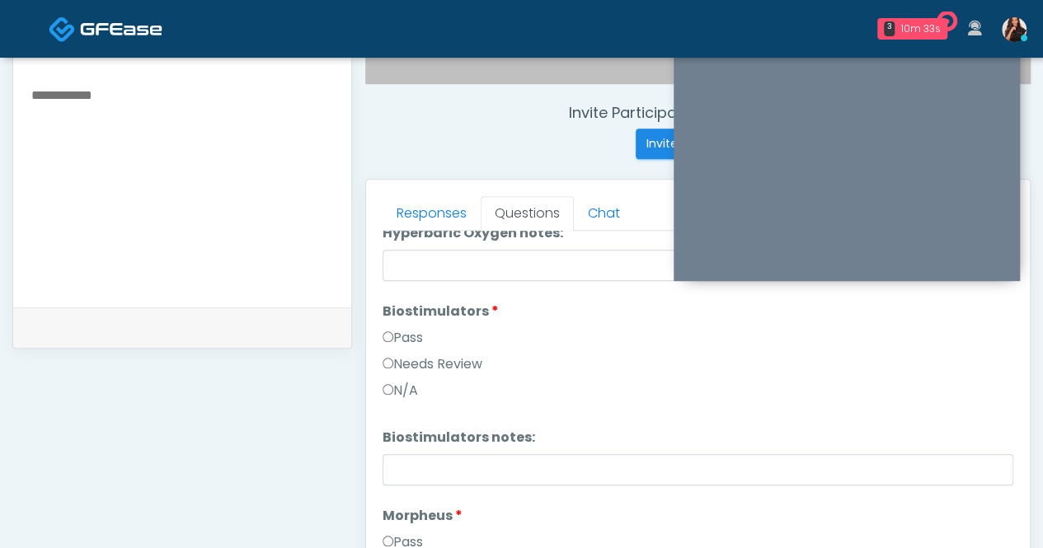
type input "**********"
click at [402, 334] on label "Pass" at bounding box center [403, 338] width 40 height 20
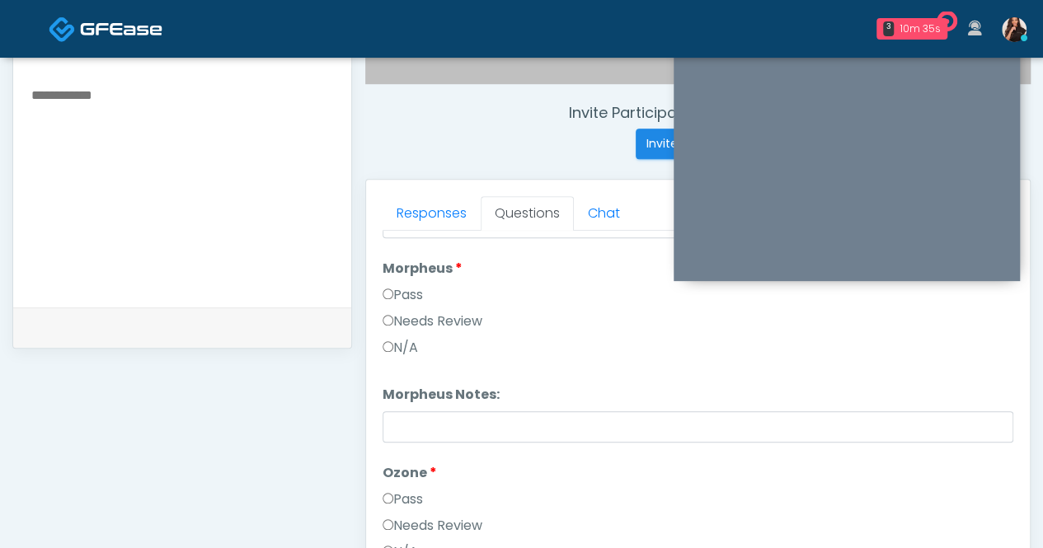
click at [403, 288] on label "Pass" at bounding box center [403, 295] width 40 height 20
click at [407, 496] on label "Pass" at bounding box center [403, 500] width 40 height 20
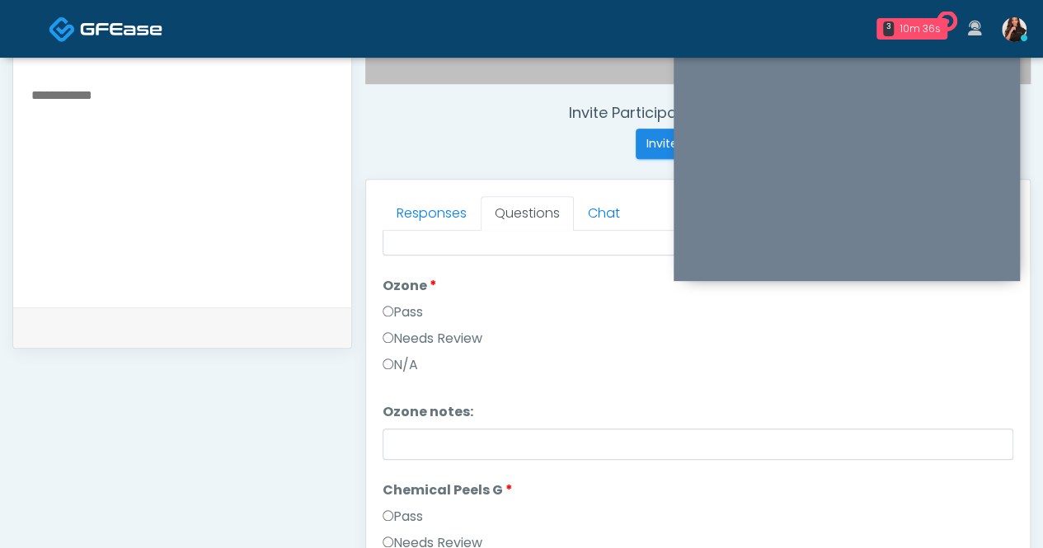
scroll to position [1897, 0]
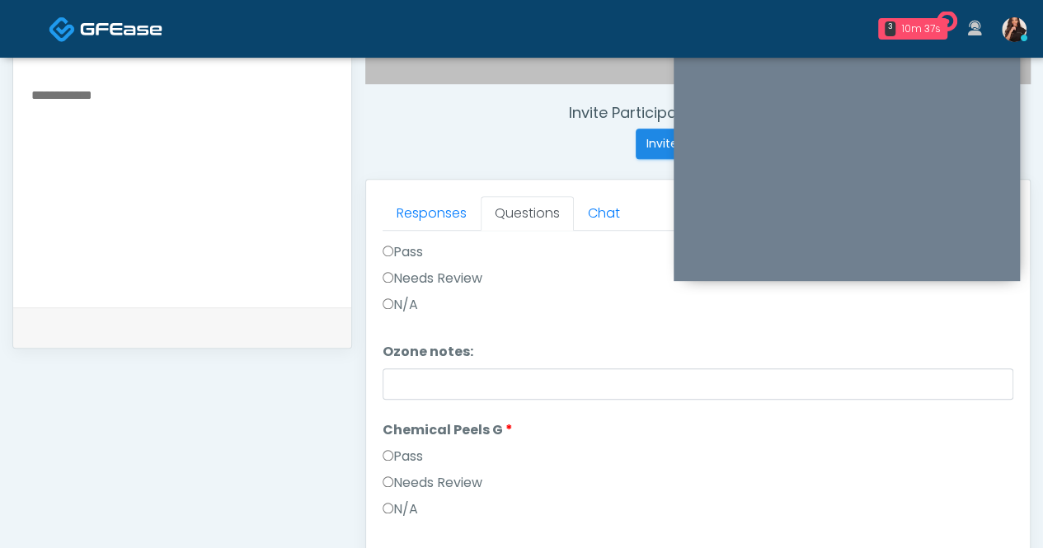
click at [414, 456] on label "Pass" at bounding box center [403, 457] width 40 height 20
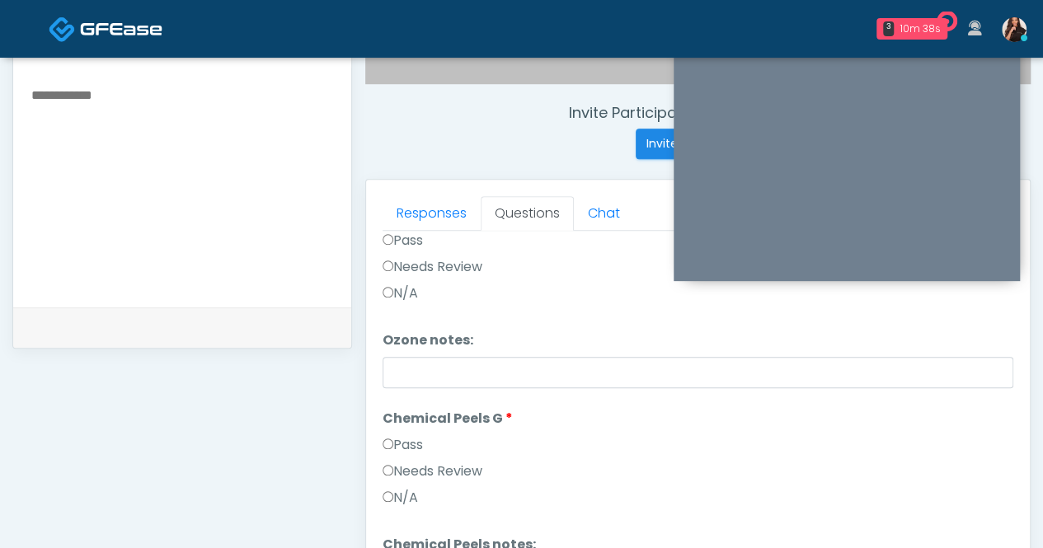
scroll to position [764, 0]
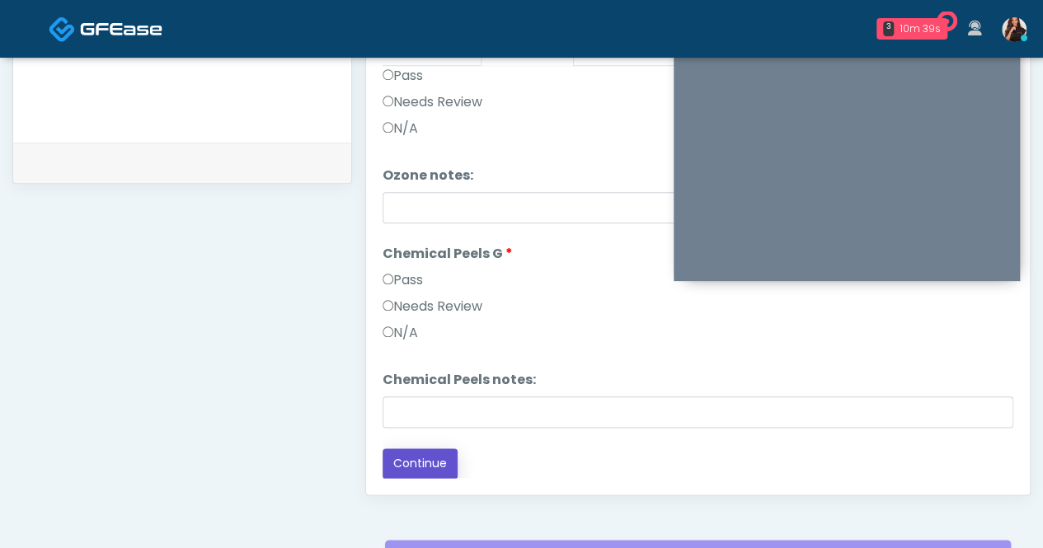
click at [435, 461] on button "Continue" at bounding box center [420, 464] width 75 height 31
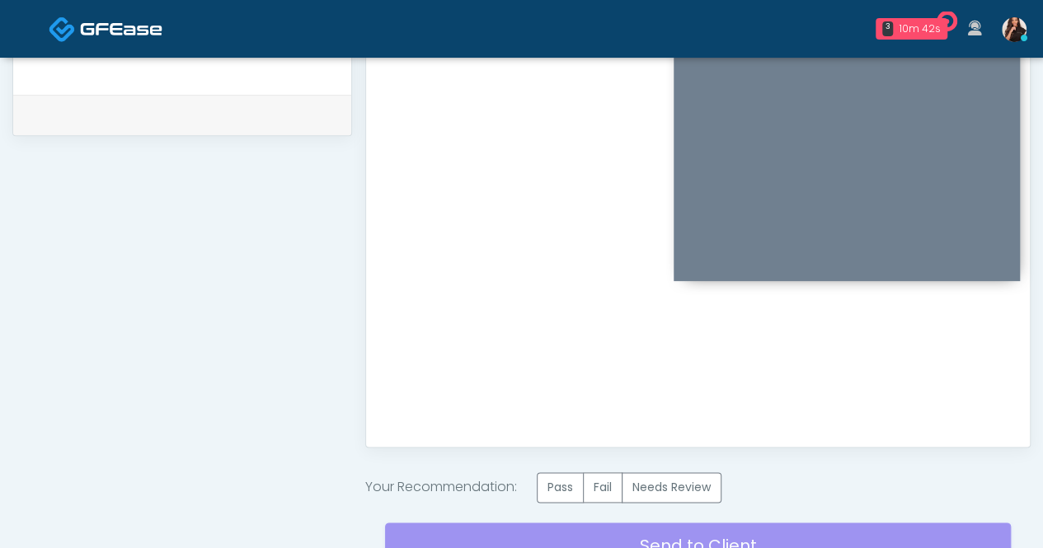
scroll to position [958, 0]
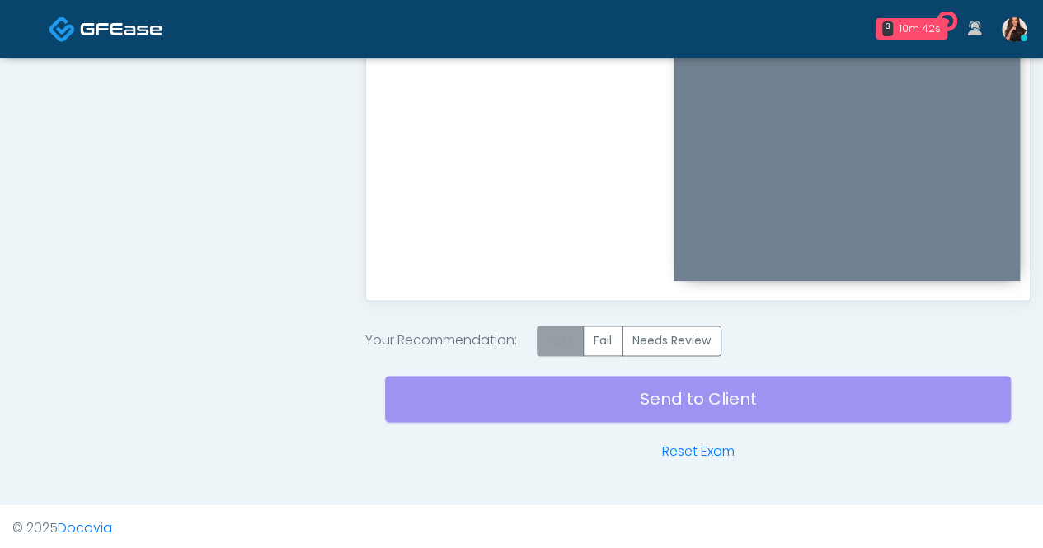
click at [567, 341] on label "Pass" at bounding box center [560, 341] width 47 height 31
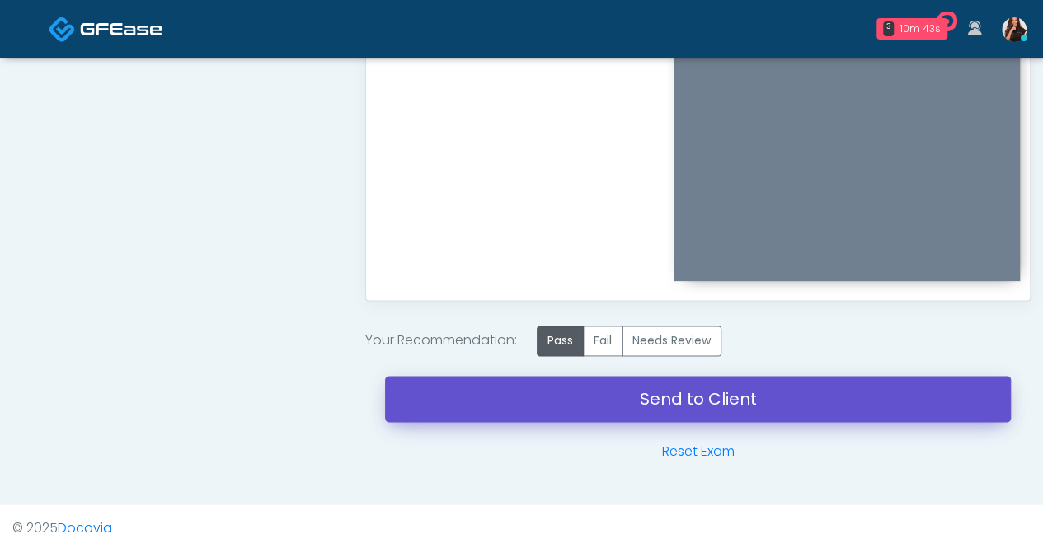
click at [699, 407] on link "Send to Client" at bounding box center [698, 399] width 626 height 46
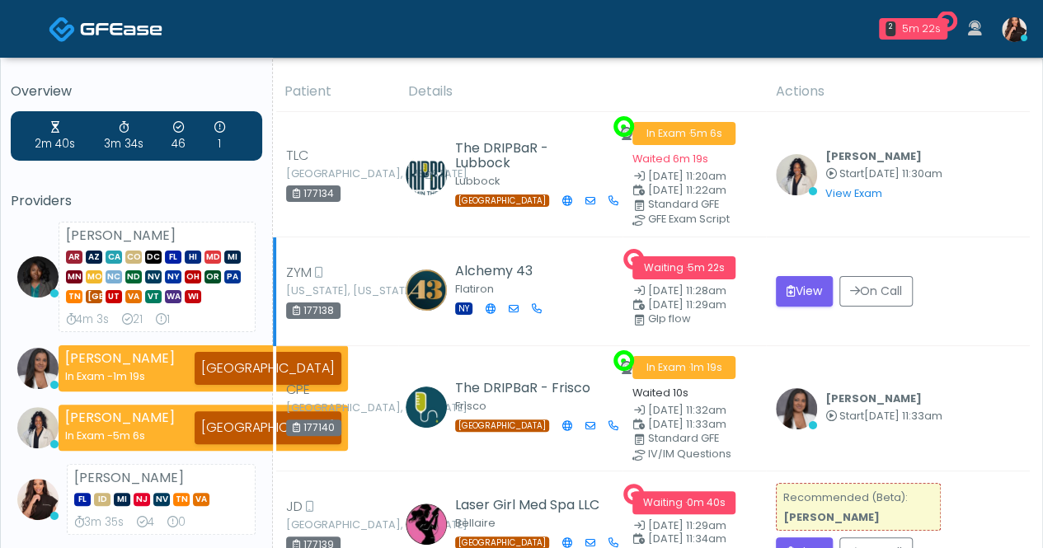
click at [1020, 336] on td "View On Call" at bounding box center [898, 292] width 264 height 109
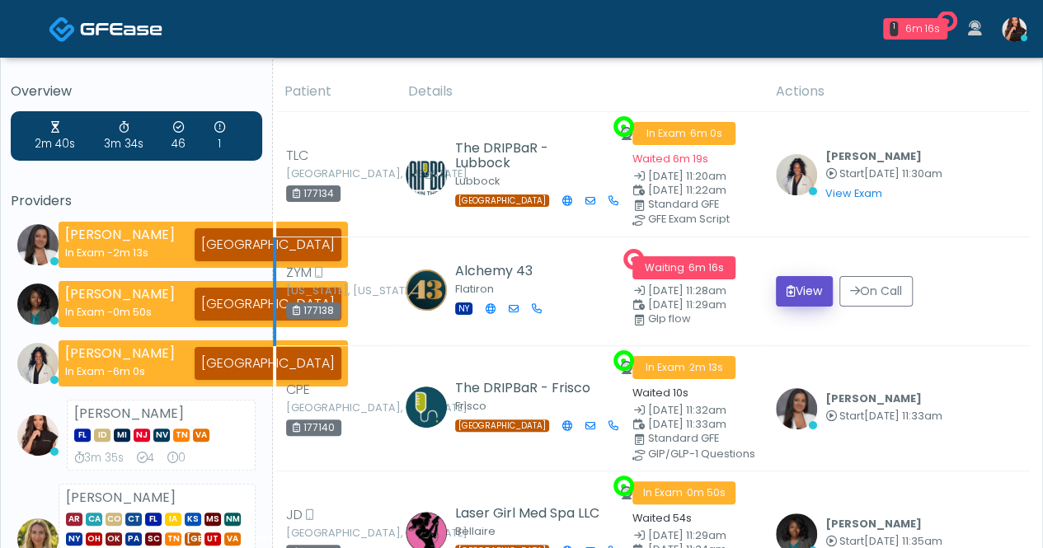
click at [812, 296] on button "View" at bounding box center [804, 291] width 57 height 31
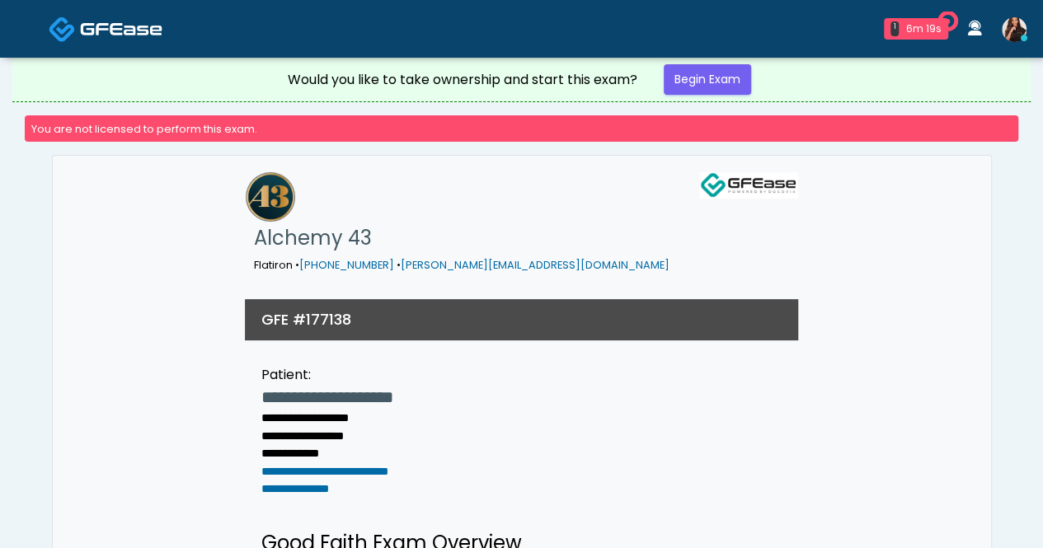
click at [1020, 30] on img at bounding box center [1014, 29] width 25 height 25
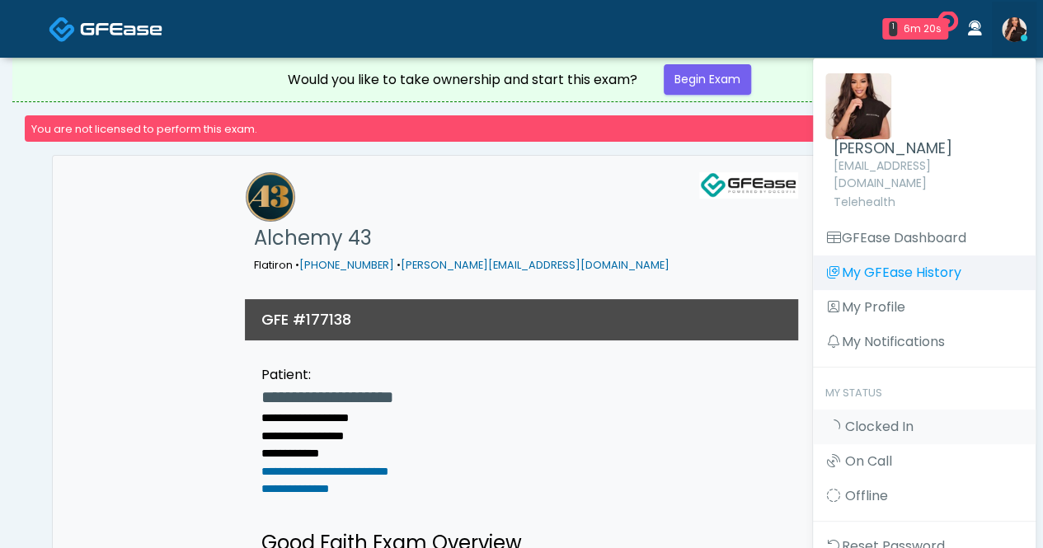
click at [886, 226] on link "GFEase Dashboard" at bounding box center [924, 238] width 223 height 35
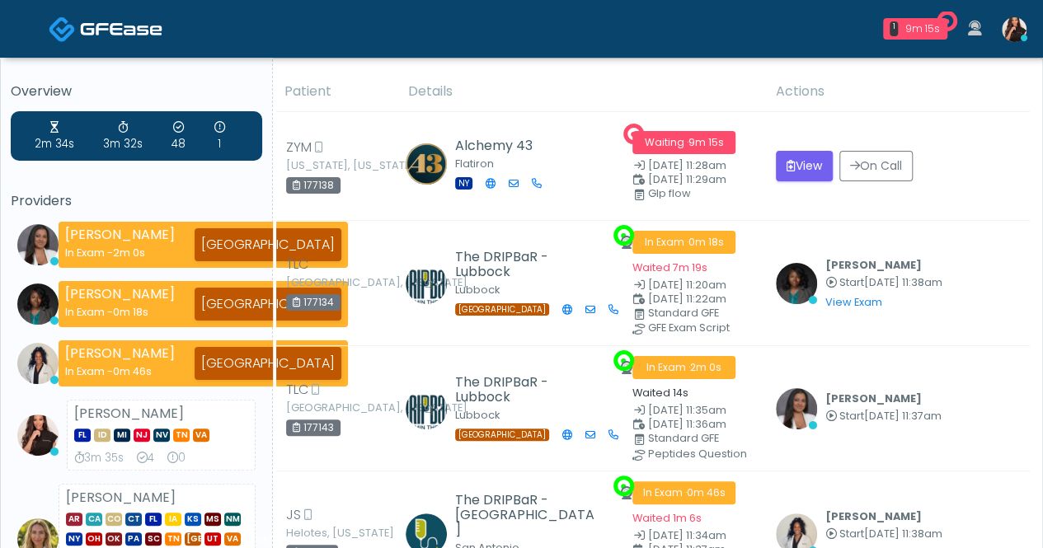
click at [219, 127] on icon at bounding box center [219, 127] width 11 height 11
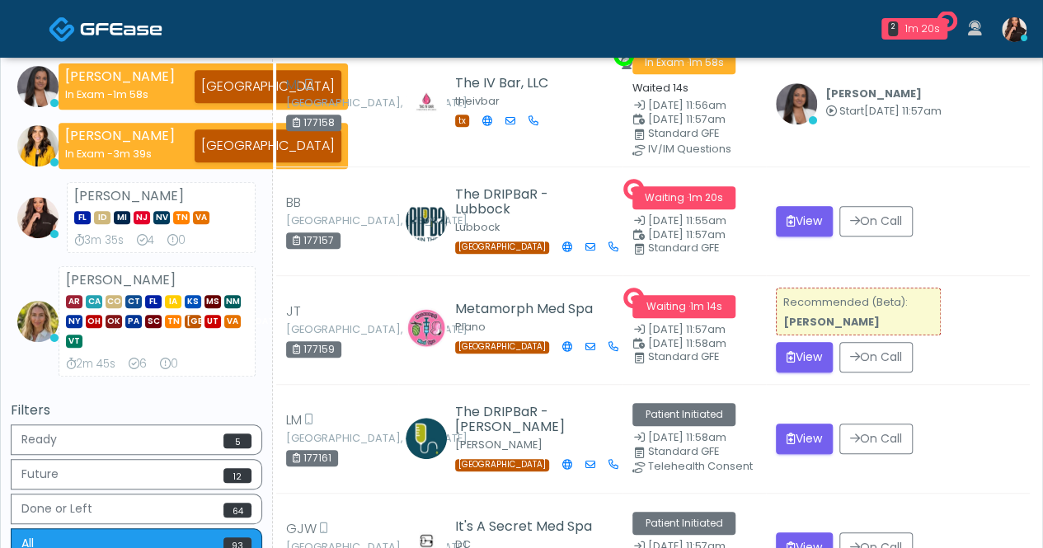
scroll to position [330, 0]
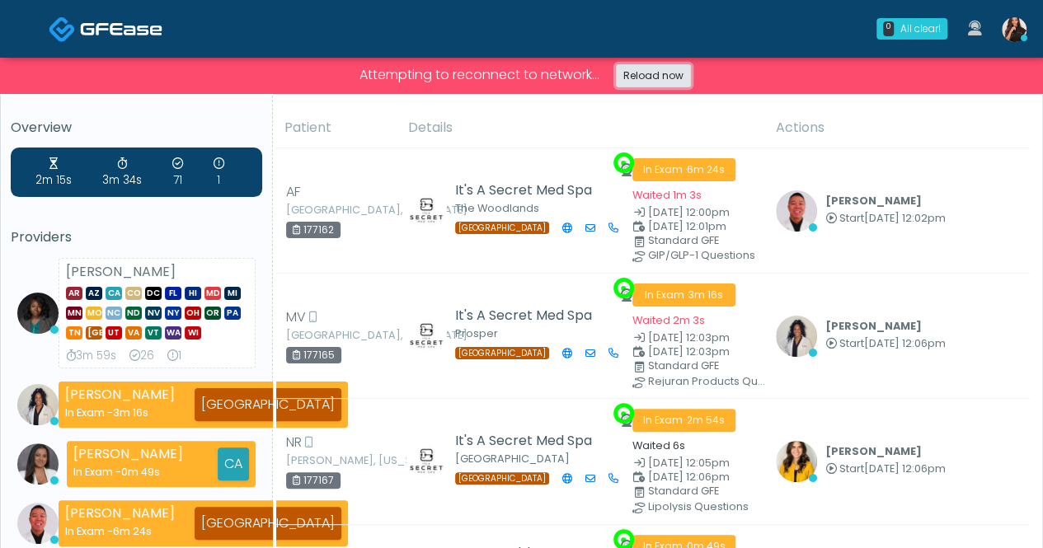
click at [661, 82] on link "Reload now" at bounding box center [653, 75] width 75 height 23
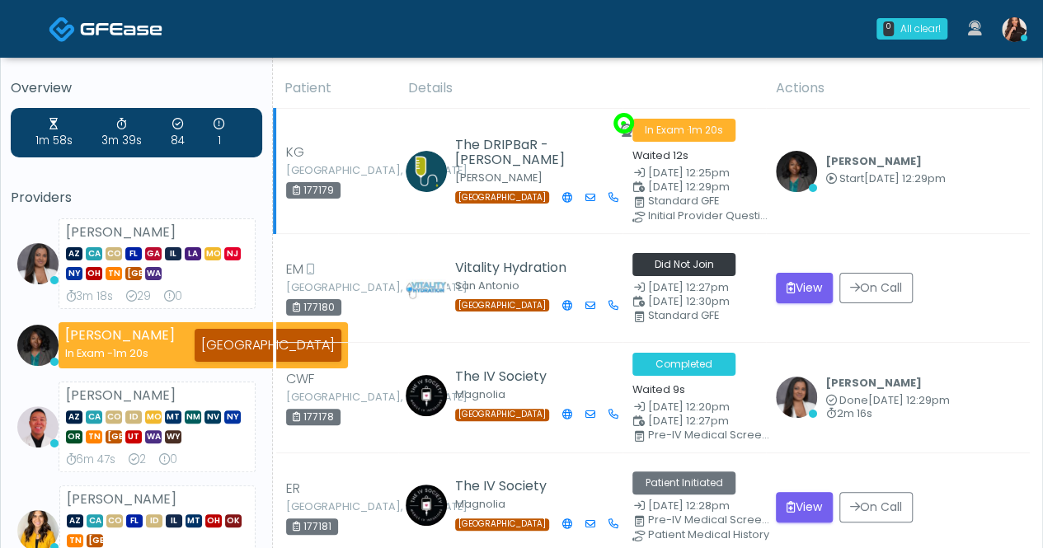
click at [990, 227] on td "Rukayat Bojuwon Start Oct 4, 12:29pm View Exam | Unreview" at bounding box center [898, 171] width 264 height 125
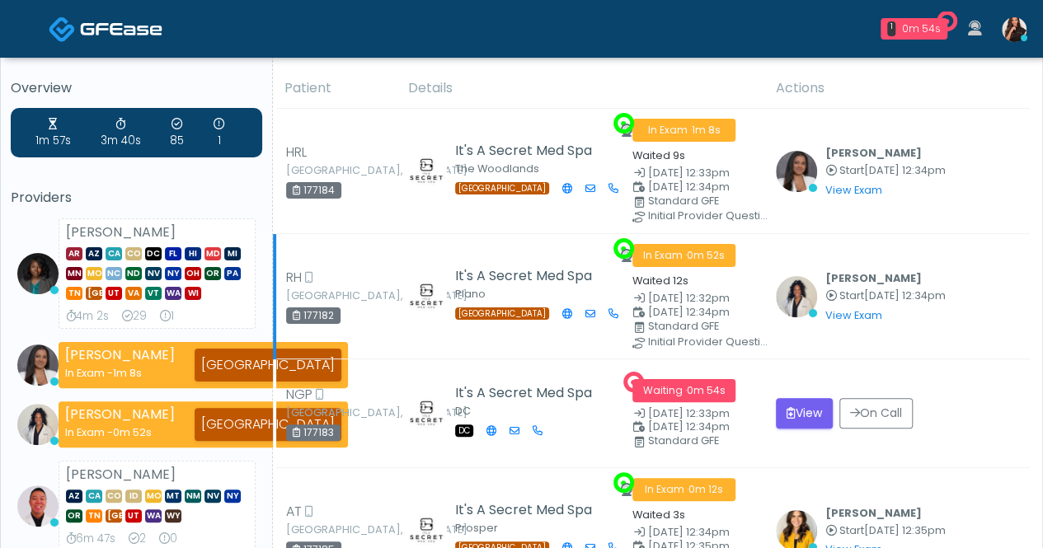
scroll to position [0, 0]
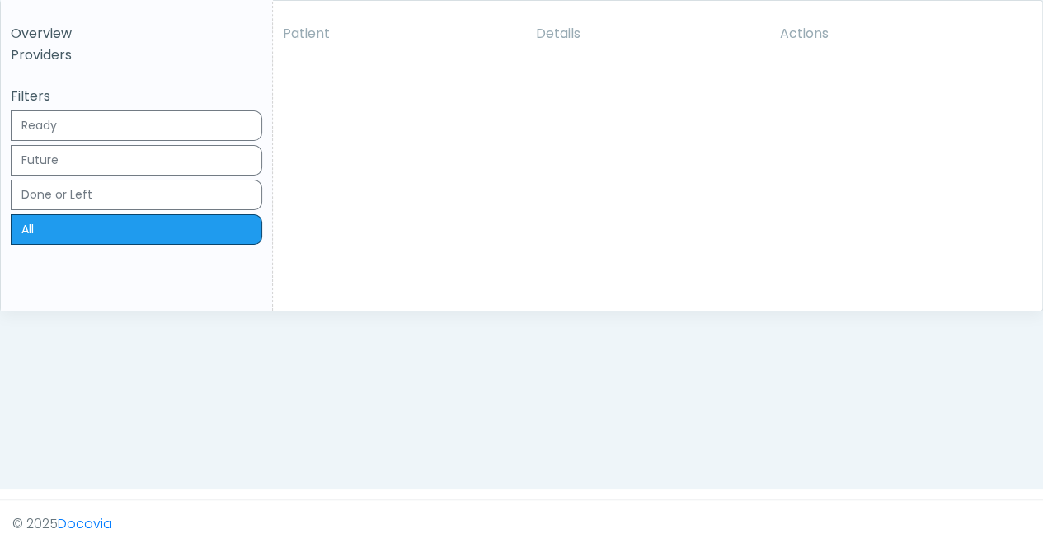
scroll to position [247, 0]
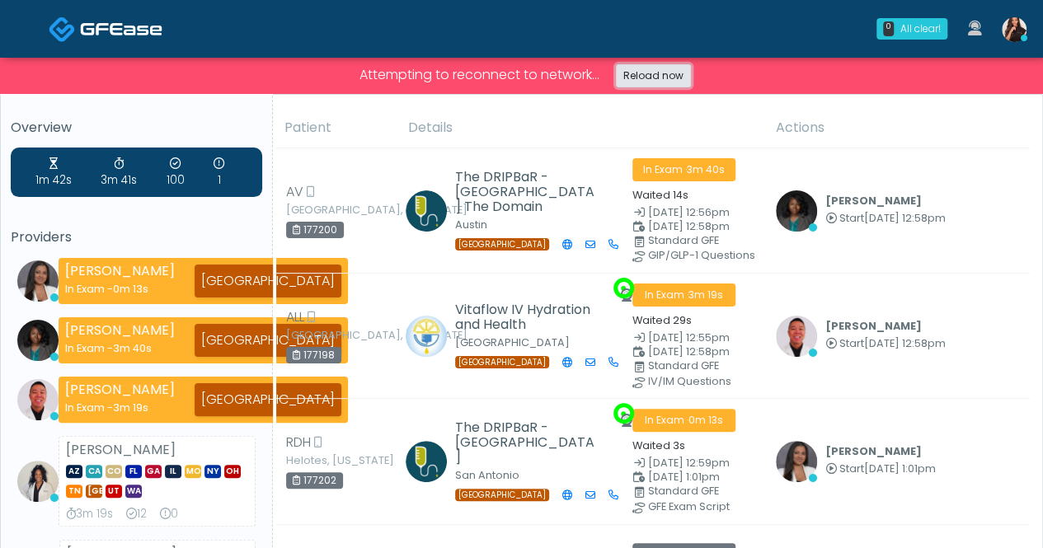
click at [668, 71] on link "Reload now" at bounding box center [653, 75] width 75 height 23
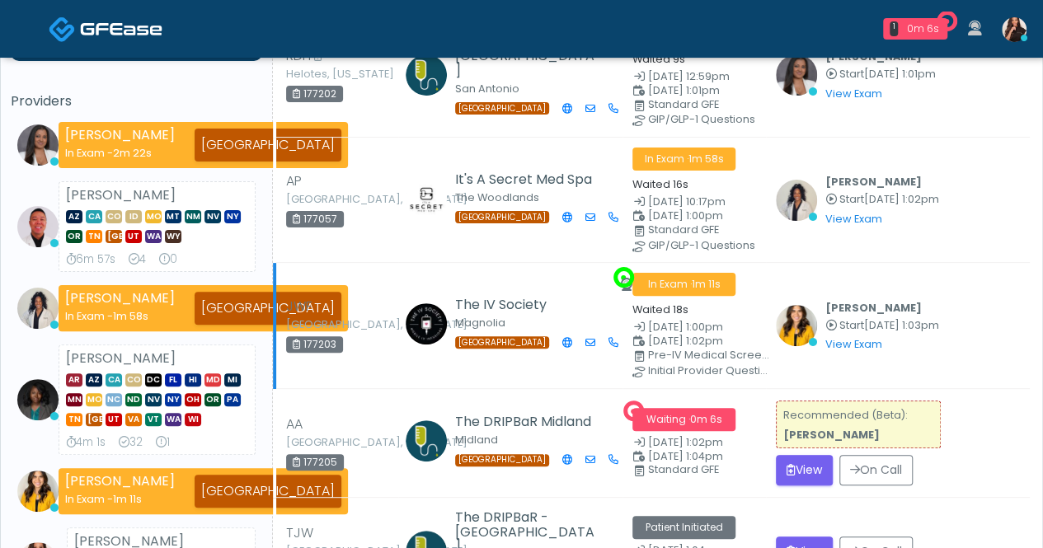
scroll to position [165, 0]
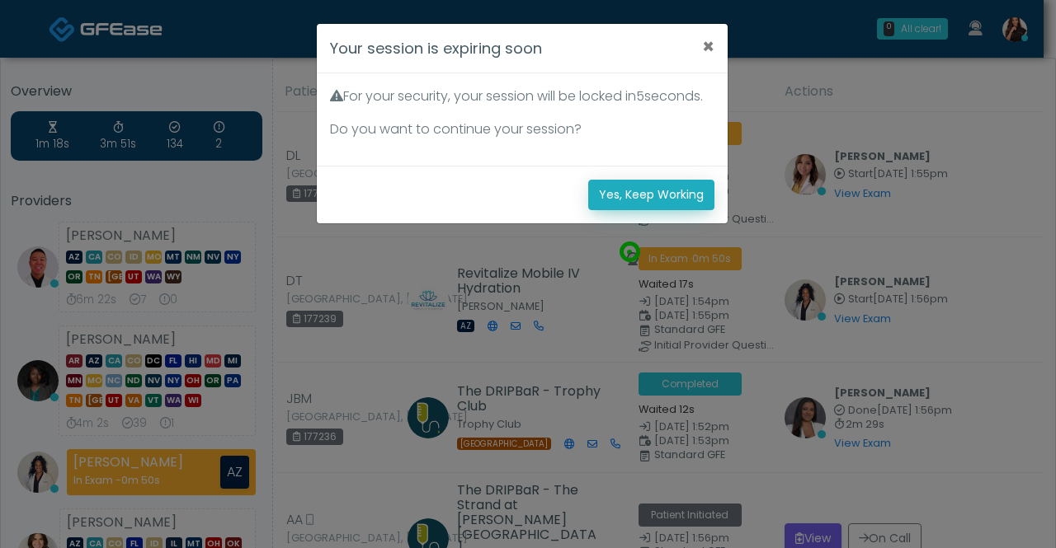
click at [666, 208] on button "Yes, Keep Working" at bounding box center [651, 195] width 126 height 31
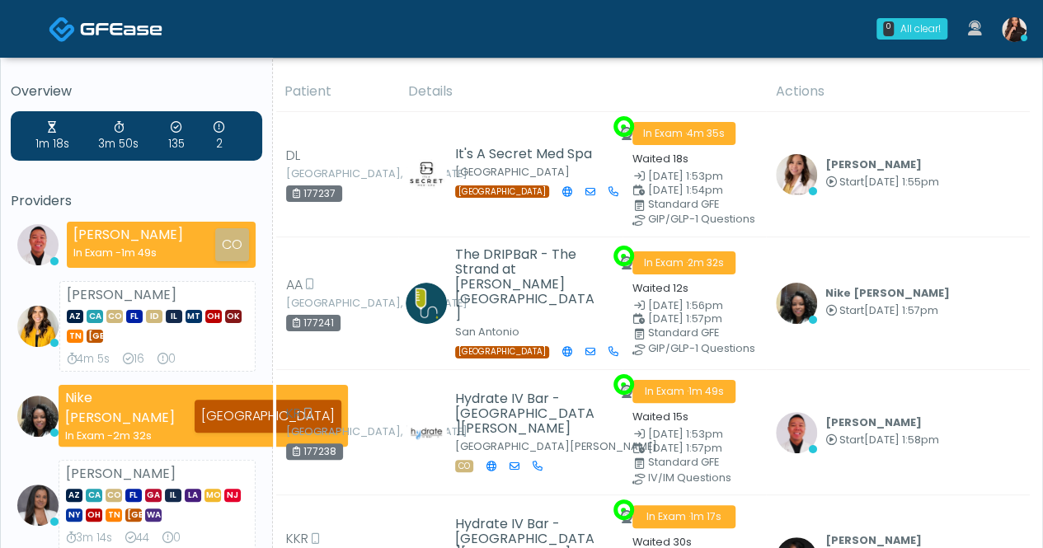
click at [1021, 40] on icon at bounding box center [1024, 38] width 7 height 7
click at [1014, 26] on img at bounding box center [1014, 29] width 25 height 25
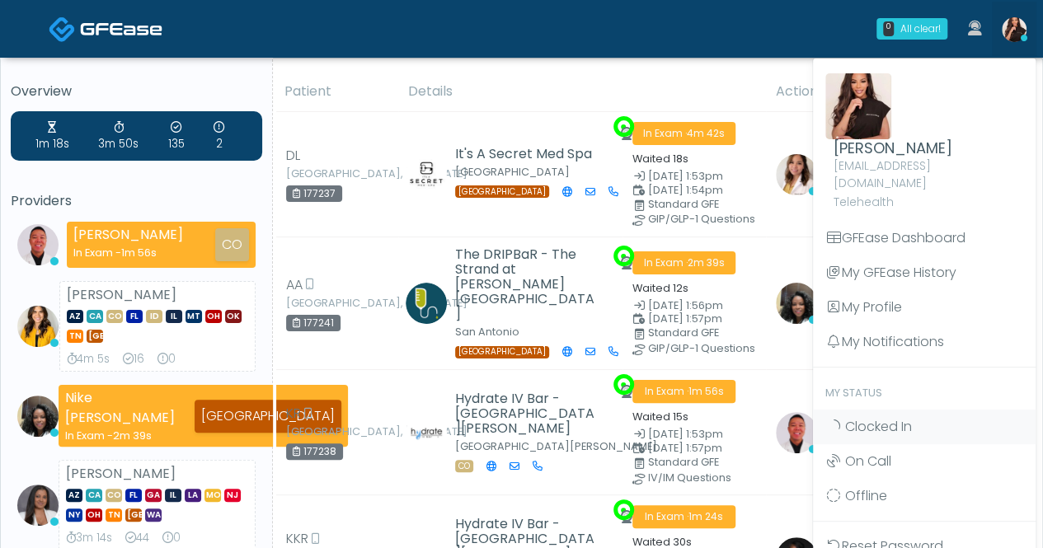
click at [1013, 26] on img at bounding box center [1014, 29] width 25 height 25
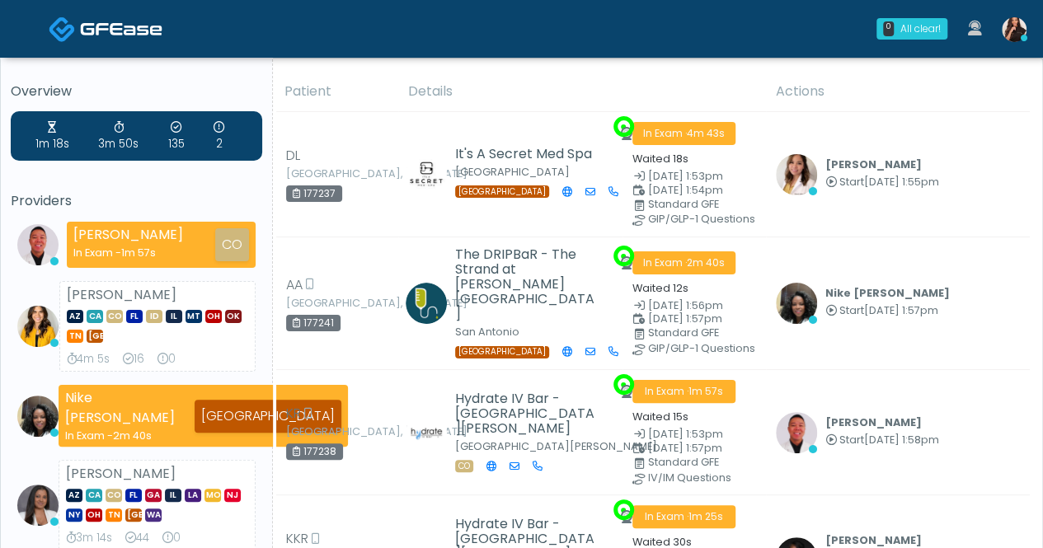
click at [1013, 26] on img at bounding box center [1014, 29] width 25 height 25
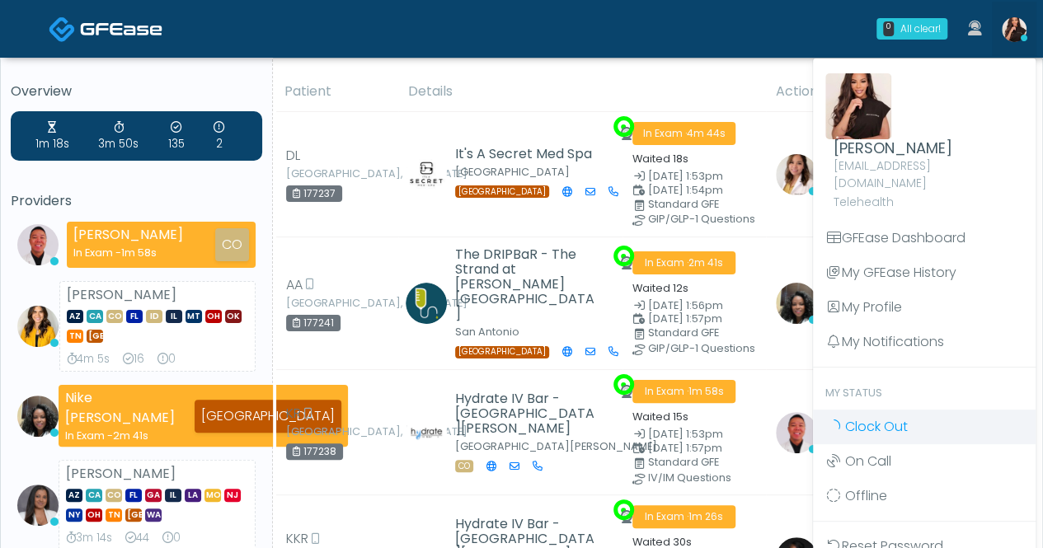
click at [896, 417] on span "Clock Out" at bounding box center [876, 426] width 63 height 19
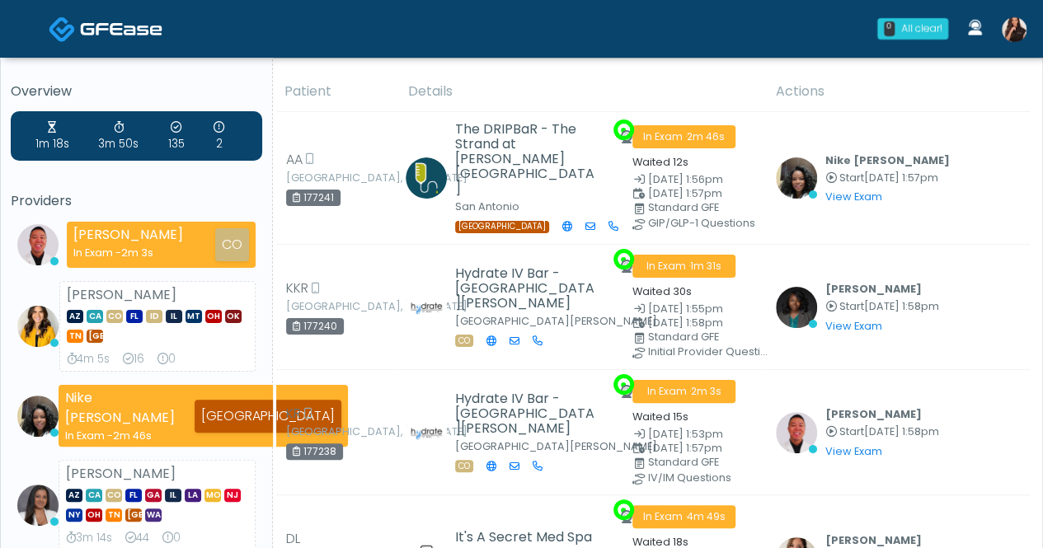
click at [1015, 30] on img at bounding box center [1014, 29] width 25 height 25
